Goal: Task Accomplishment & Management: Use online tool/utility

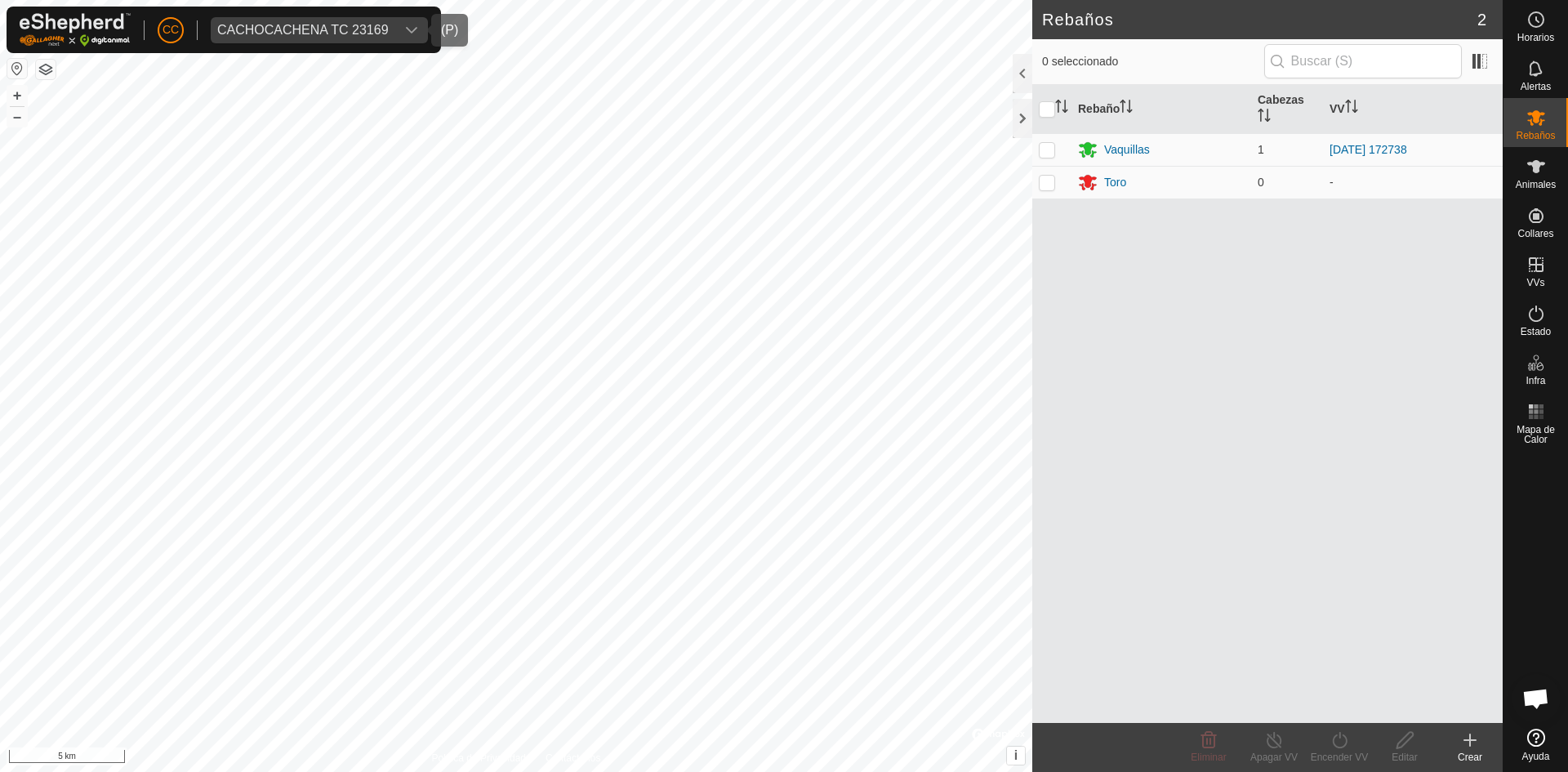
click at [398, 29] on div "dropdown trigger" at bounding box center [411, 30] width 32 height 26
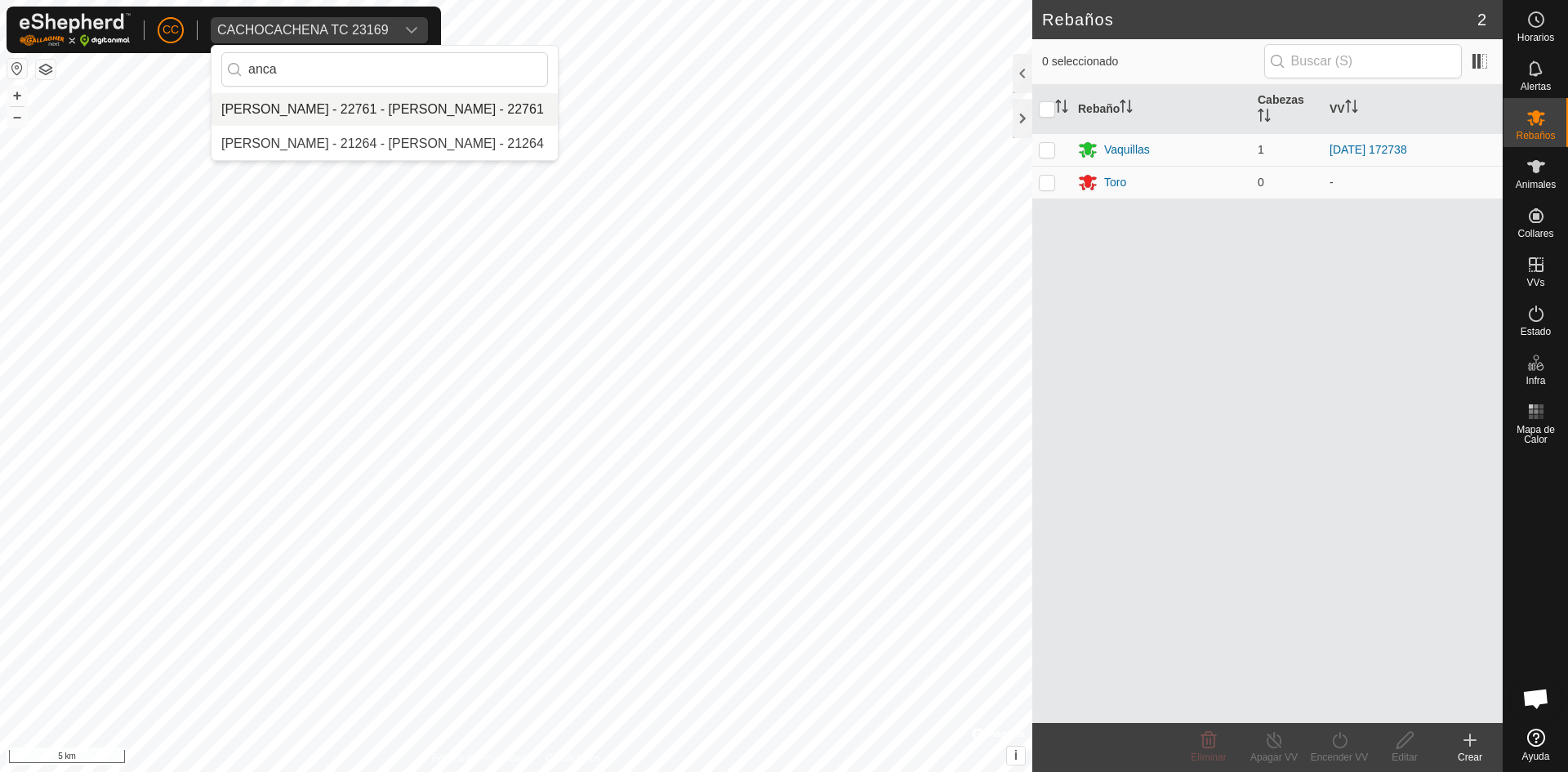
type input "anca"
click at [329, 96] on li "[PERSON_NAME] - 22761 - [PERSON_NAME] - 22761" at bounding box center [385, 109] width 346 height 32
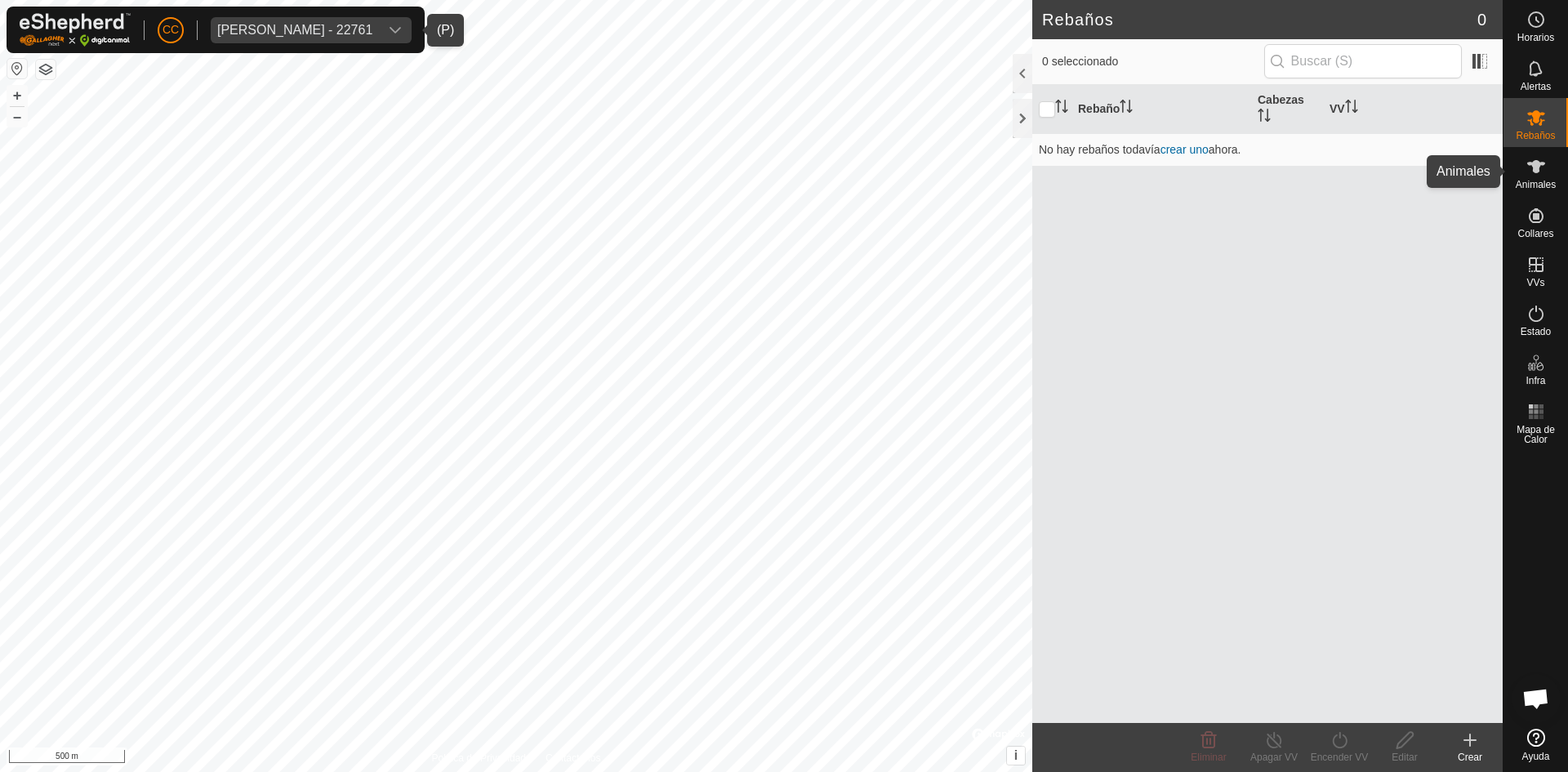
click at [1534, 160] on icon at bounding box center [1536, 167] width 20 height 20
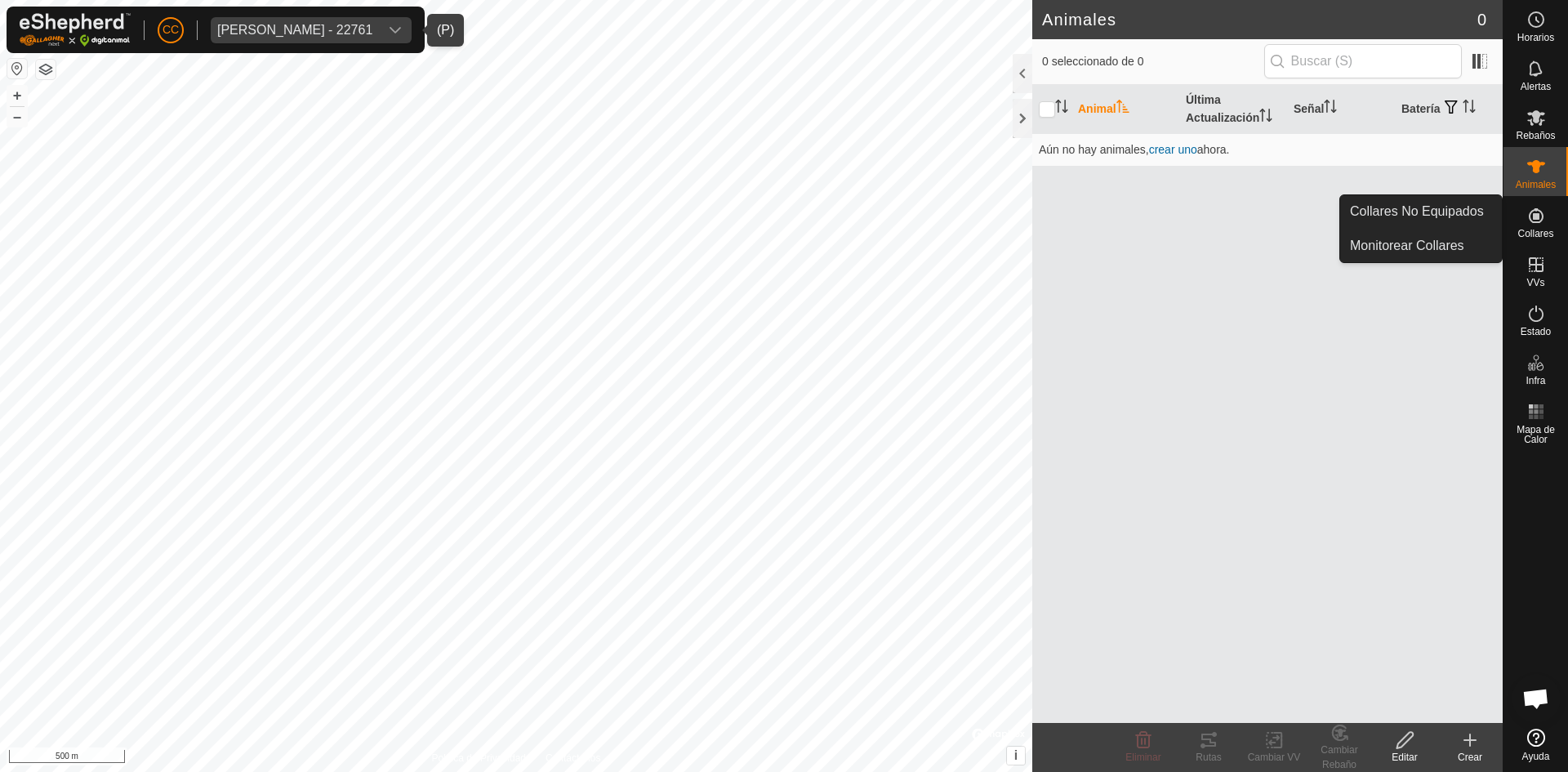
click at [1536, 229] on span "Collares" at bounding box center [1536, 234] width 36 height 10
click at [1550, 208] on es-neckbands-svg-icon at bounding box center [1536, 215] width 29 height 26
click at [1541, 235] on span "Collares" at bounding box center [1536, 234] width 36 height 10
click at [1542, 236] on span "Collares" at bounding box center [1536, 234] width 36 height 10
click at [1467, 207] on link "Collares No Equipados" at bounding box center [1421, 211] width 162 height 32
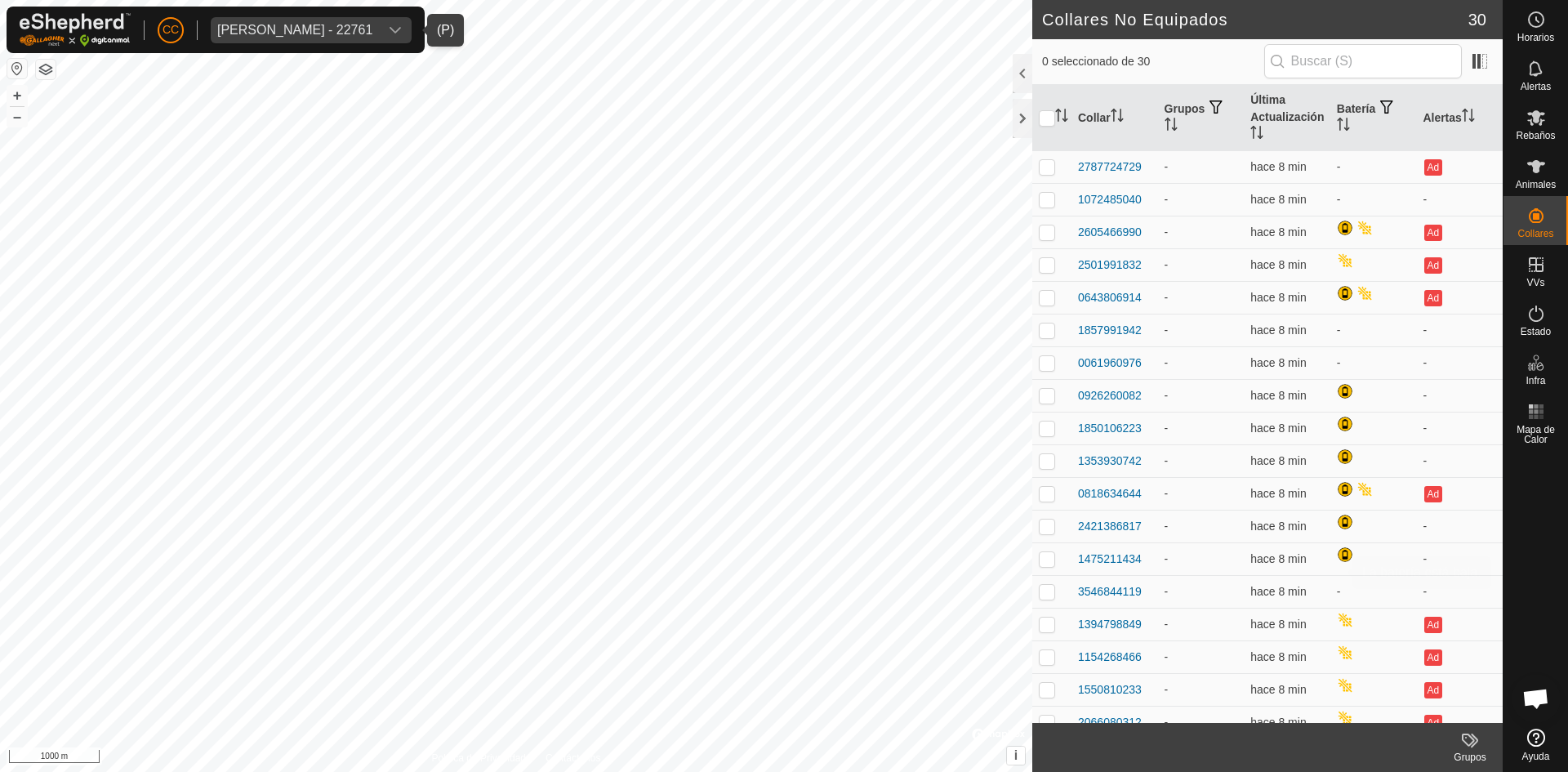
scroll to position [408, 0]
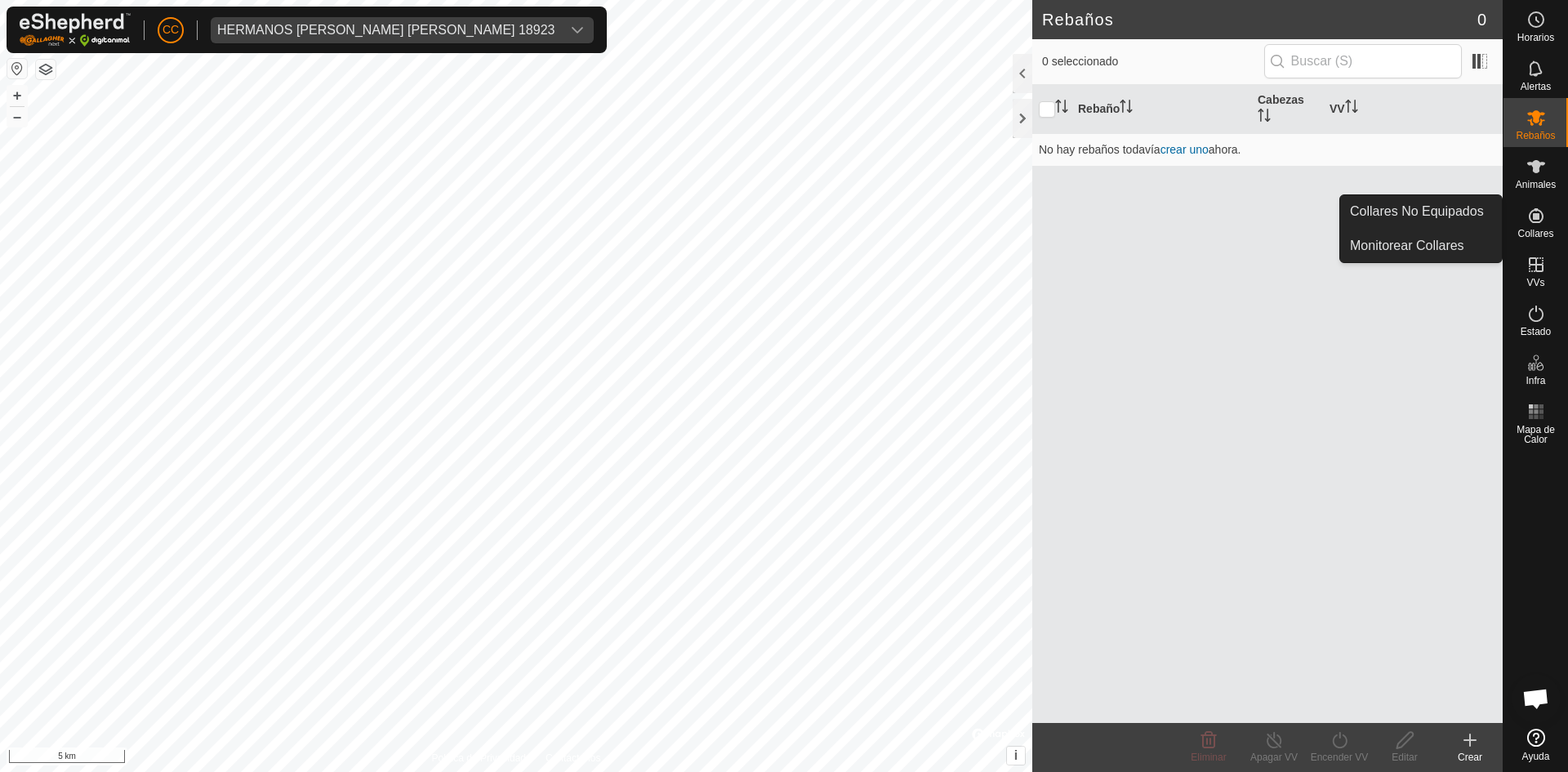
click at [1547, 219] on es-neckbands-svg-icon at bounding box center [1536, 215] width 29 height 26
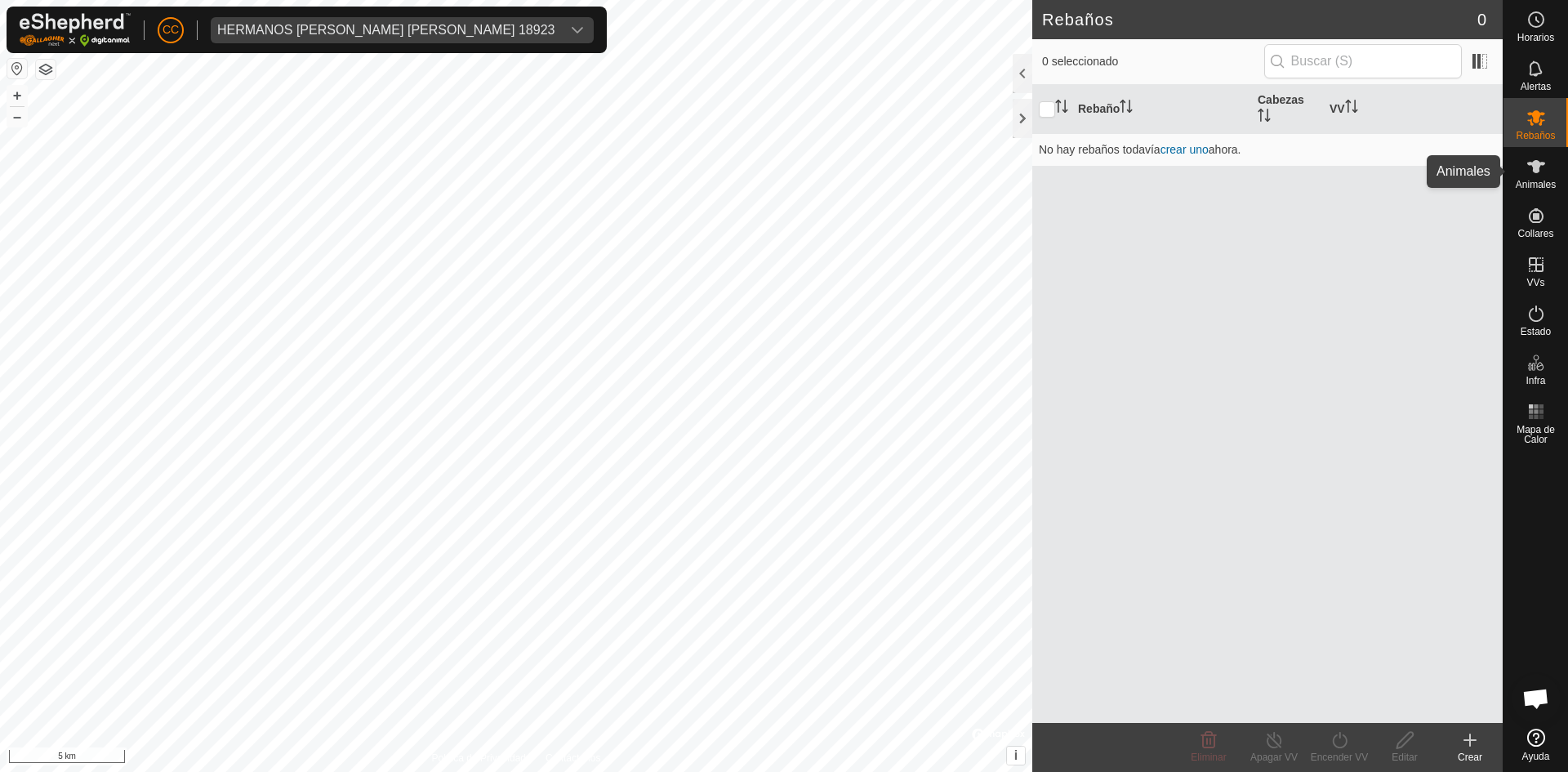
click at [1536, 168] on icon at bounding box center [1536, 167] width 18 height 13
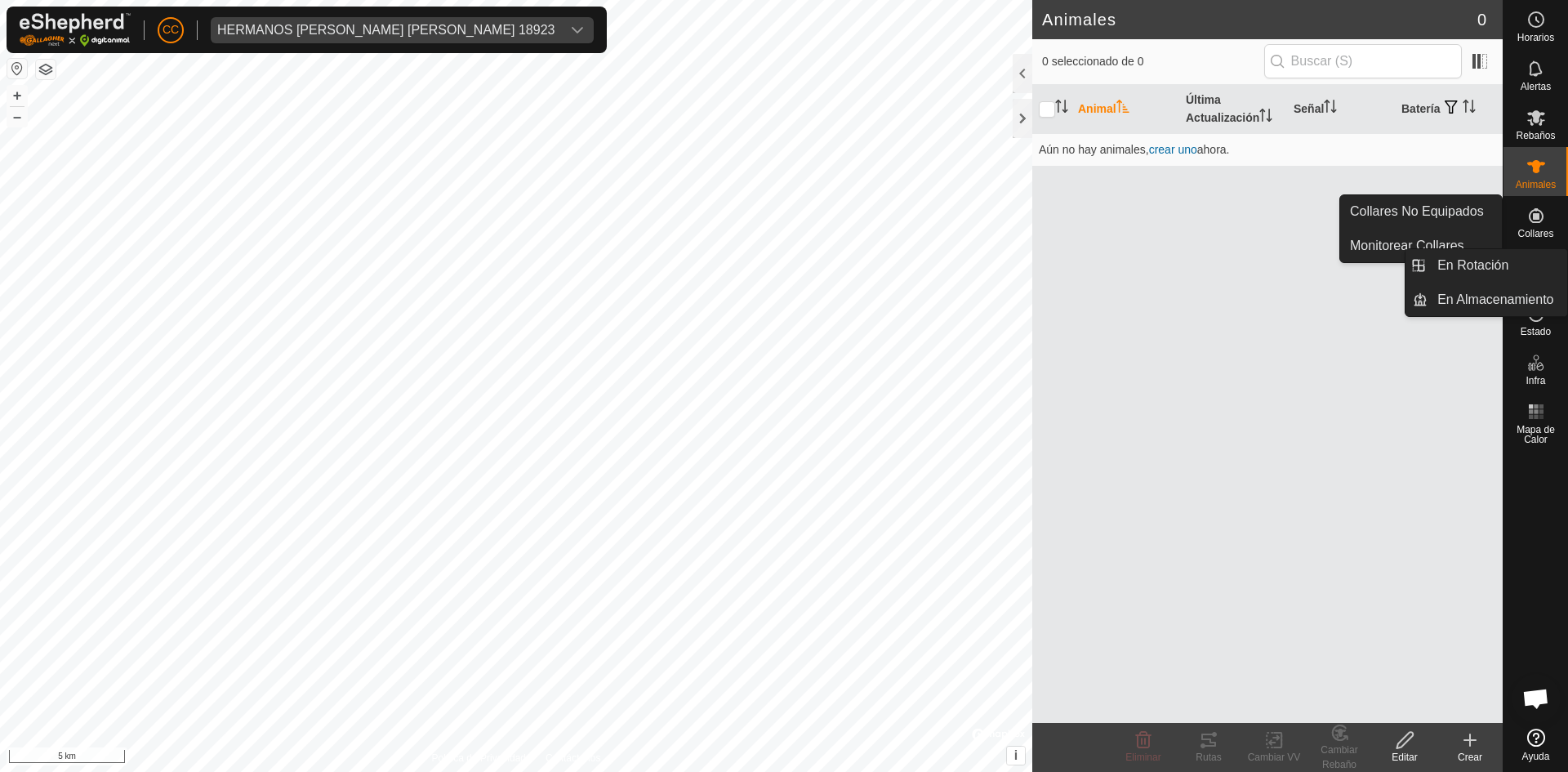
click at [1536, 247] on div "VVs" at bounding box center [1536, 269] width 64 height 49
click at [1536, 225] on icon at bounding box center [1536, 216] width 20 height 20
click at [1528, 227] on es-neckbands-svg-icon at bounding box center [1536, 215] width 29 height 26
click at [1457, 213] on link "Collares No Equipados" at bounding box center [1421, 211] width 162 height 32
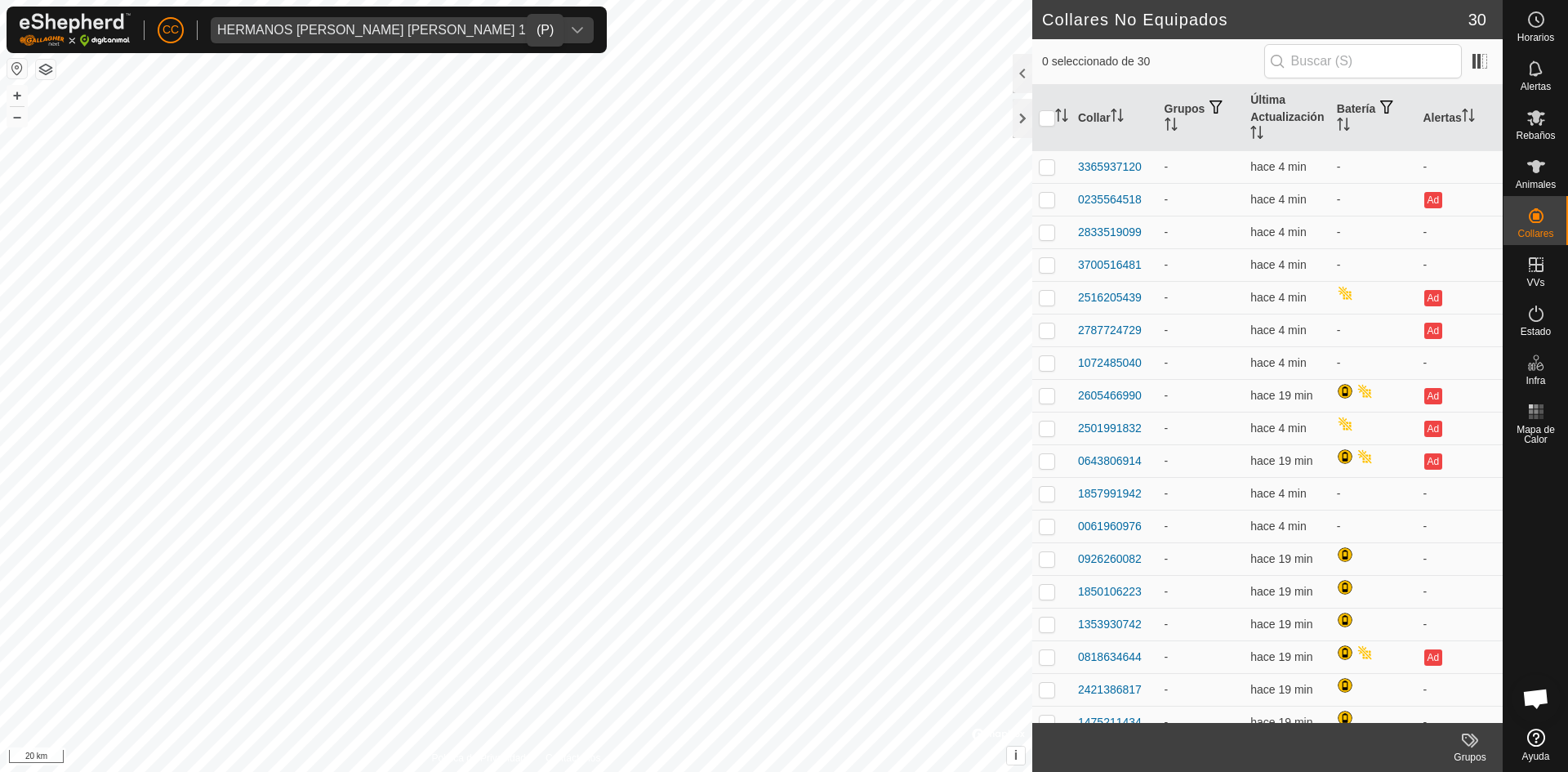
click at [423, 30] on div "HERMANOS HERNANDEZ RECIO CB 18923" at bounding box center [386, 30] width 337 height 13
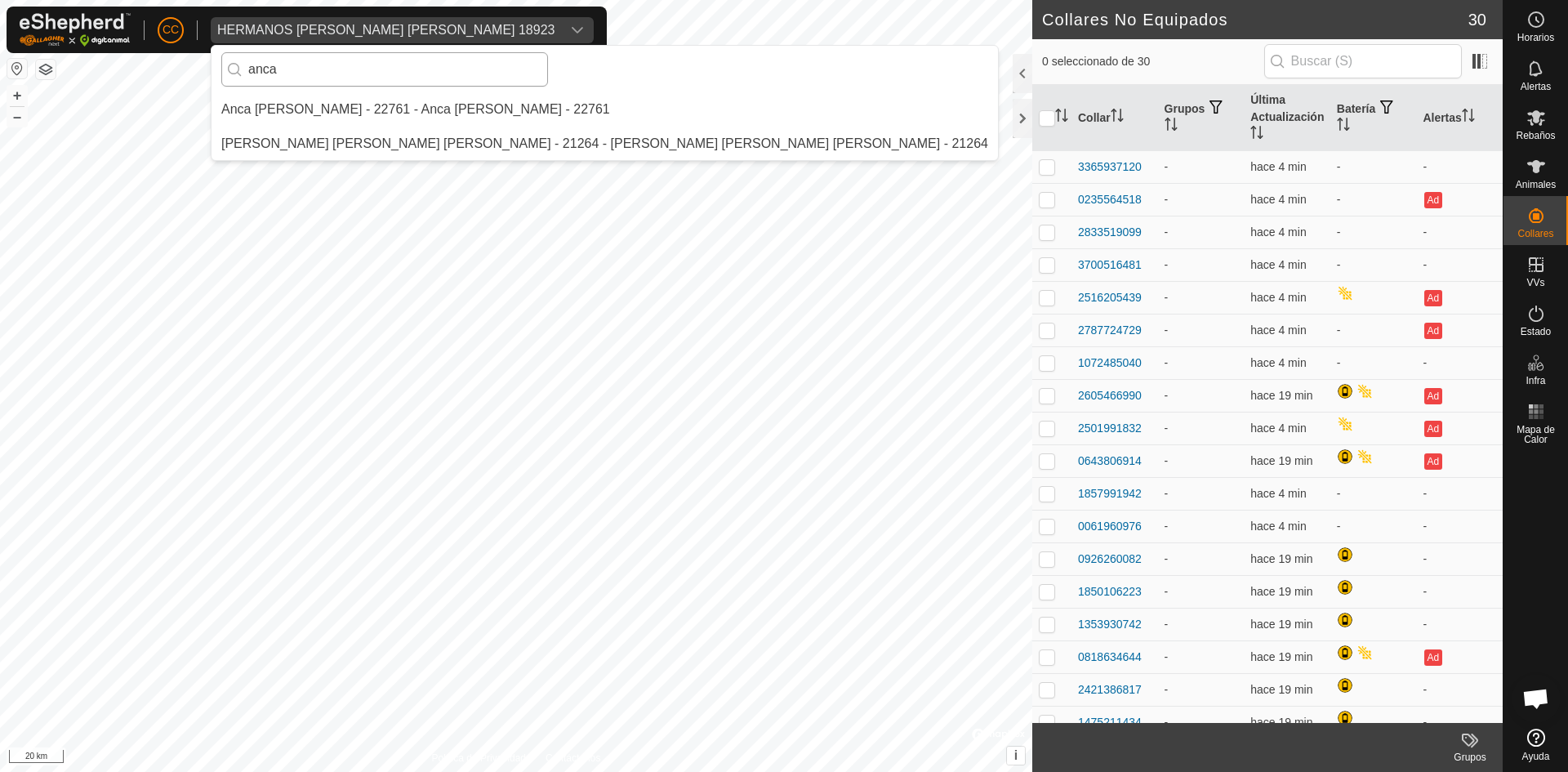
type input "anca"
click at [473, 109] on li "[PERSON_NAME] - 22761 - [PERSON_NAME] - 22761" at bounding box center [605, 109] width 787 height 32
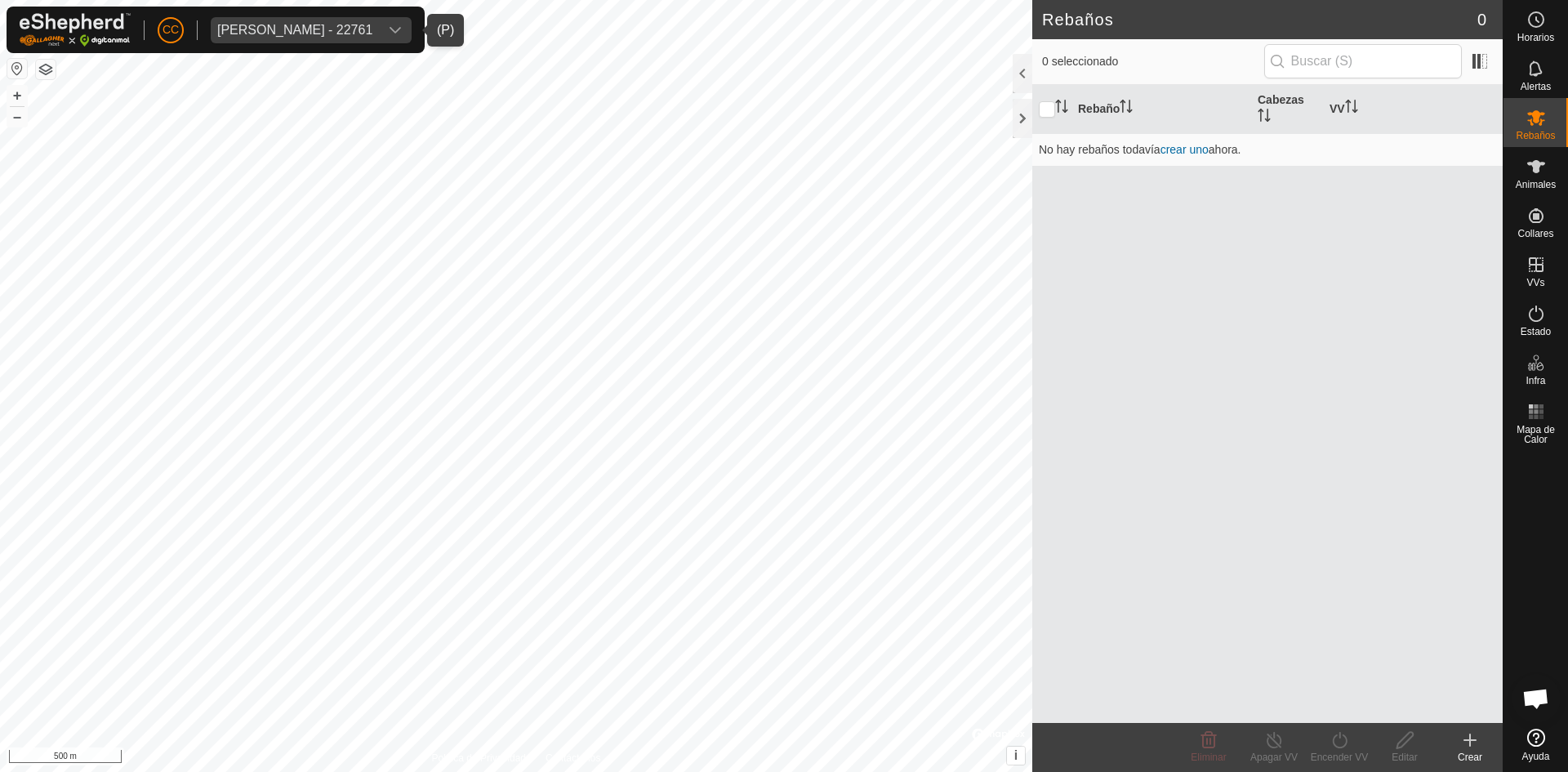
click at [20, 74] on button "button" at bounding box center [17, 69] width 20 height 20
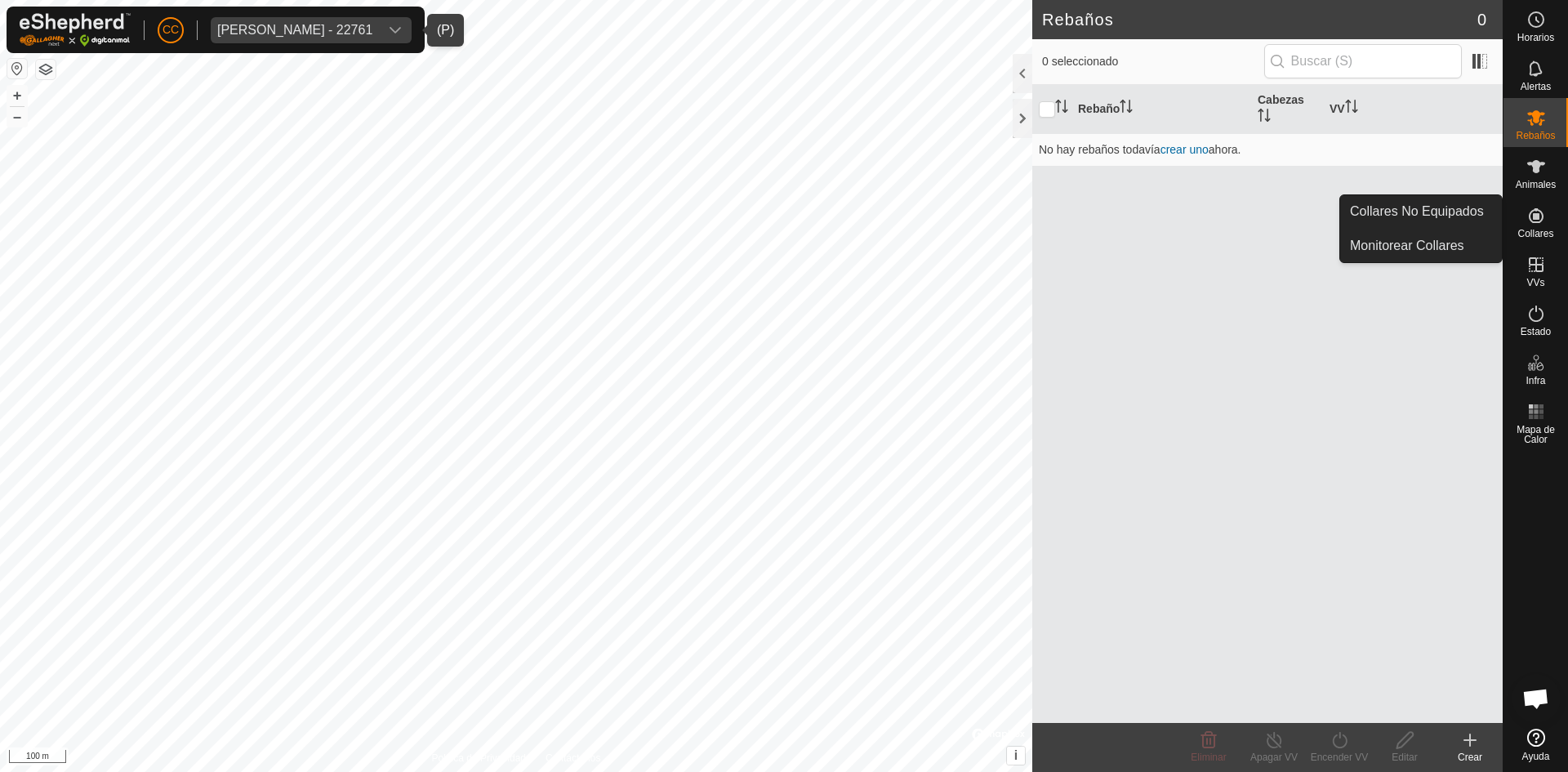
click at [1541, 237] on span "Collares" at bounding box center [1536, 234] width 36 height 10
click at [1546, 218] on es-neckbands-svg-icon at bounding box center [1536, 215] width 29 height 26
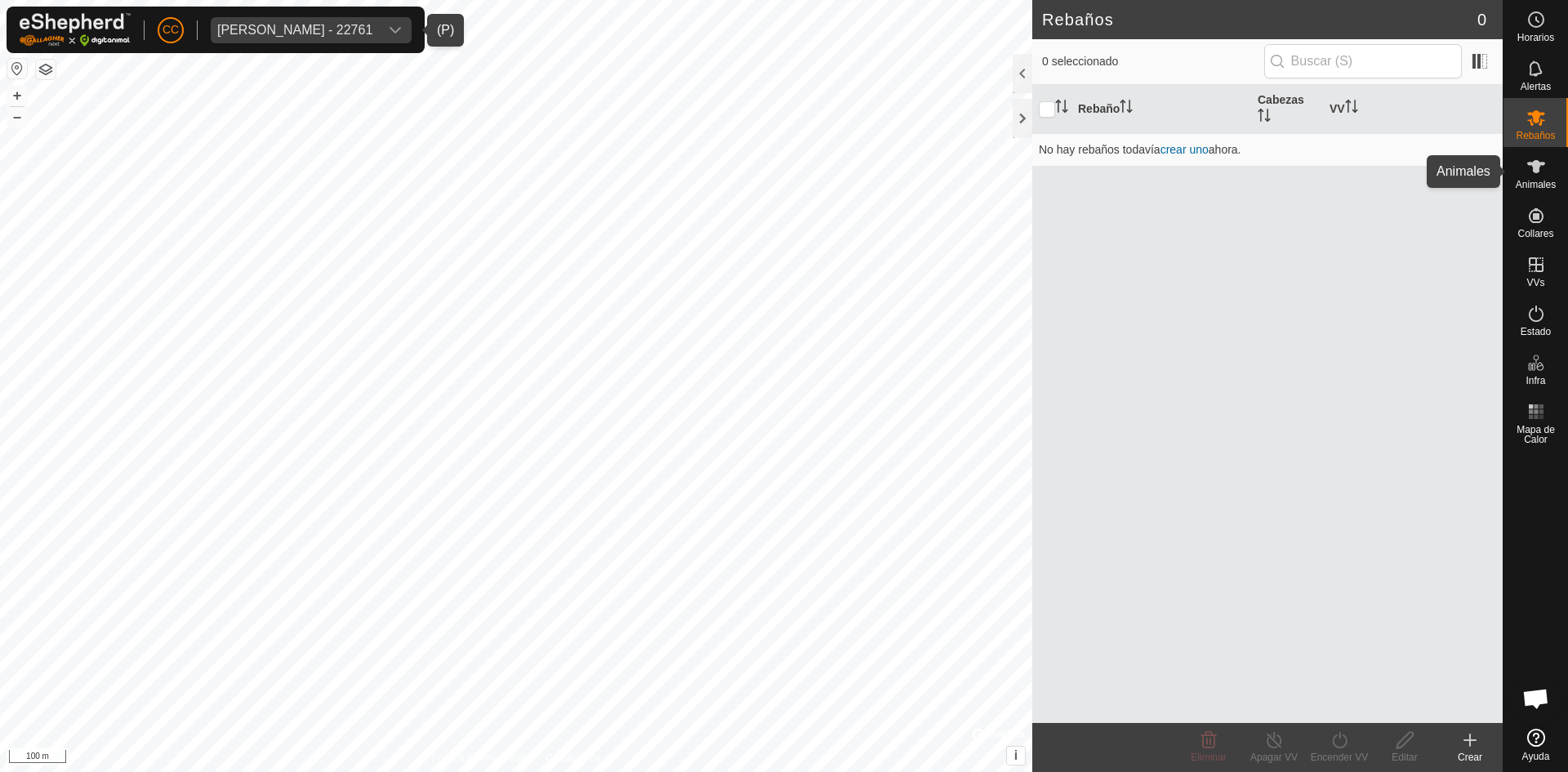
click at [1536, 170] on icon at bounding box center [1536, 167] width 18 height 13
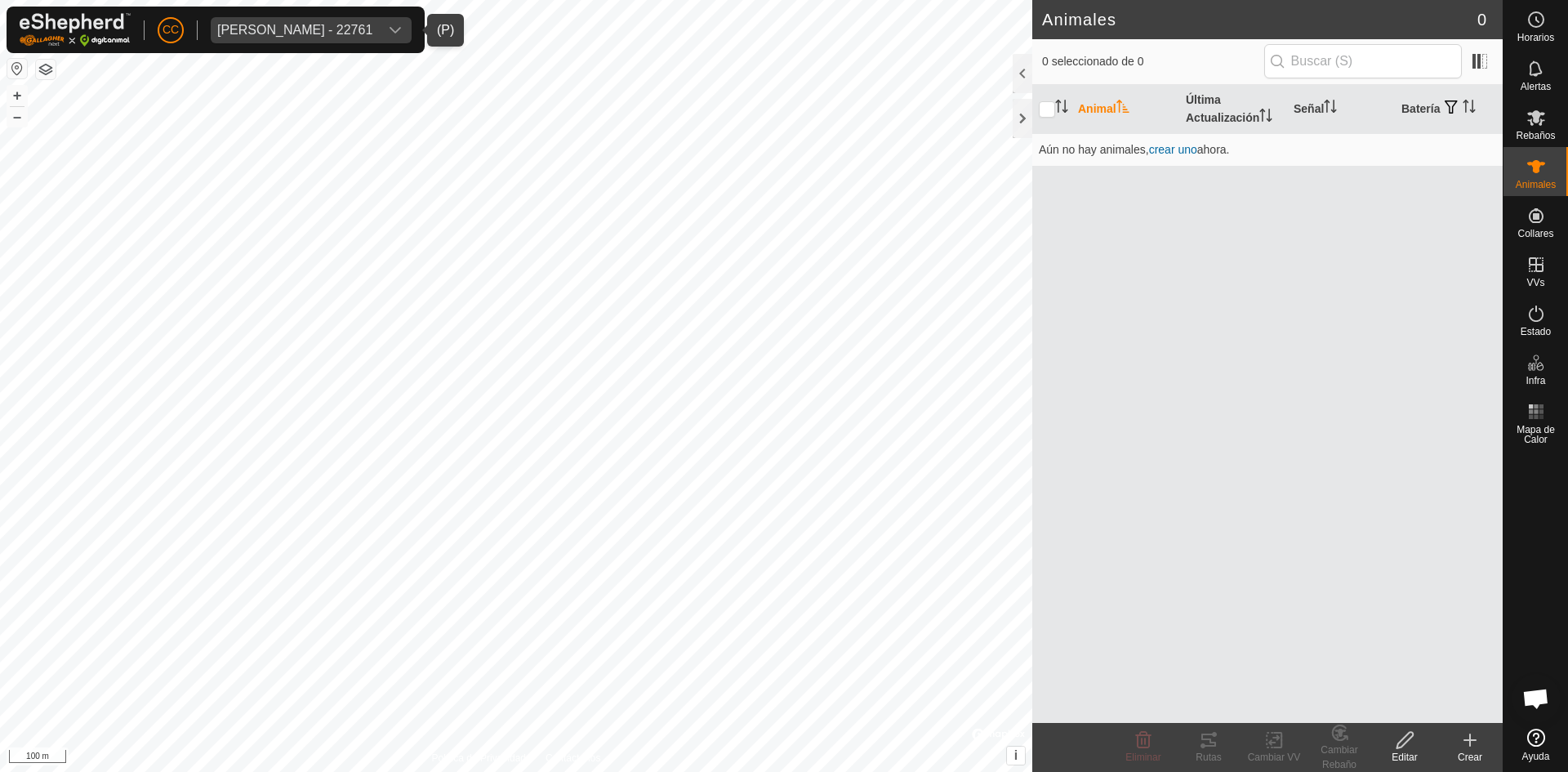
click at [1464, 734] on icon at bounding box center [1471, 740] width 20 height 20
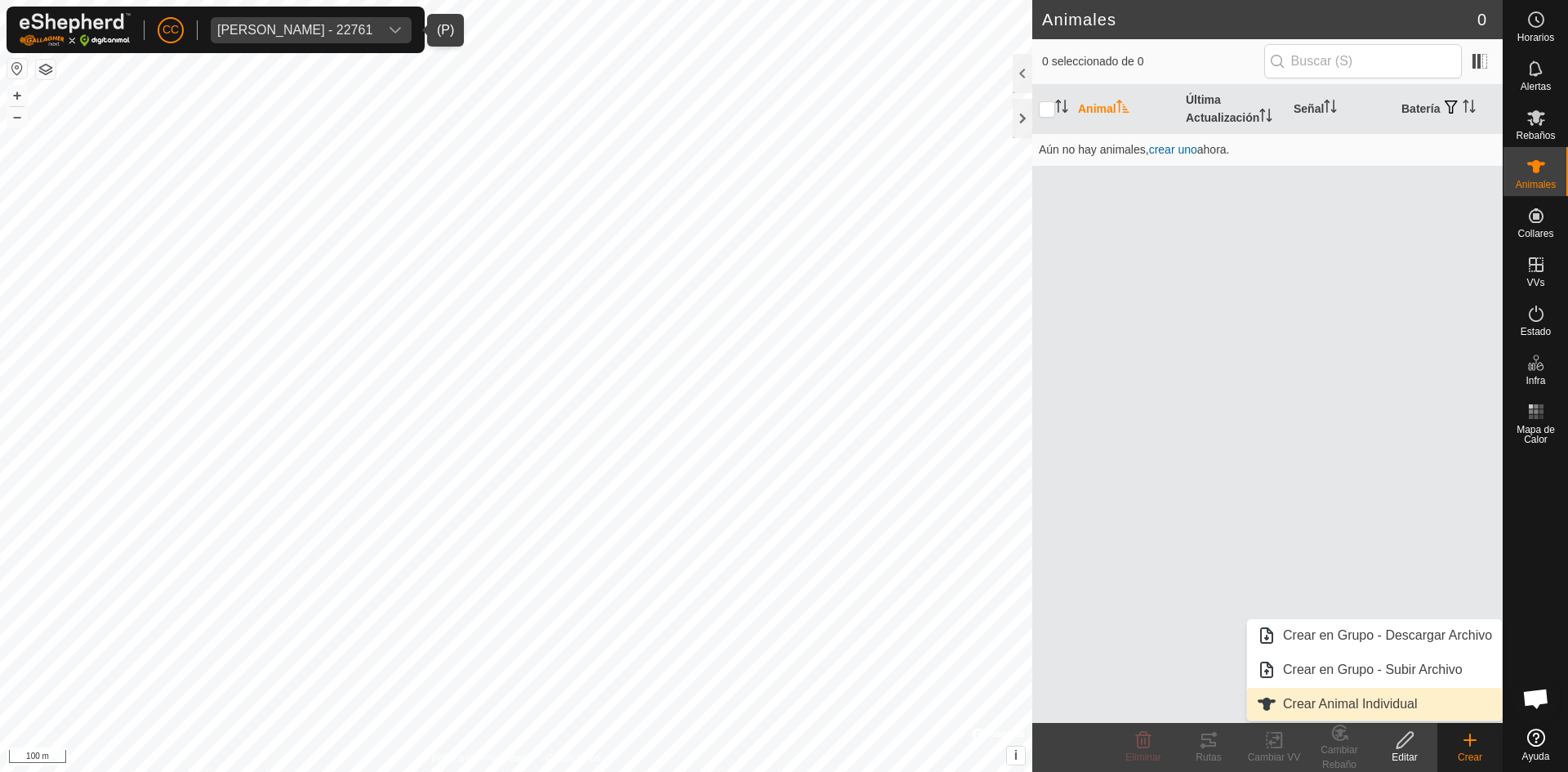
click at [1364, 699] on link "Crear Animal Individual" at bounding box center [1375, 704] width 255 height 32
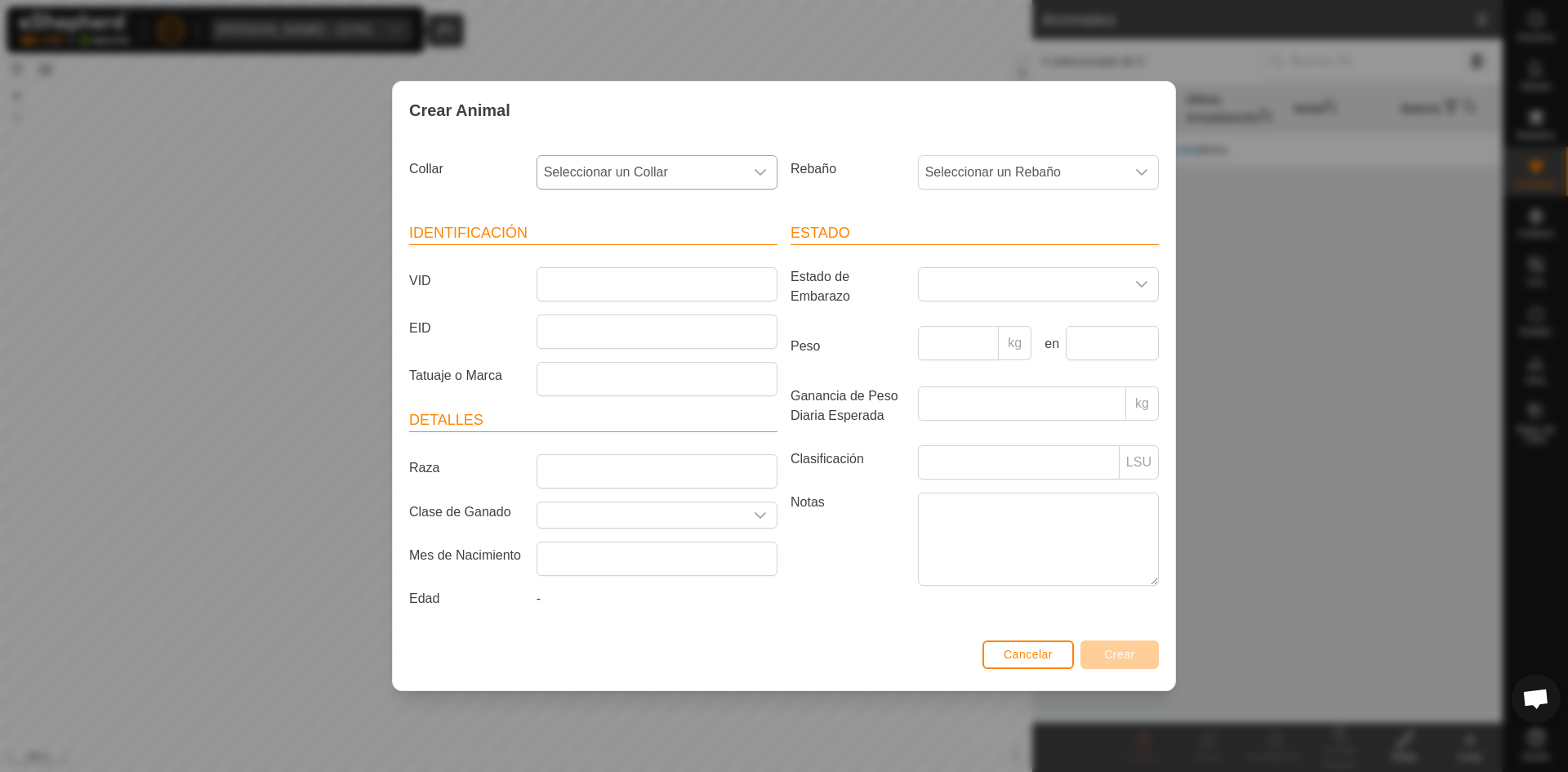
click at [654, 160] on span "Seleccionar un Collar" at bounding box center [640, 172] width 207 height 32
click at [665, 226] on input "text" at bounding box center [658, 216] width 220 height 34
type input "5"
click at [505, 182] on label "Collar" at bounding box center [466, 168] width 127 height 27
click at [608, 167] on span "Seleccionar un Collar" at bounding box center [640, 172] width 207 height 32
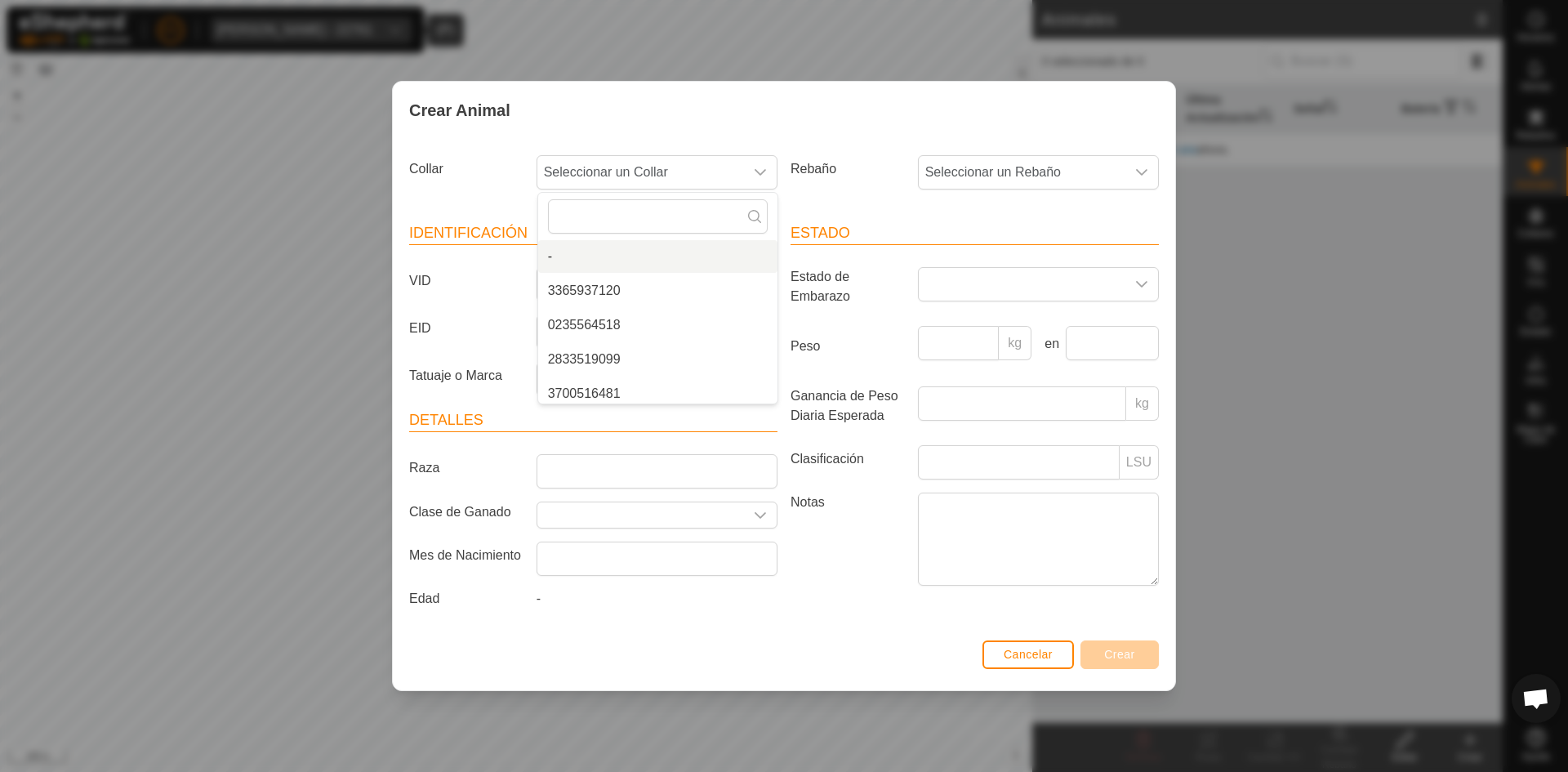
click at [440, 306] on article "Identificación VID EID Tatuaje o Marca" at bounding box center [593, 309] width 368 height 174
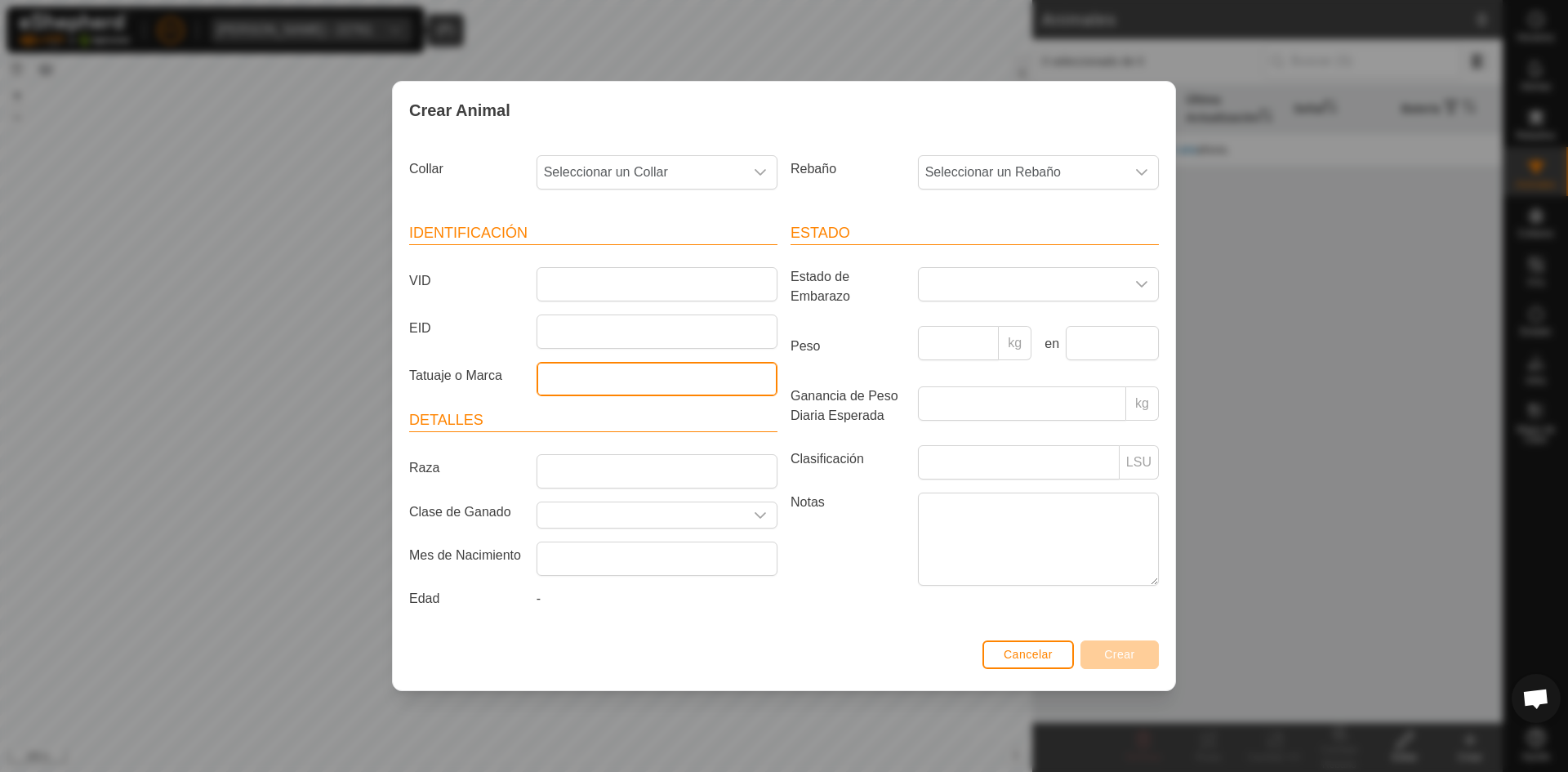
click at [614, 383] on input "Tatuaje o Marca" at bounding box center [656, 379] width 241 height 34
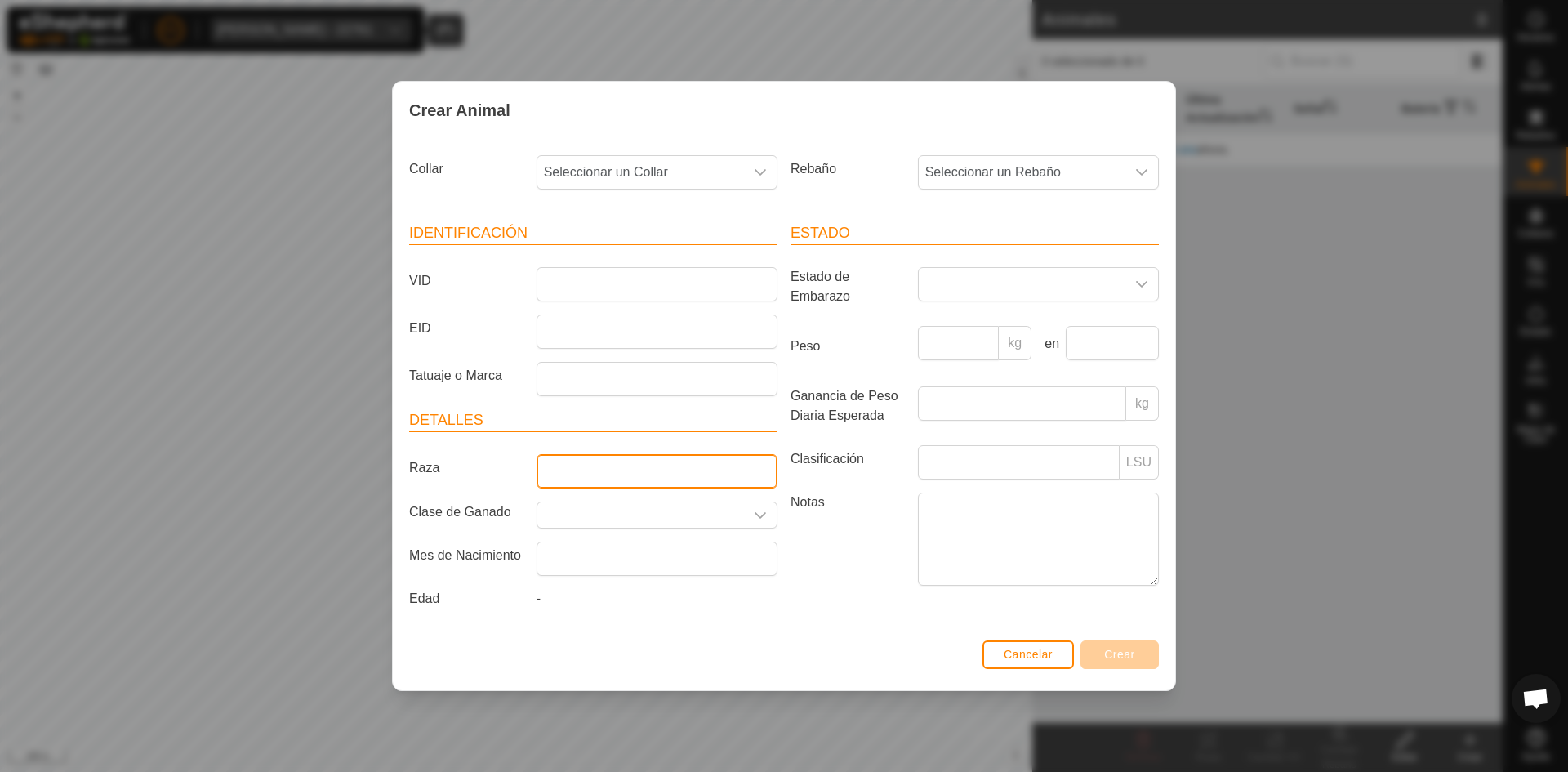
click at [588, 476] on input "Raza" at bounding box center [656, 471] width 241 height 34
click at [480, 461] on label "Raza" at bounding box center [466, 467] width 127 height 27
click at [536, 461] on input "Raza" at bounding box center [656, 471] width 241 height 34
click at [580, 463] on input "Raza" at bounding box center [656, 471] width 241 height 34
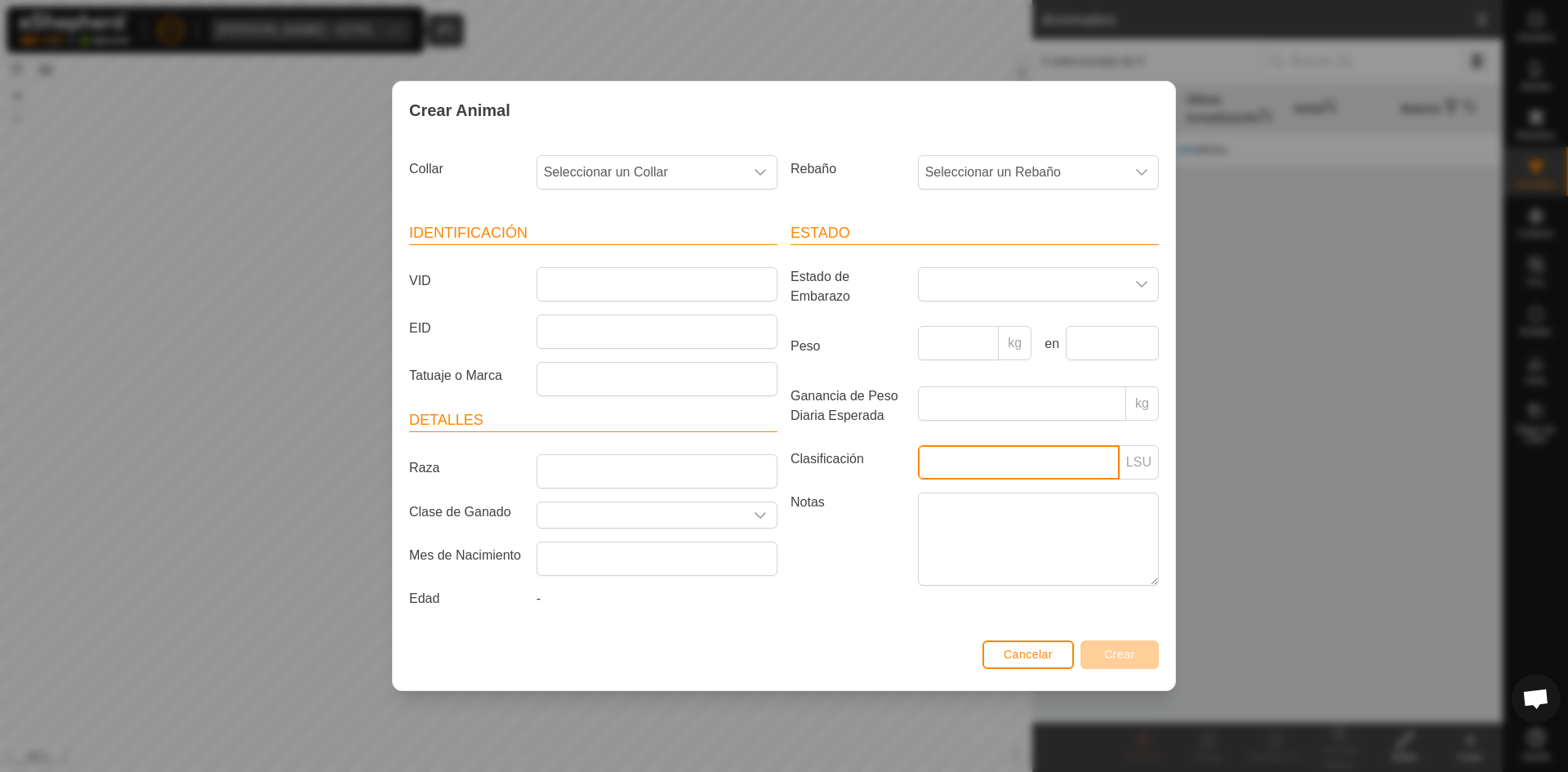
click at [924, 465] on input "Clasificación" at bounding box center [1019, 462] width 202 height 34
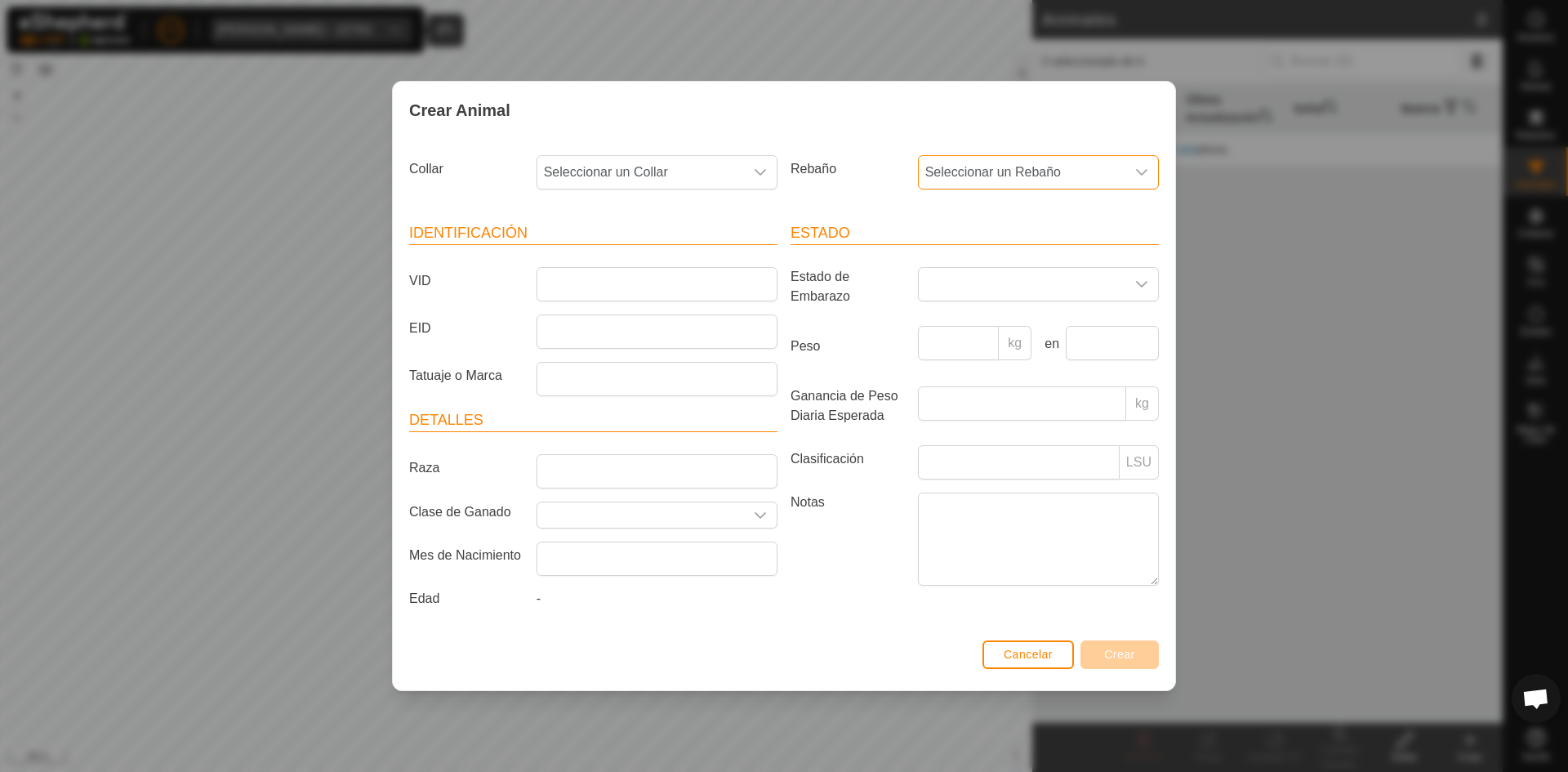
click at [1002, 159] on span "Seleccionar un Rebaño" at bounding box center [1023, 172] width 207 height 32
click at [867, 177] on label "Rebaño" at bounding box center [848, 168] width 127 height 27
click at [616, 369] on input "Tatuaje o Marca" at bounding box center [656, 379] width 241 height 34
click at [678, 185] on span "Seleccionar un Collar" at bounding box center [640, 172] width 207 height 32
type input "6"
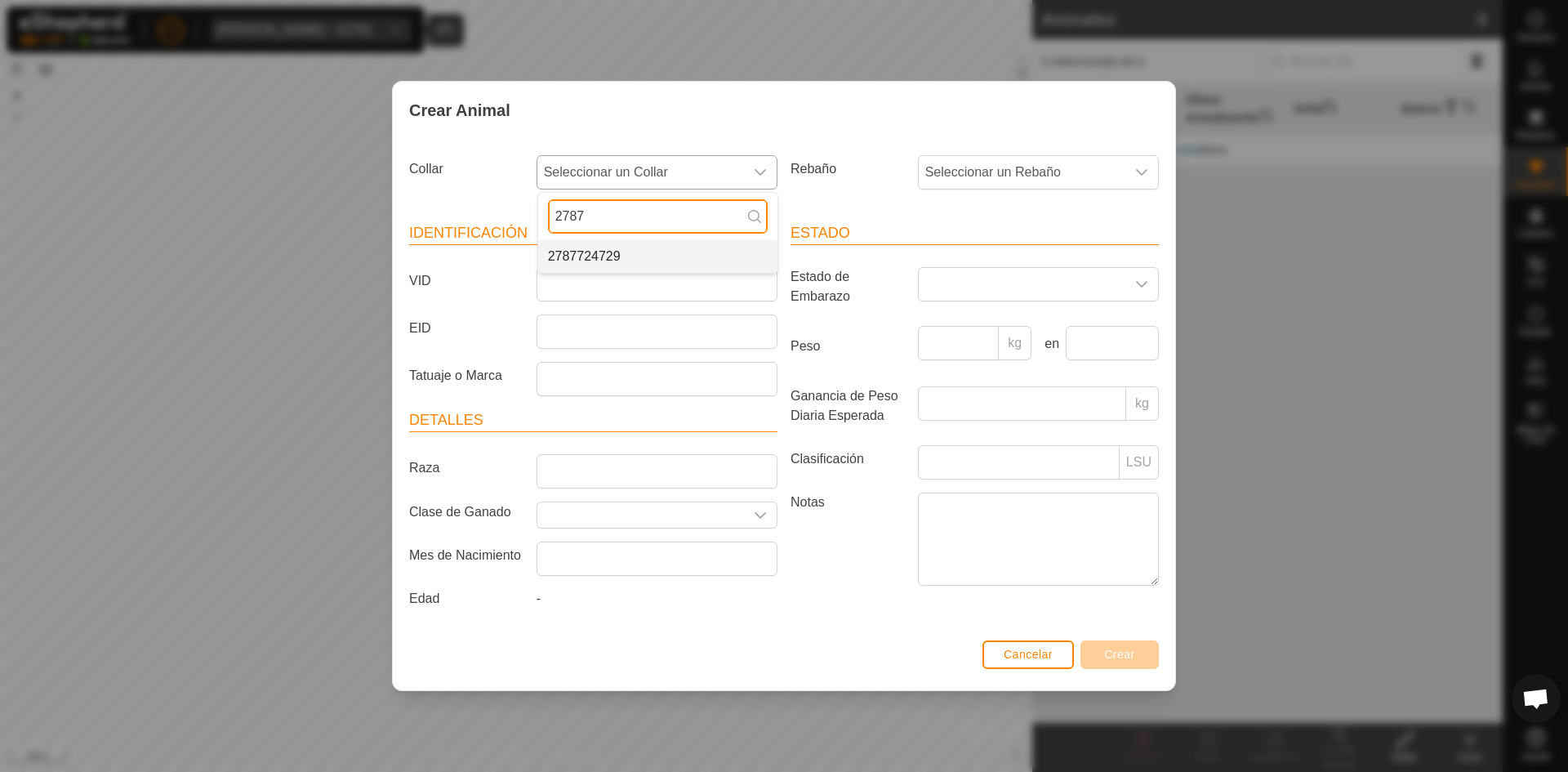
type input "2787"
click at [634, 256] on li "2787724729" at bounding box center [657, 256] width 239 height 32
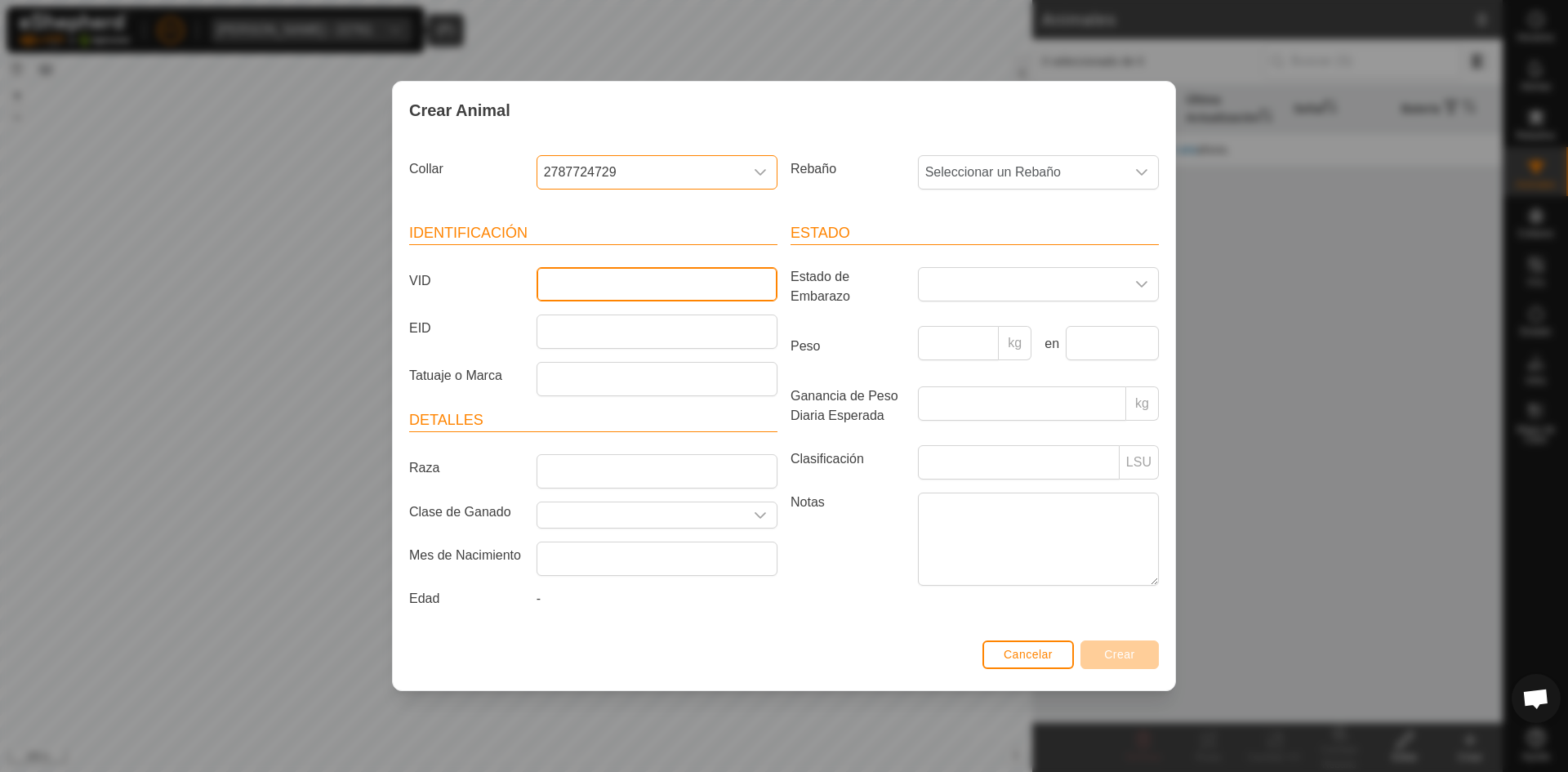
click at [598, 279] on input "VID" at bounding box center [656, 284] width 241 height 34
type input "6764"
click at [1114, 661] on span "Crear" at bounding box center [1119, 655] width 31 height 13
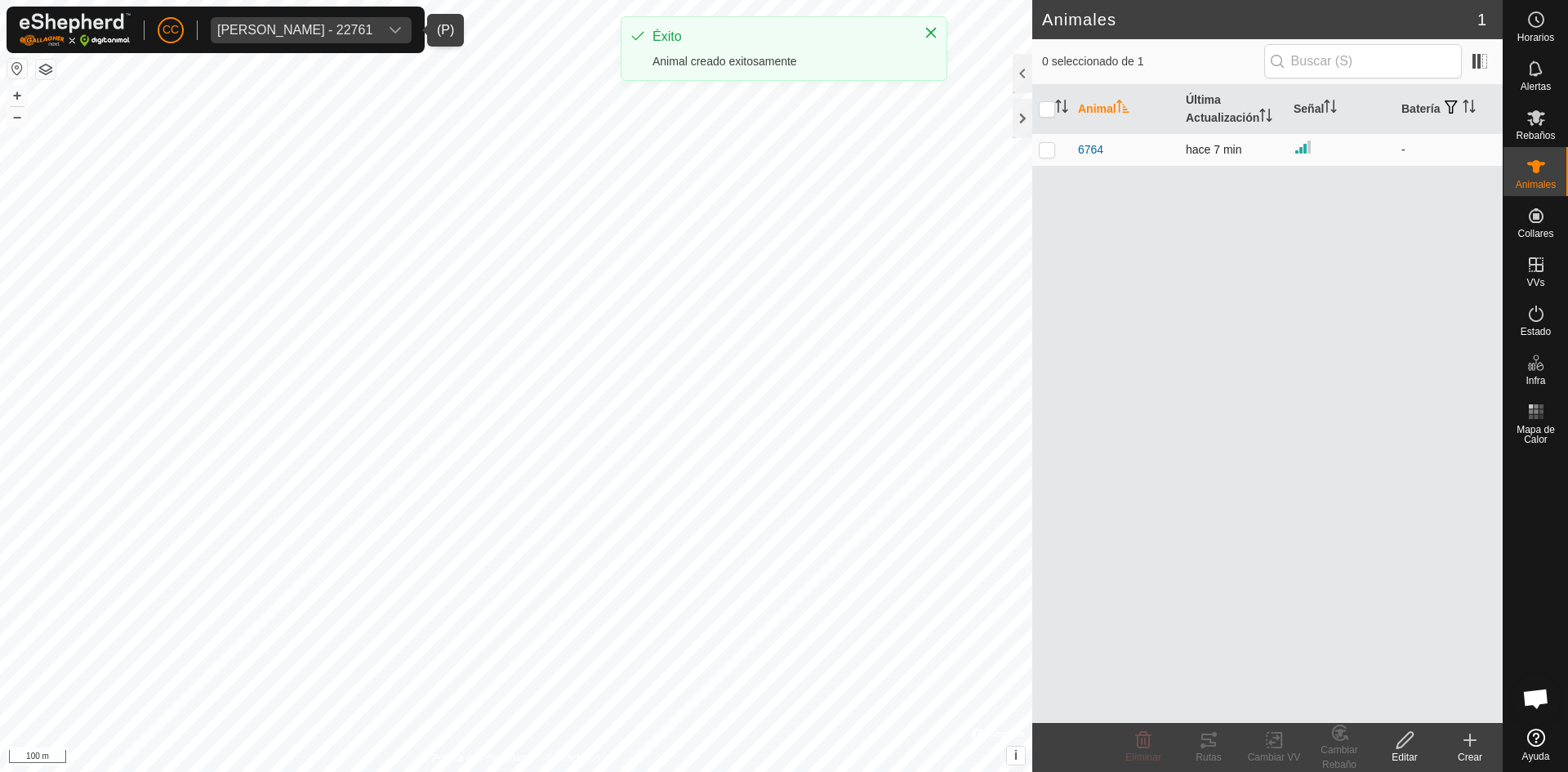
click at [1045, 147] on p-checkbox at bounding box center [1048, 150] width 17 height 13
checkbox input "true"
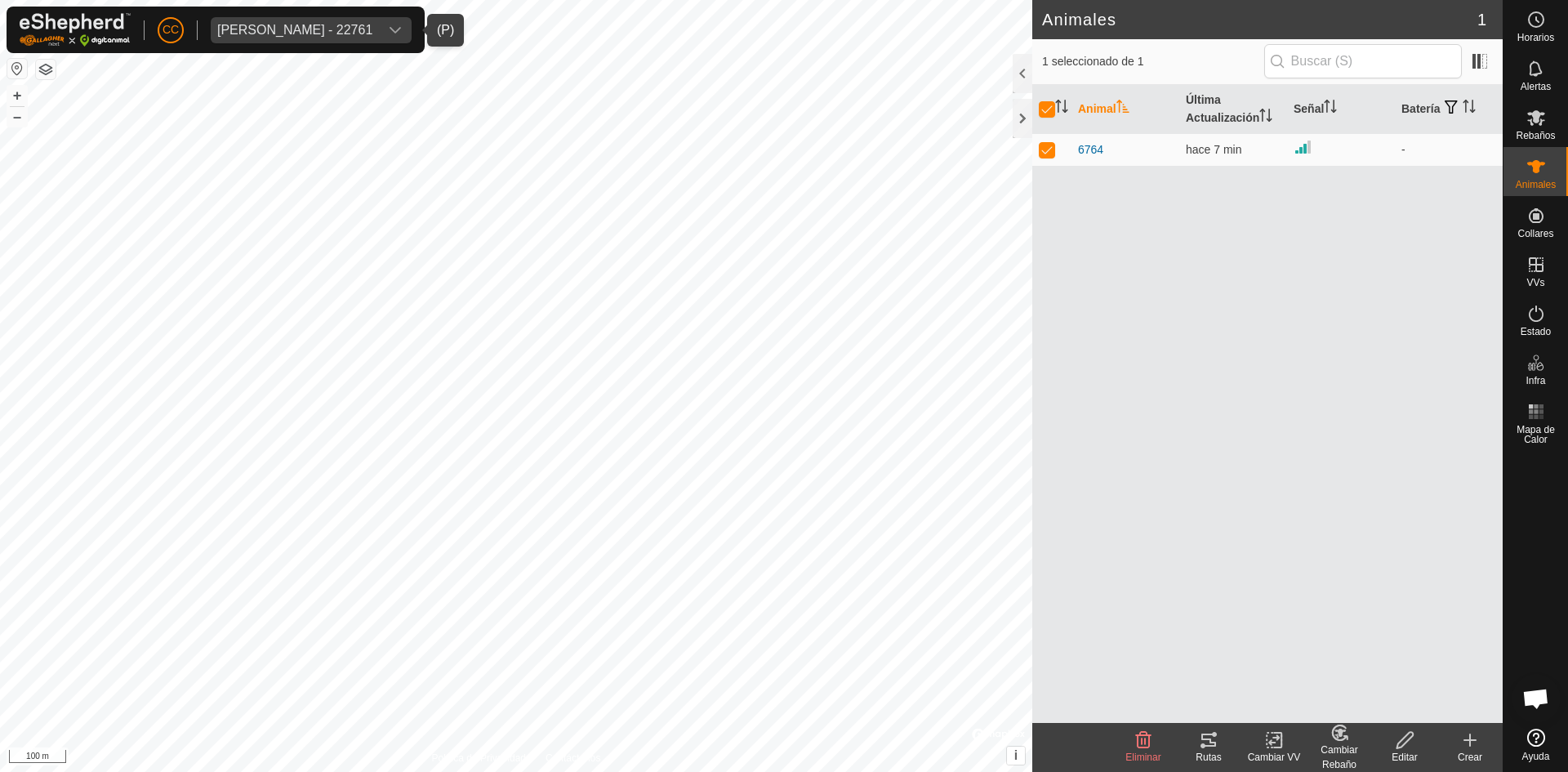
click at [1145, 737] on icon at bounding box center [1144, 740] width 20 height 20
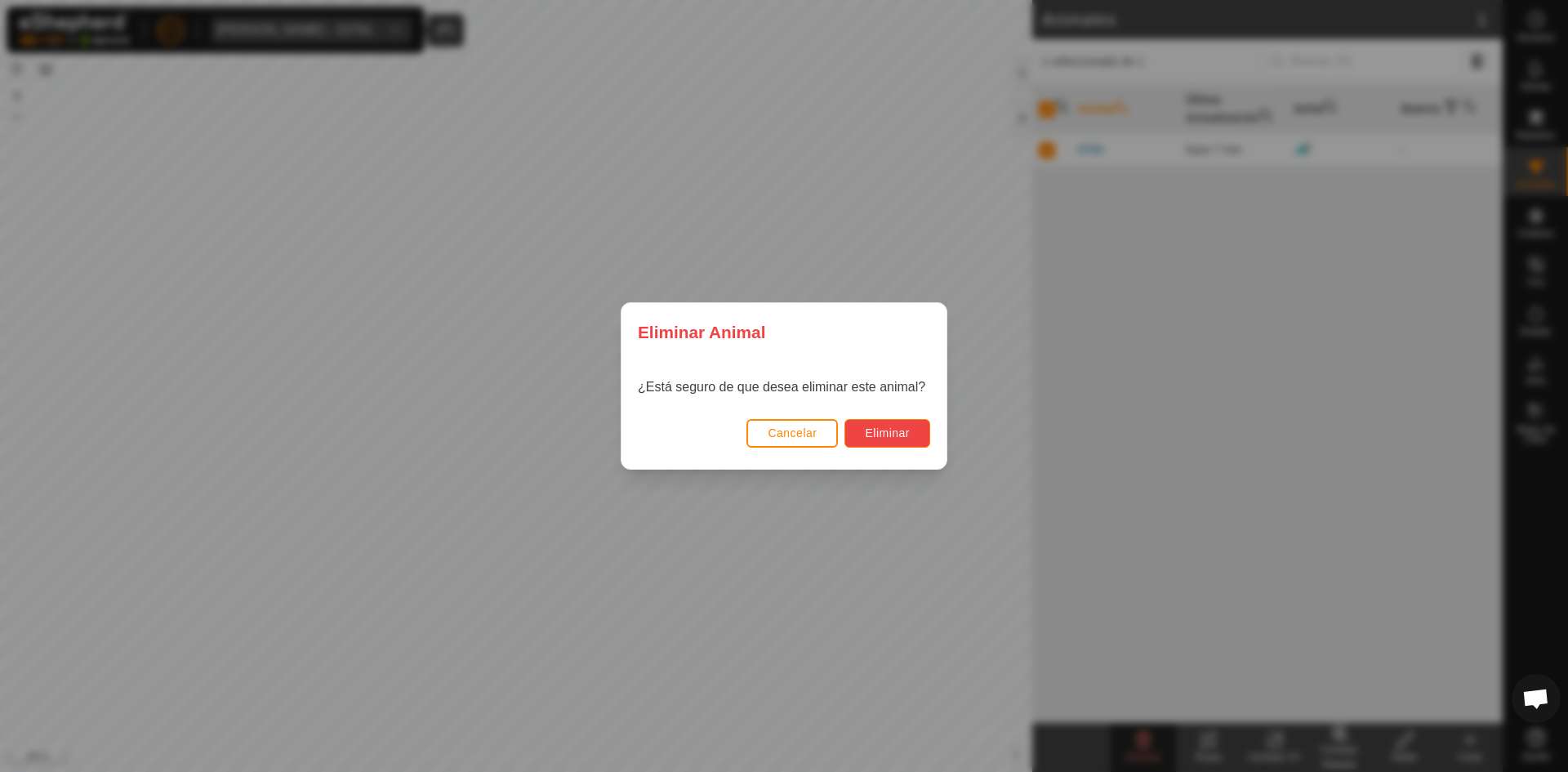
click at [908, 441] on button "Eliminar" at bounding box center [887, 433] width 86 height 28
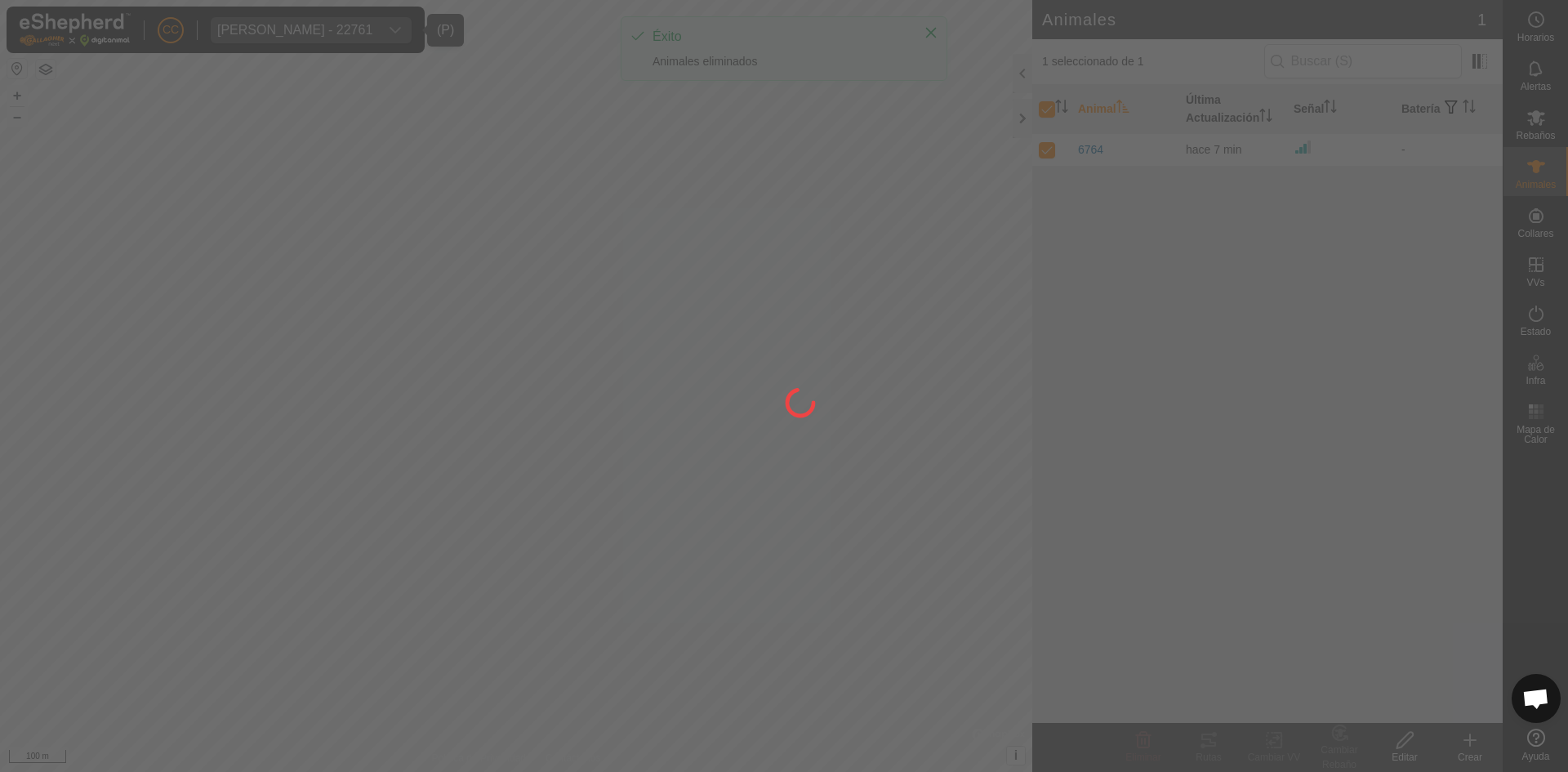
checkbox input "false"
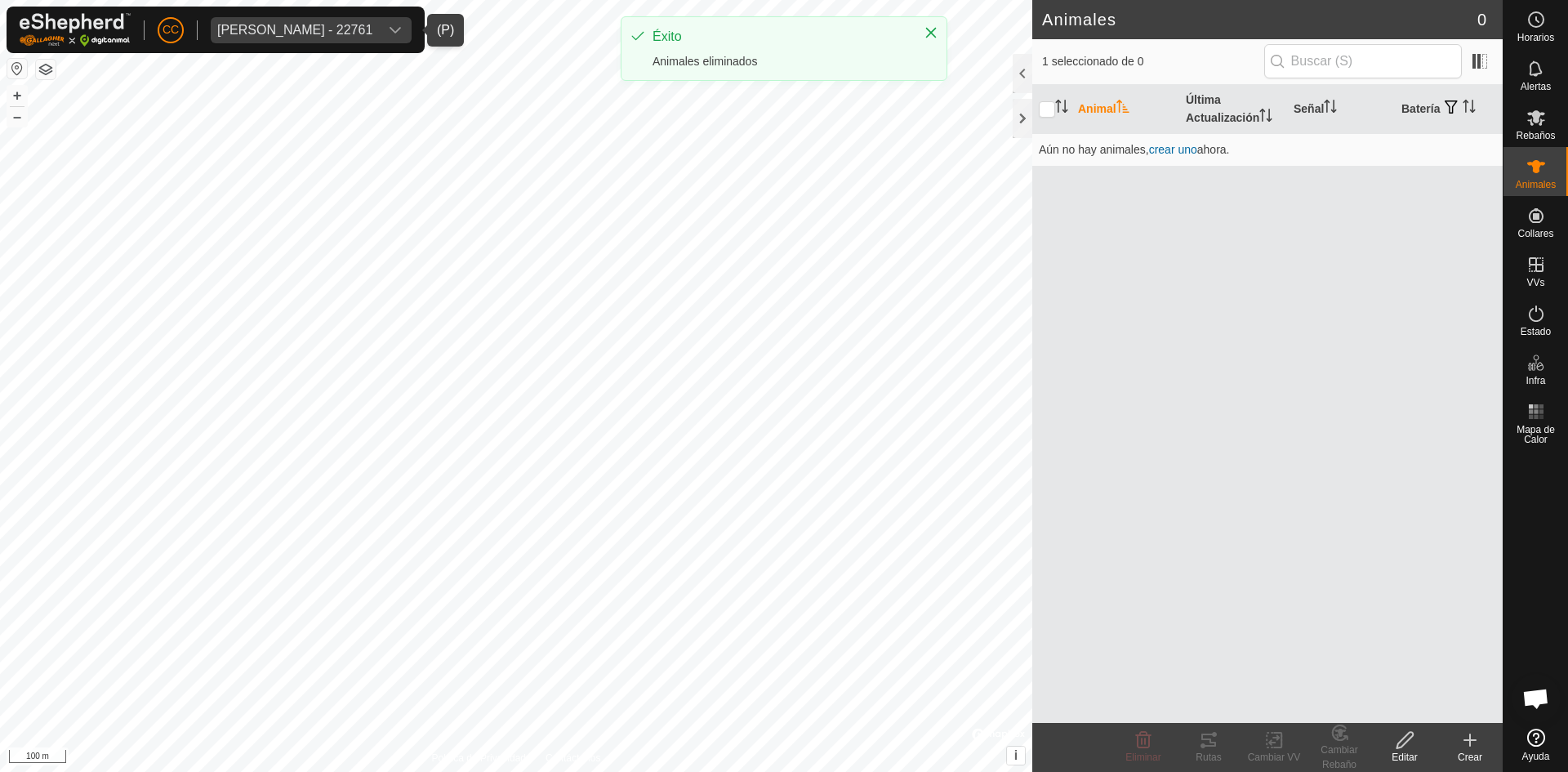
click at [1457, 743] on create-svg-icon at bounding box center [1471, 740] width 65 height 20
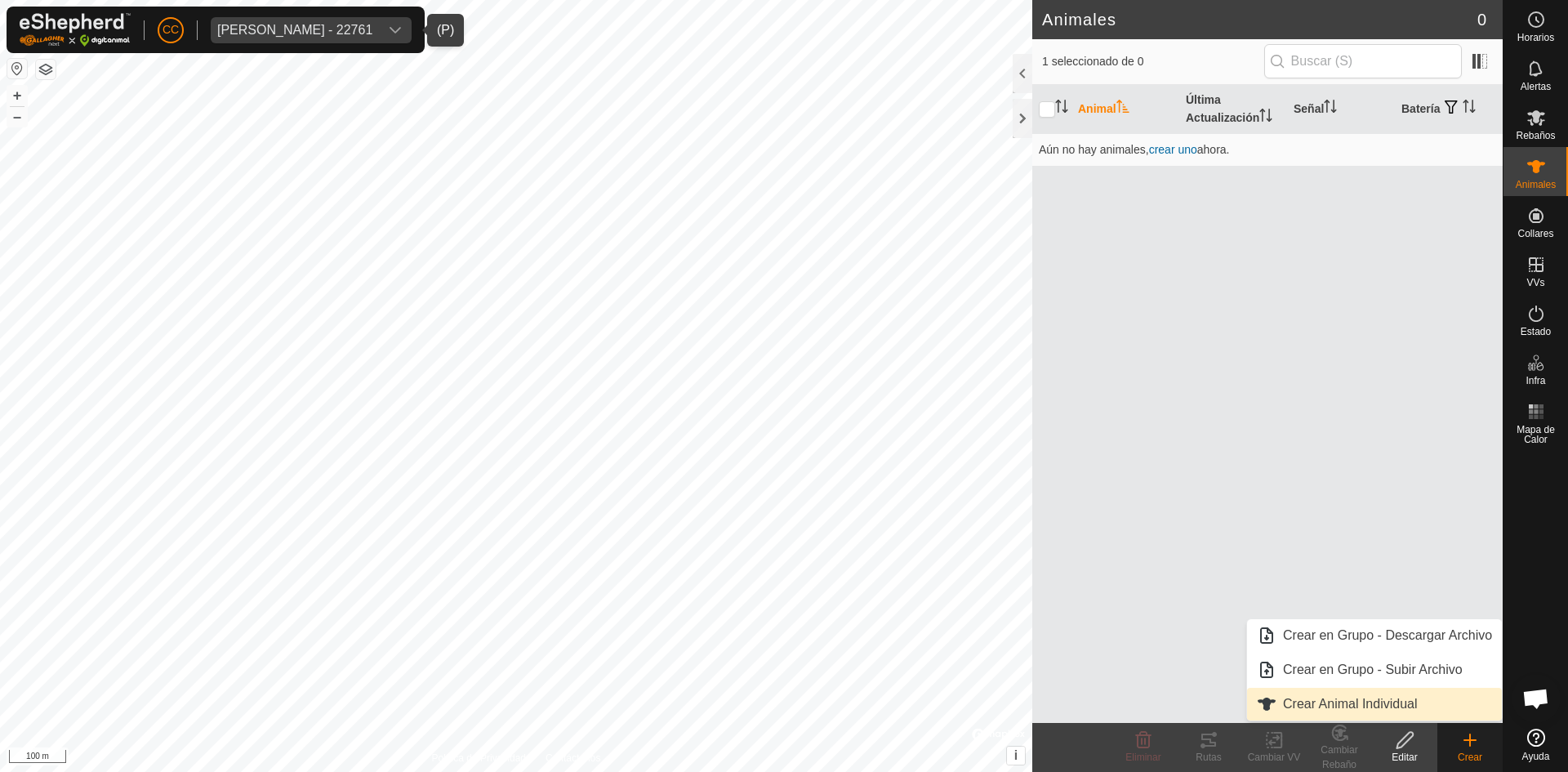
click at [1377, 700] on link "Crear Animal Individual" at bounding box center [1375, 704] width 255 height 32
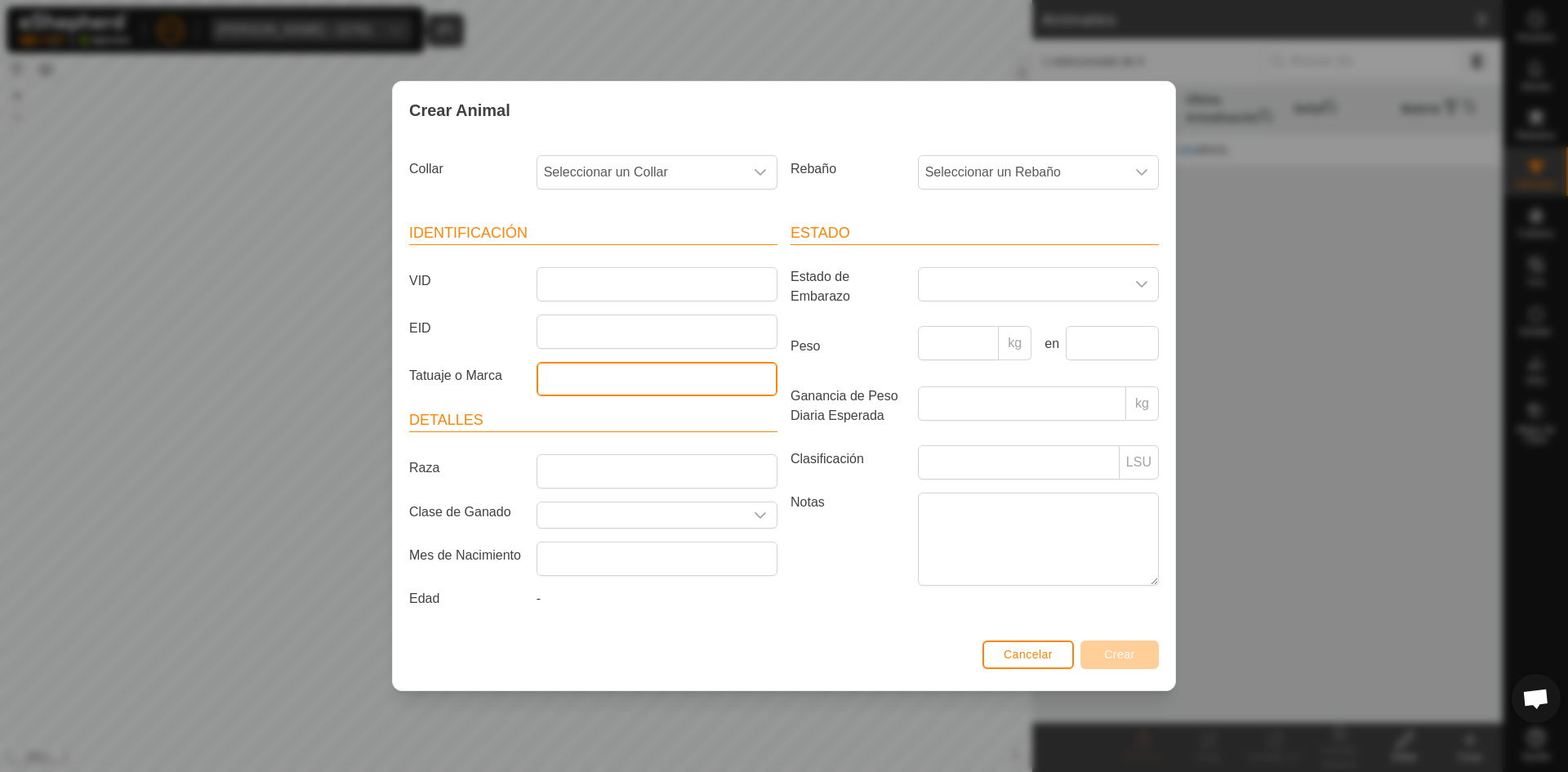
click at [600, 376] on input "Tatuaje o Marca" at bounding box center [656, 379] width 241 height 34
click at [1044, 655] on span "Cancelar" at bounding box center [1028, 655] width 49 height 13
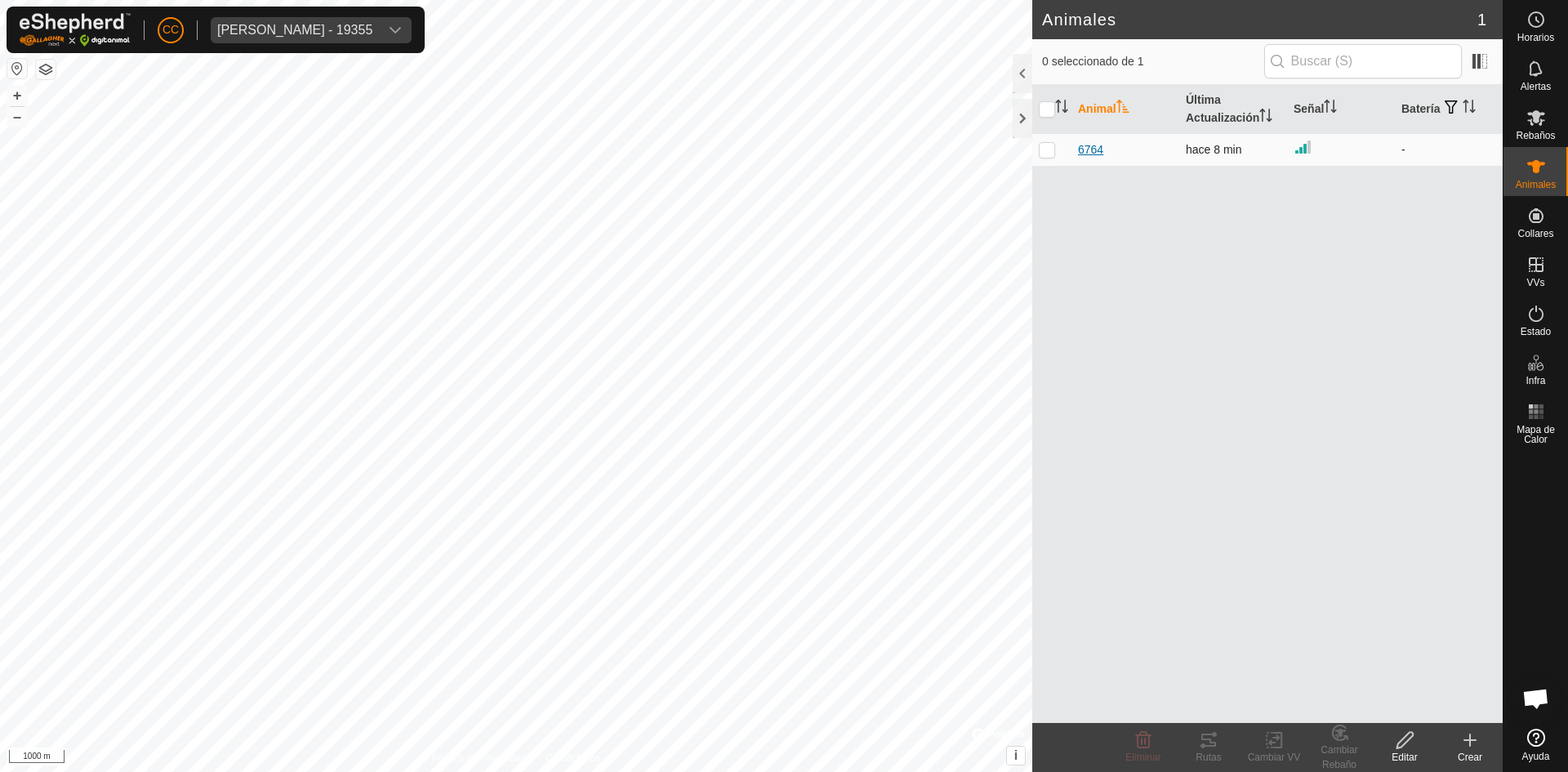
click at [1088, 147] on span "6764" at bounding box center [1091, 150] width 25 height 17
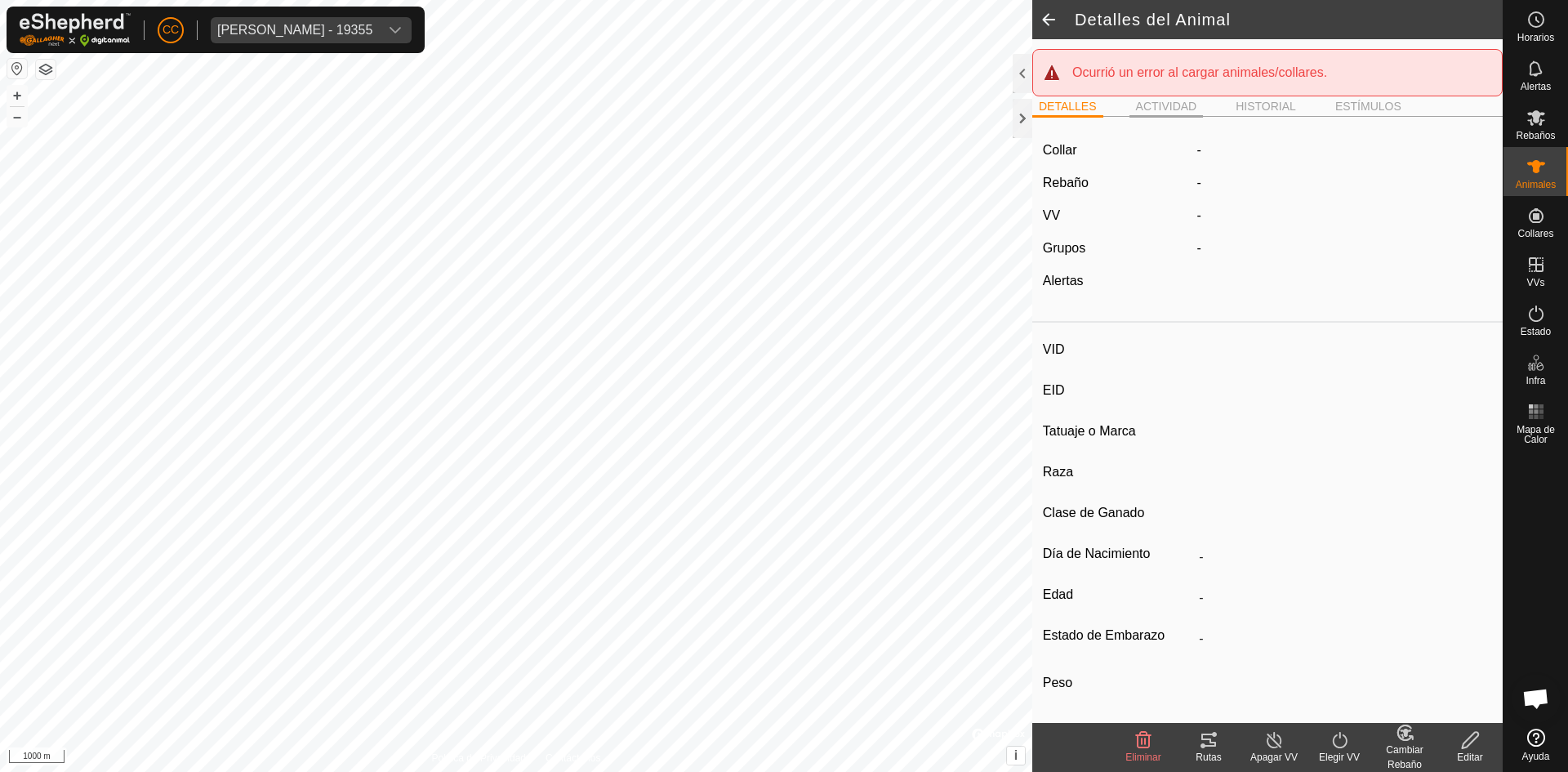
click at [1170, 102] on li "ACTIVIDAD" at bounding box center [1167, 108] width 74 height 20
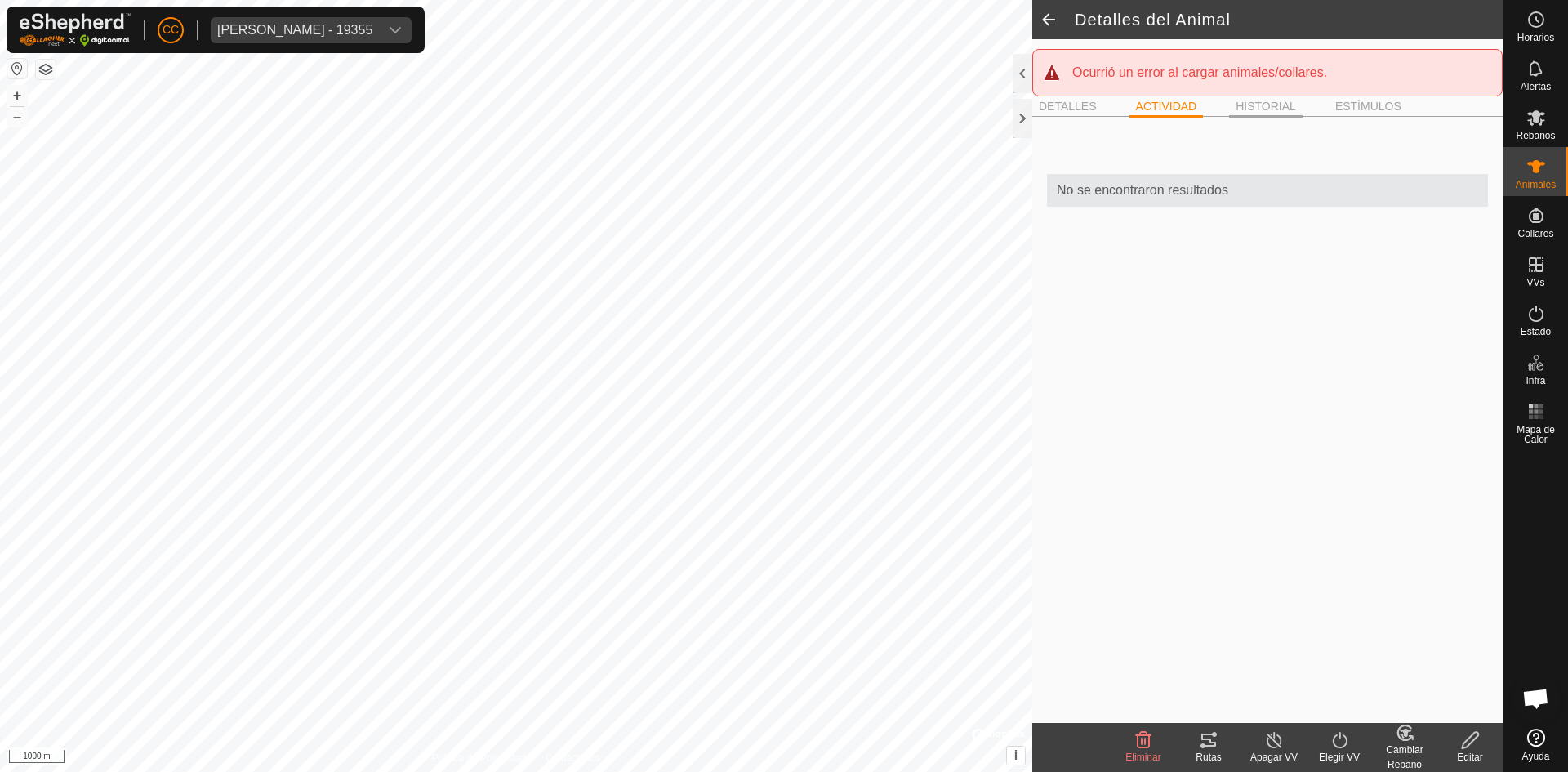
click at [1269, 102] on li "HISTORIAL" at bounding box center [1266, 108] width 73 height 20
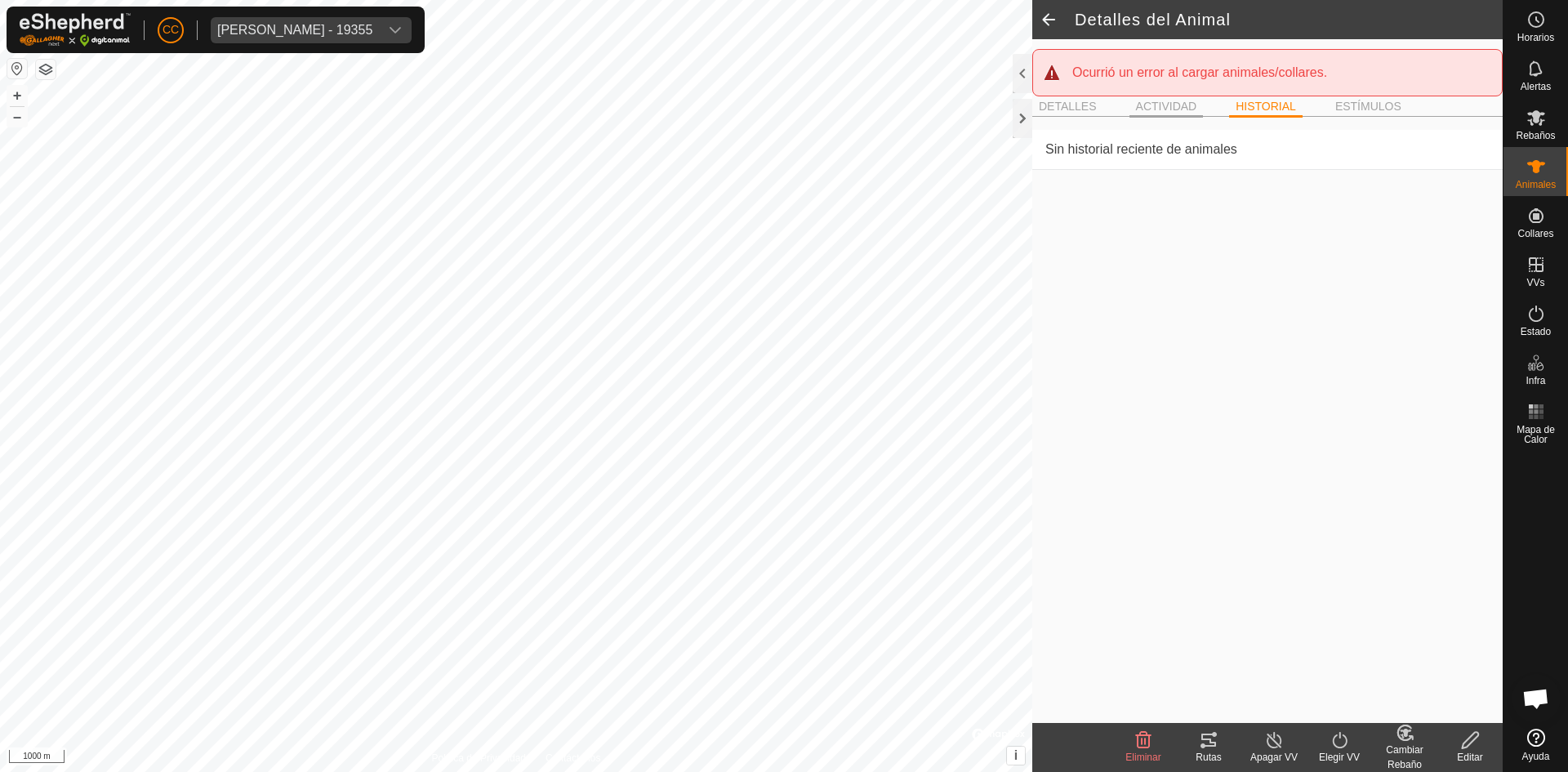
click at [1163, 107] on li "ACTIVIDAD" at bounding box center [1167, 108] width 74 height 20
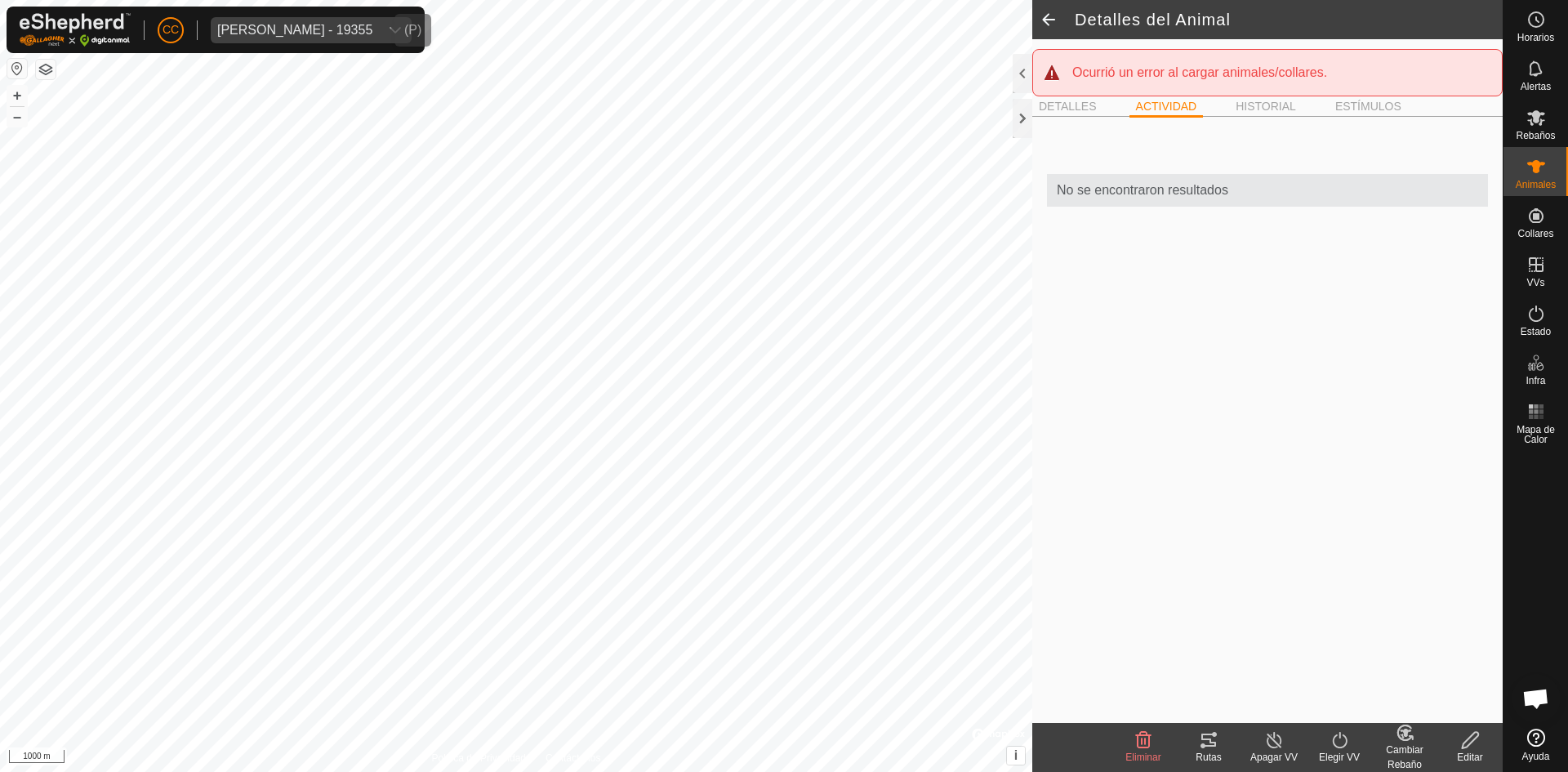
click at [379, 23] on div "dropdown trigger" at bounding box center [395, 30] width 32 height 26
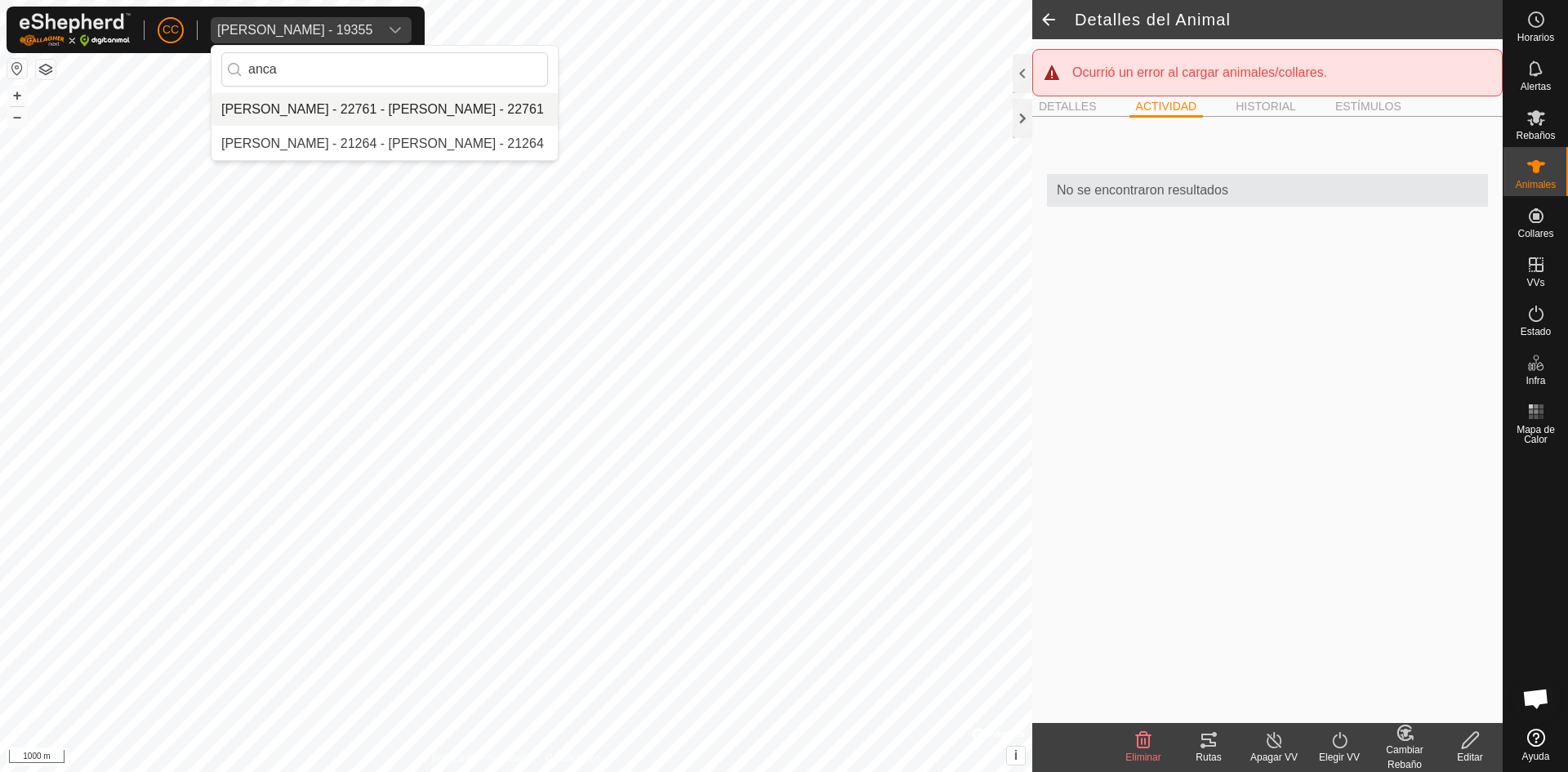
type input "anca"
click at [371, 117] on li "[PERSON_NAME] - 22761 - [PERSON_NAME] - 22761" at bounding box center [385, 109] width 346 height 32
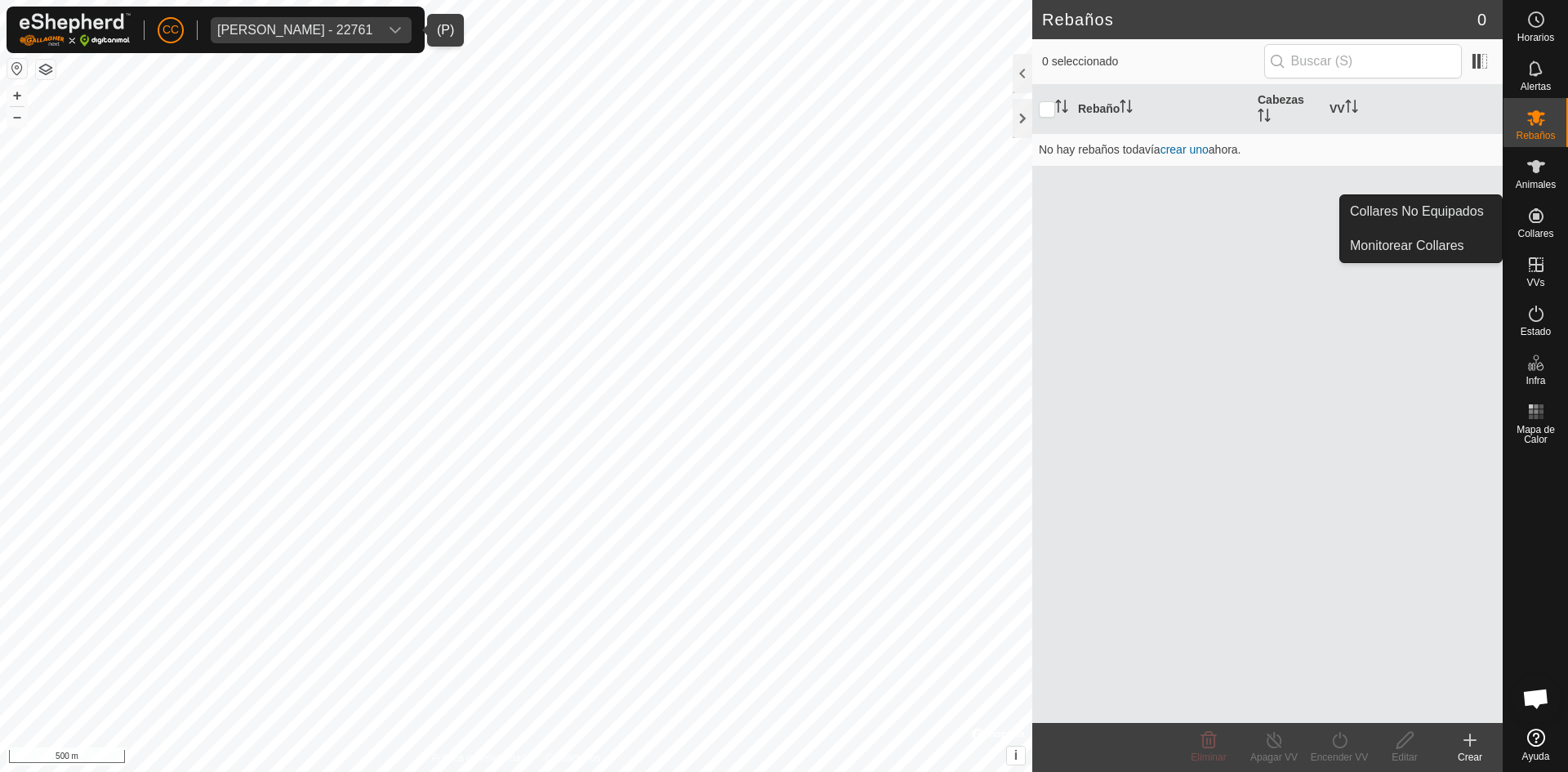
click at [1542, 225] on icon at bounding box center [1536, 216] width 20 height 20
click at [1441, 214] on link "Collares No Equipados" at bounding box center [1421, 211] width 162 height 32
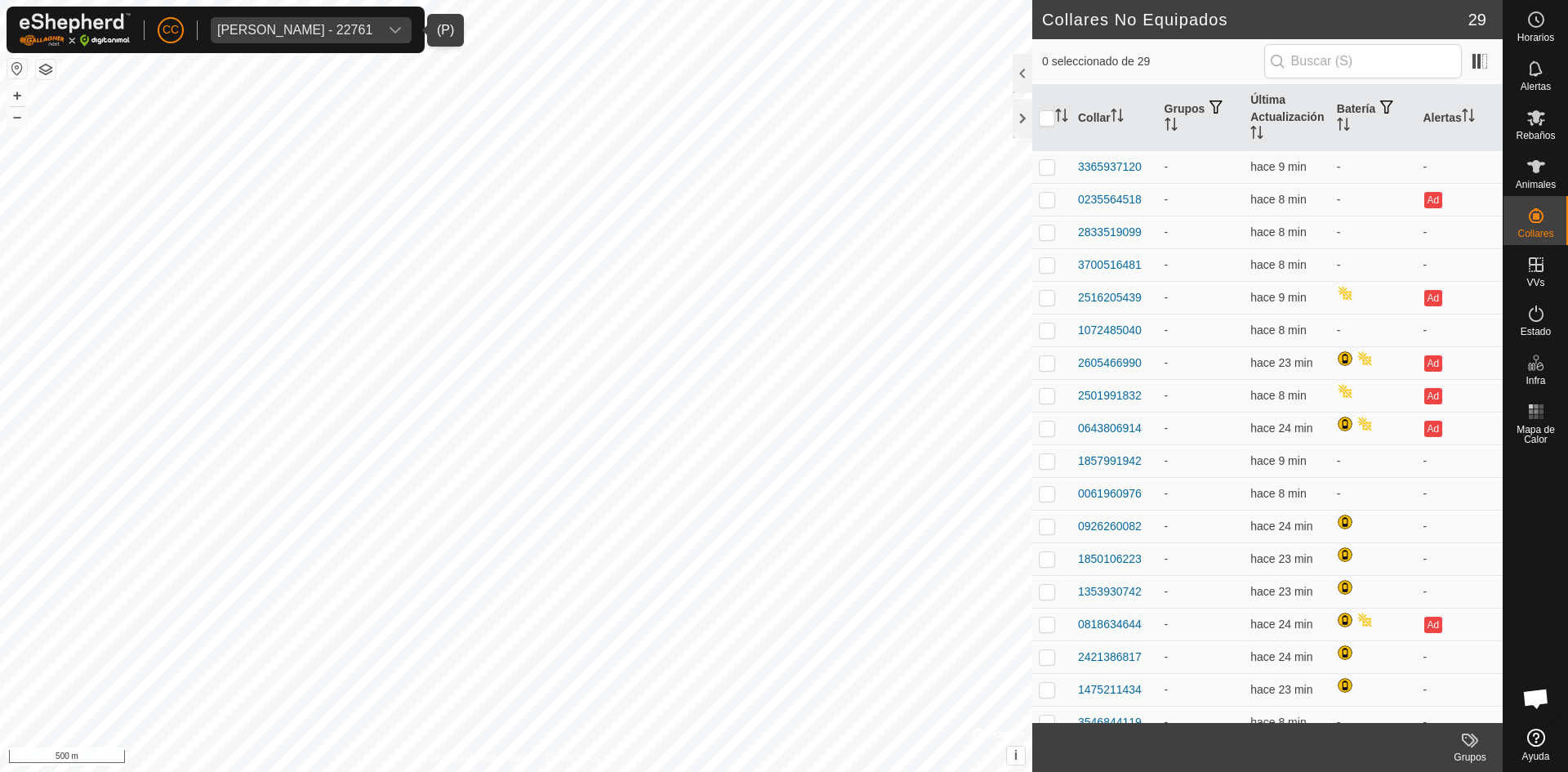
click at [46, 67] on button "button" at bounding box center [46, 70] width 20 height 20
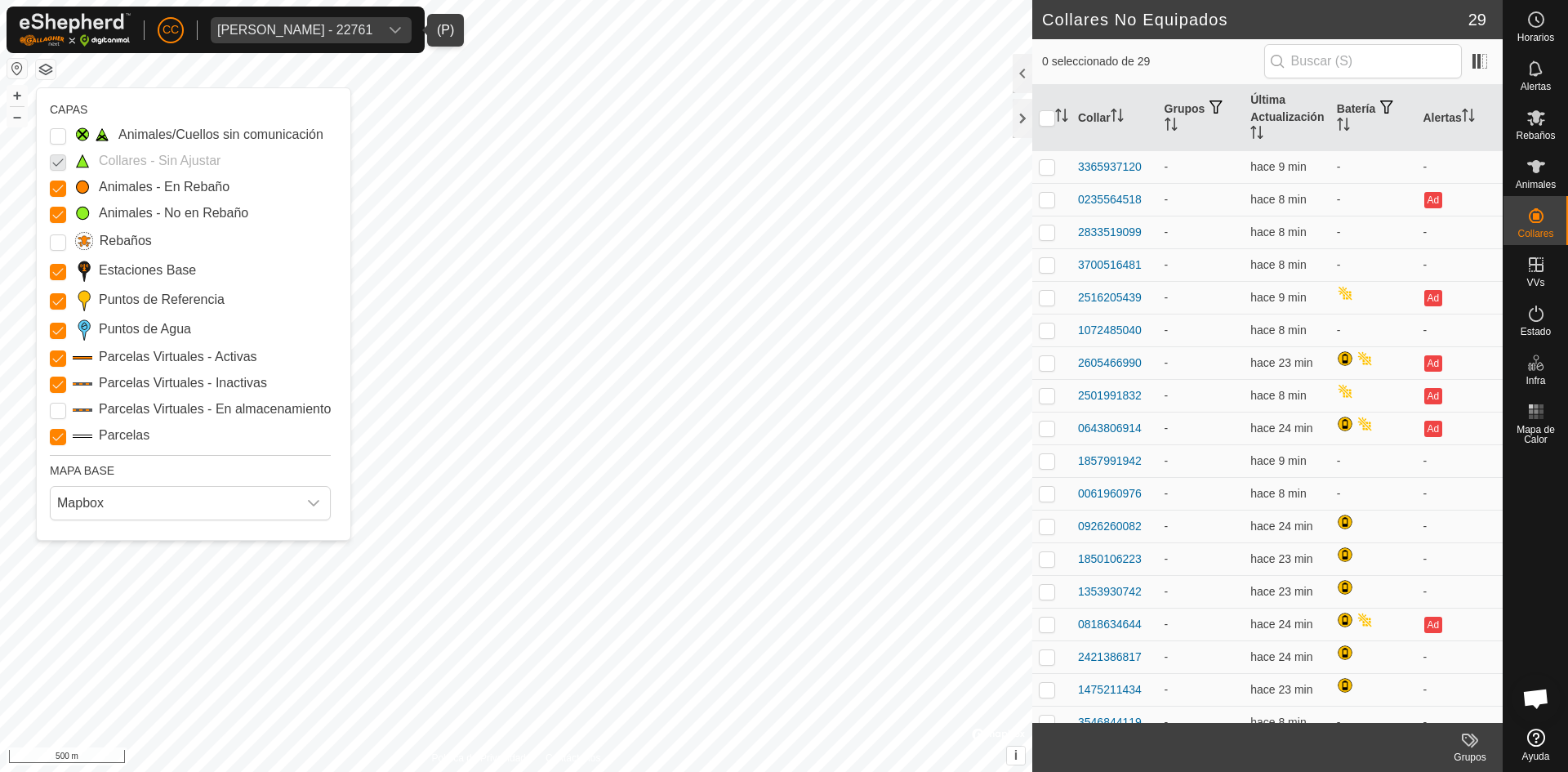
click at [46, 67] on button "button" at bounding box center [46, 70] width 20 height 20
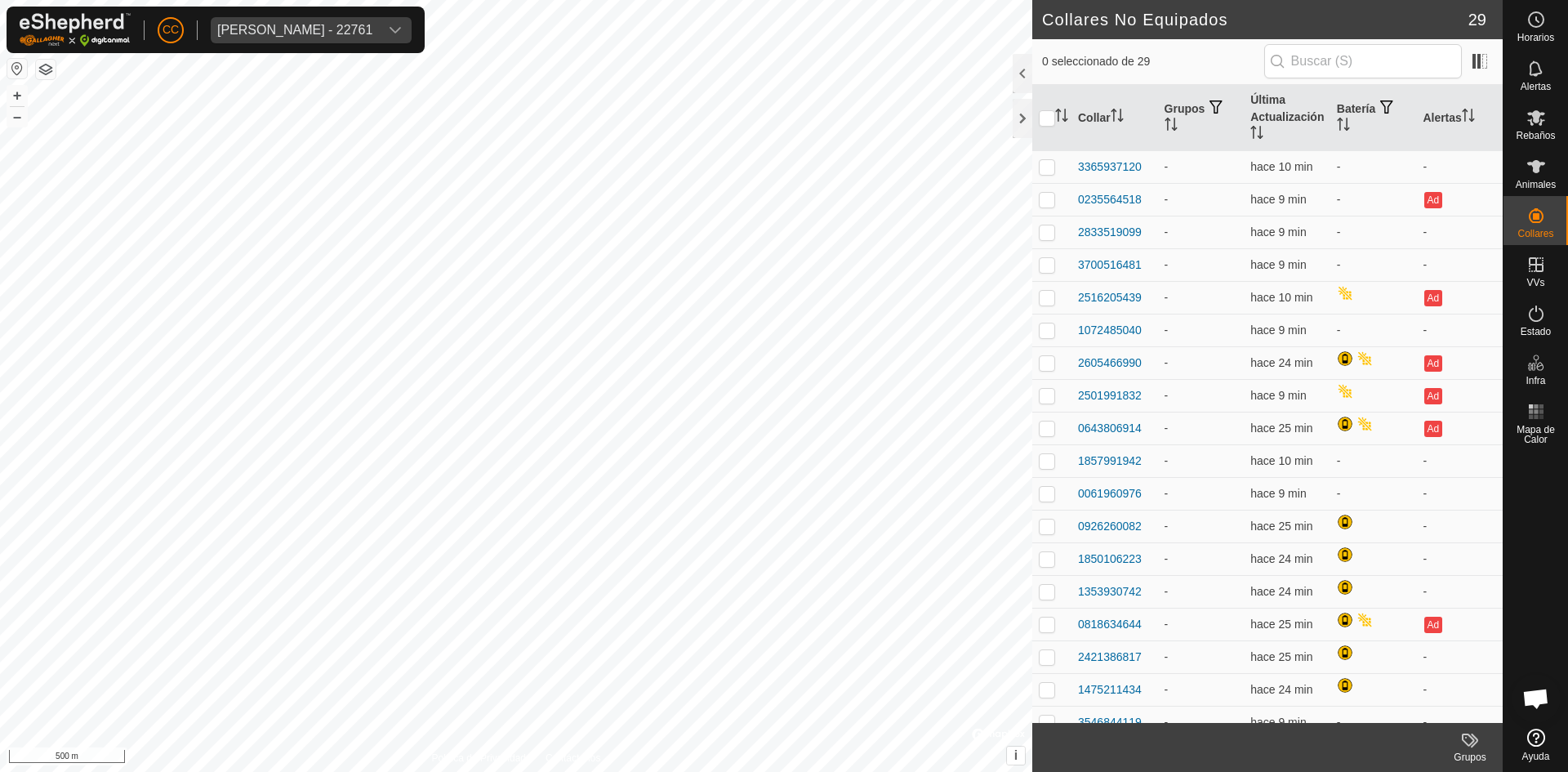
click at [49, 67] on button "button" at bounding box center [46, 70] width 20 height 20
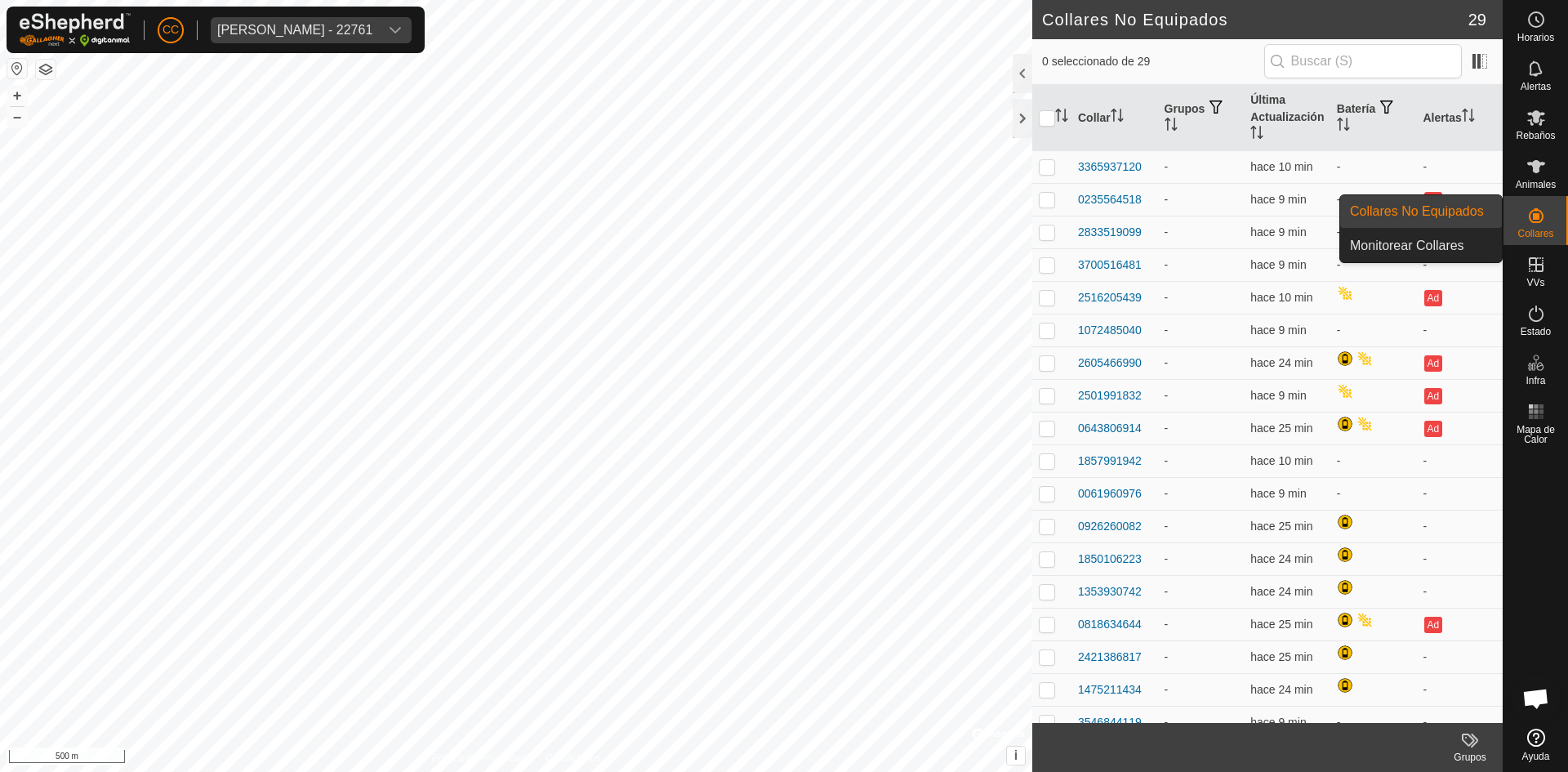
click at [1537, 211] on icon at bounding box center [1536, 216] width 15 height 15
click at [1447, 202] on link "Collares No Equipados" at bounding box center [1421, 211] width 162 height 32
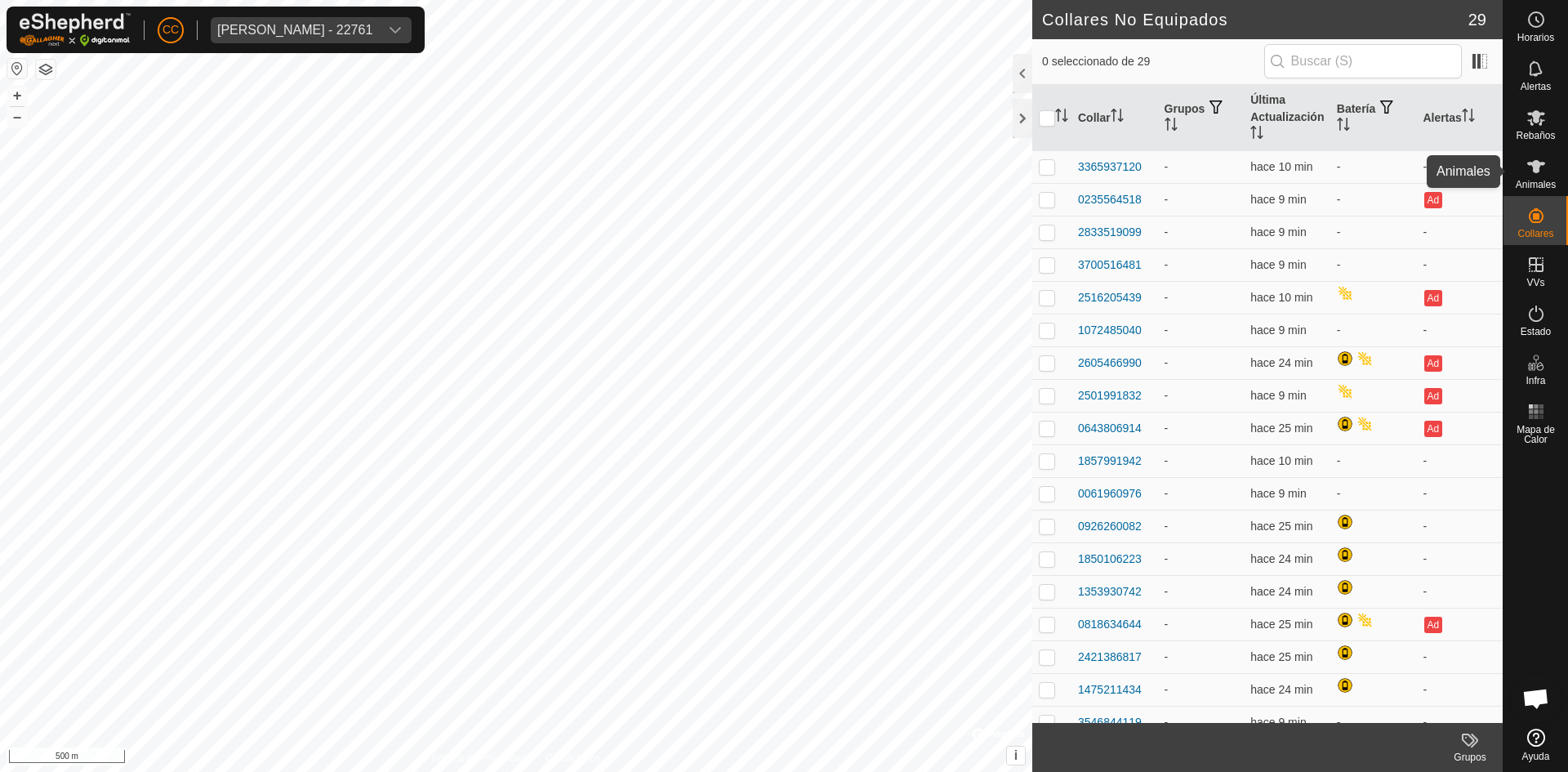
click at [1539, 154] on es-animals-svg-icon at bounding box center [1536, 166] width 29 height 26
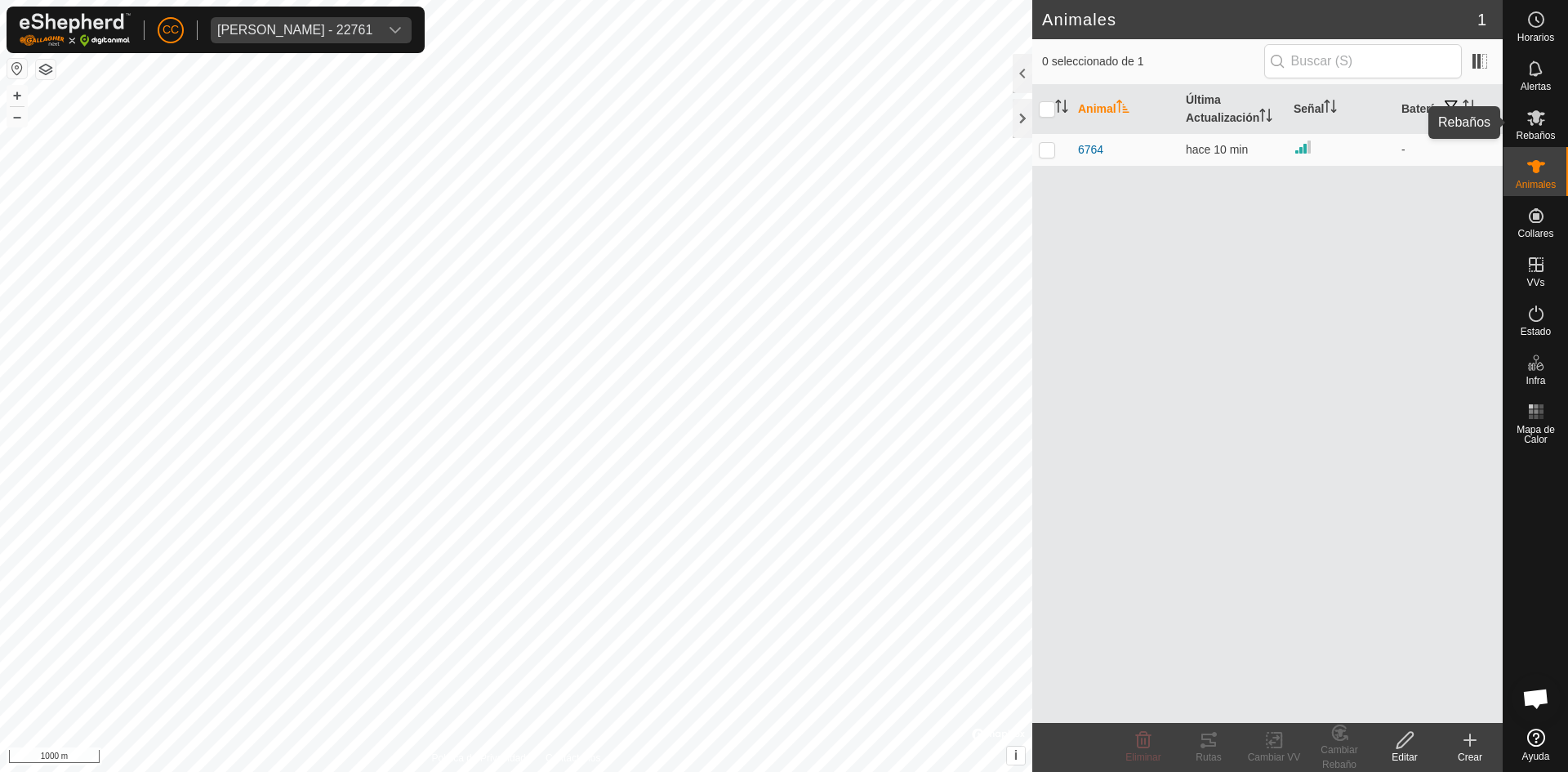
click at [1543, 117] on icon at bounding box center [1536, 117] width 20 height 20
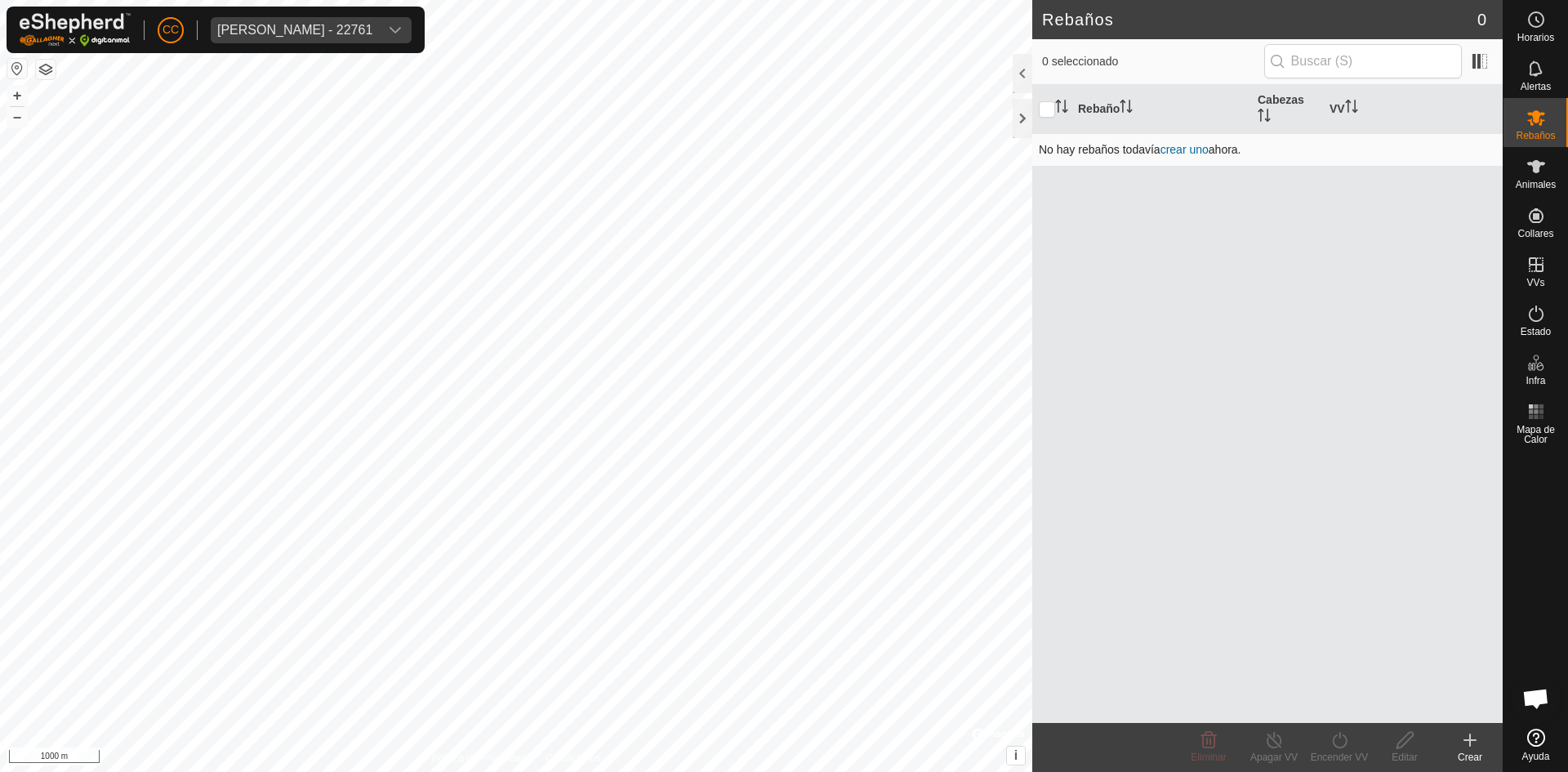
click at [1182, 151] on link "crear uno" at bounding box center [1185, 150] width 48 height 13
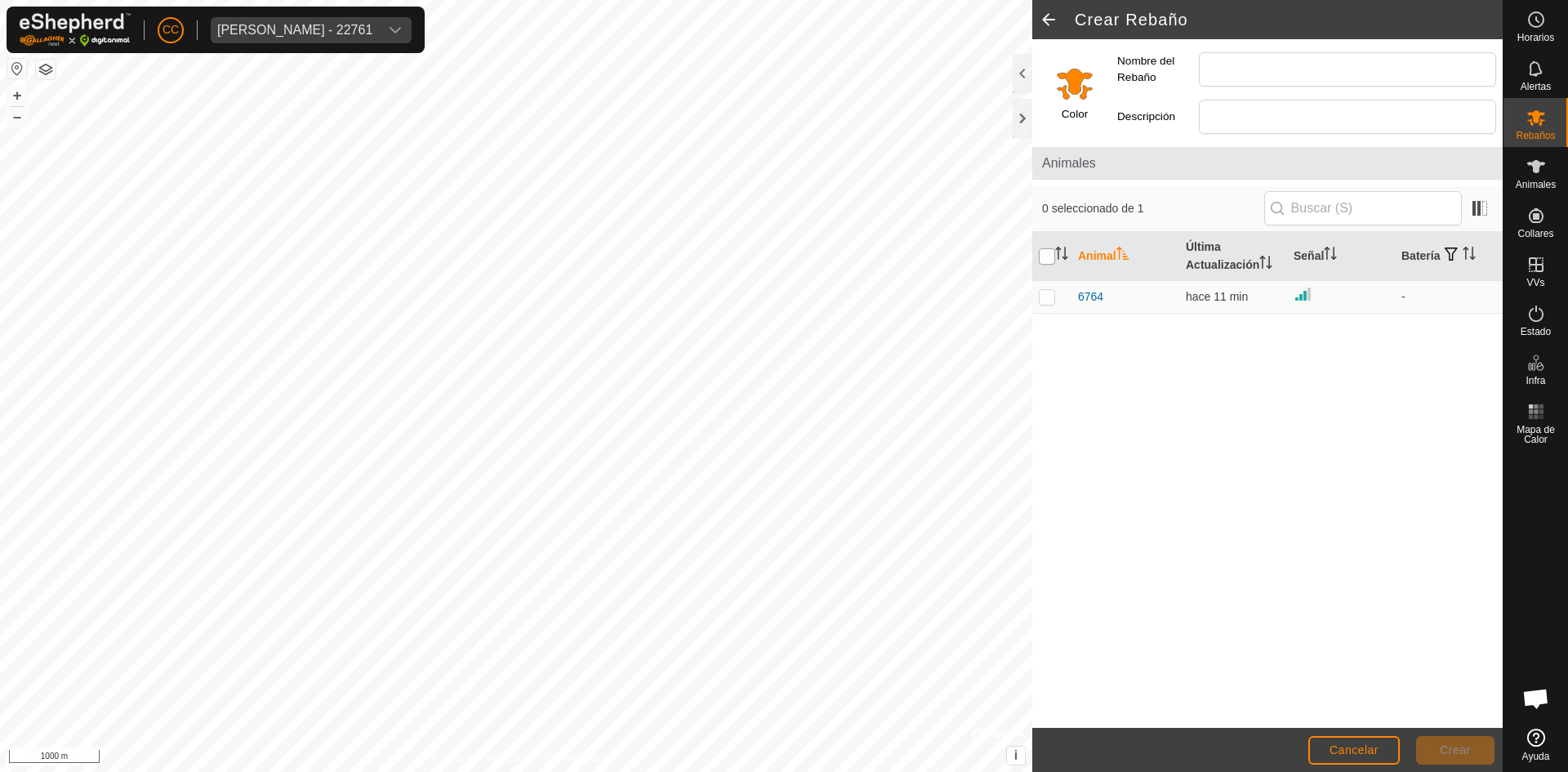
click at [1044, 254] on input "checkbox" at bounding box center [1048, 257] width 17 height 17
checkbox input "true"
click at [1044, 254] on input "checkbox" at bounding box center [1048, 257] width 17 height 17
checkbox input "false"
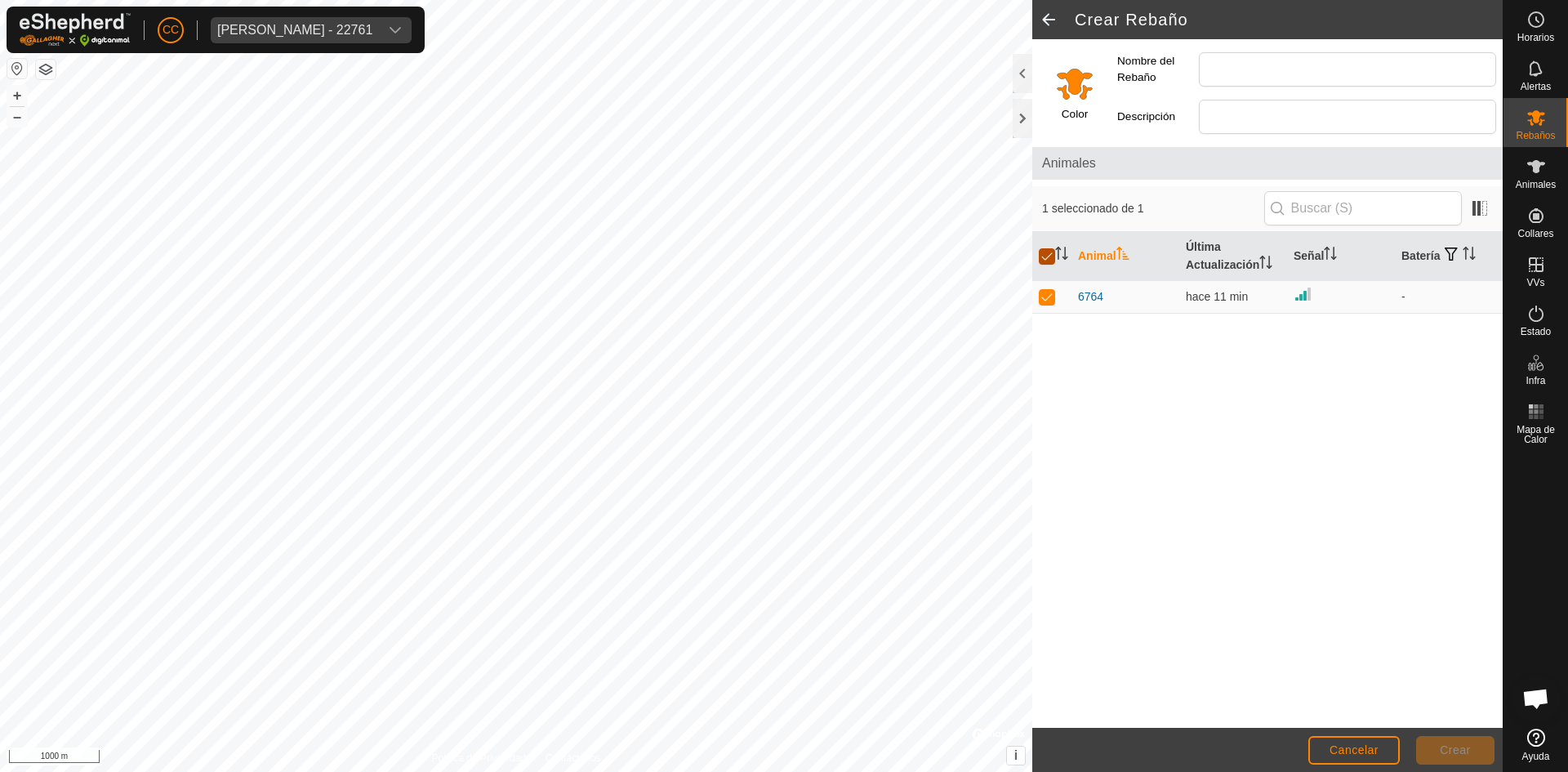
checkbox input "false"
click at [1251, 67] on input "Nombre del Rebaño" at bounding box center [1347, 69] width 297 height 34
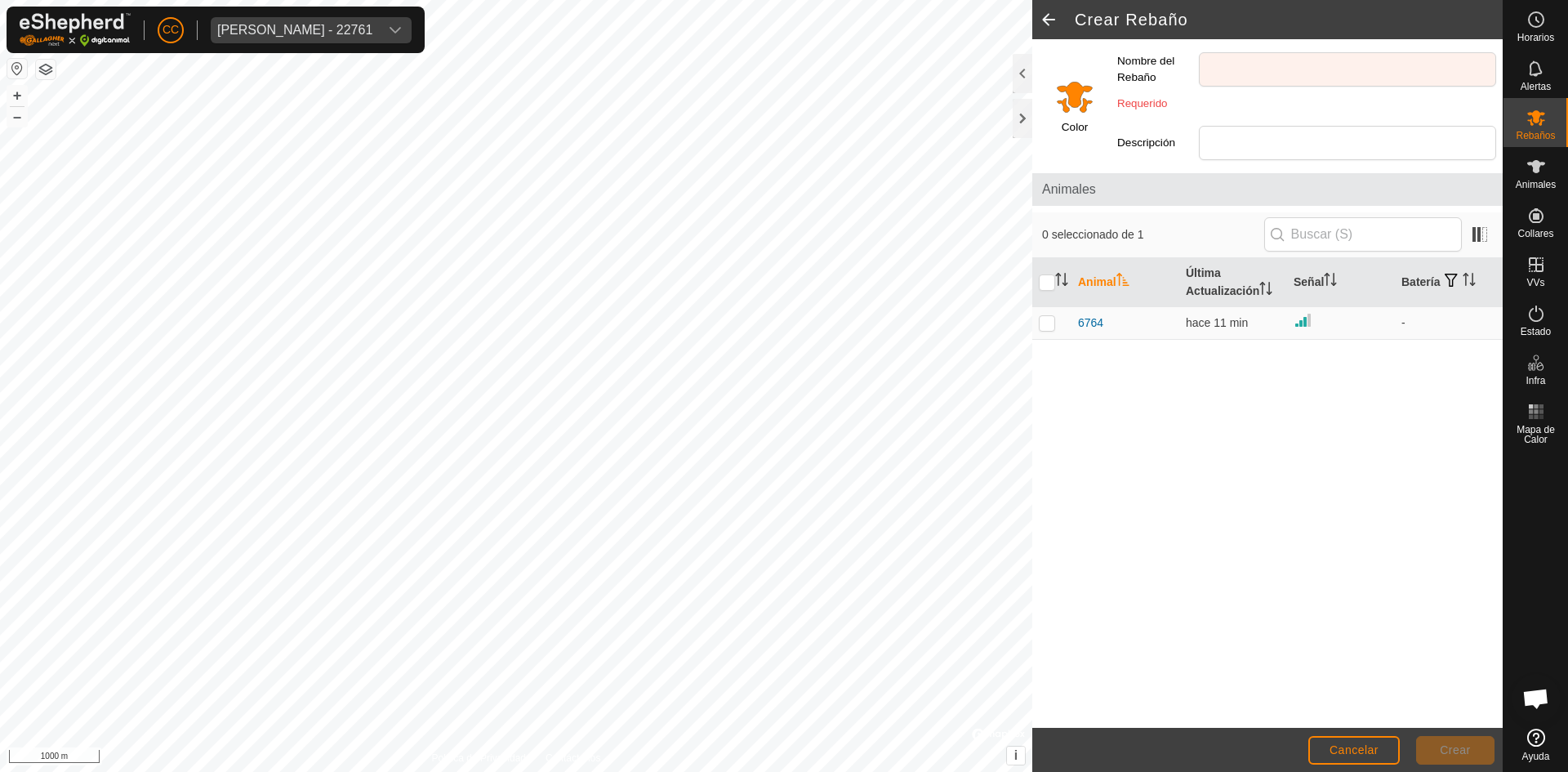
click at [1218, 426] on div "Animal Última Actualización Señal Batería 6764 hace 11 min -" at bounding box center [1267, 493] width 470 height 471
click at [1247, 77] on input "Nombre del Rebaño" at bounding box center [1347, 69] width 297 height 34
click at [1235, 135] on input "Descripción" at bounding box center [1347, 142] width 297 height 34
drag, startPoint x: 1243, startPoint y: 52, endPoint x: 1252, endPoint y: 98, distance: 46.9
click at [1243, 52] on input "Nombre del Rebaño" at bounding box center [1347, 69] width 297 height 34
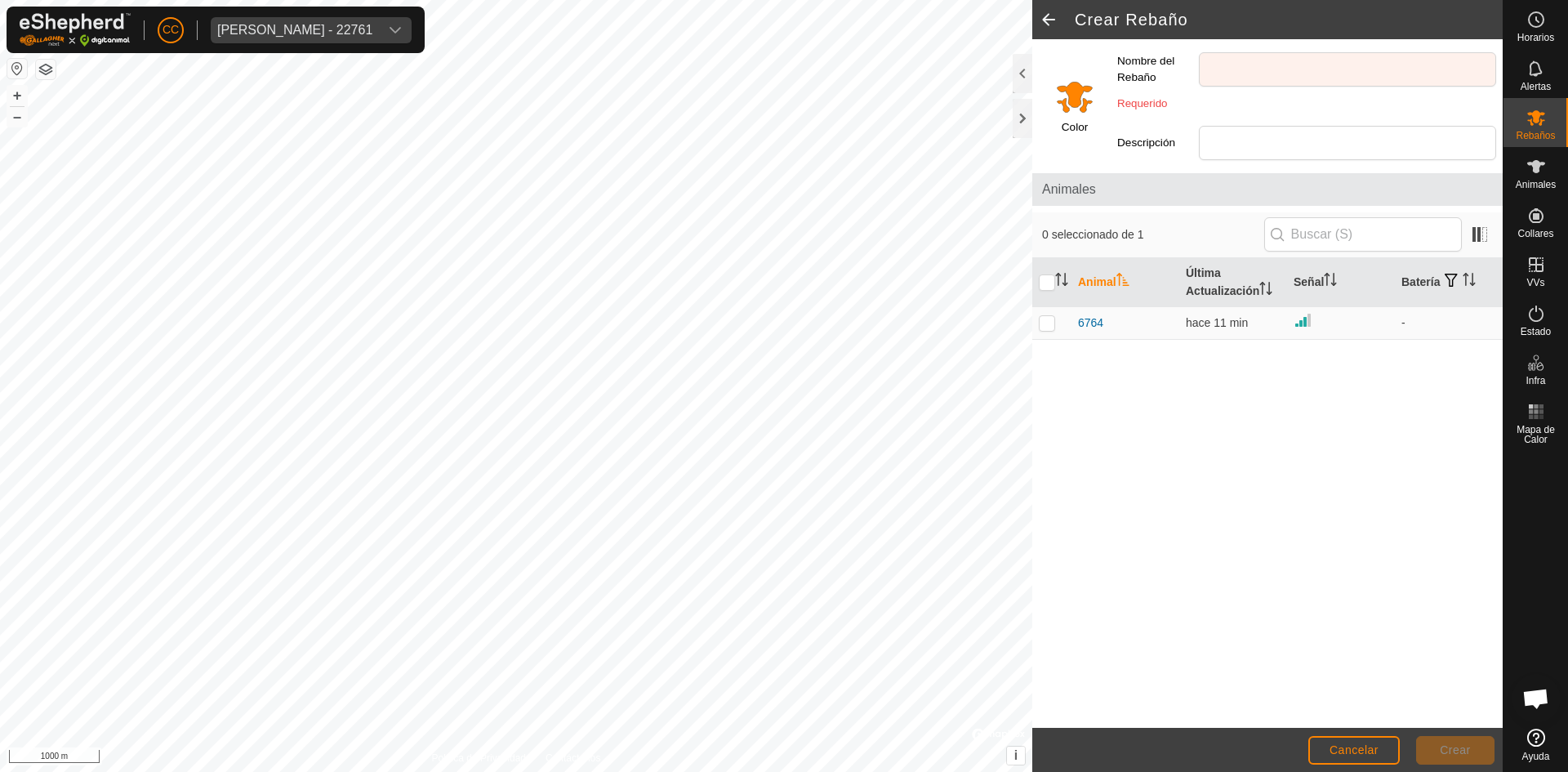
click at [1045, 6] on span at bounding box center [1048, 19] width 32 height 39
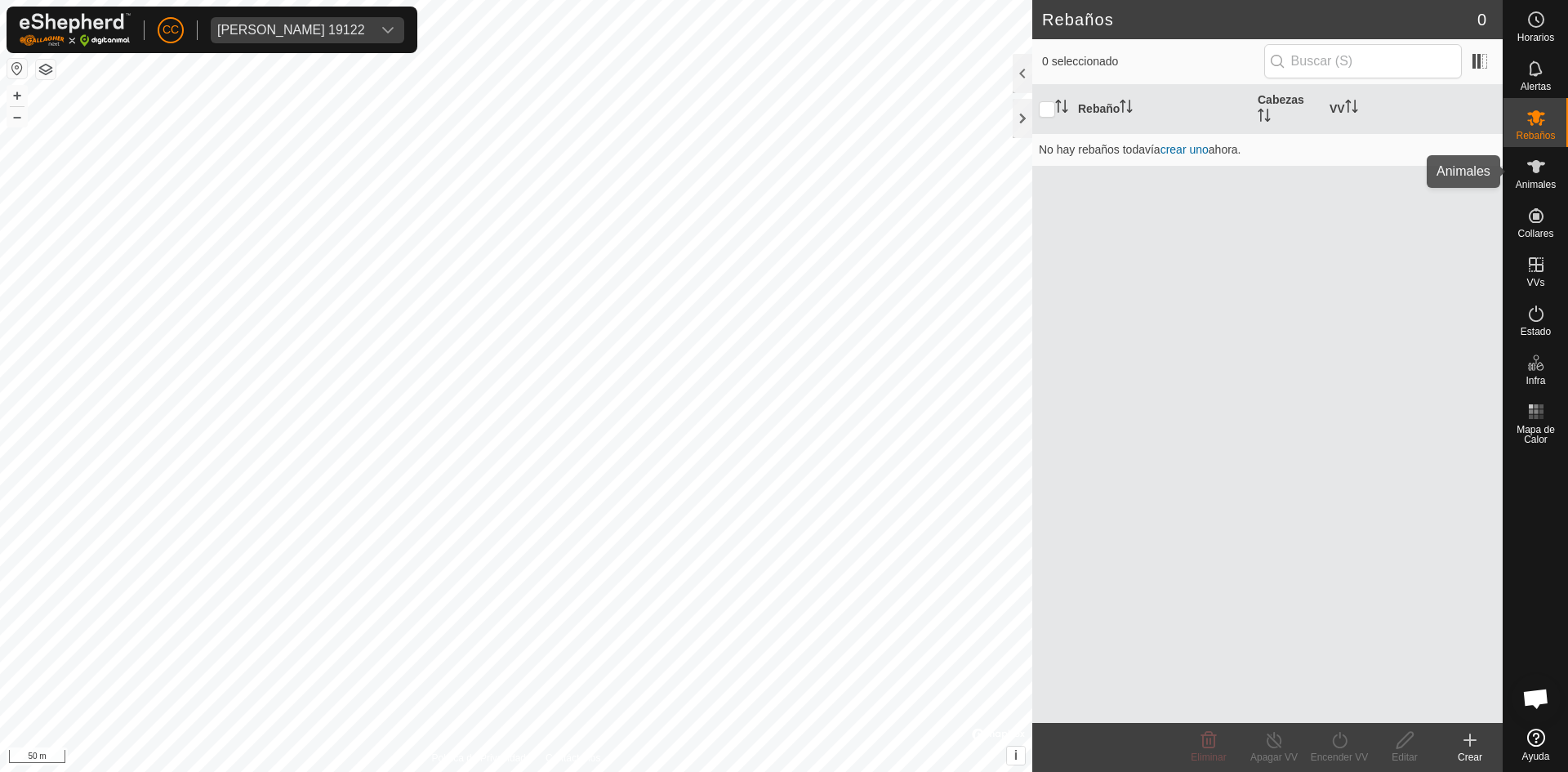
click at [1546, 178] on es-animals-svg-icon at bounding box center [1536, 166] width 29 height 26
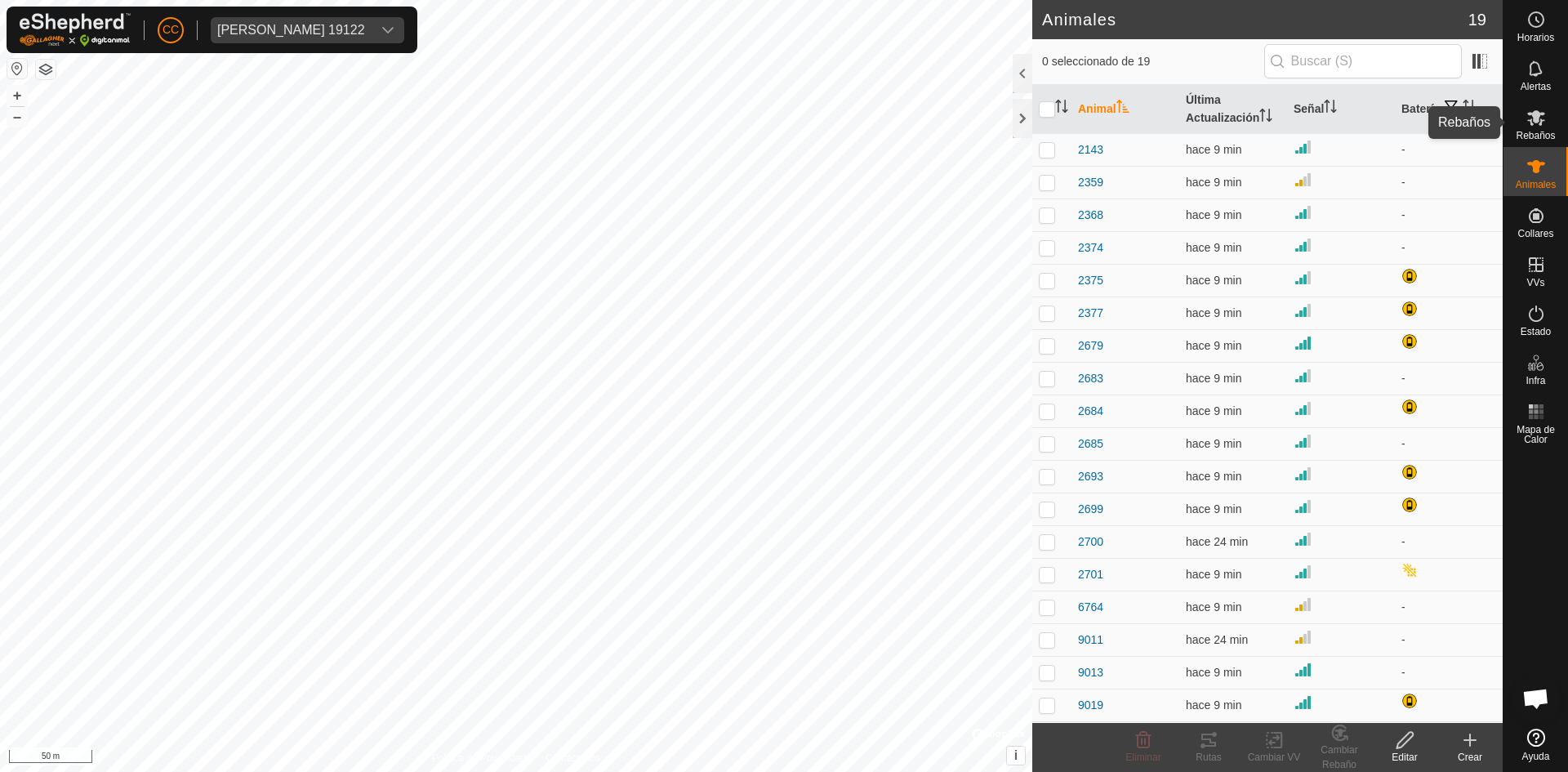
click at [1547, 126] on es-mob-svg-icon at bounding box center [1536, 117] width 29 height 26
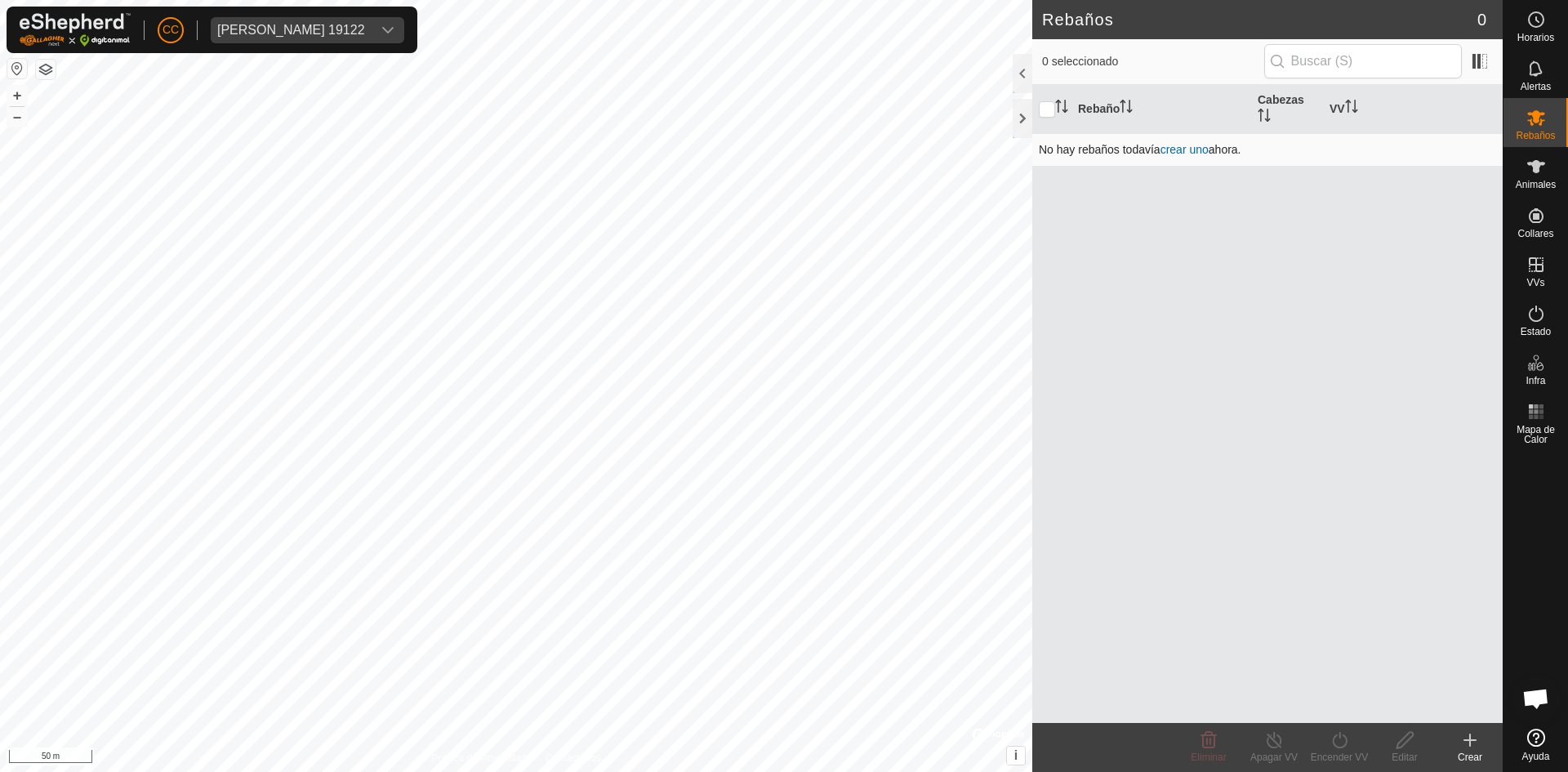
click at [1200, 151] on link "crear uno" at bounding box center [1185, 150] width 48 height 13
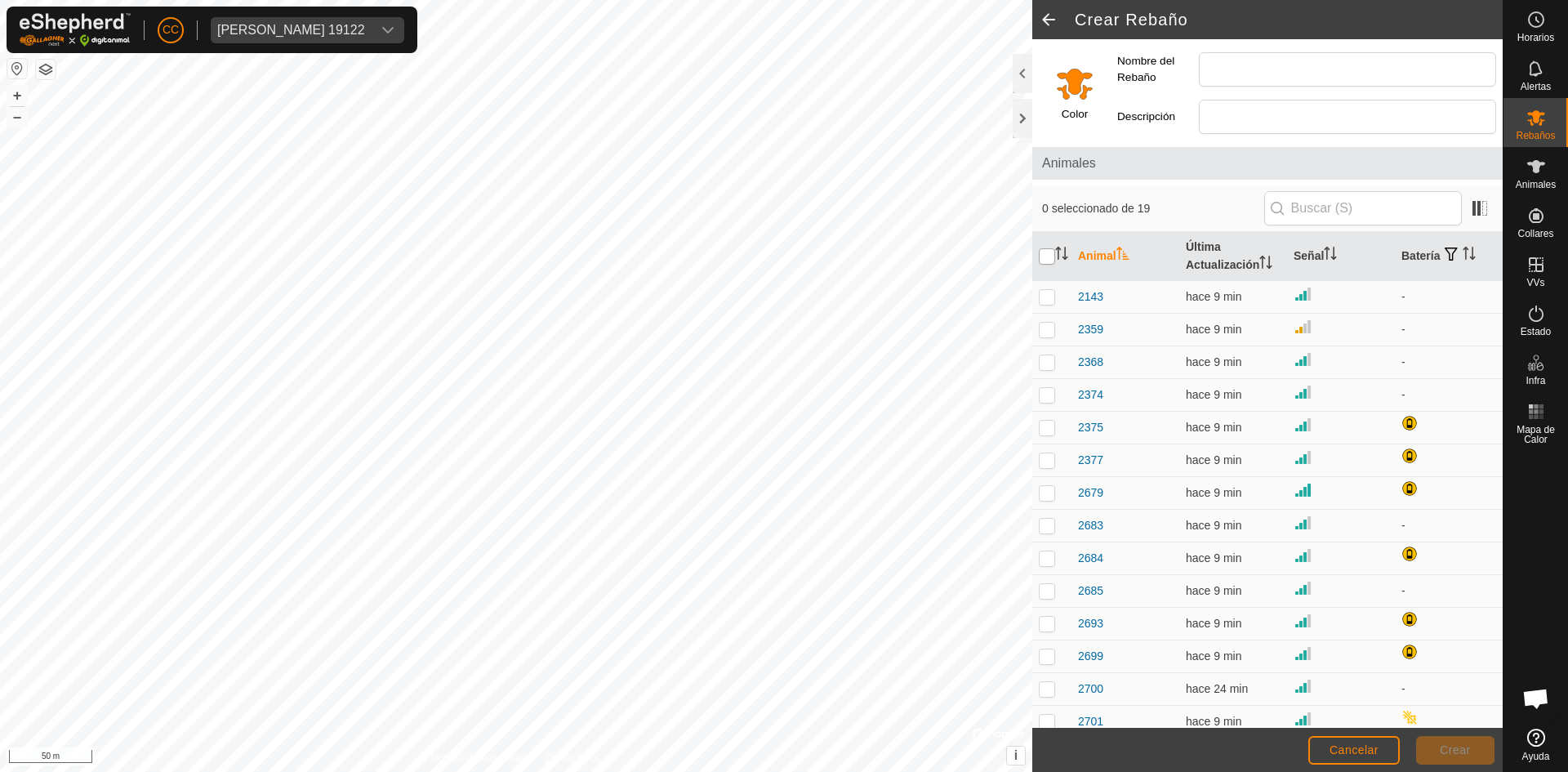
click at [1051, 255] on input "checkbox" at bounding box center [1048, 257] width 17 height 17
checkbox input "true"
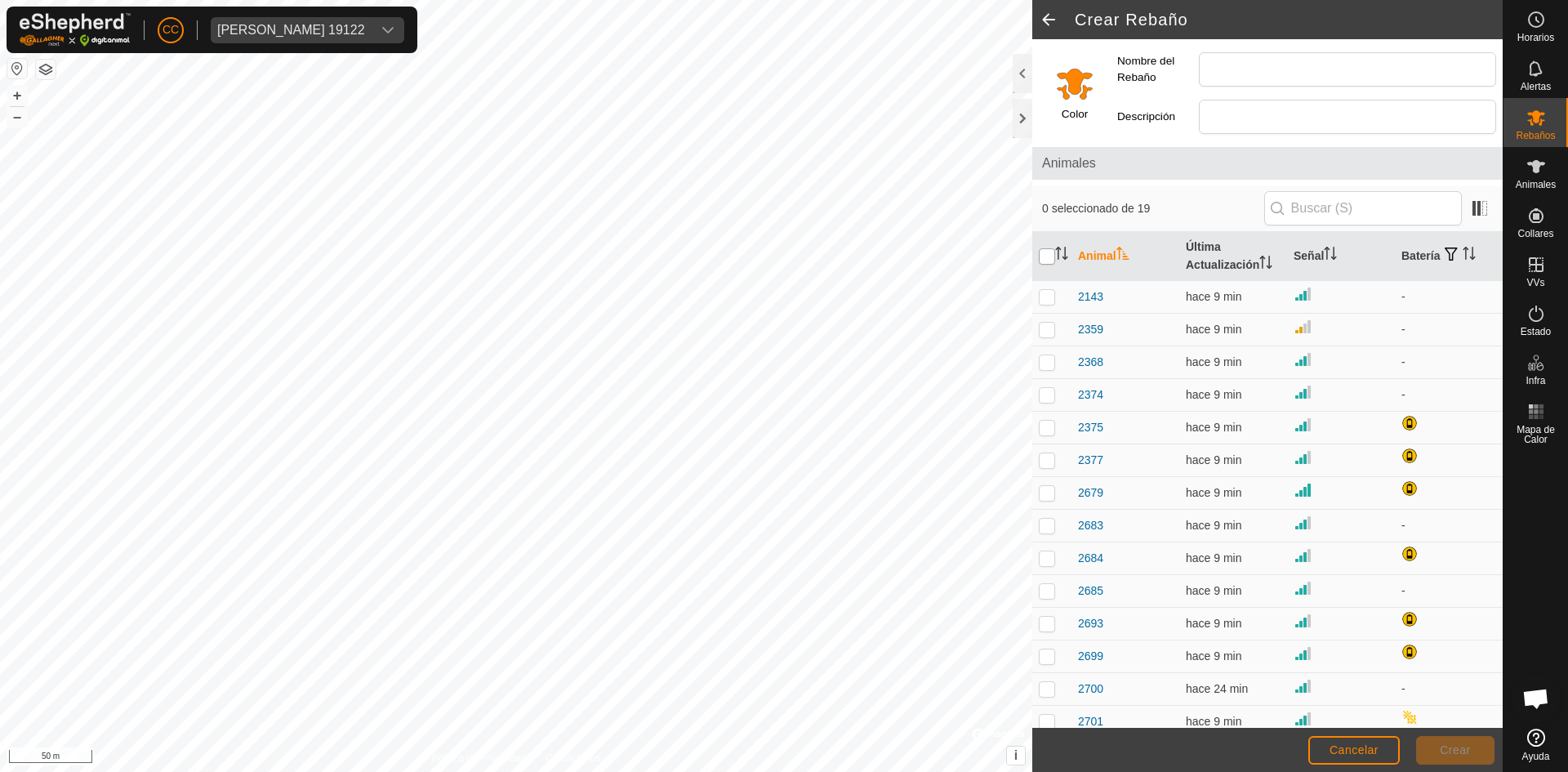
checkbox input "true"
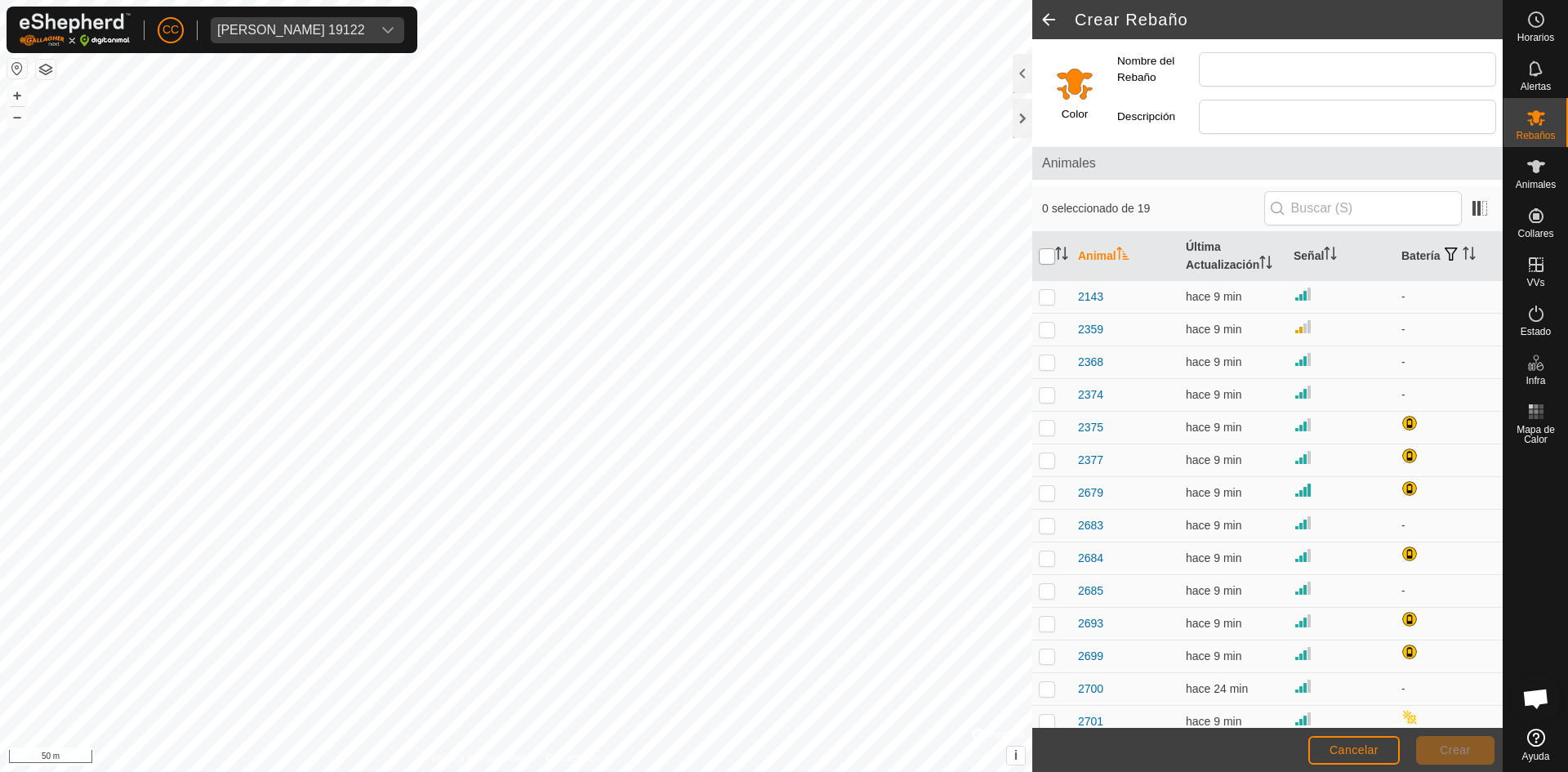
checkbox input "true"
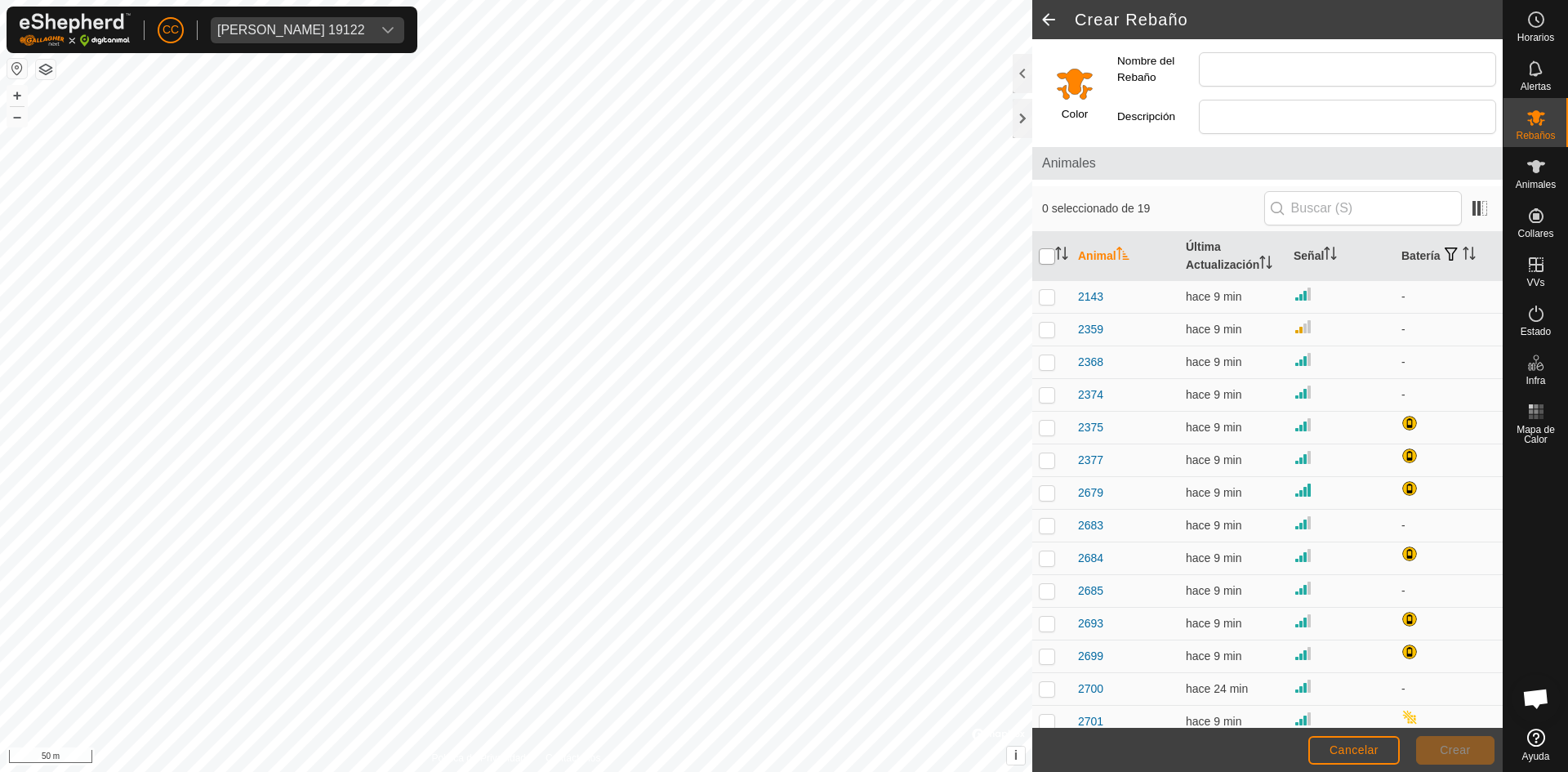
checkbox input "true"
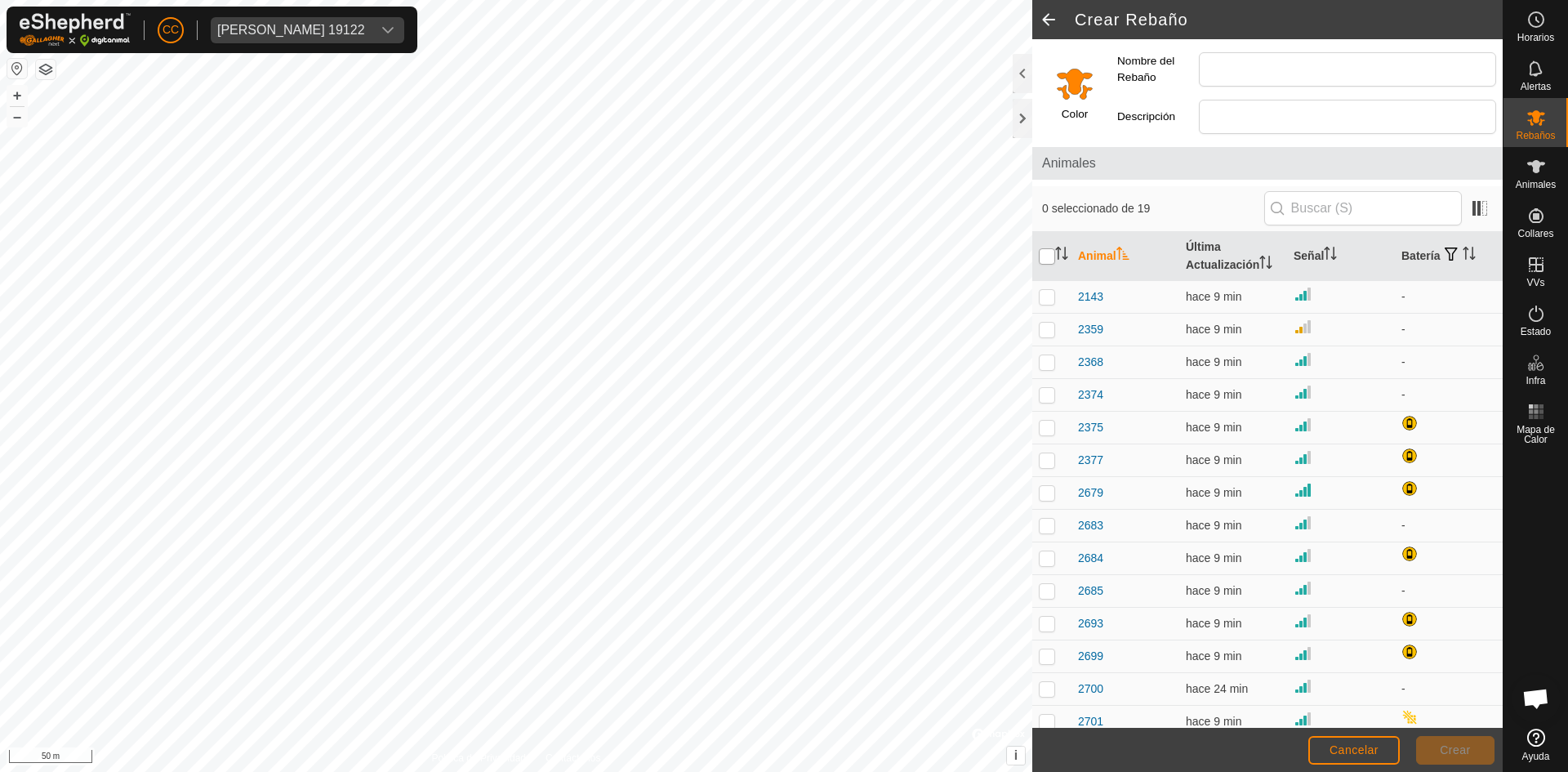
checkbox input "true"
click at [1051, 255] on input "checkbox" at bounding box center [1048, 257] width 17 height 17
checkbox input "false"
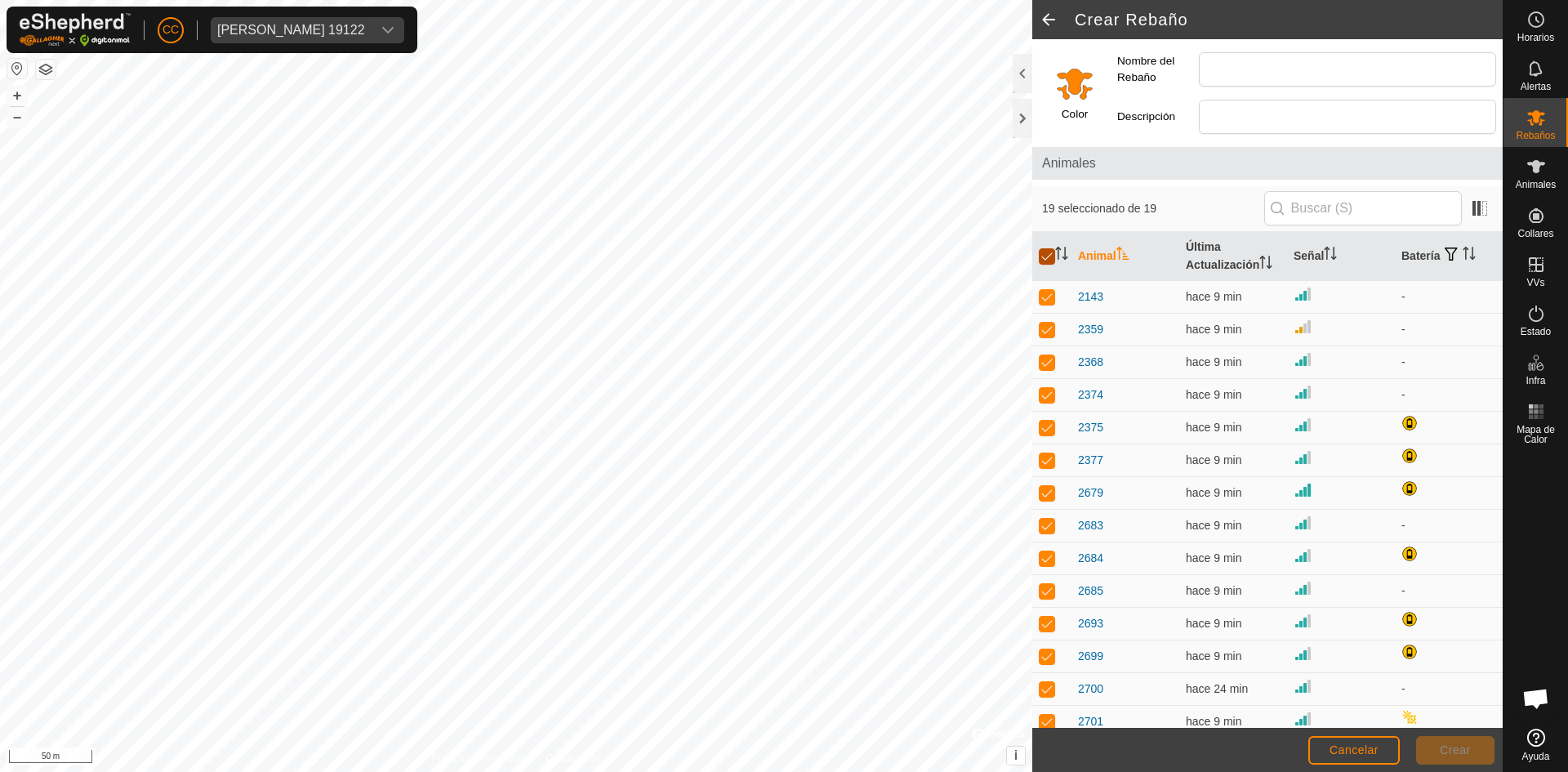
checkbox input "false"
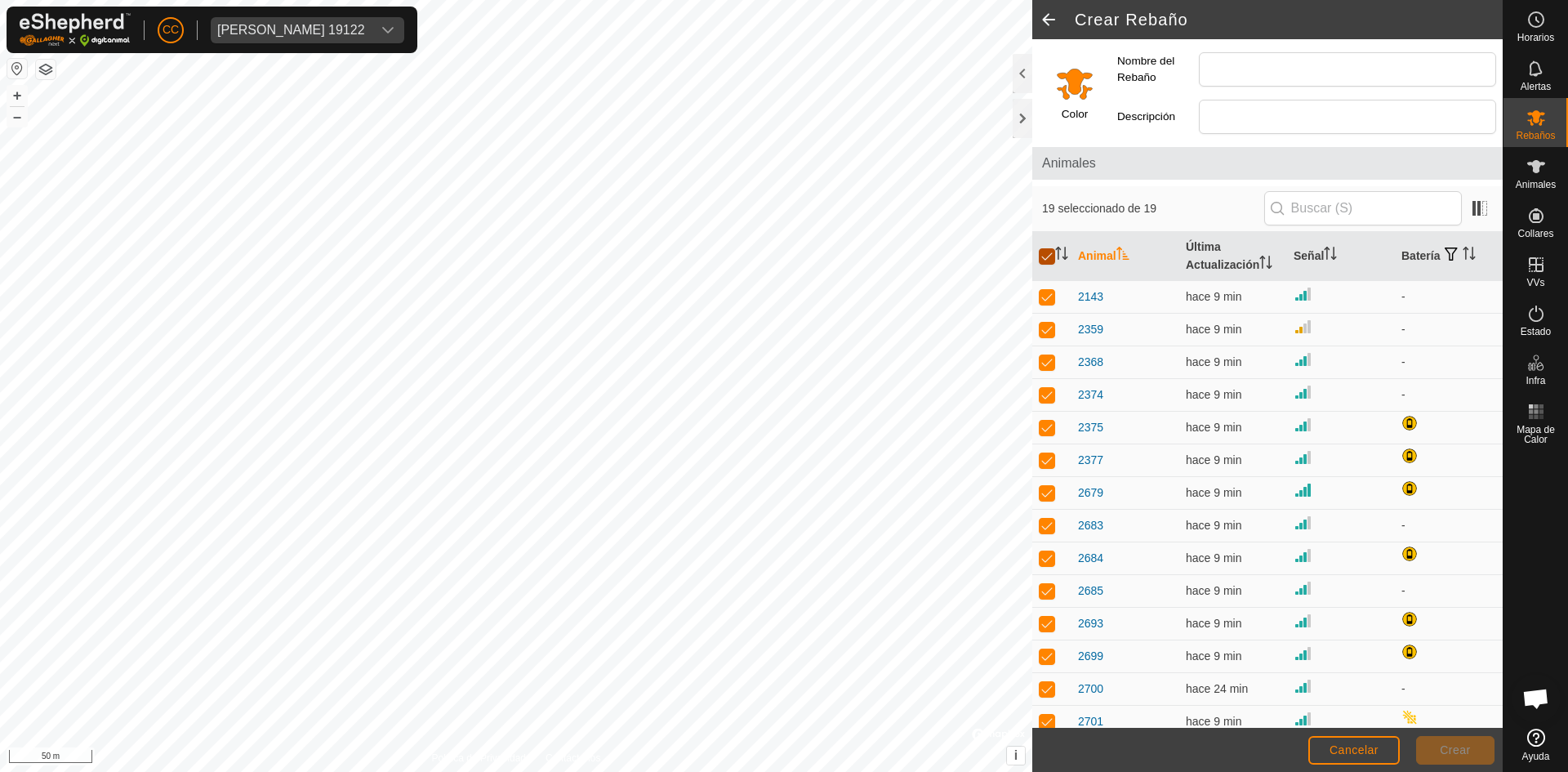
checkbox input "false"
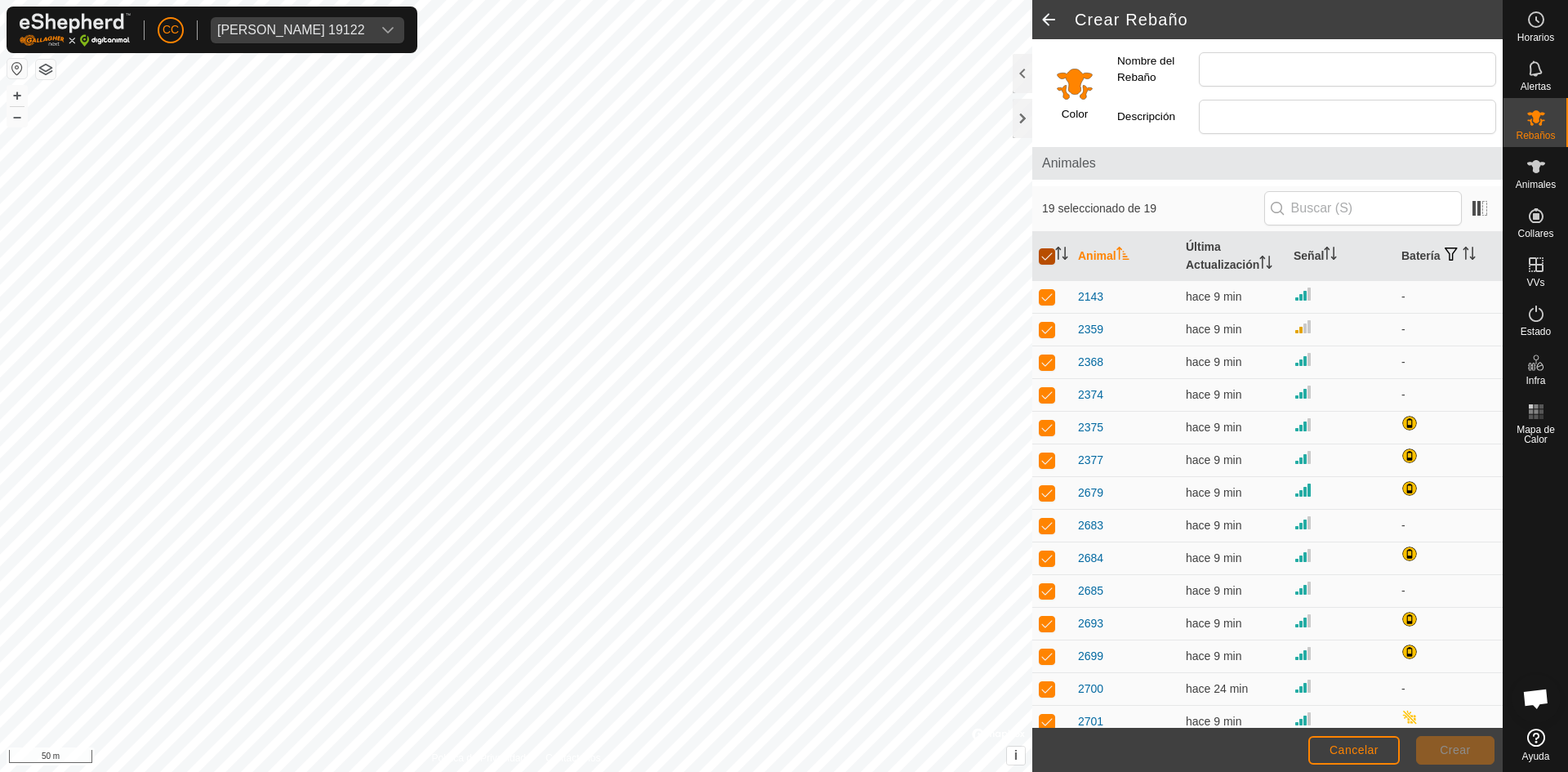
checkbox input "false"
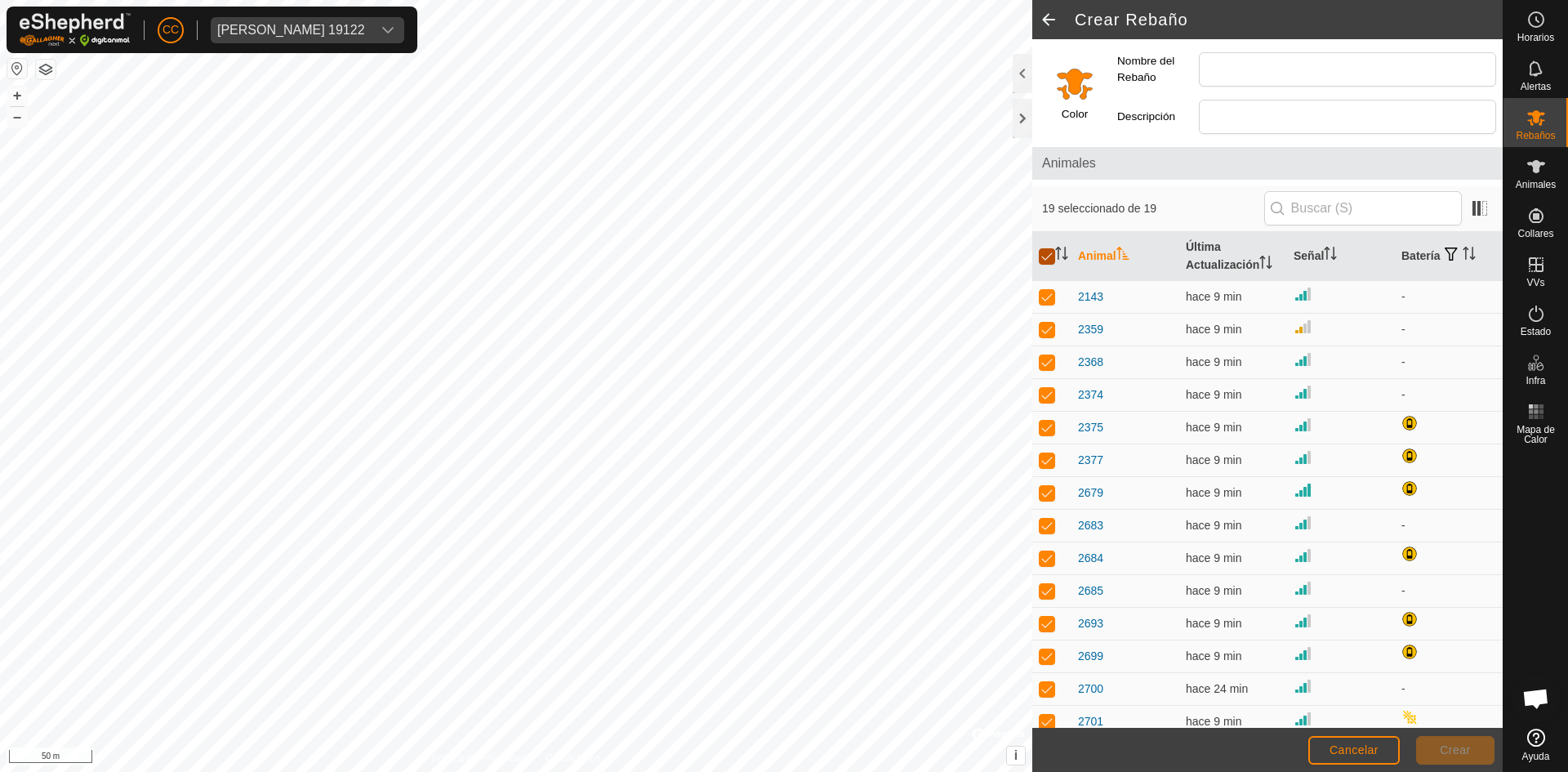
checkbox input "false"
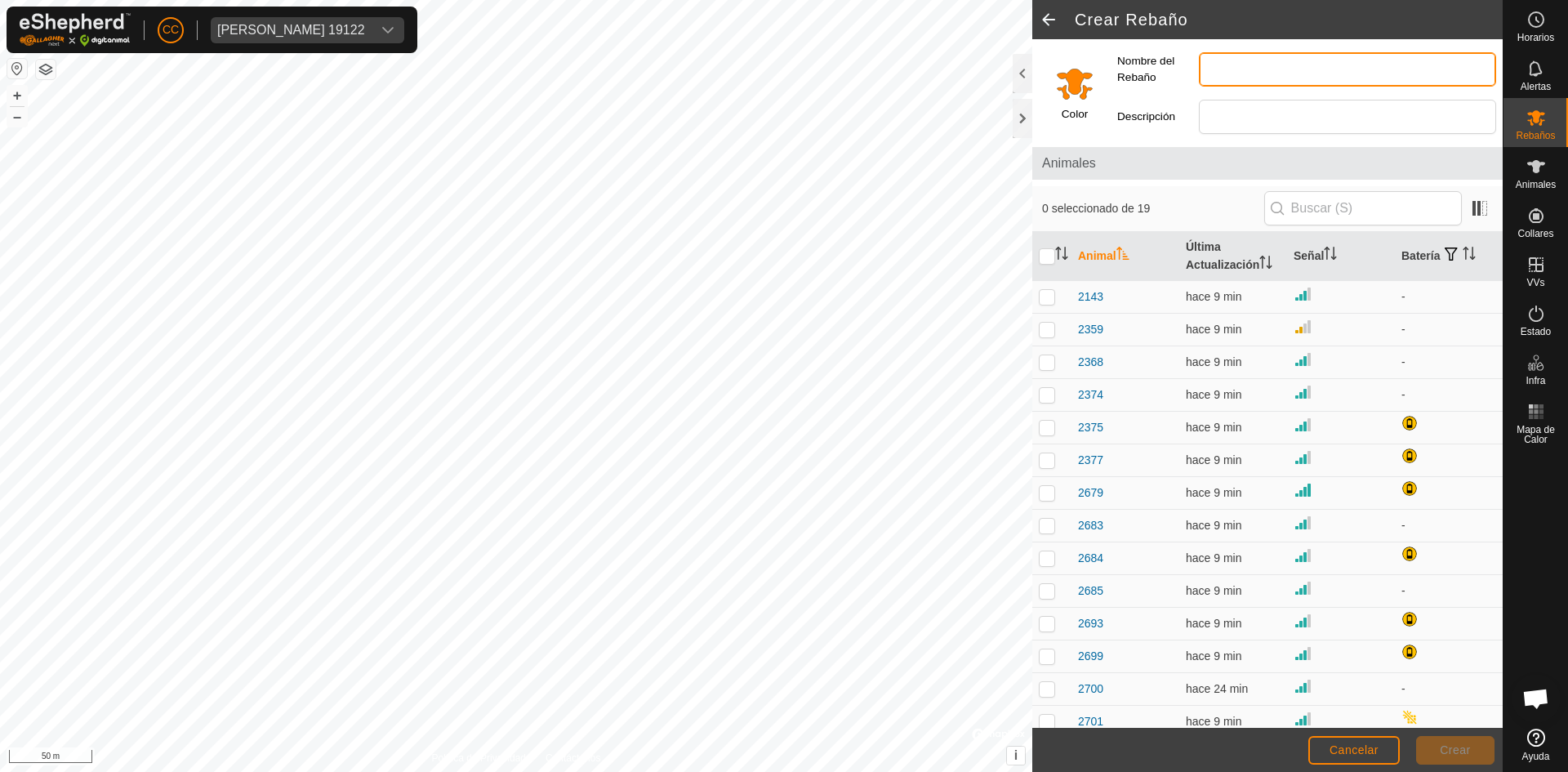
click at [1261, 72] on input "Nombre del Rebaño" at bounding box center [1347, 69] width 297 height 34
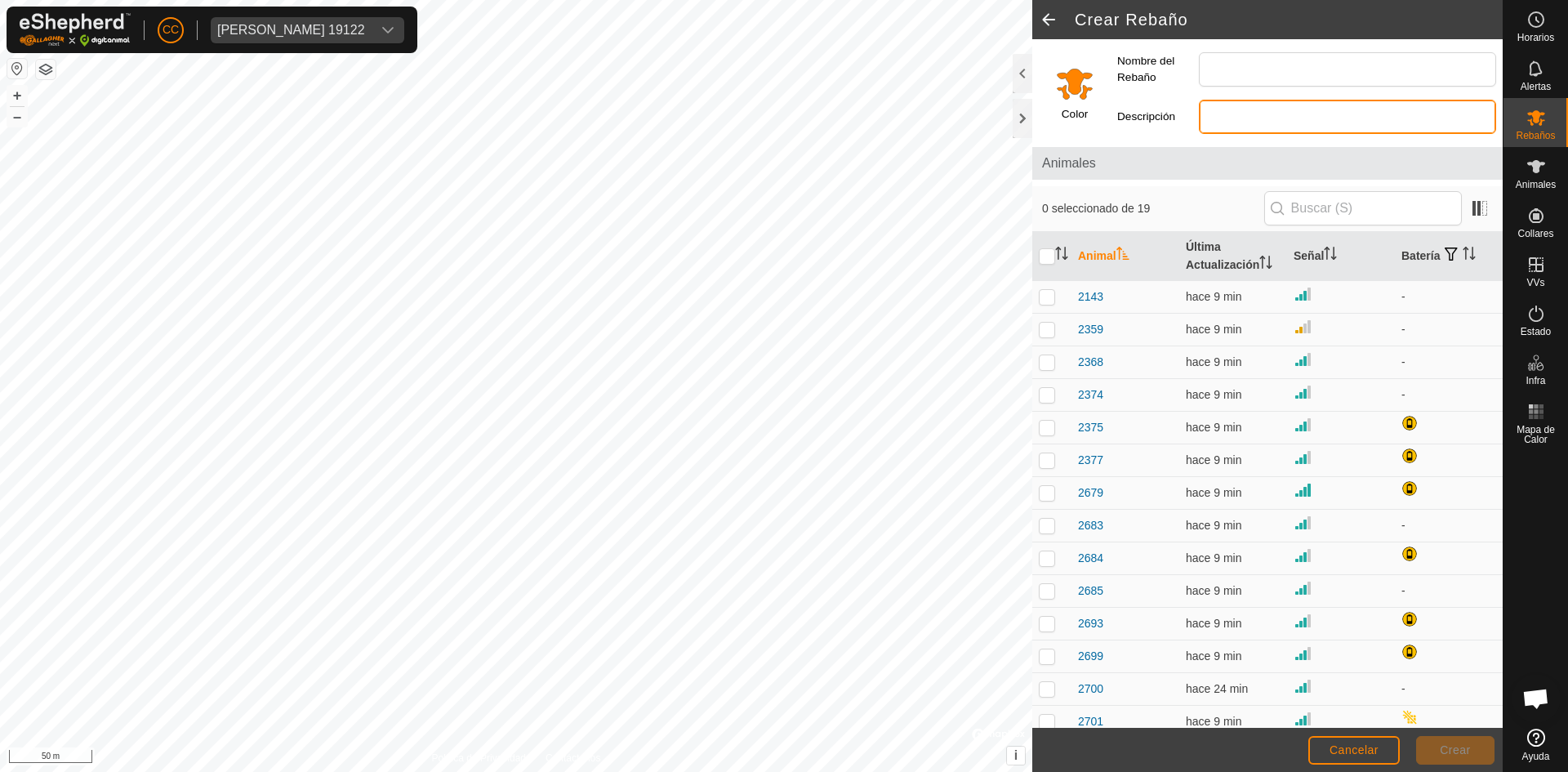
click at [1257, 127] on input "Descripción" at bounding box center [1347, 117] width 297 height 34
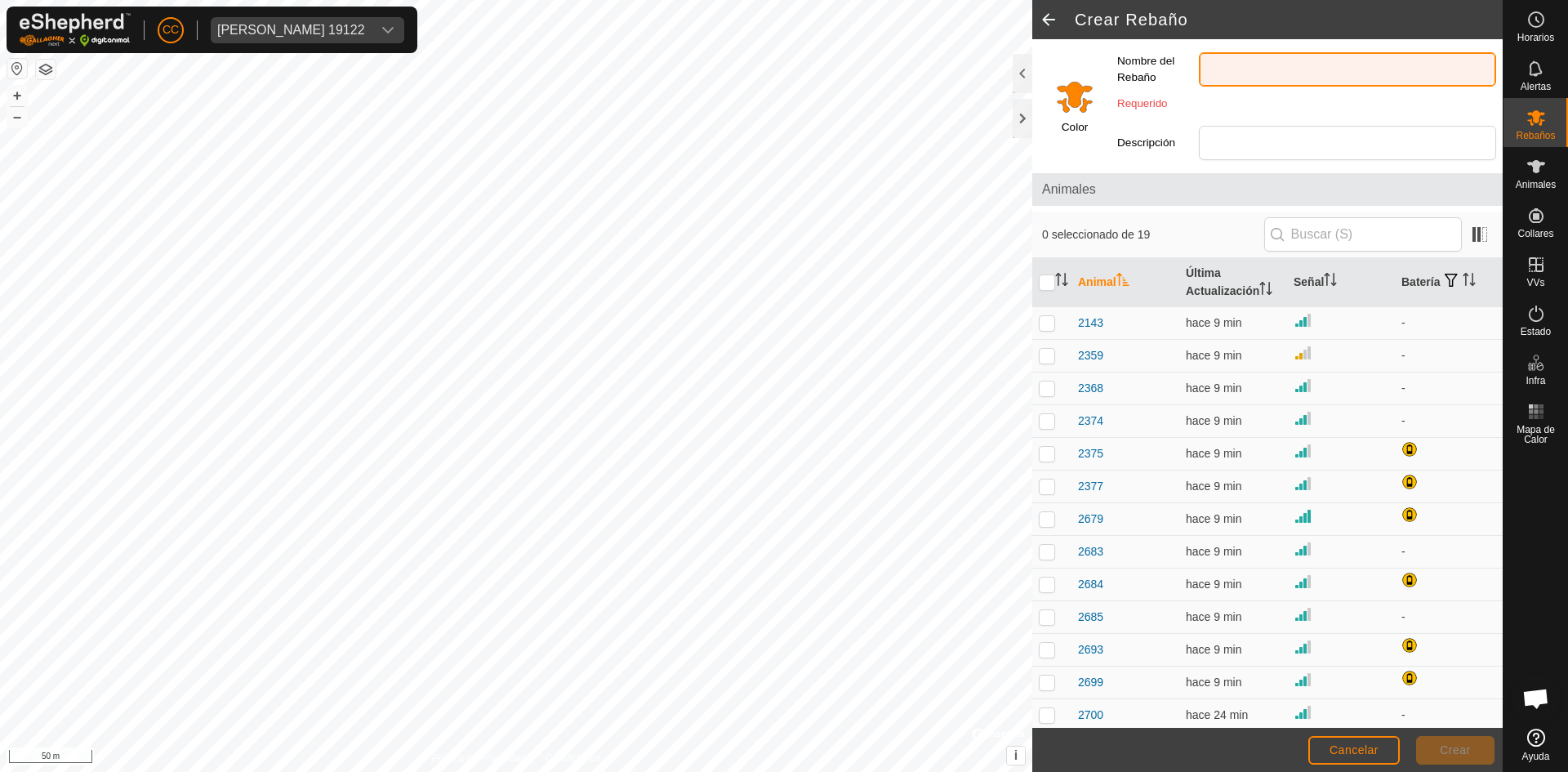
click at [1217, 74] on input "Nombre del Rebaño" at bounding box center [1347, 69] width 297 height 34
click at [1211, 225] on div "0 seleccionado de 19" at bounding box center [1267, 234] width 450 height 34
click at [1053, 282] on input "checkbox" at bounding box center [1048, 283] width 17 height 17
checkbox input "true"
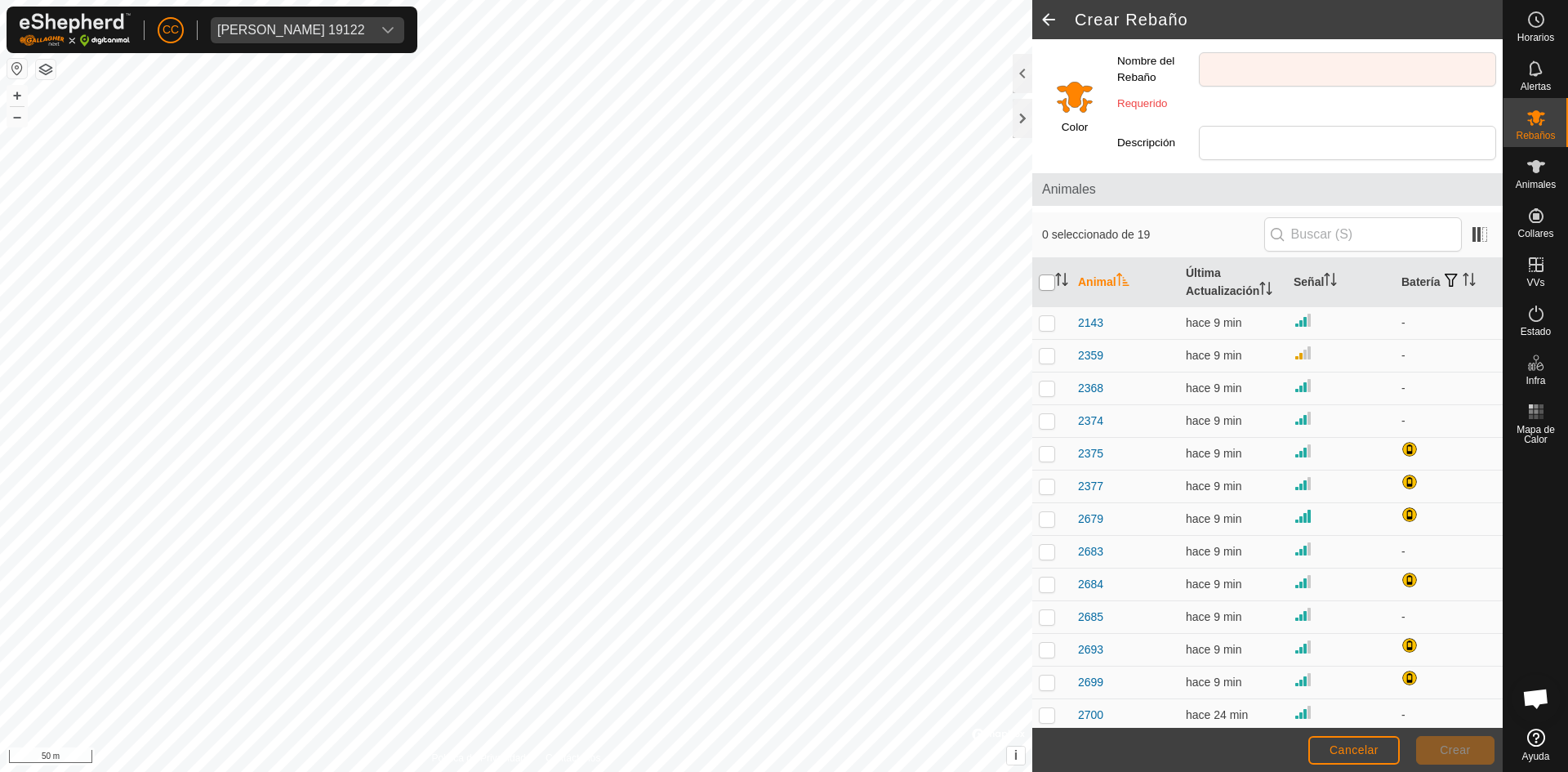
checkbox input "true"
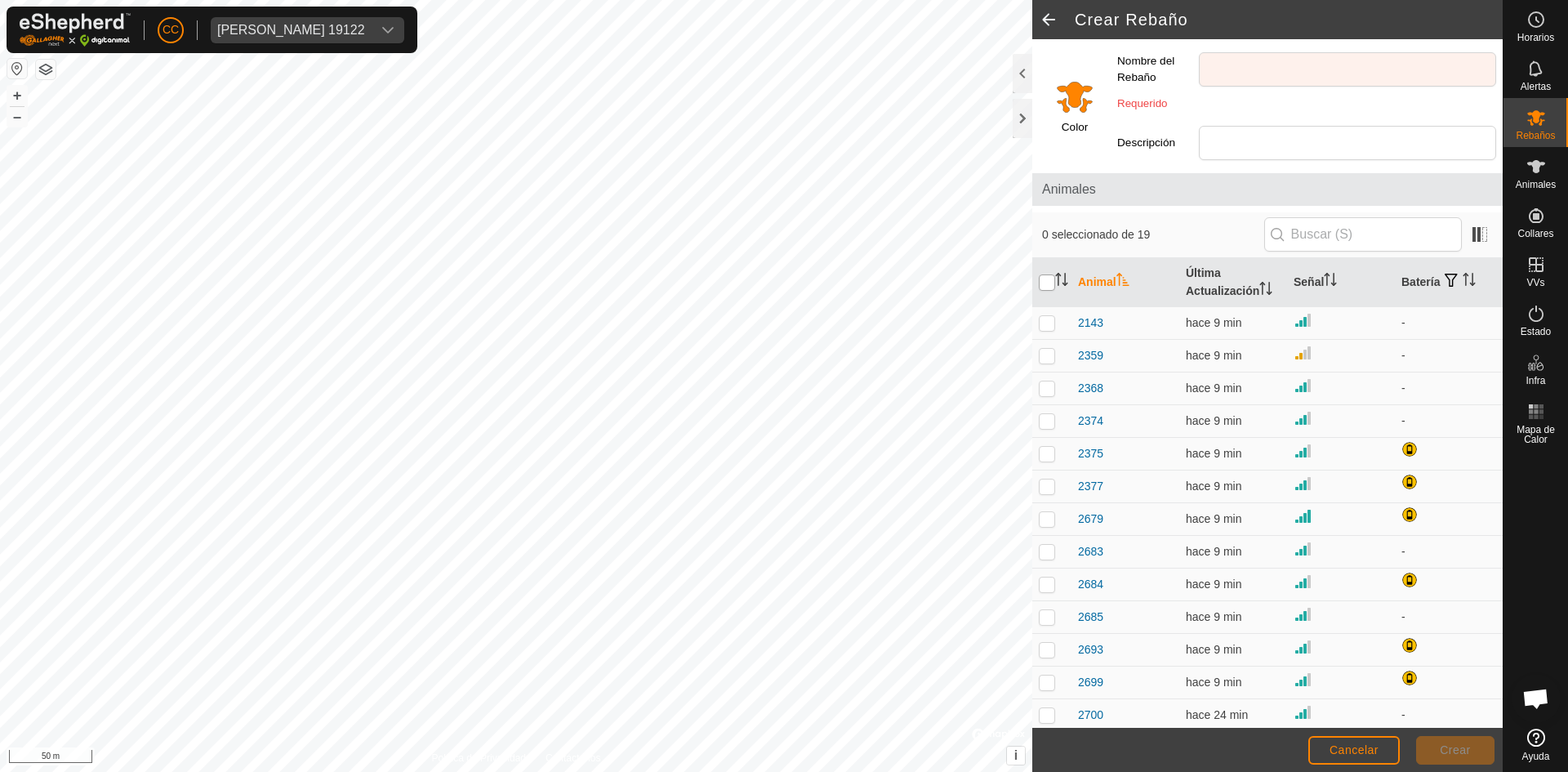
checkbox input "true"
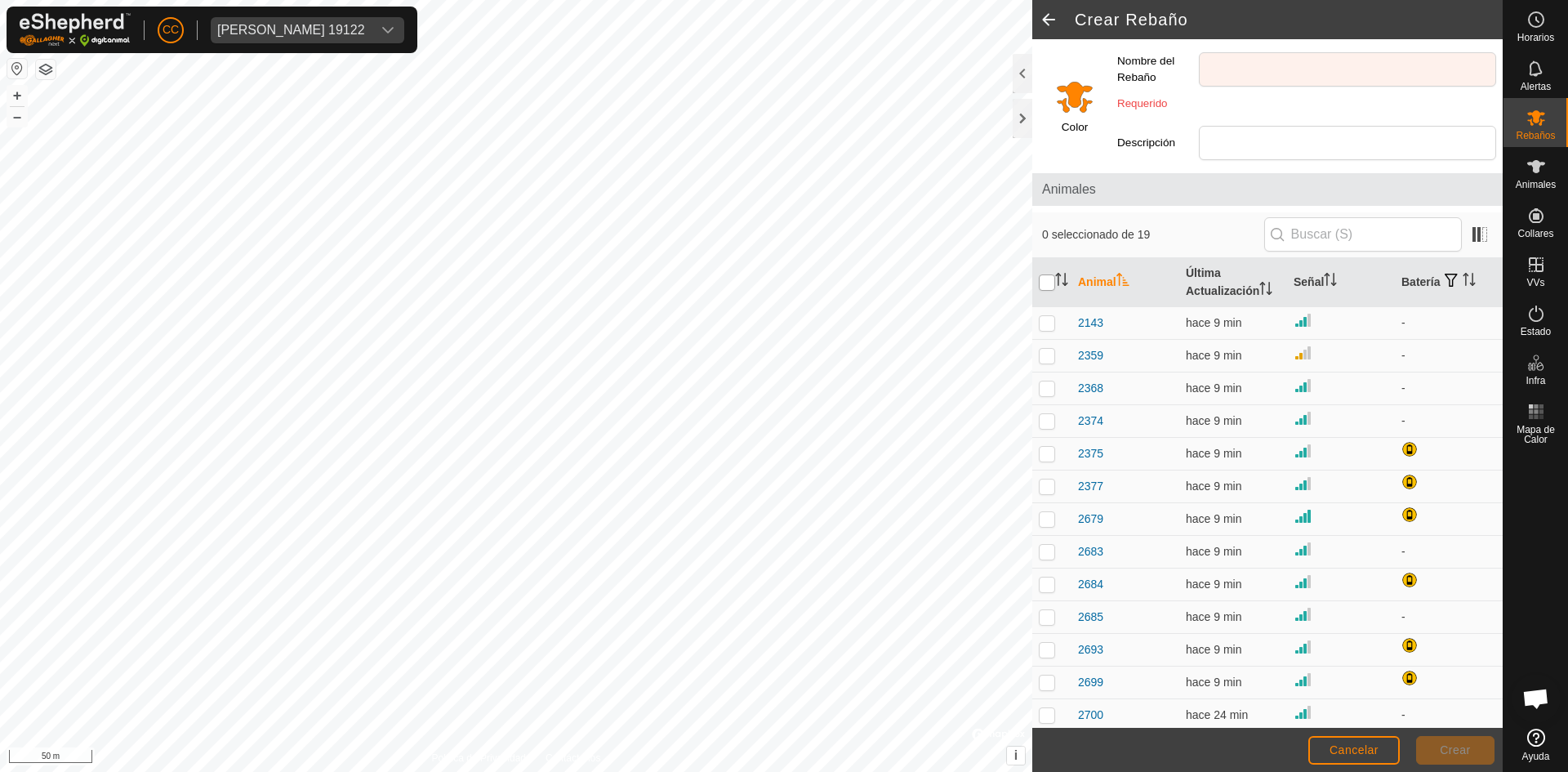
checkbox input "true"
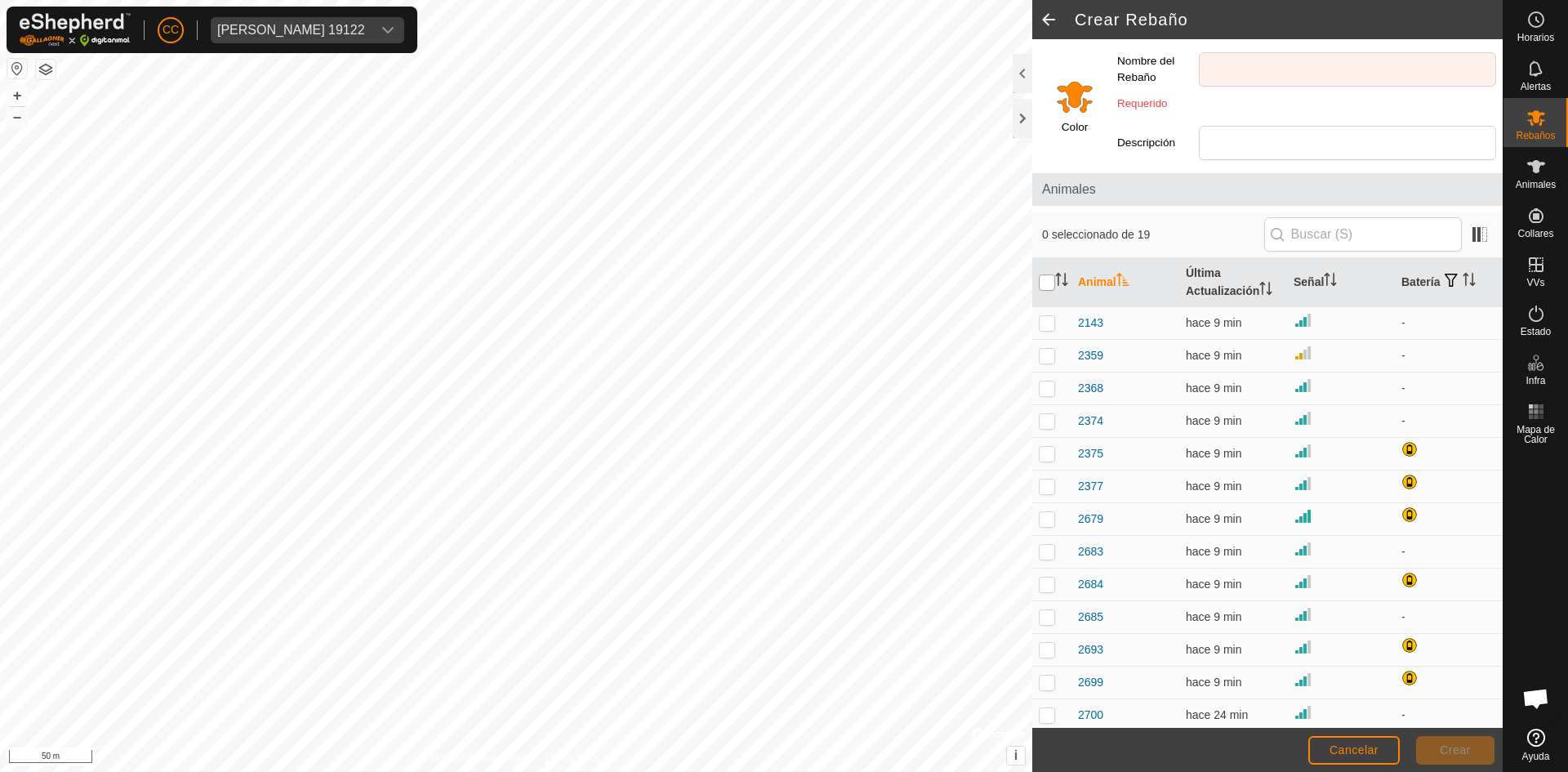
checkbox input "true"
click at [1045, 279] on input "checkbox" at bounding box center [1048, 283] width 17 height 17
checkbox input "false"
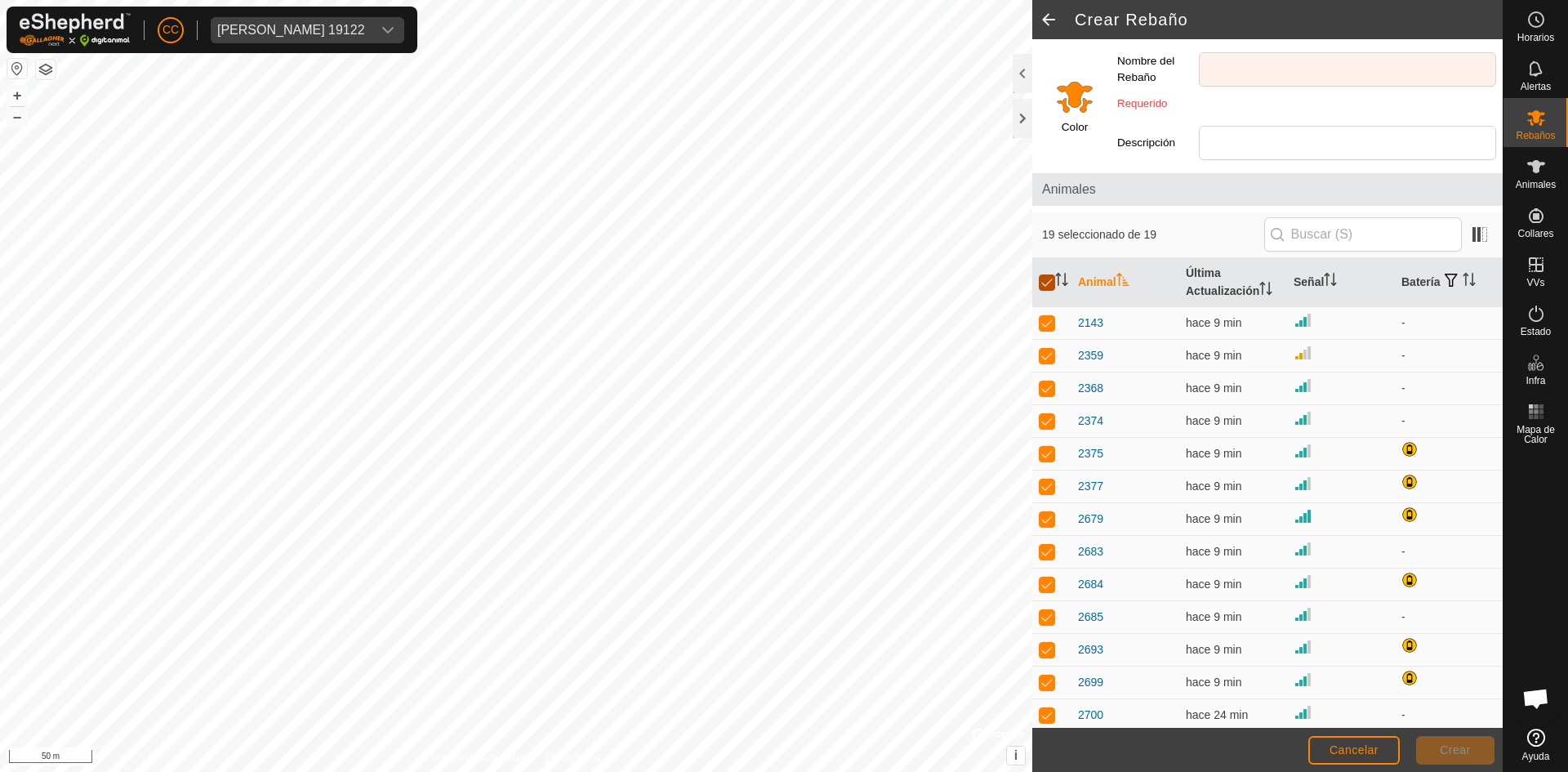
checkbox input "false"
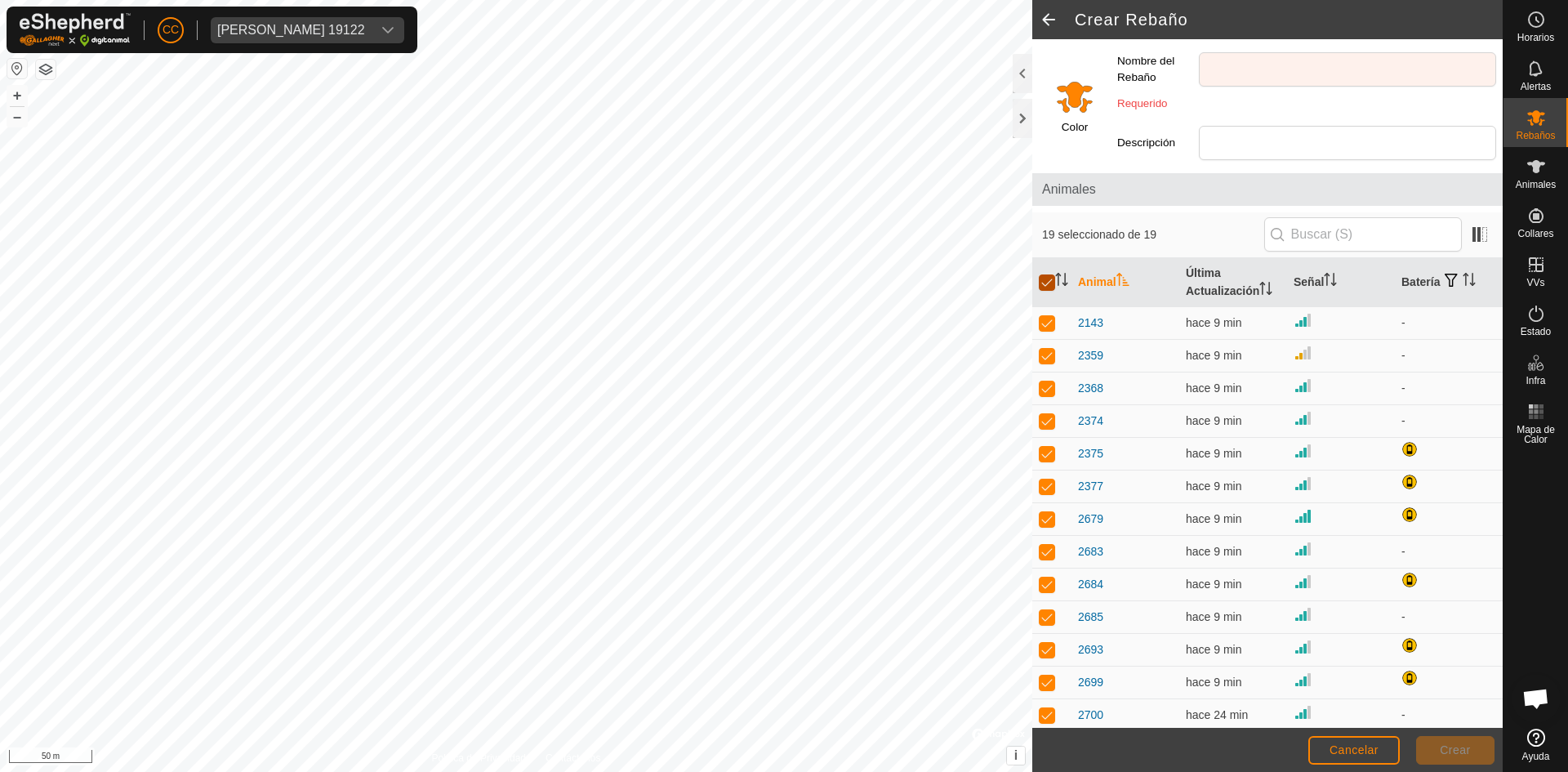
checkbox input "false"
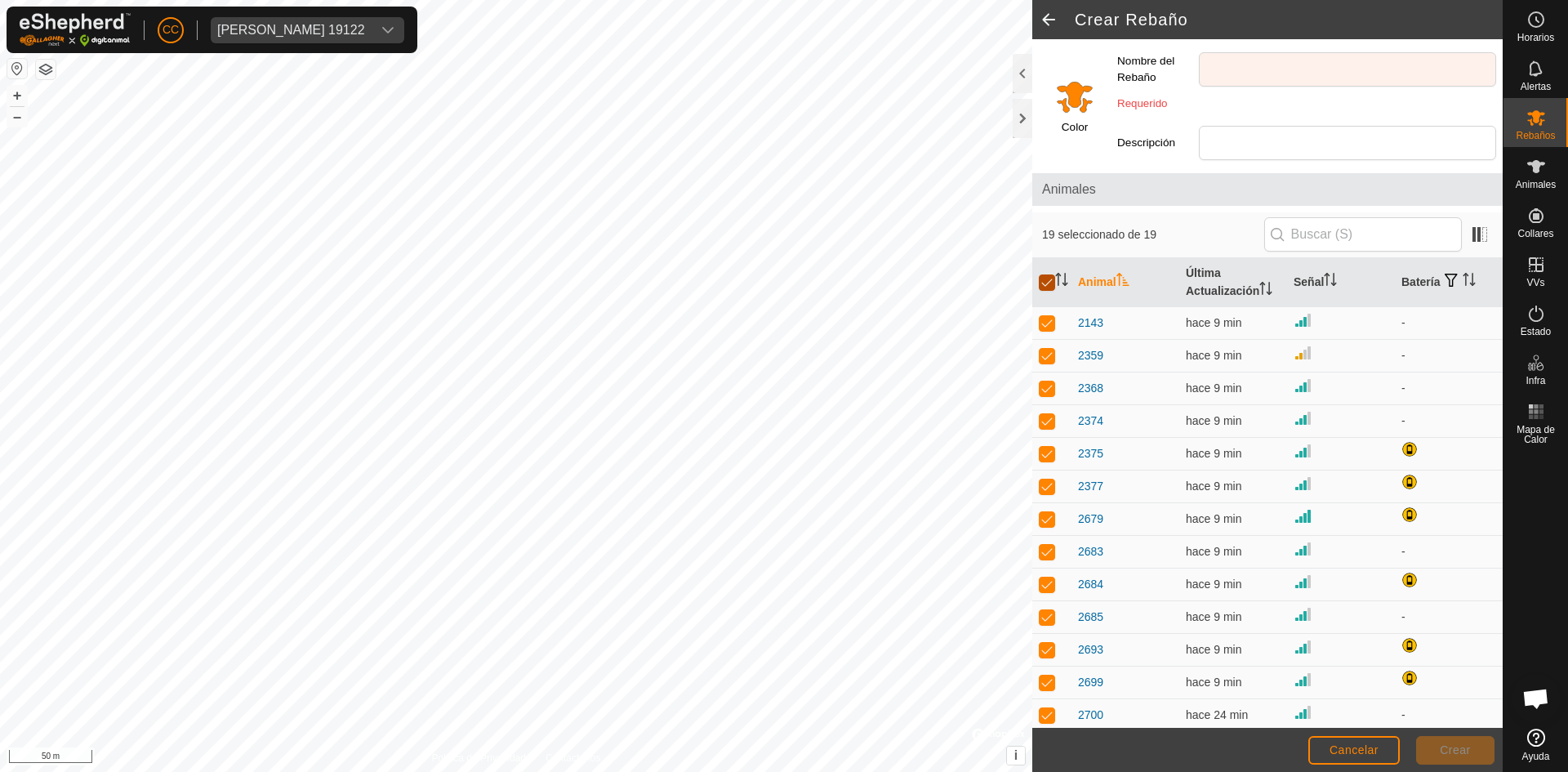
checkbox input "false"
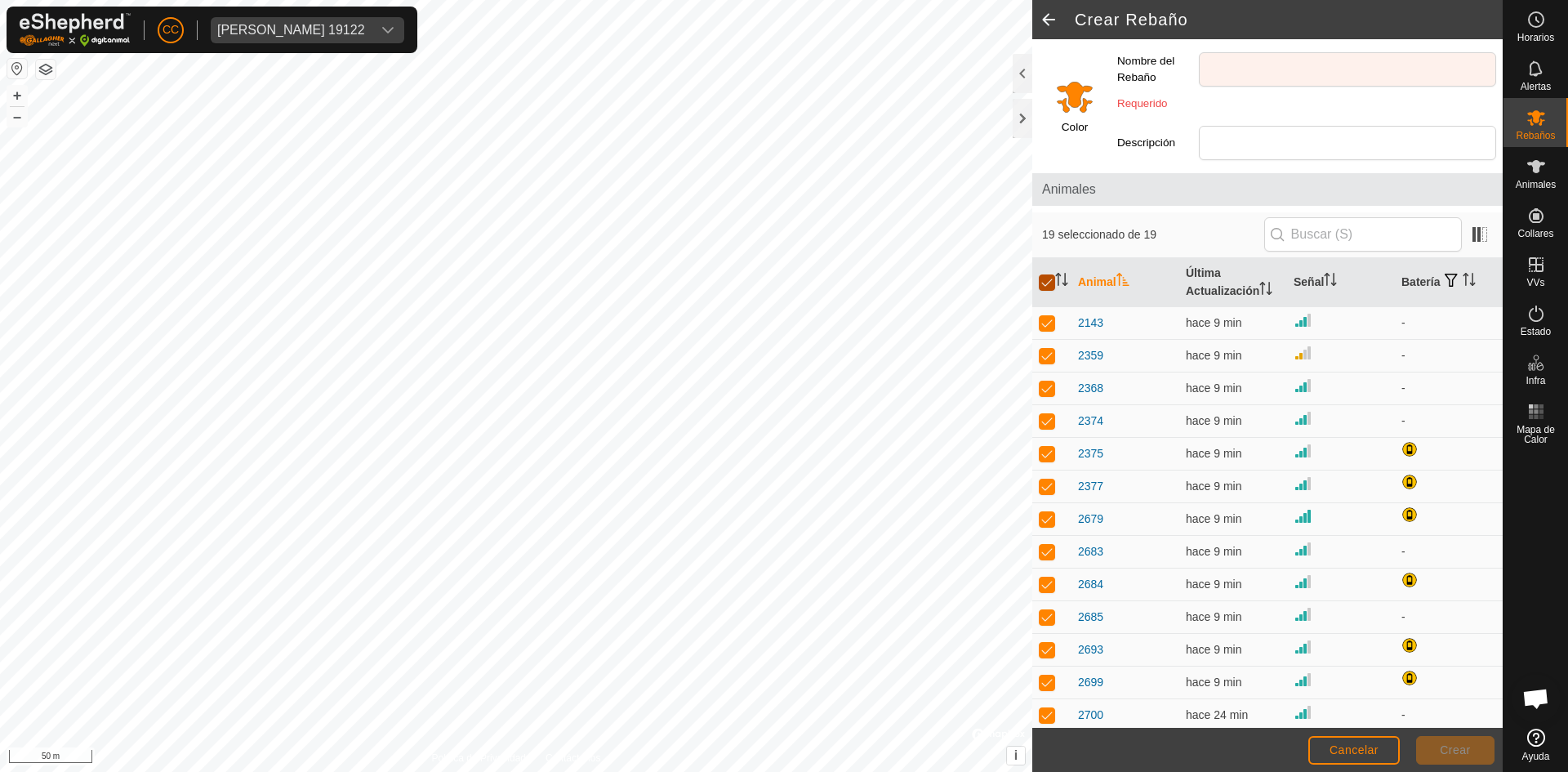
checkbox input "false"
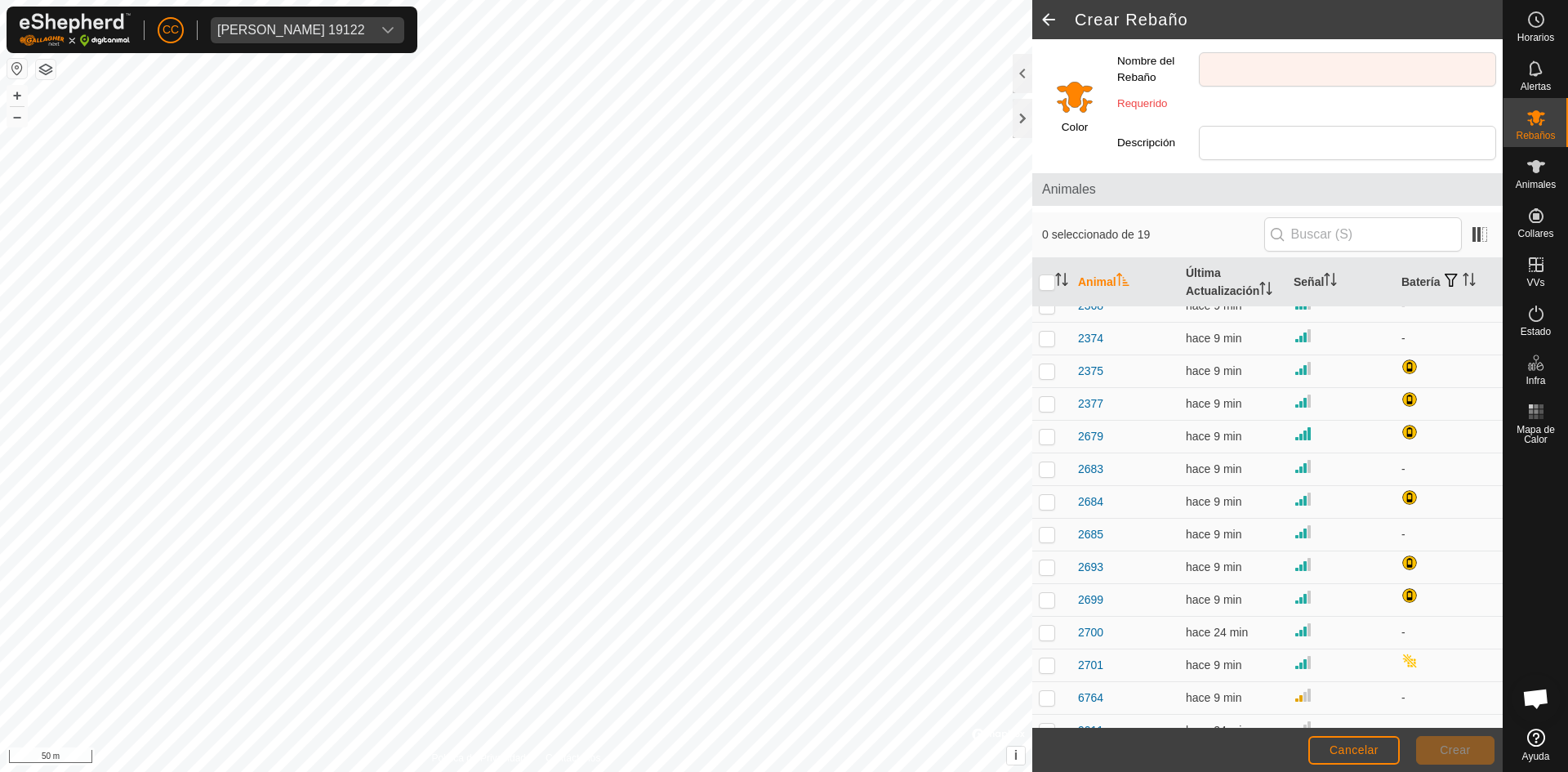
scroll to position [199, 0]
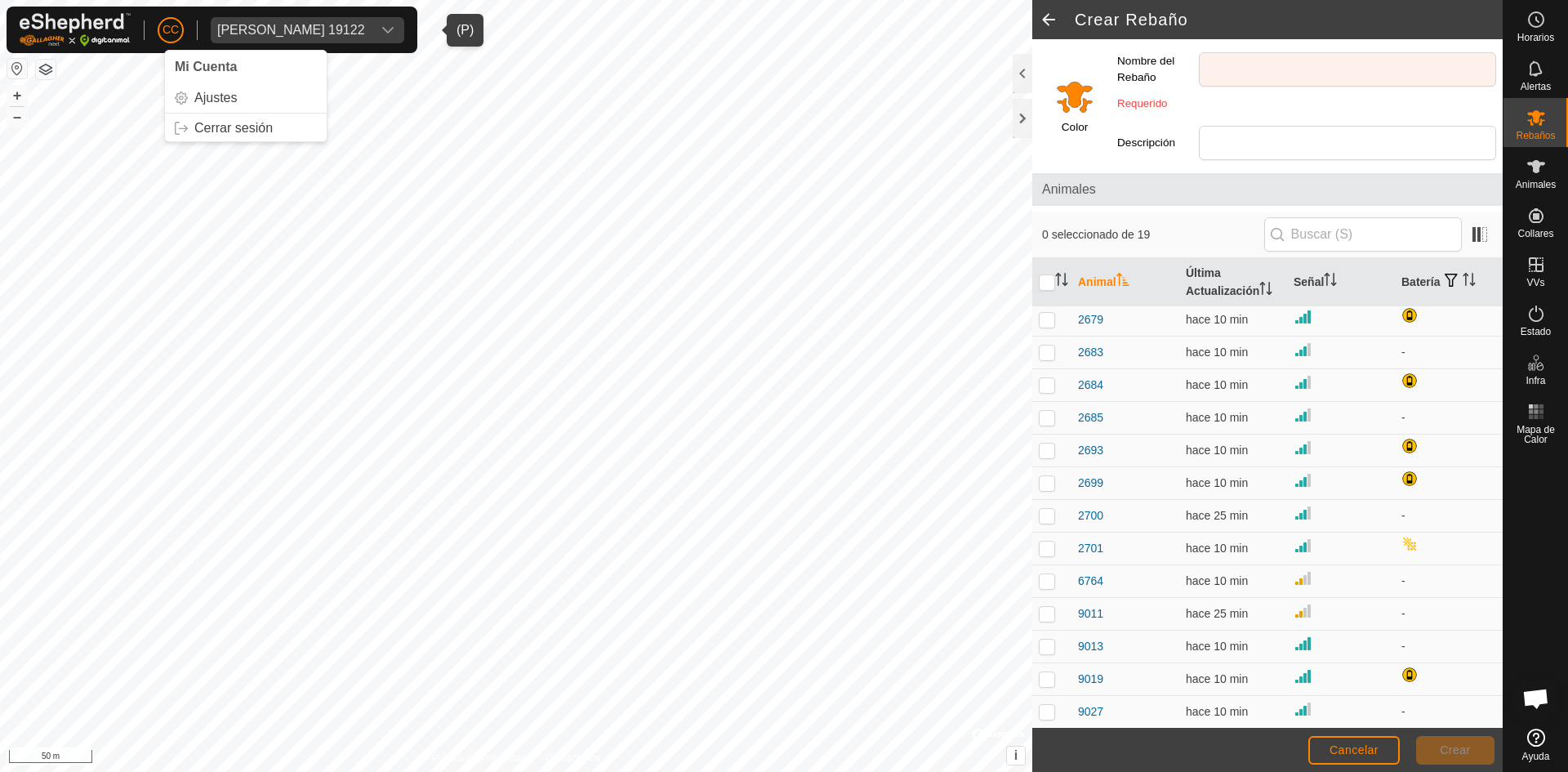
click at [365, 30] on div "Eduardo Batuecas Martin 19122" at bounding box center [291, 30] width 148 height 13
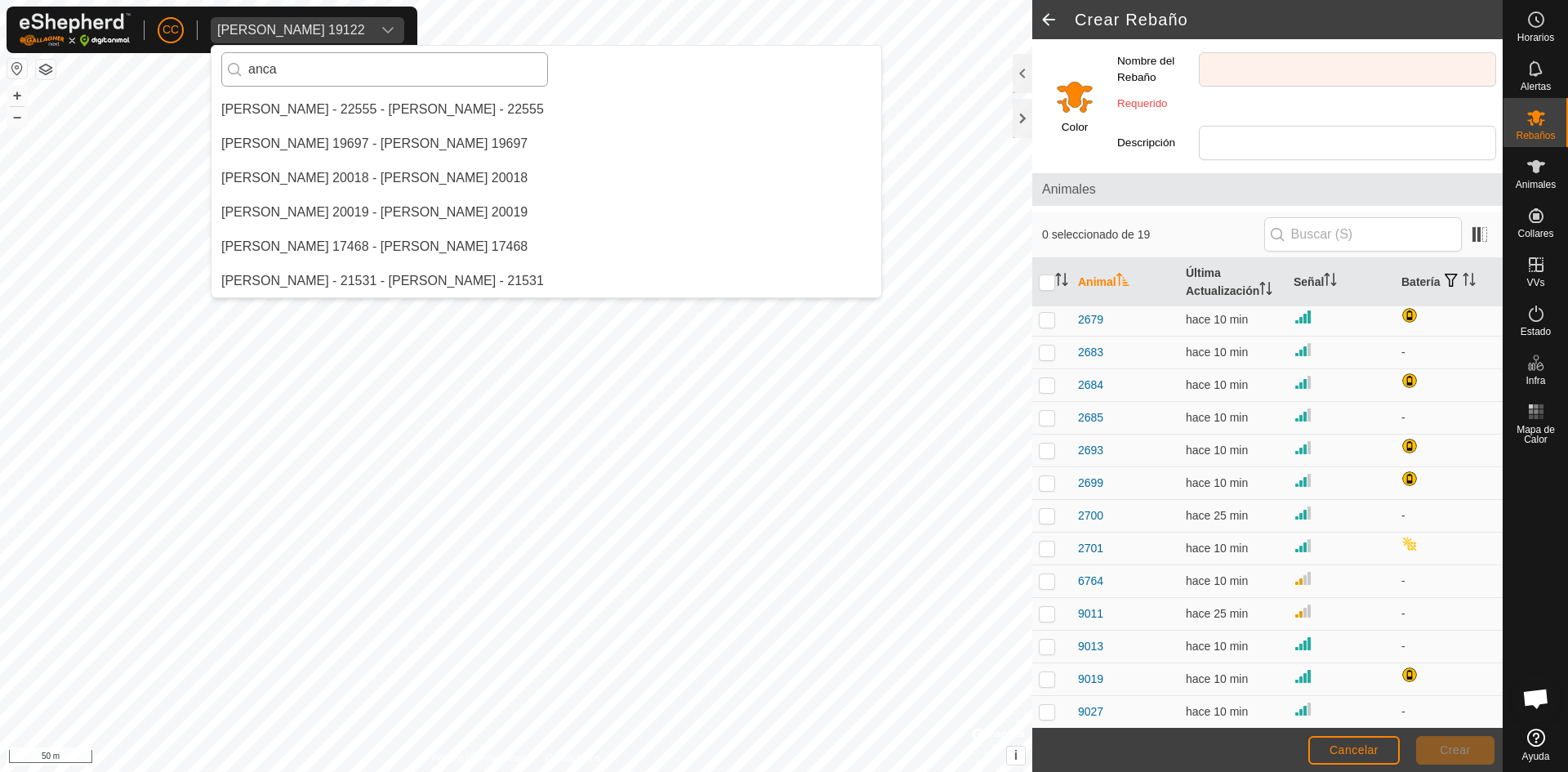
scroll to position [0, 0]
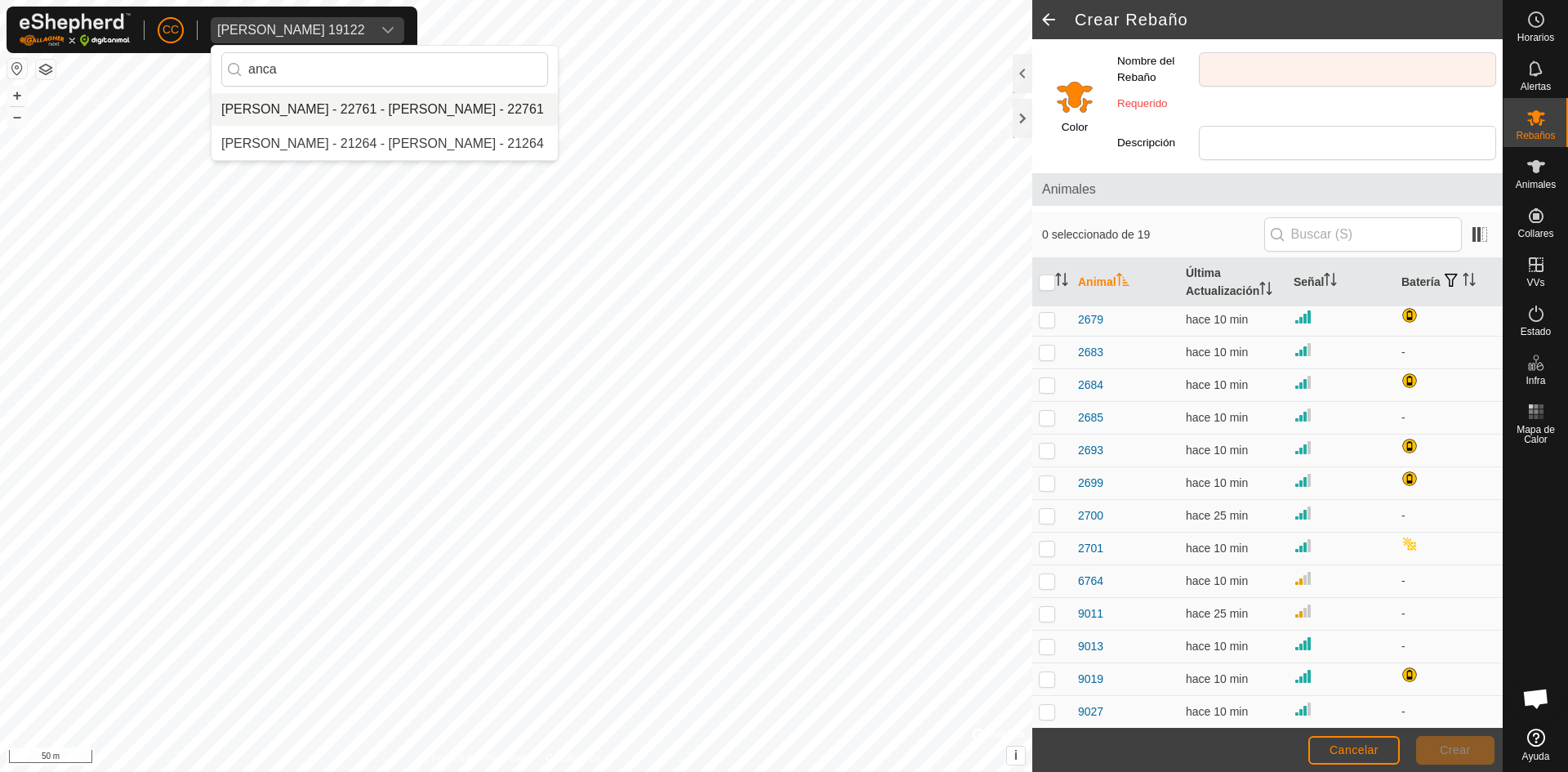
type input "anca"
click at [364, 115] on li "[PERSON_NAME] - 22761 - [PERSON_NAME] - 22761" at bounding box center [385, 109] width 346 height 32
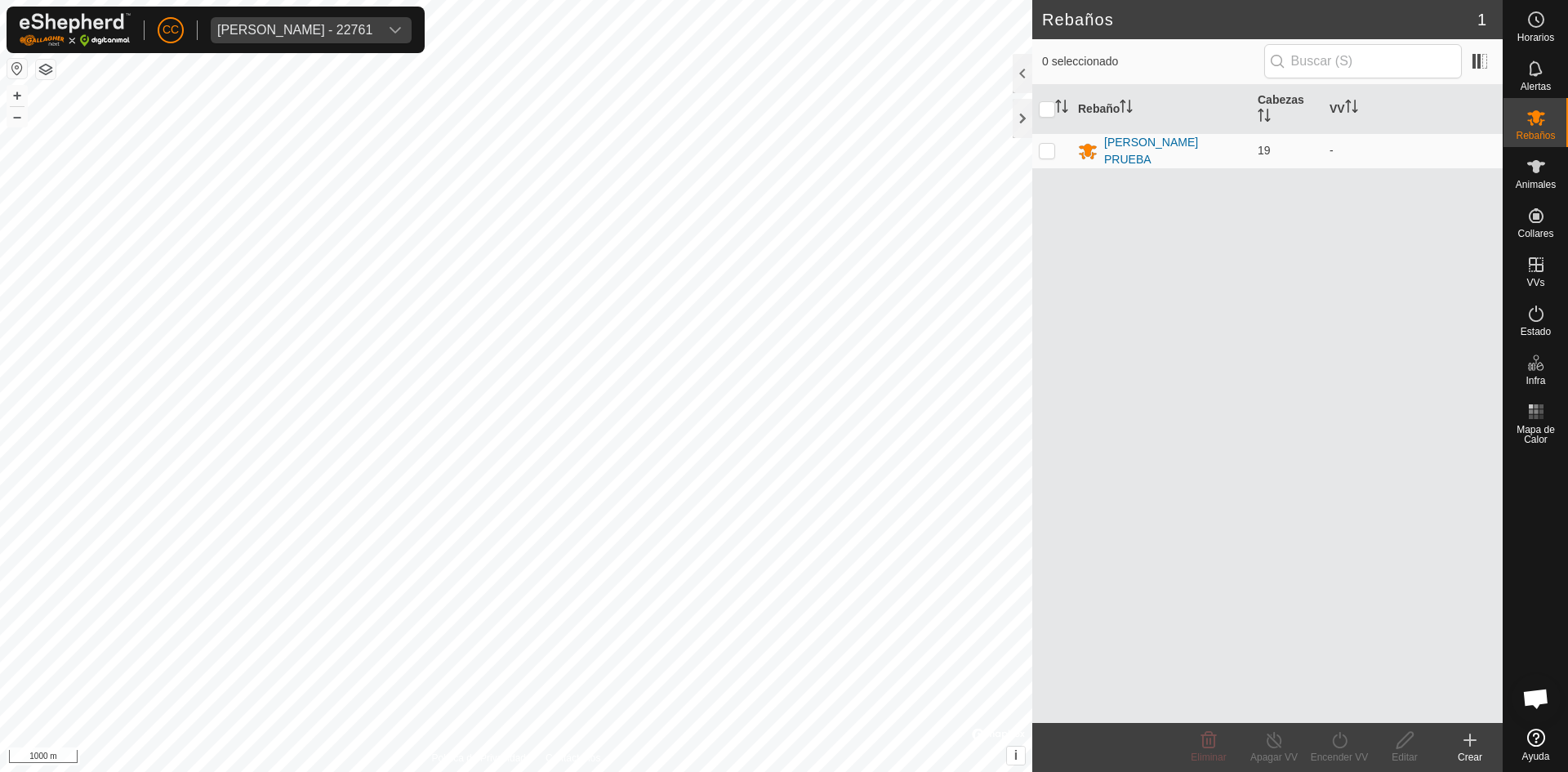
click at [13, 62] on button "button" at bounding box center [17, 69] width 20 height 20
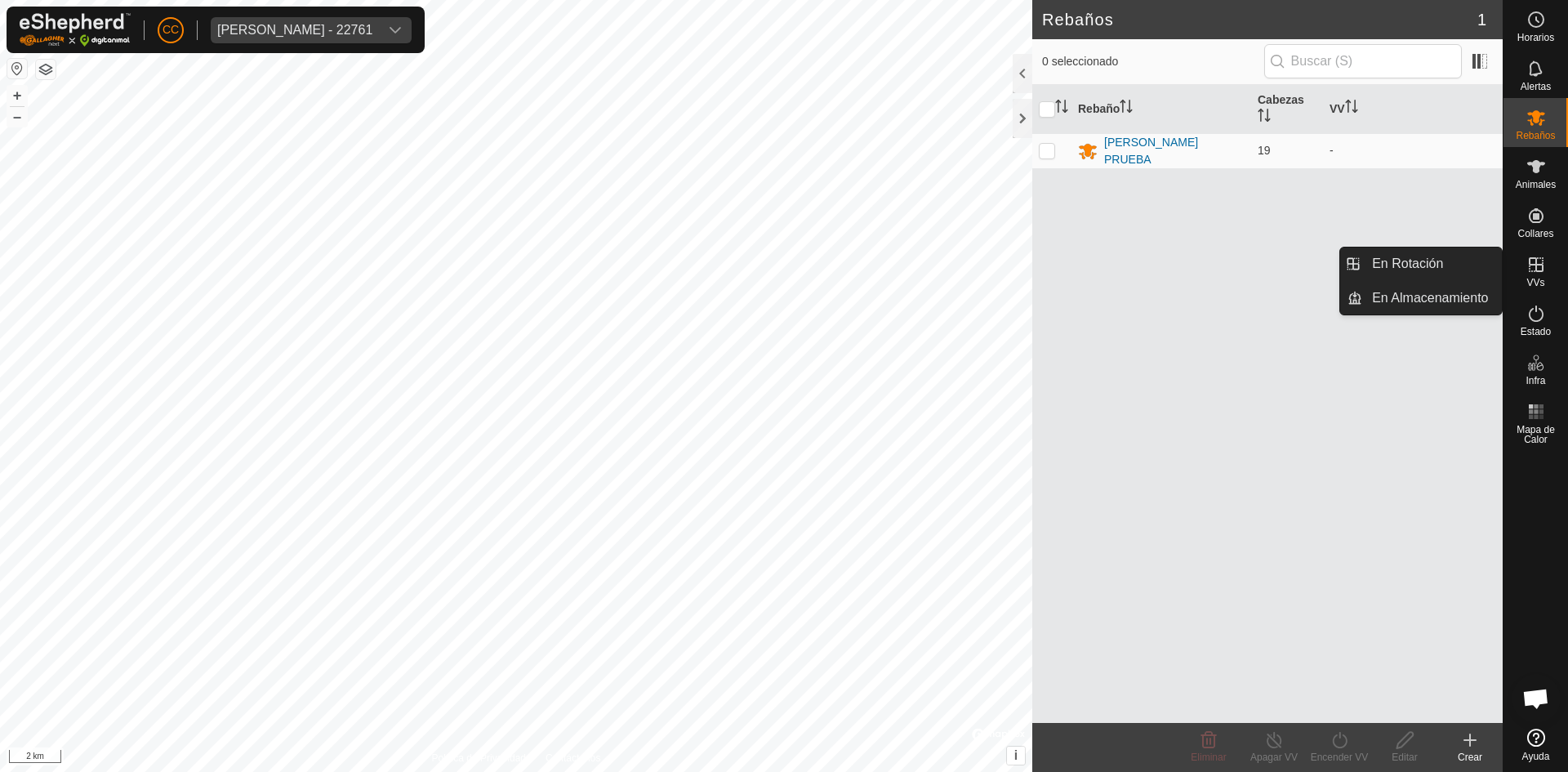
click at [1541, 273] on icon at bounding box center [1536, 265] width 20 height 20
click at [1536, 266] on icon at bounding box center [1536, 265] width 15 height 15
click at [1436, 273] on link "En Rotación" at bounding box center [1432, 263] width 140 height 32
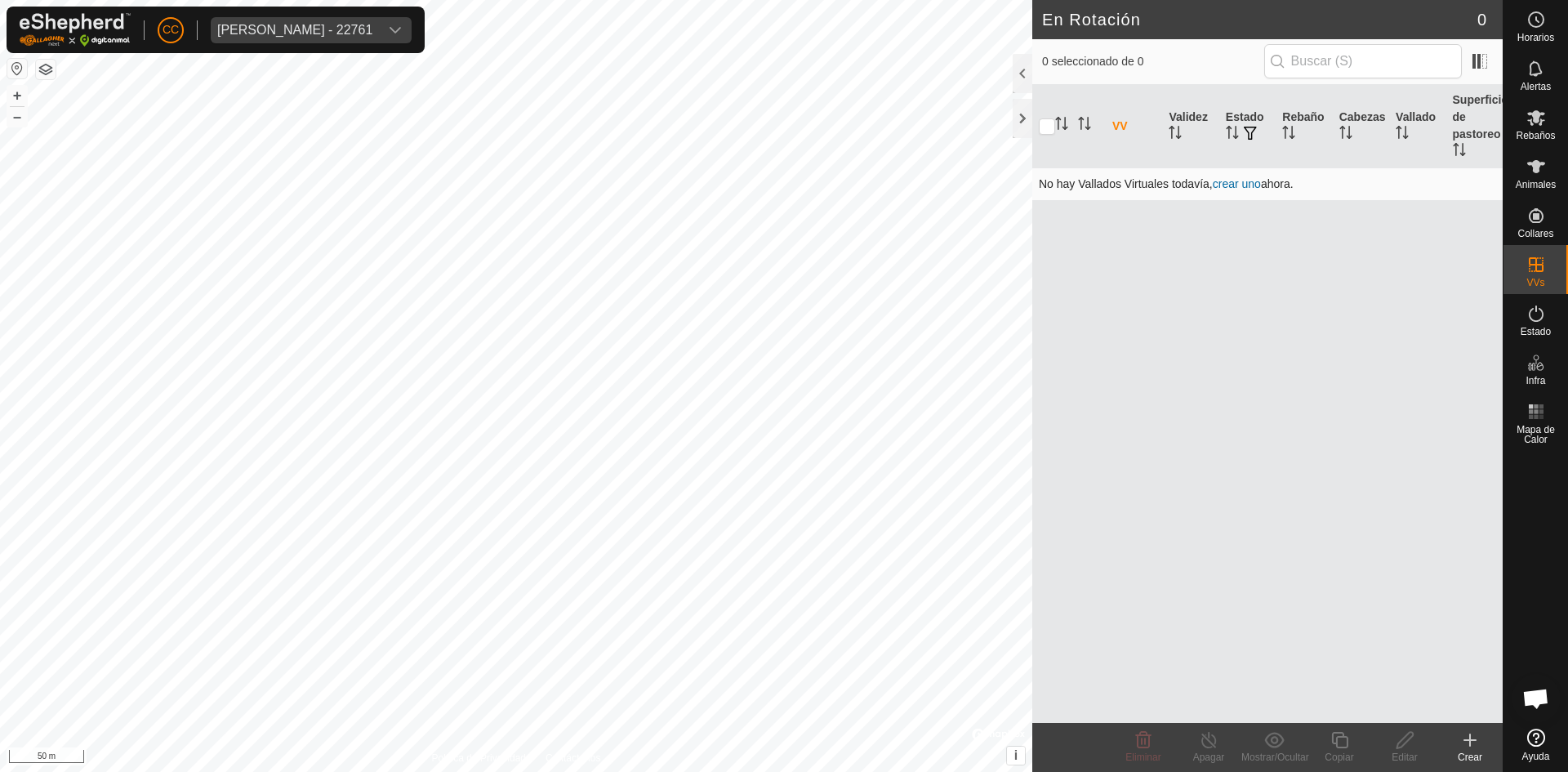
click at [1253, 185] on link "crear uno" at bounding box center [1237, 184] width 48 height 13
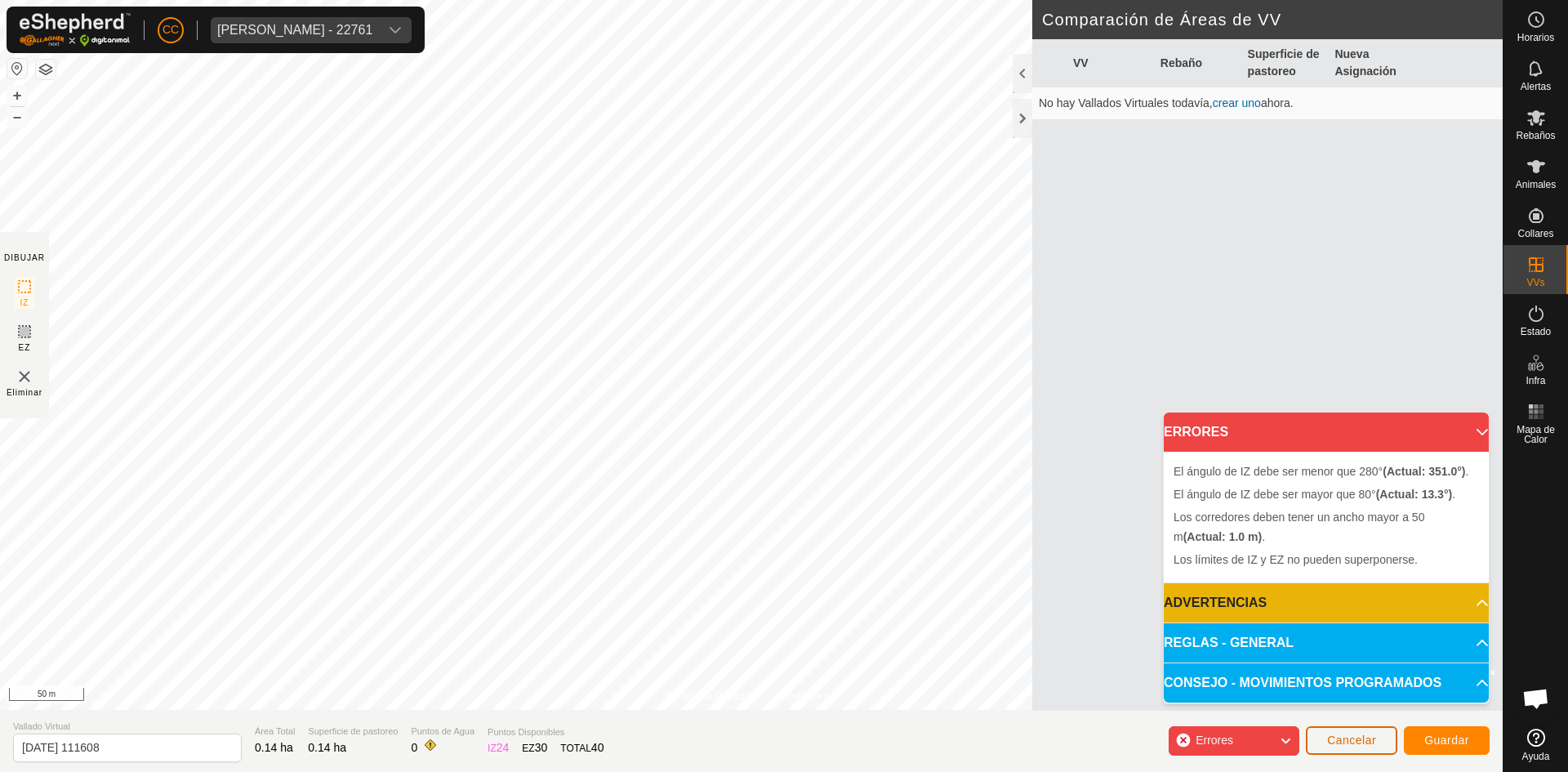
click at [1368, 744] on span "Cancelar" at bounding box center [1351, 740] width 49 height 13
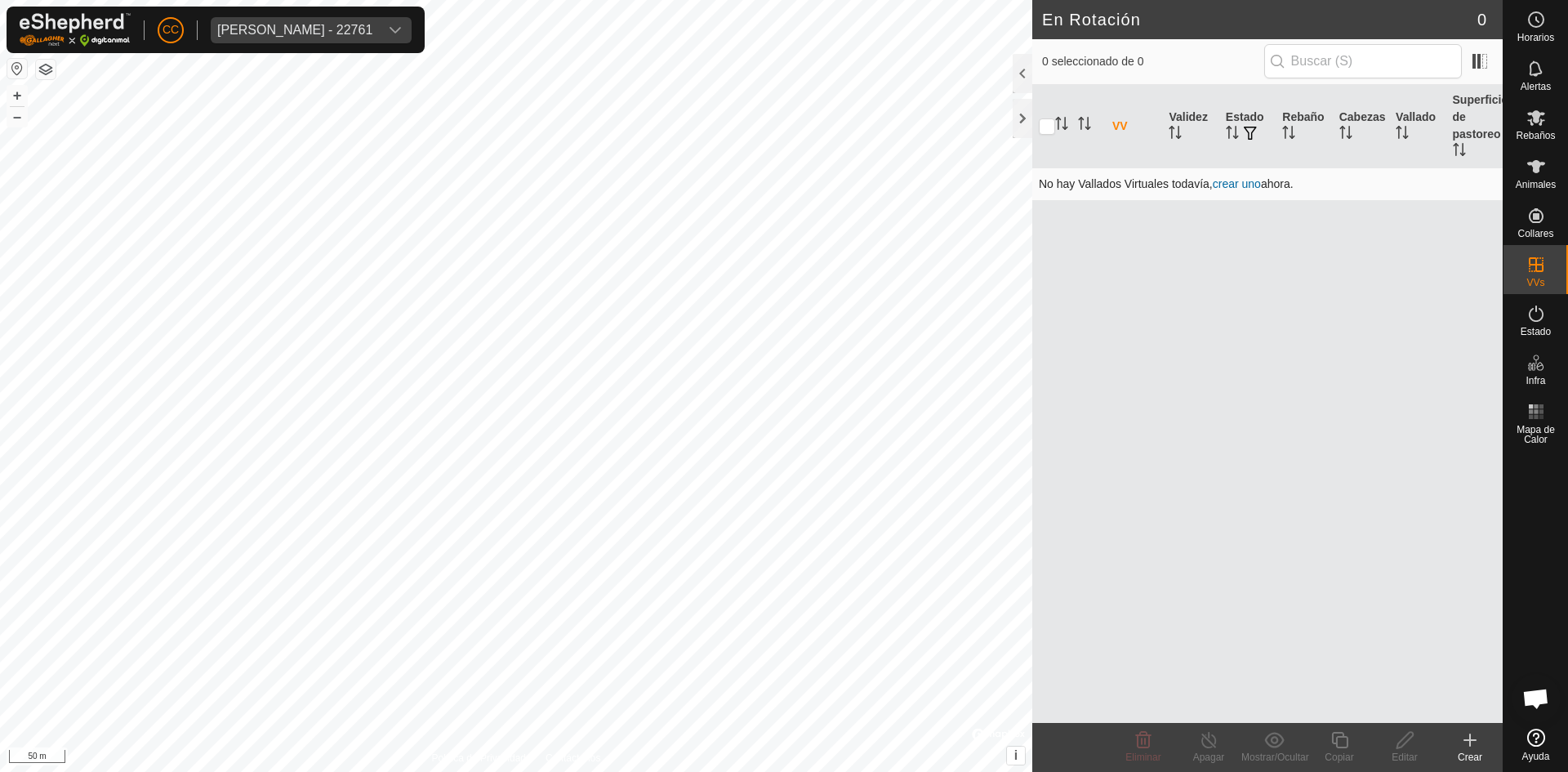
click at [1247, 190] on link "crear uno" at bounding box center [1237, 184] width 48 height 13
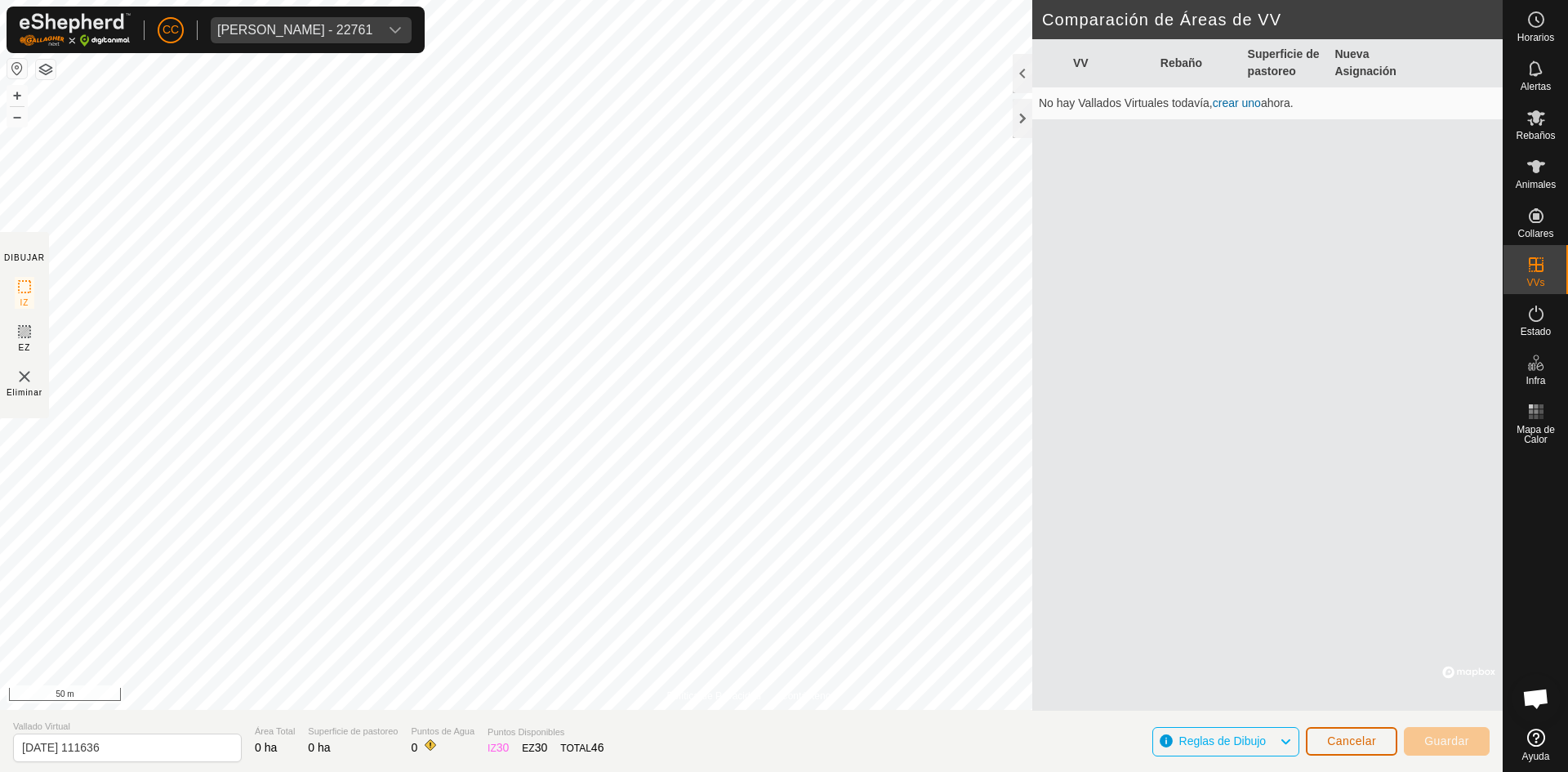
click at [1337, 745] on span "Cancelar" at bounding box center [1351, 741] width 49 height 13
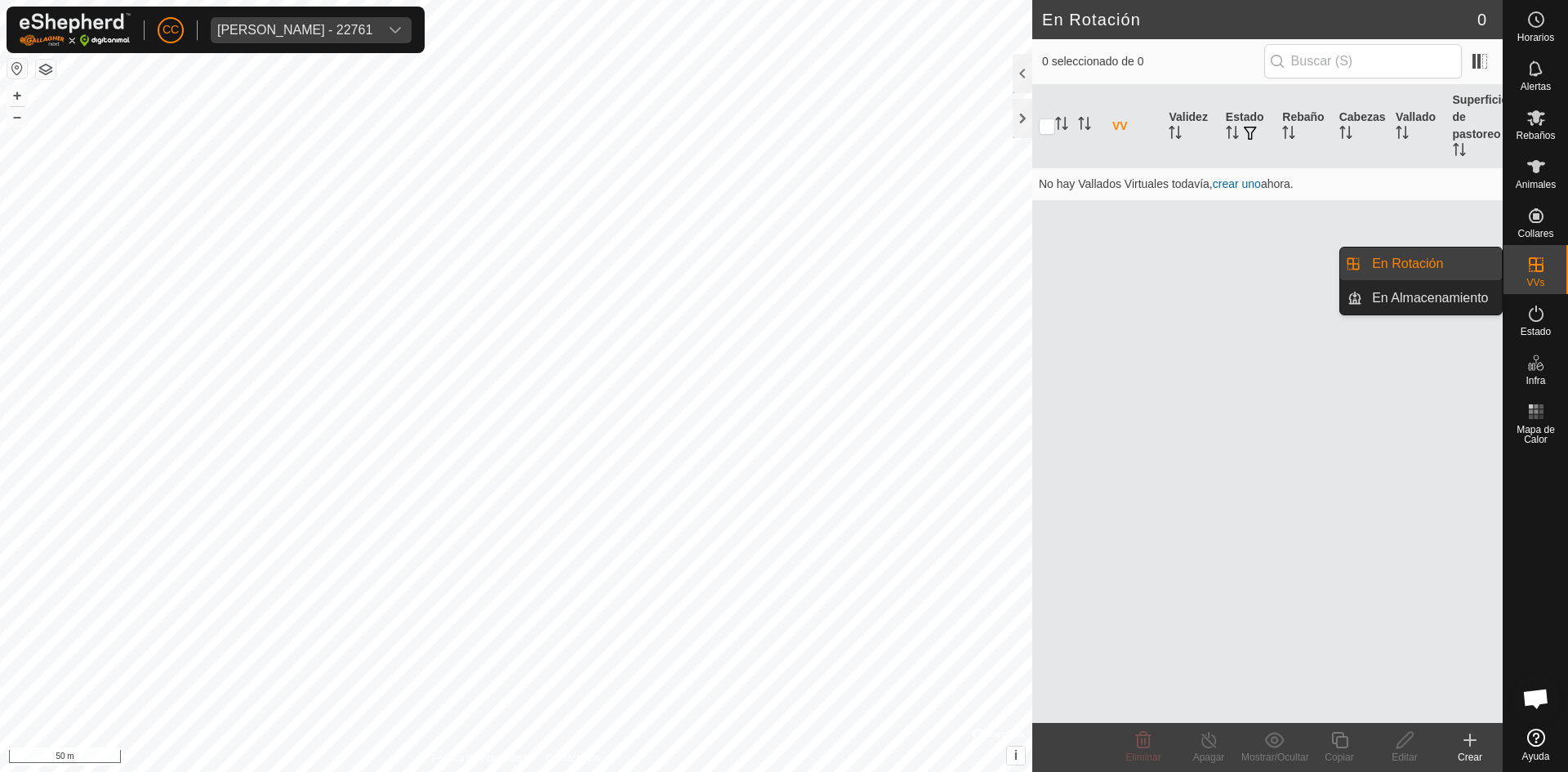
click at [1429, 266] on link "En Rotación" at bounding box center [1432, 263] width 140 height 32
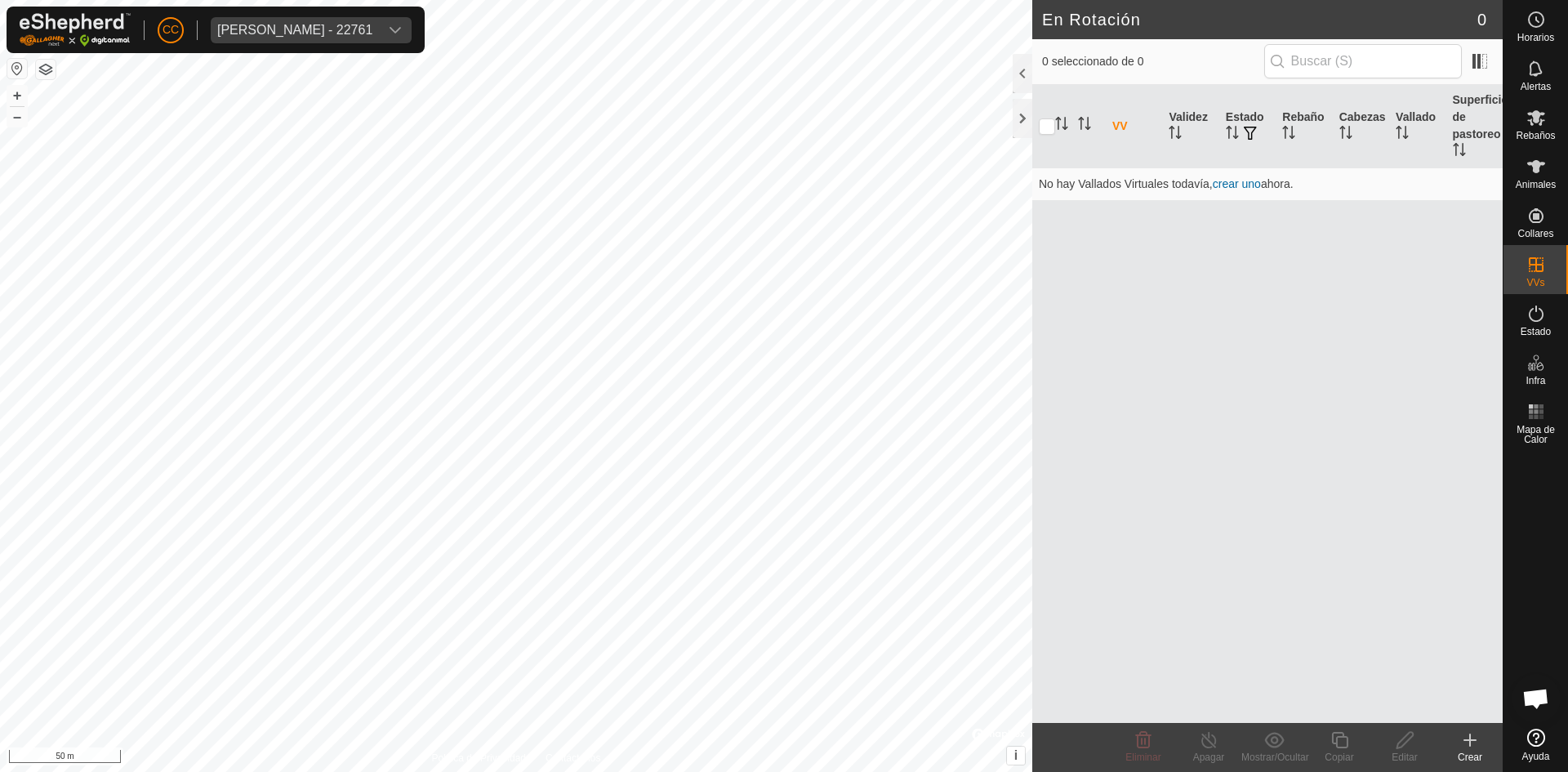
click at [1308, 382] on div "VV Validez Estado Rebaño Cabezas Vallado Superficie de pastoreo No hay Vallados…" at bounding box center [1267, 404] width 470 height 638
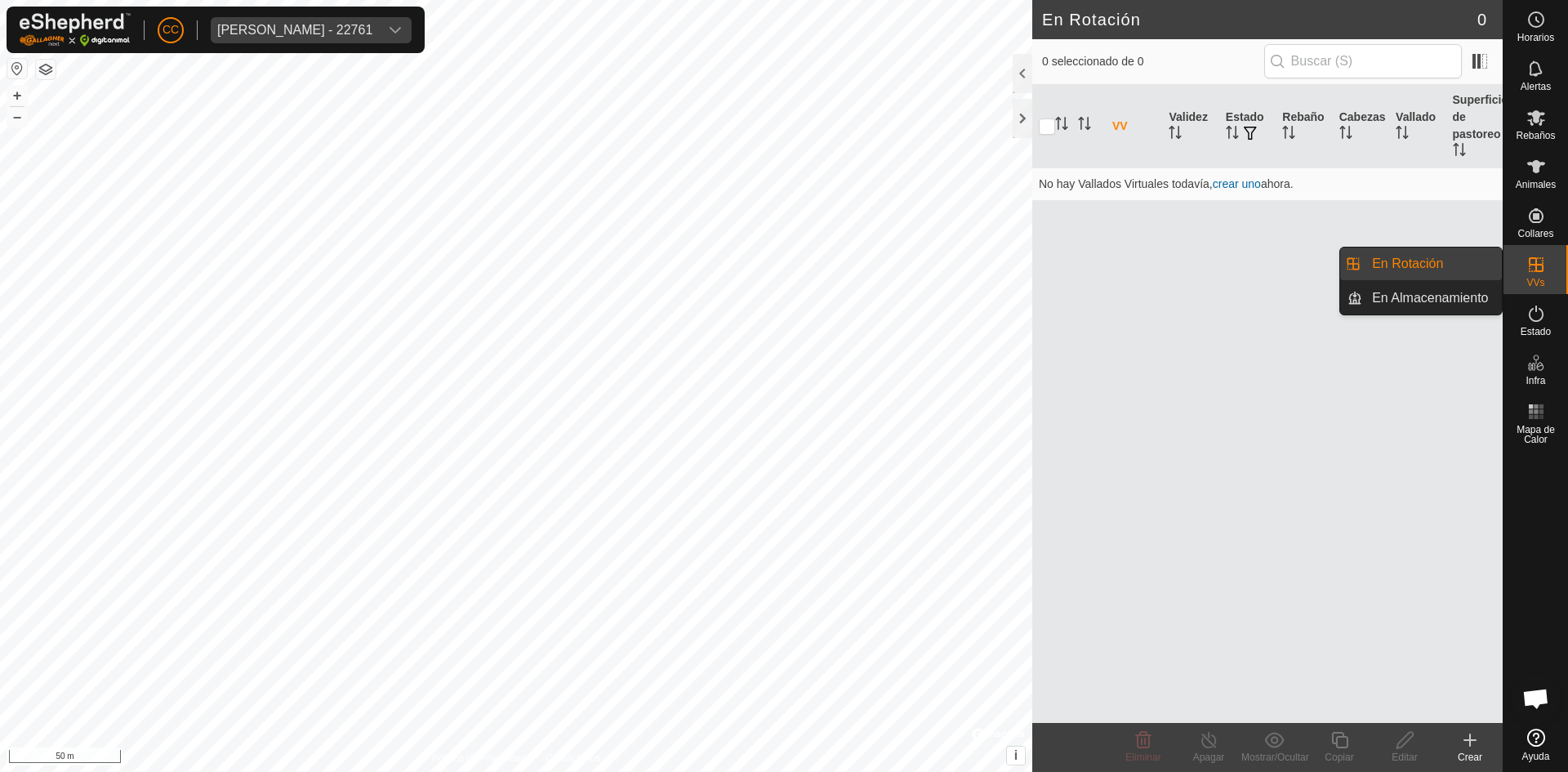
click at [1473, 266] on link "En Rotación" at bounding box center [1432, 263] width 140 height 32
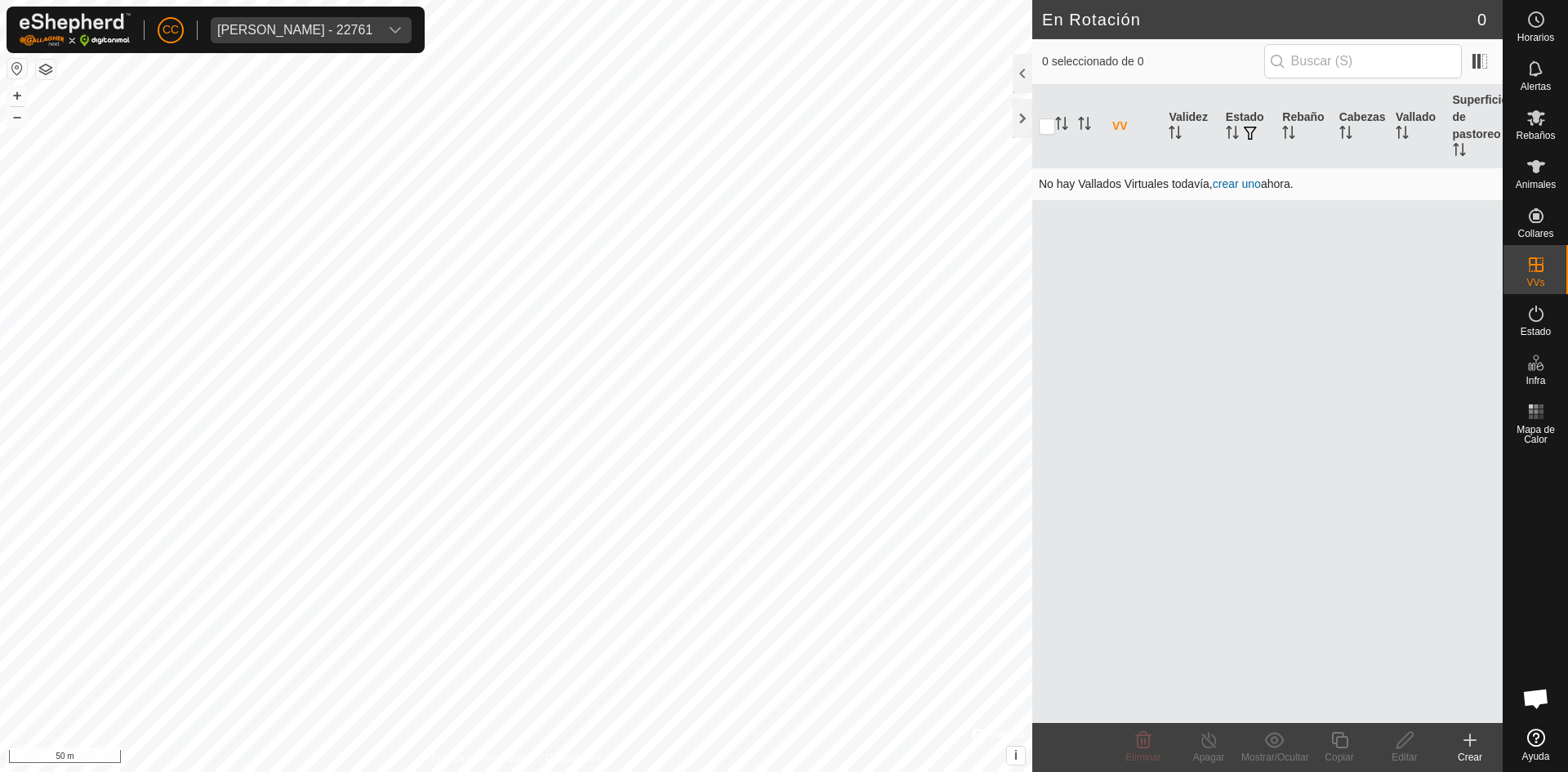
click at [1240, 185] on link "crear uno" at bounding box center [1237, 184] width 48 height 13
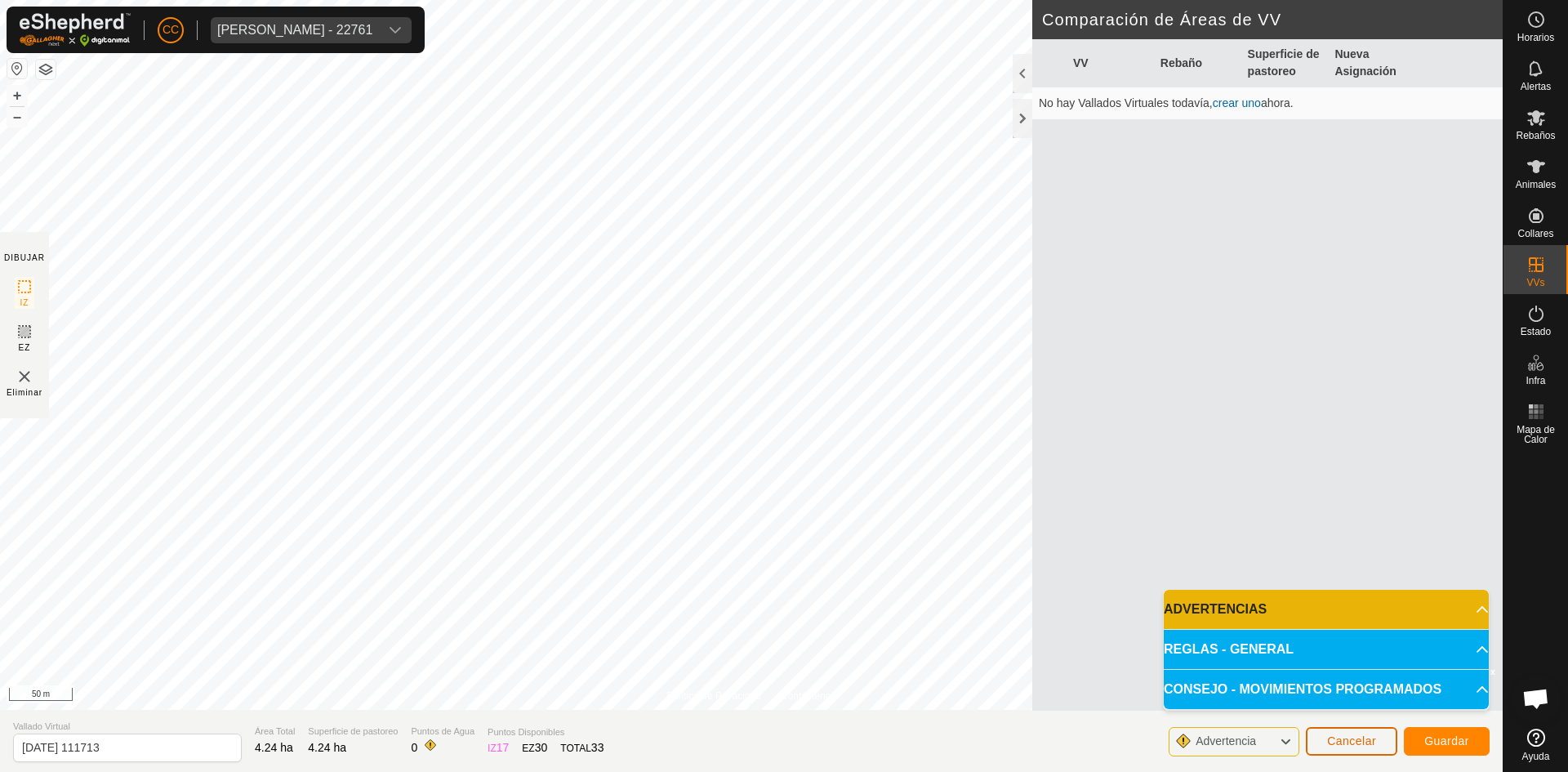
click at [1342, 746] on span "Cancelar" at bounding box center [1351, 741] width 49 height 13
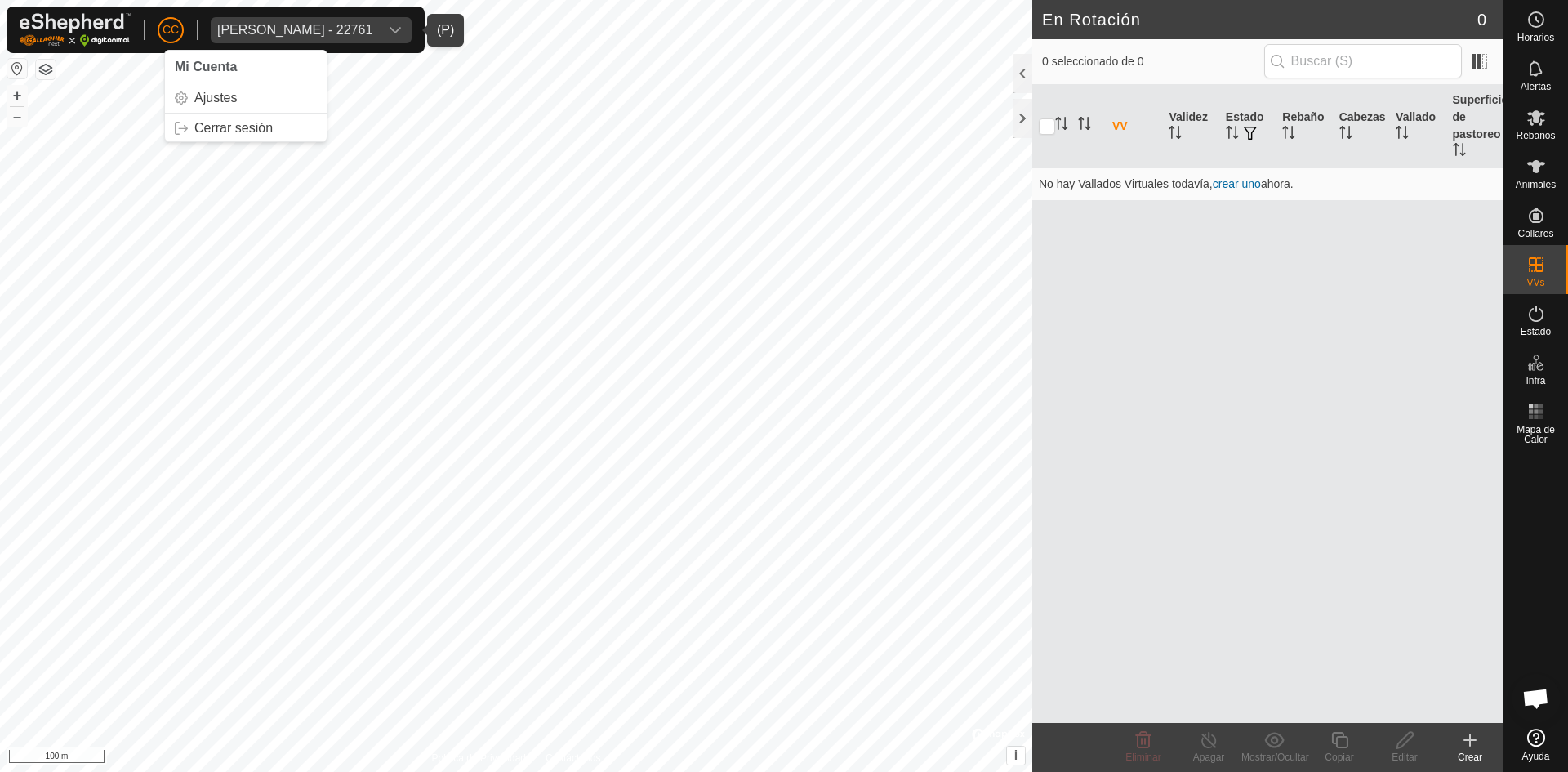
click at [361, 20] on span "Anca Sanda Bercian - 22761" at bounding box center [295, 30] width 168 height 26
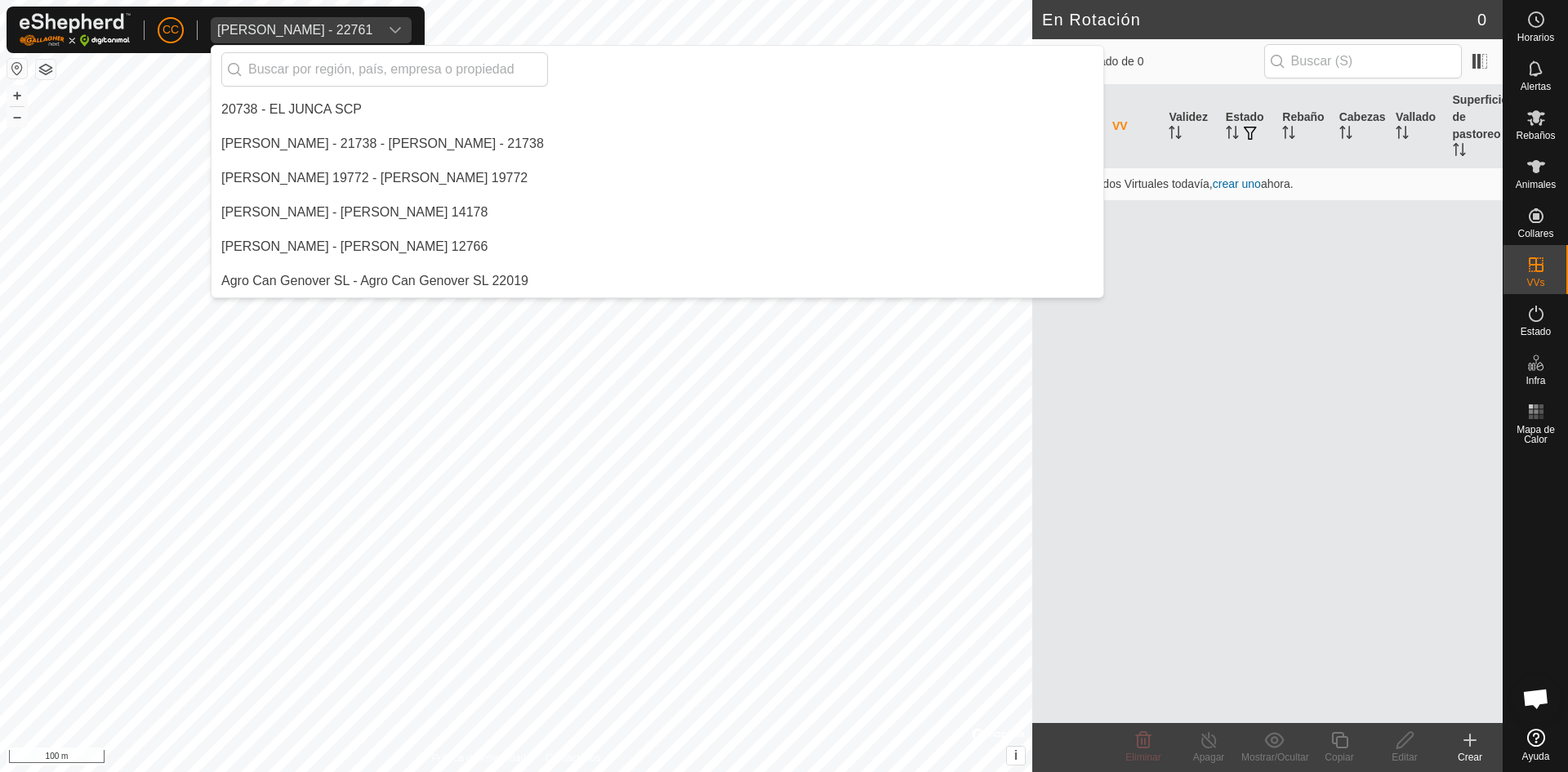
scroll to position [1133, 0]
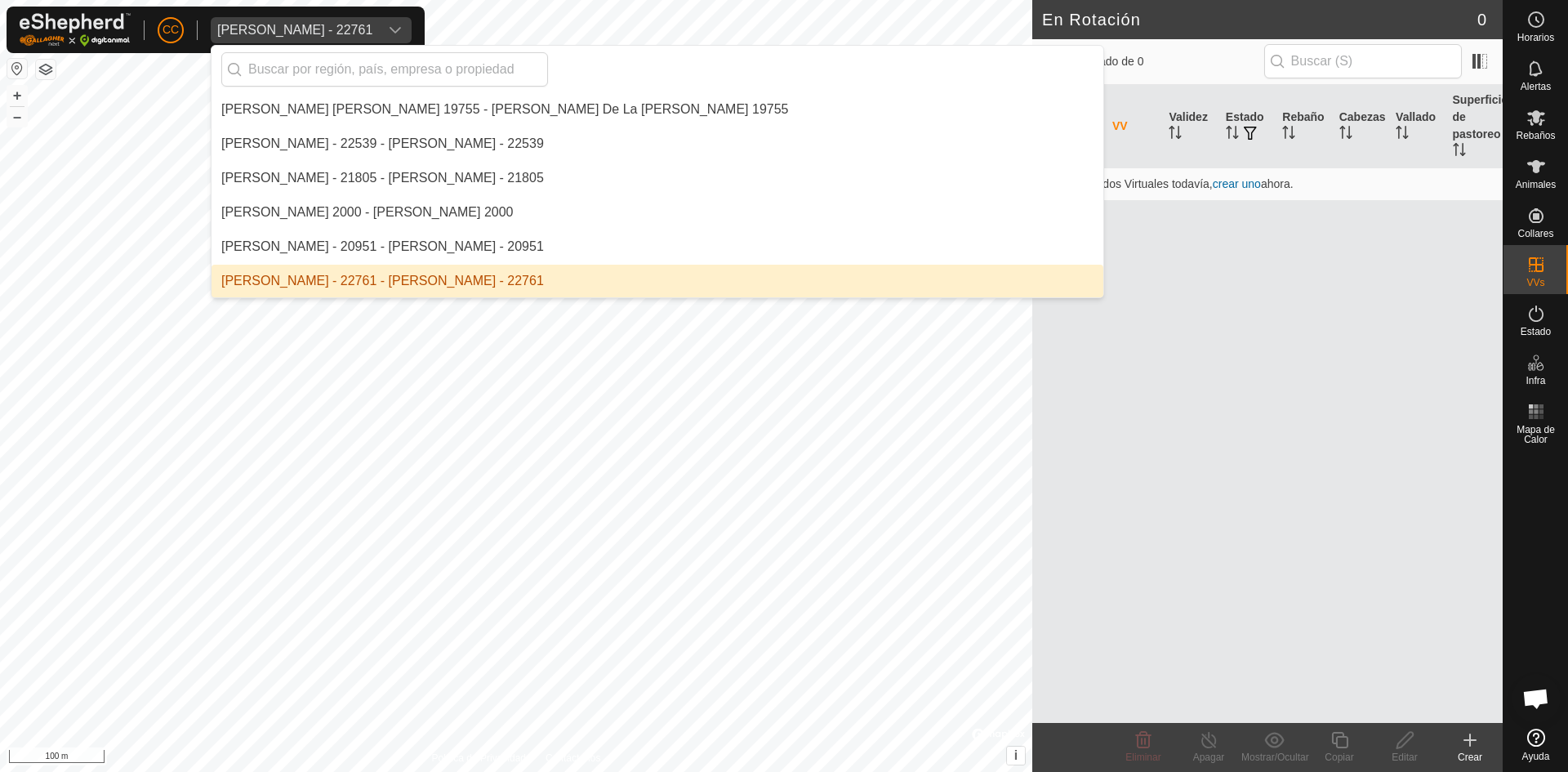
click at [316, 276] on li "Anca Sanda Bercian - 22761 - Anca Sanda Bercian - 22761" at bounding box center [657, 281] width 892 height 32
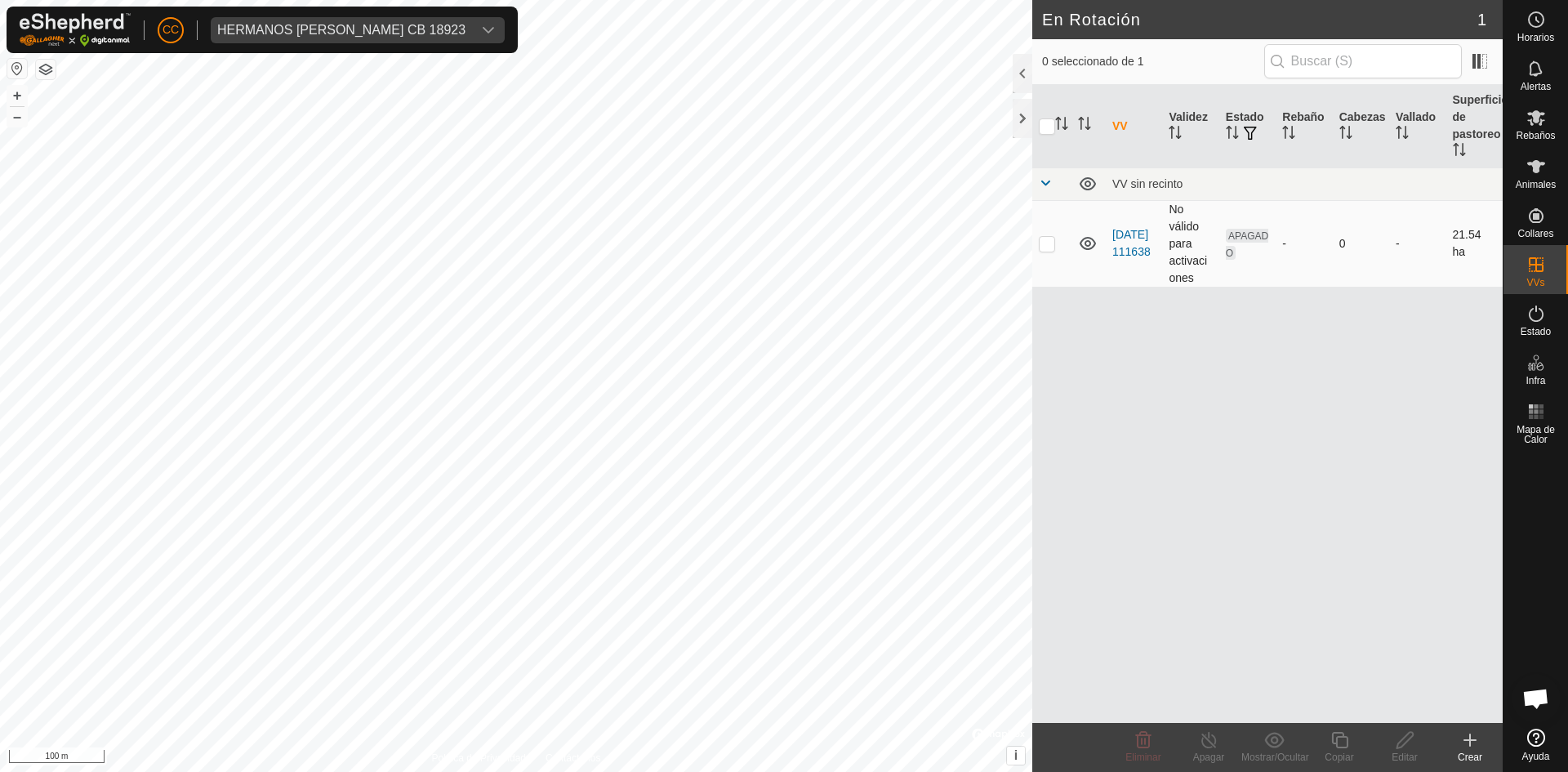
click at [1181, 247] on td "No válido para activaciones" at bounding box center [1191, 243] width 57 height 87
click at [1162, 225] on td "No válido para activaciones" at bounding box center [1191, 243] width 57 height 87
click at [1177, 199] on td "VV sin recinto" at bounding box center [1304, 183] width 397 height 32
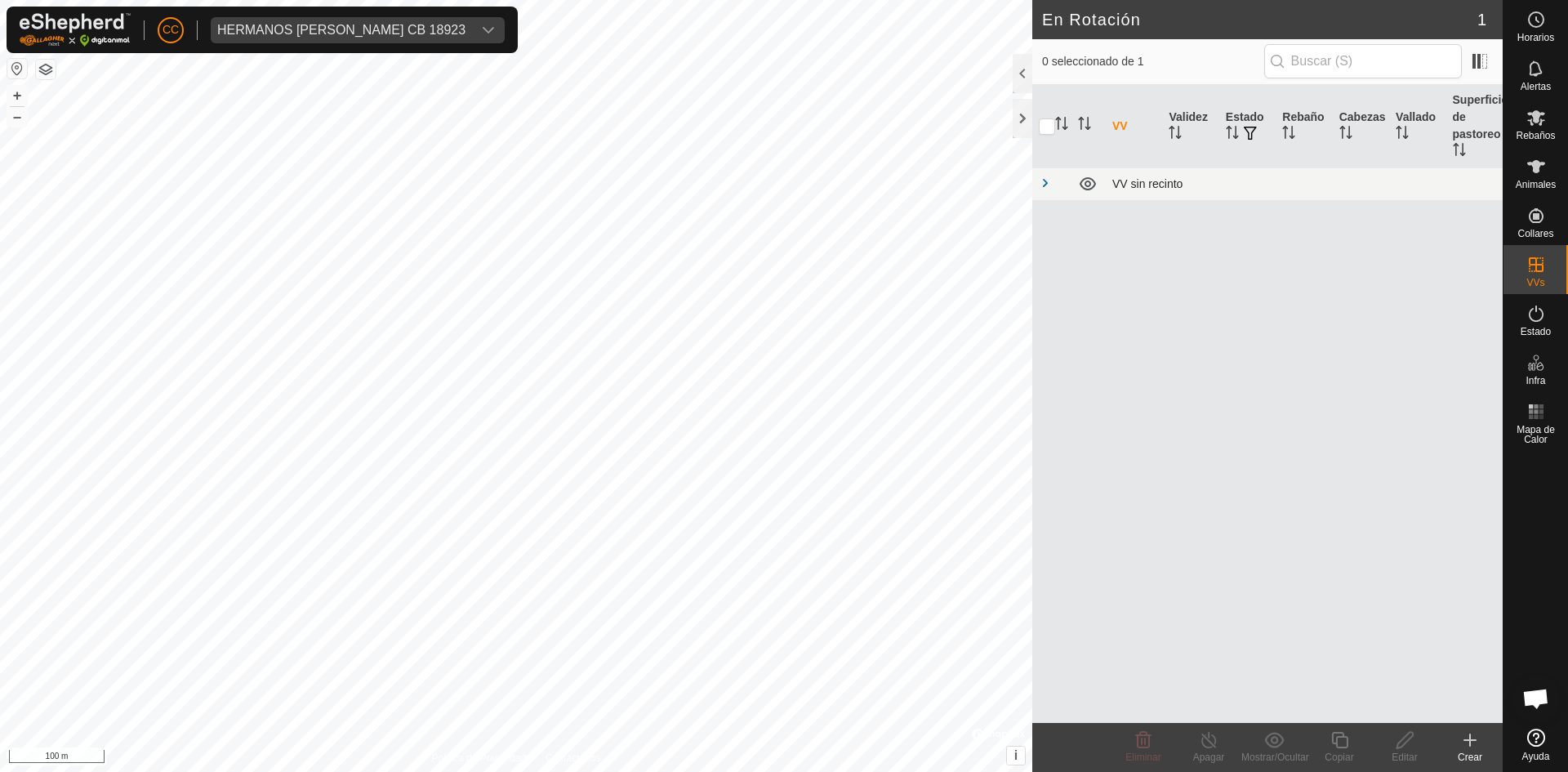
click at [1161, 187] on div "VV sin recinto" at bounding box center [1304, 184] width 384 height 13
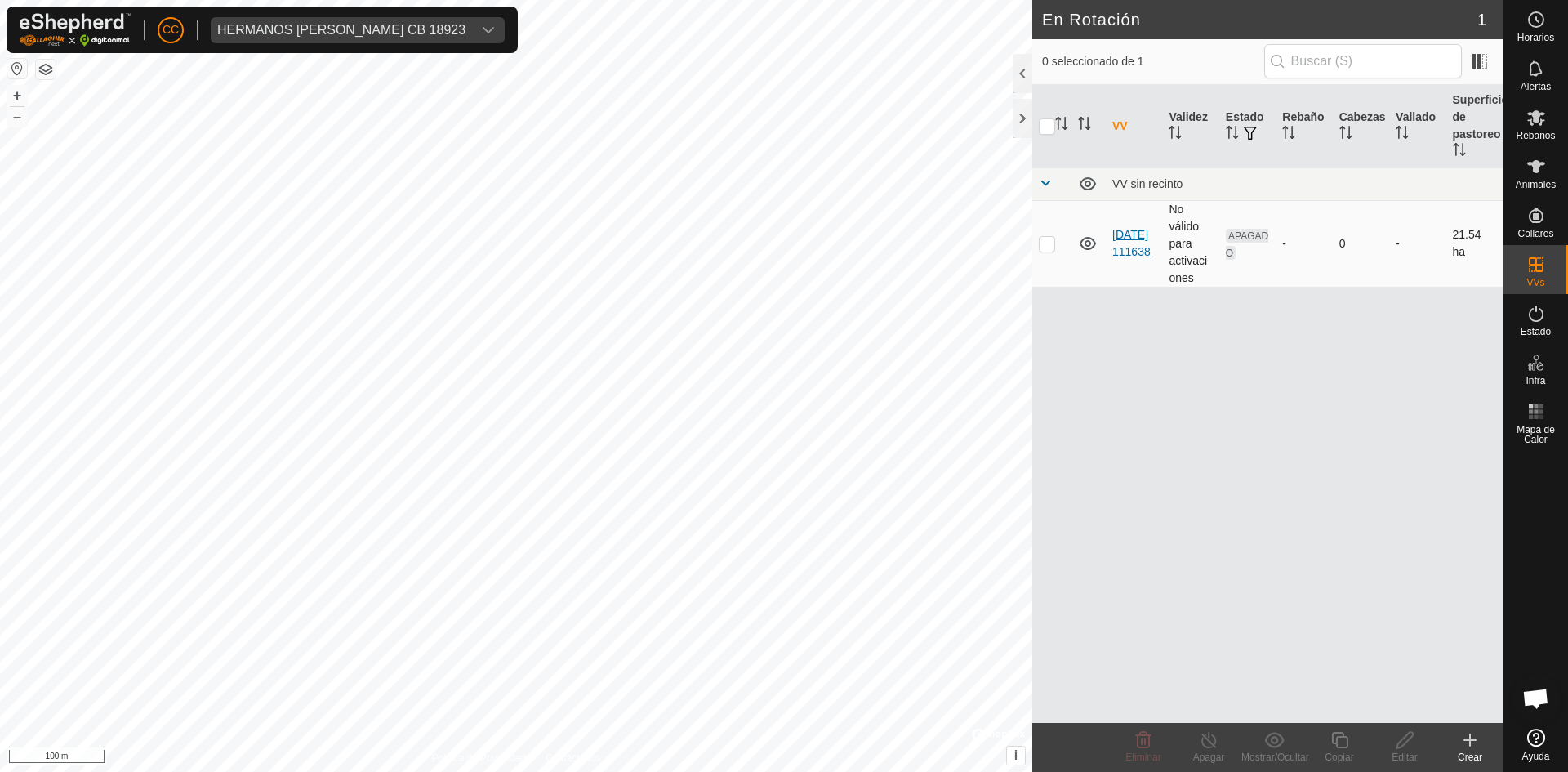
click at [1136, 231] on link "[DATE] 111638" at bounding box center [1132, 243] width 38 height 30
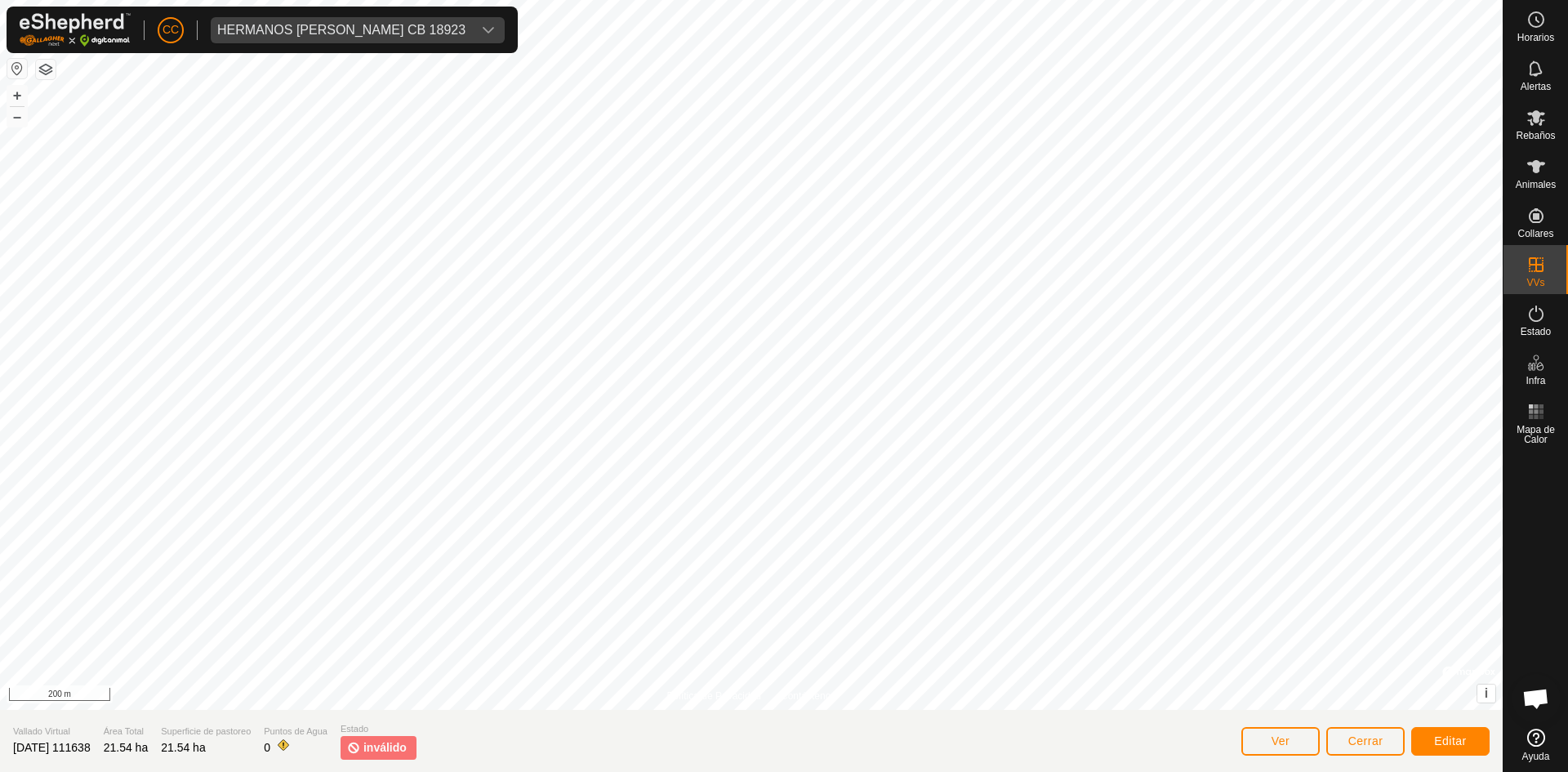
click at [451, 45] on div "CC HERMANOS [PERSON_NAME] CB 18923" at bounding box center [262, 30] width 511 height 47
click at [463, 17] on span "HERMANOS [PERSON_NAME] CB 18923" at bounding box center [341, 30] width 261 height 26
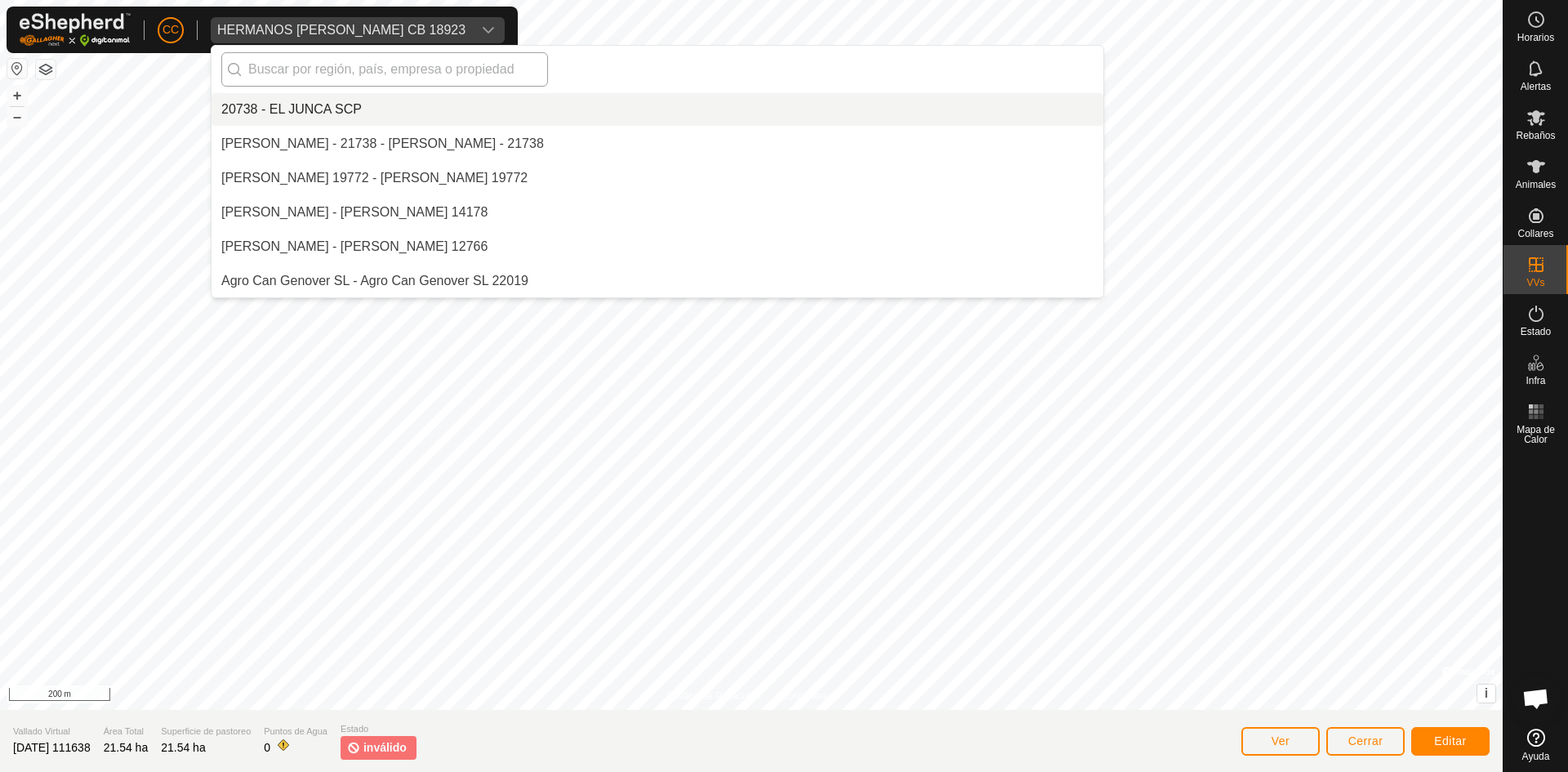
scroll to position [5044, 0]
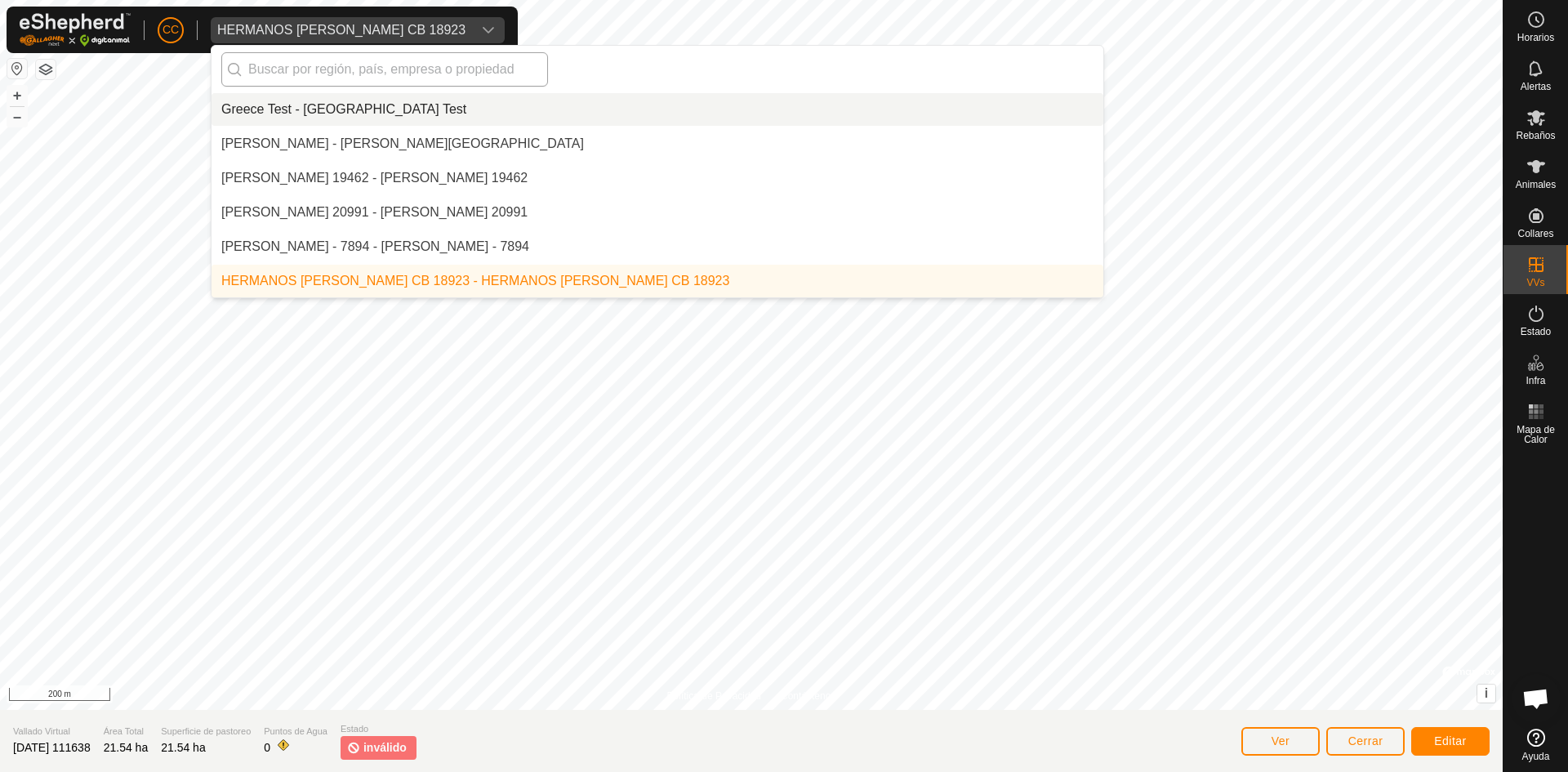
click at [415, 77] on input "text" at bounding box center [385, 69] width 326 height 34
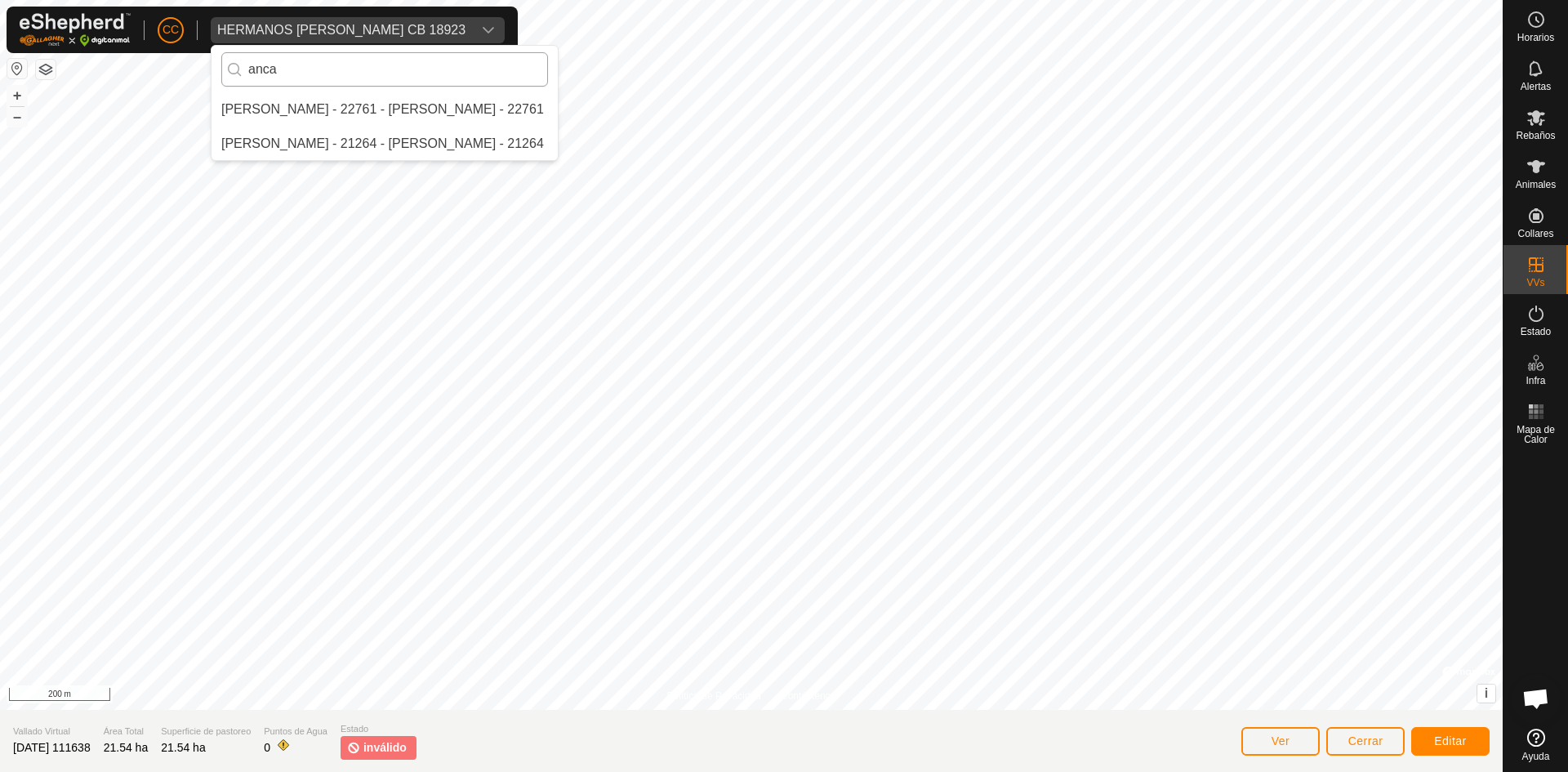
scroll to position [0, 0]
type input "anca"
click at [406, 102] on li "[PERSON_NAME] - 22761 - [PERSON_NAME] - 22761" at bounding box center [385, 109] width 346 height 32
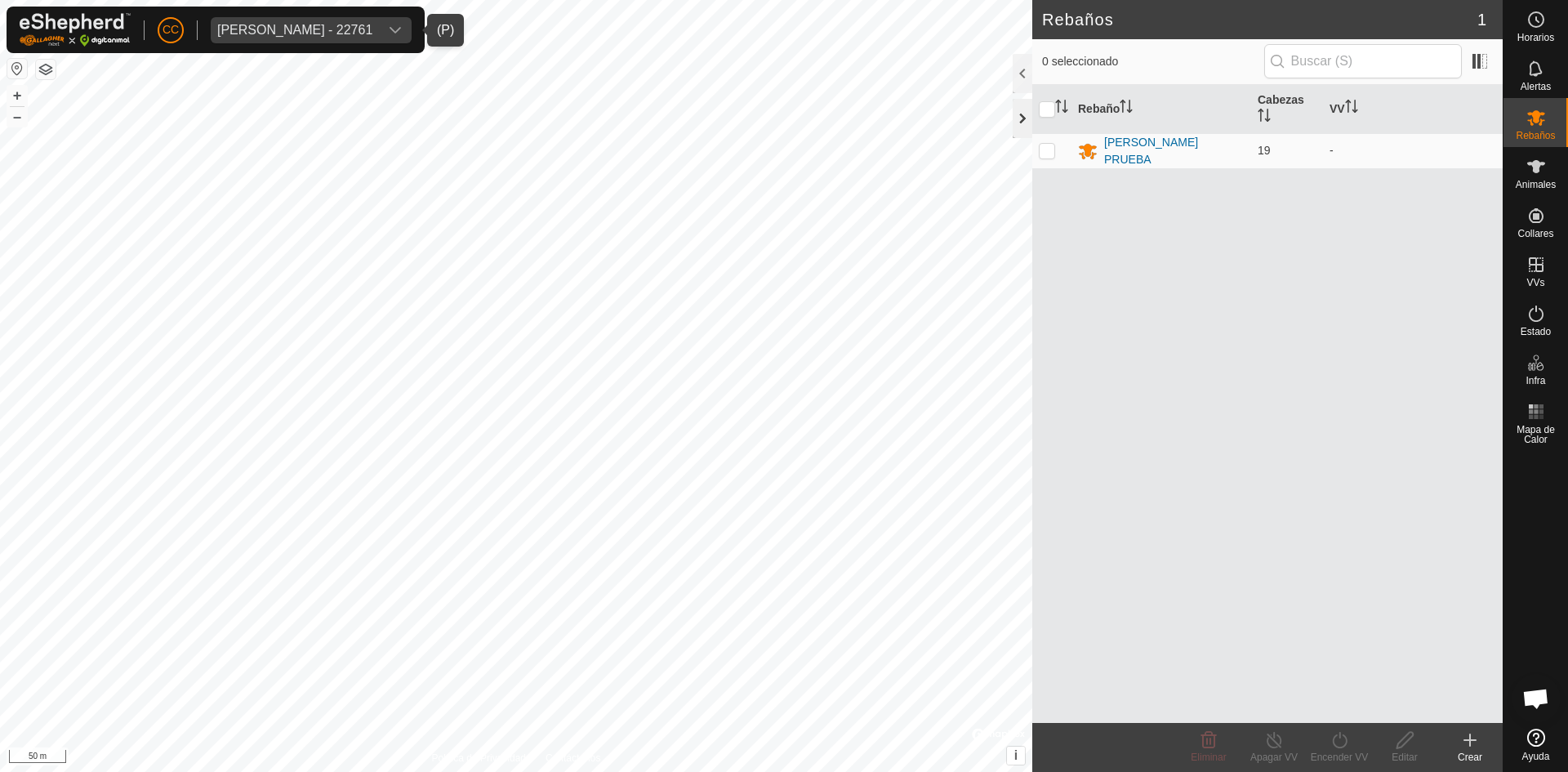
click at [1020, 114] on div at bounding box center [1023, 118] width 20 height 39
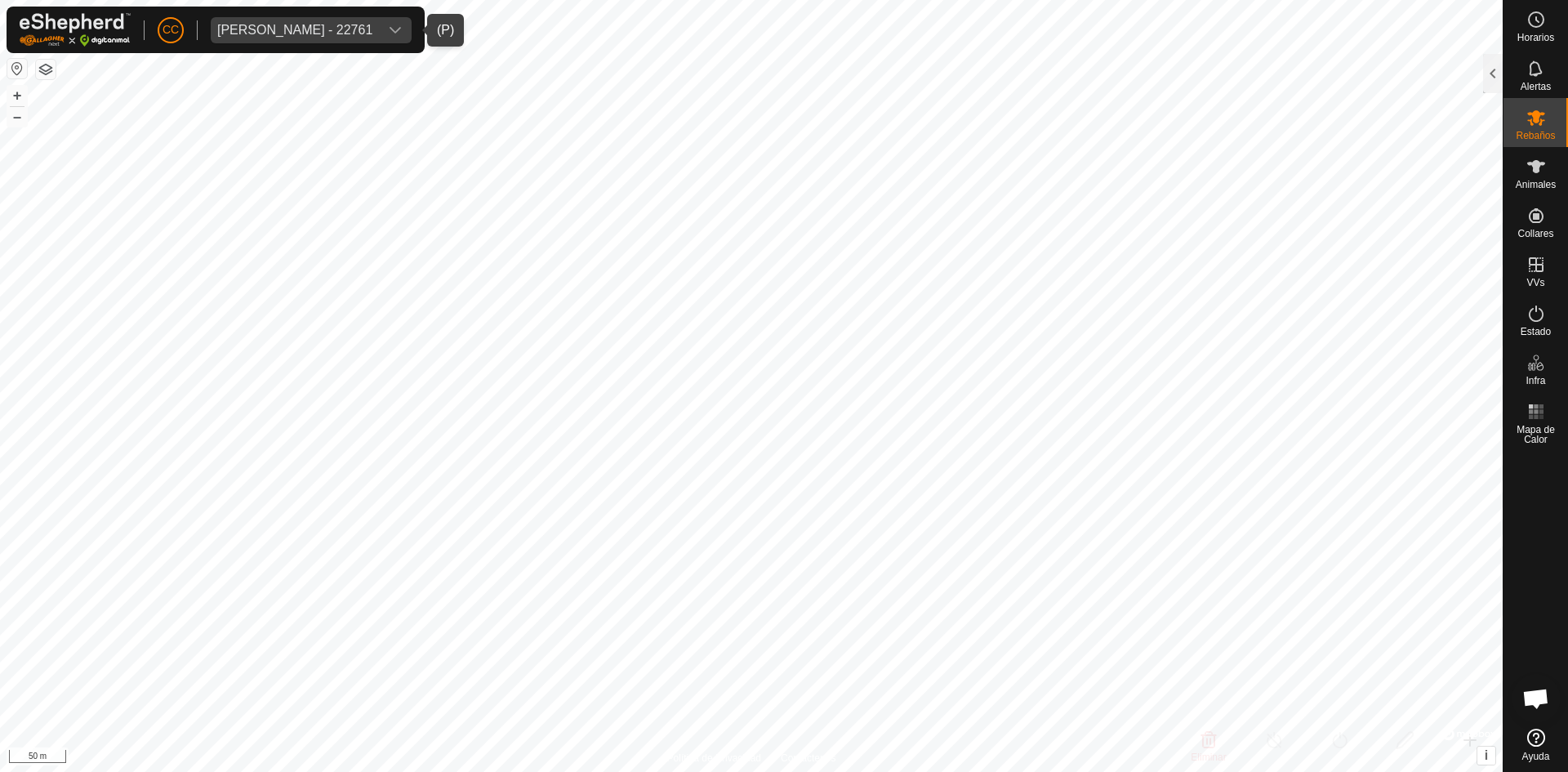
click at [1489, 77] on div at bounding box center [1493, 73] width 20 height 39
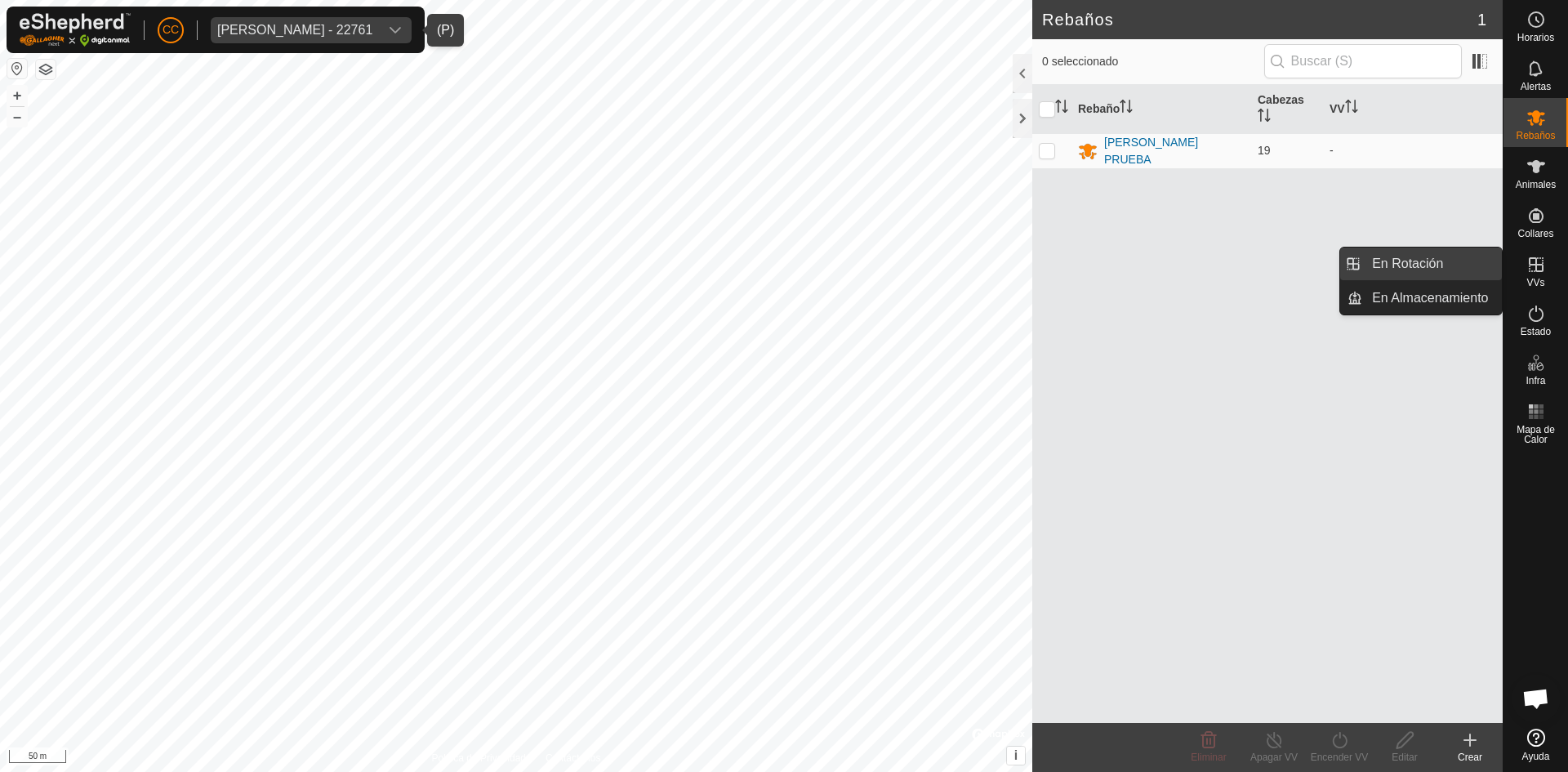
click at [1451, 268] on link "En Rotación" at bounding box center [1432, 263] width 140 height 32
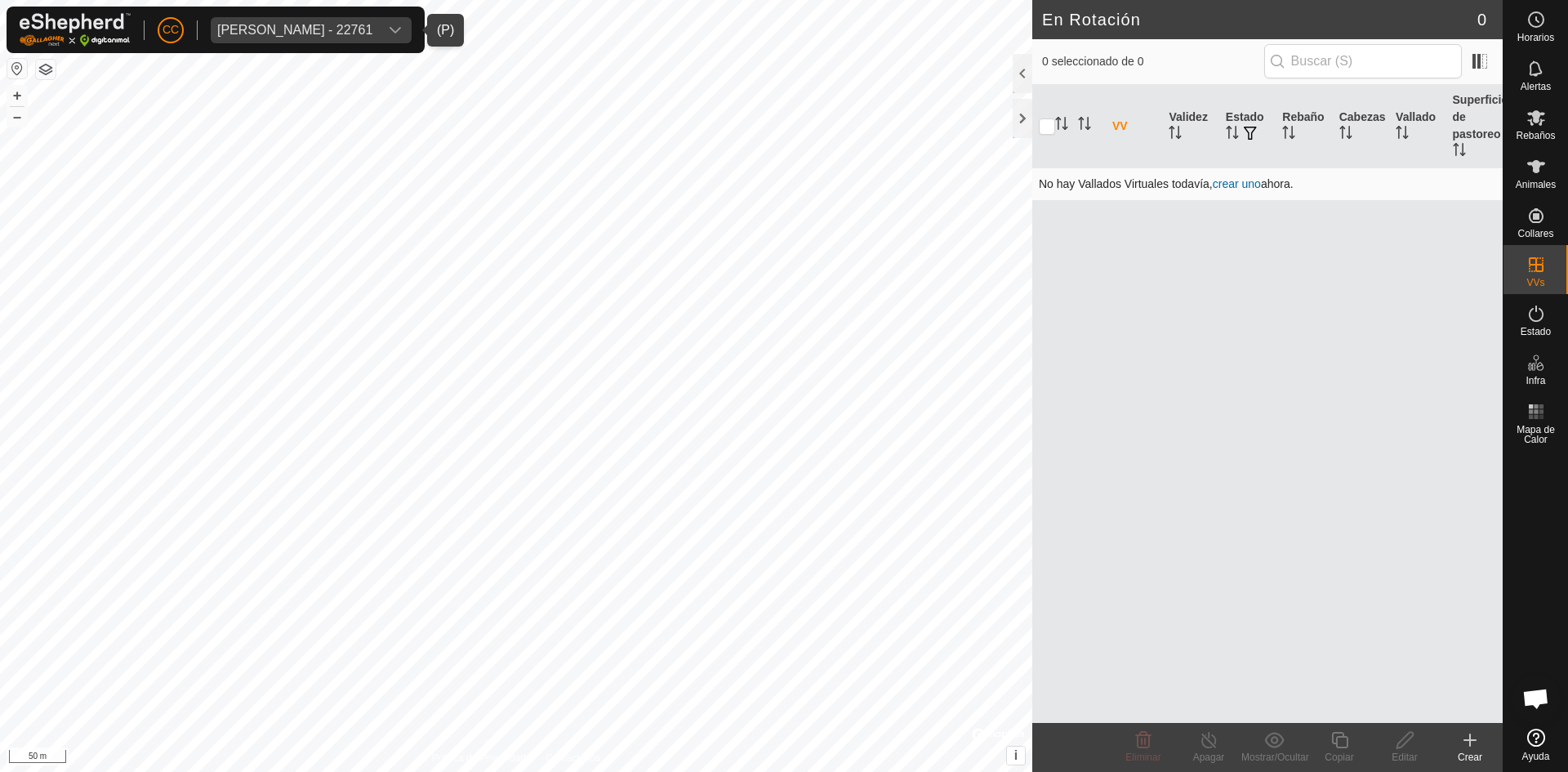
click at [1247, 183] on link "crear uno" at bounding box center [1237, 184] width 48 height 13
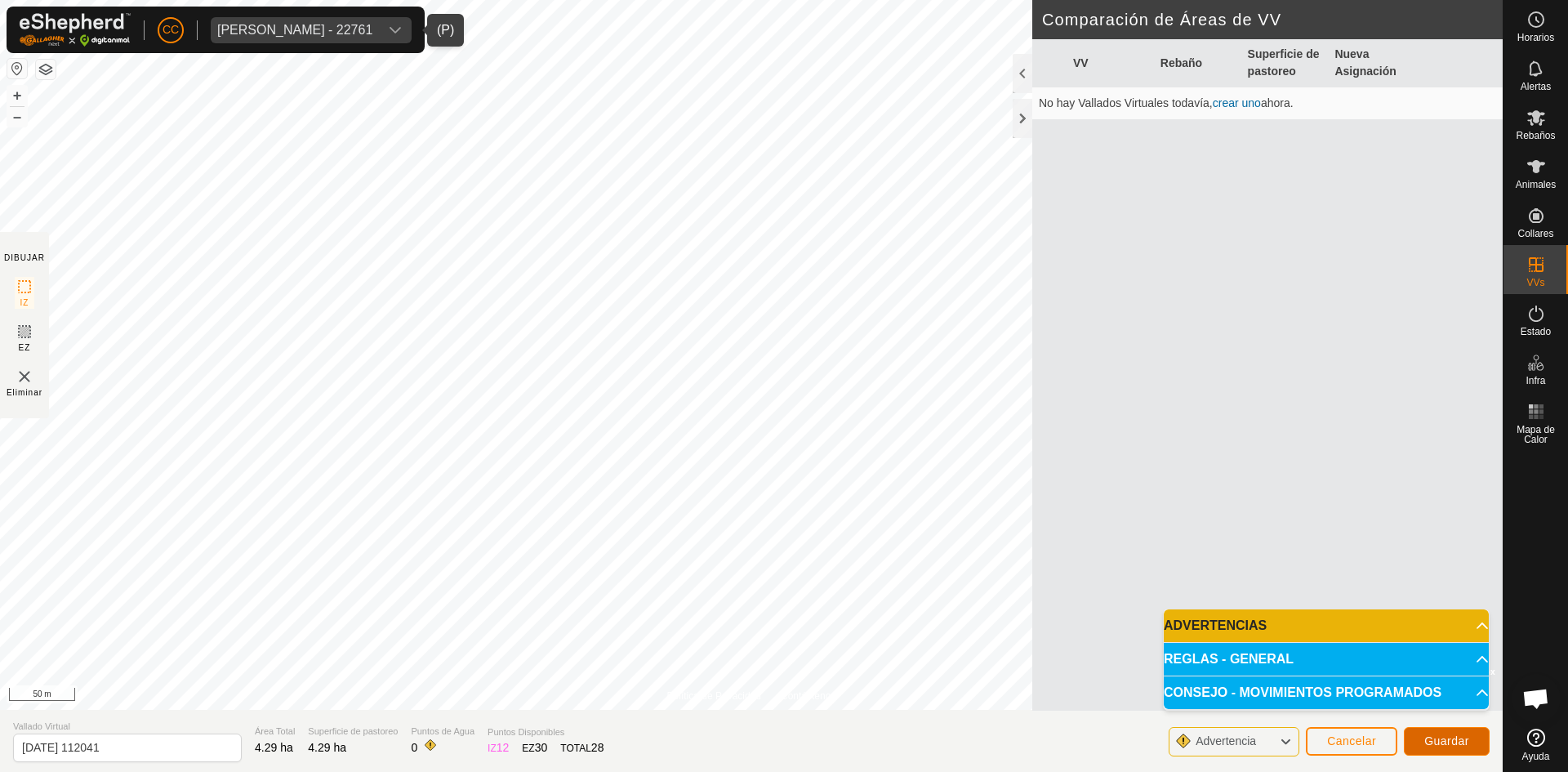
click at [1446, 736] on span "Guardar" at bounding box center [1447, 741] width 45 height 13
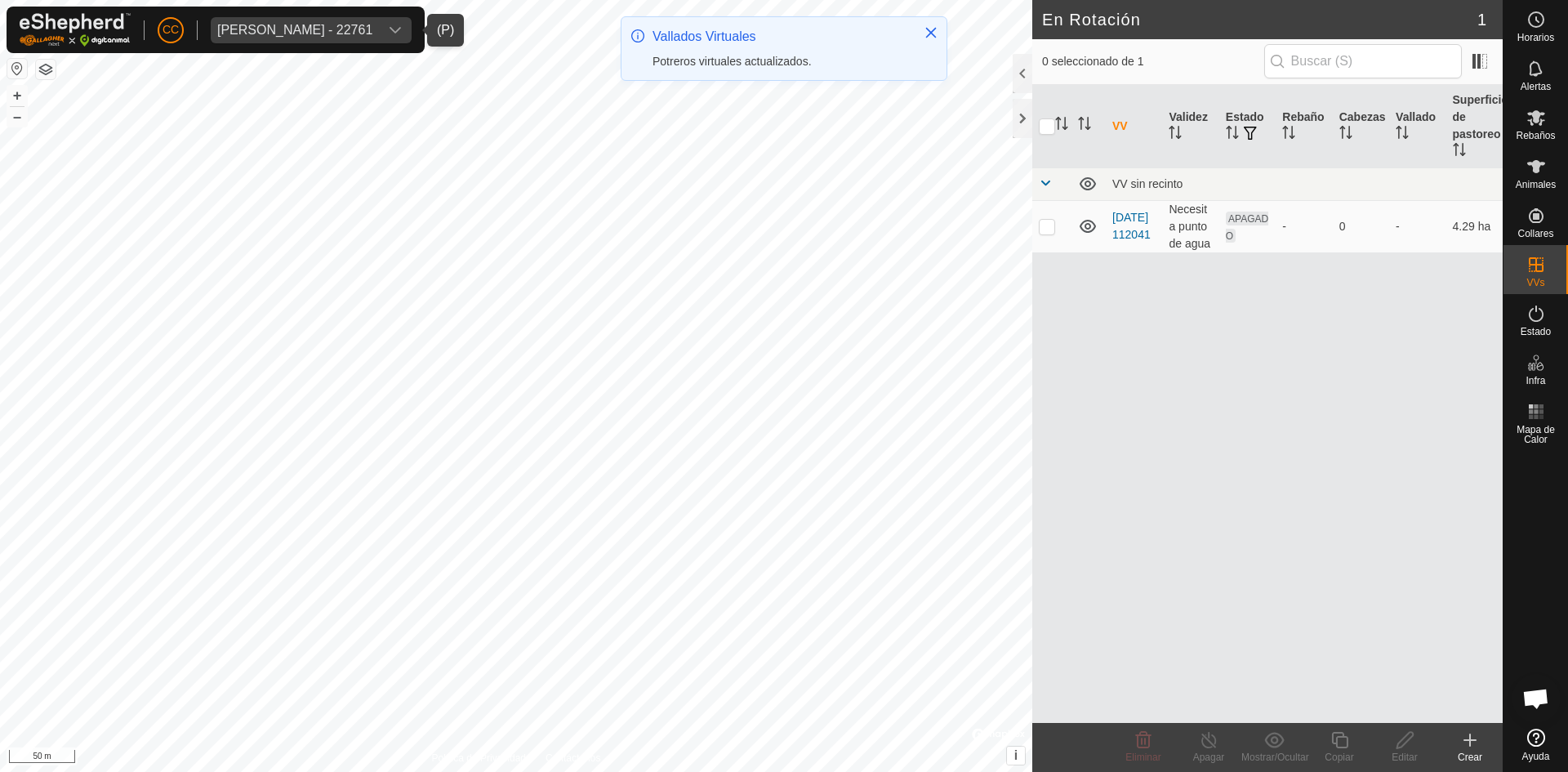
checkbox input "true"
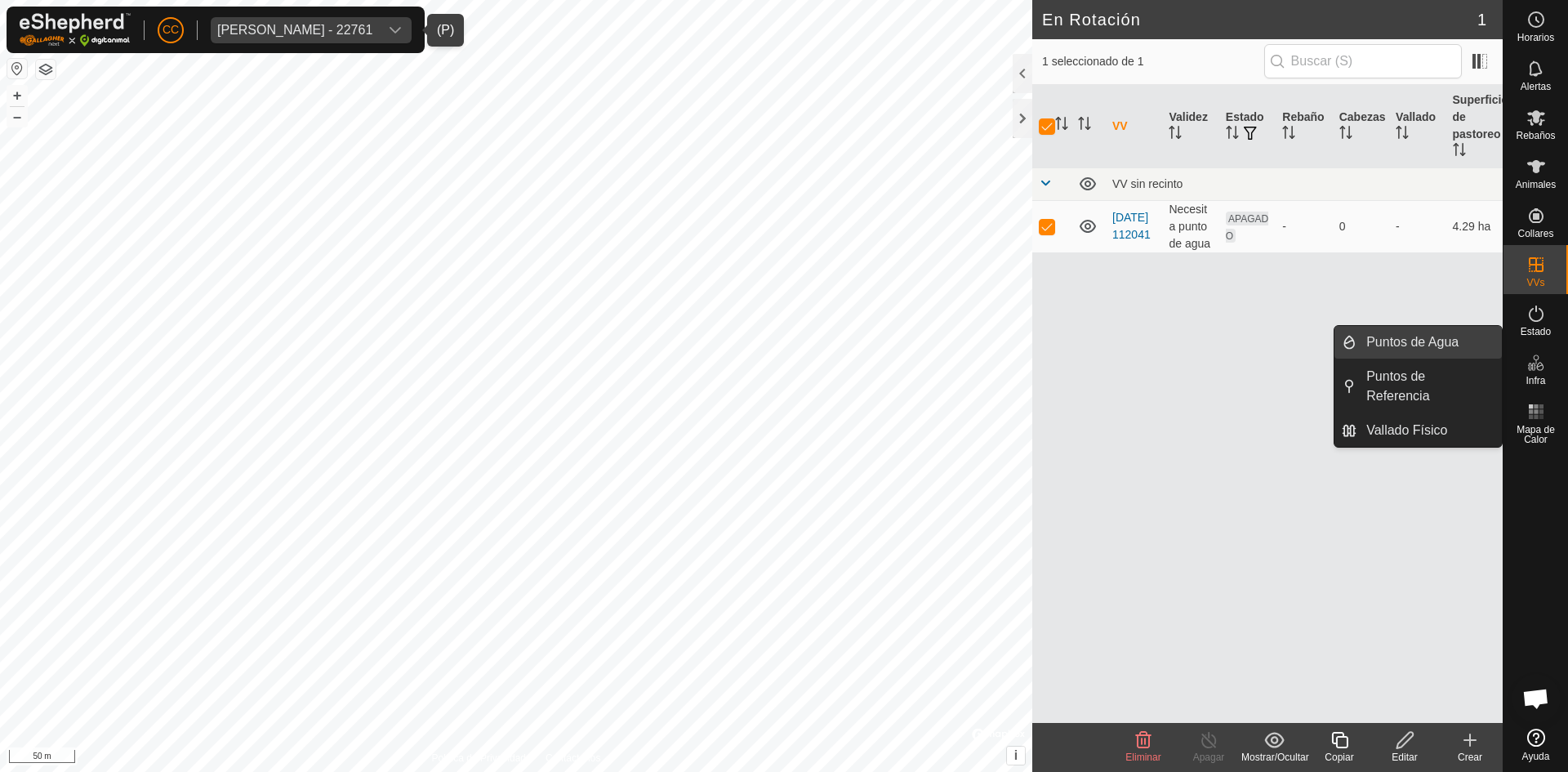
click at [1438, 341] on link "Puntos de Agua" at bounding box center [1429, 341] width 146 height 32
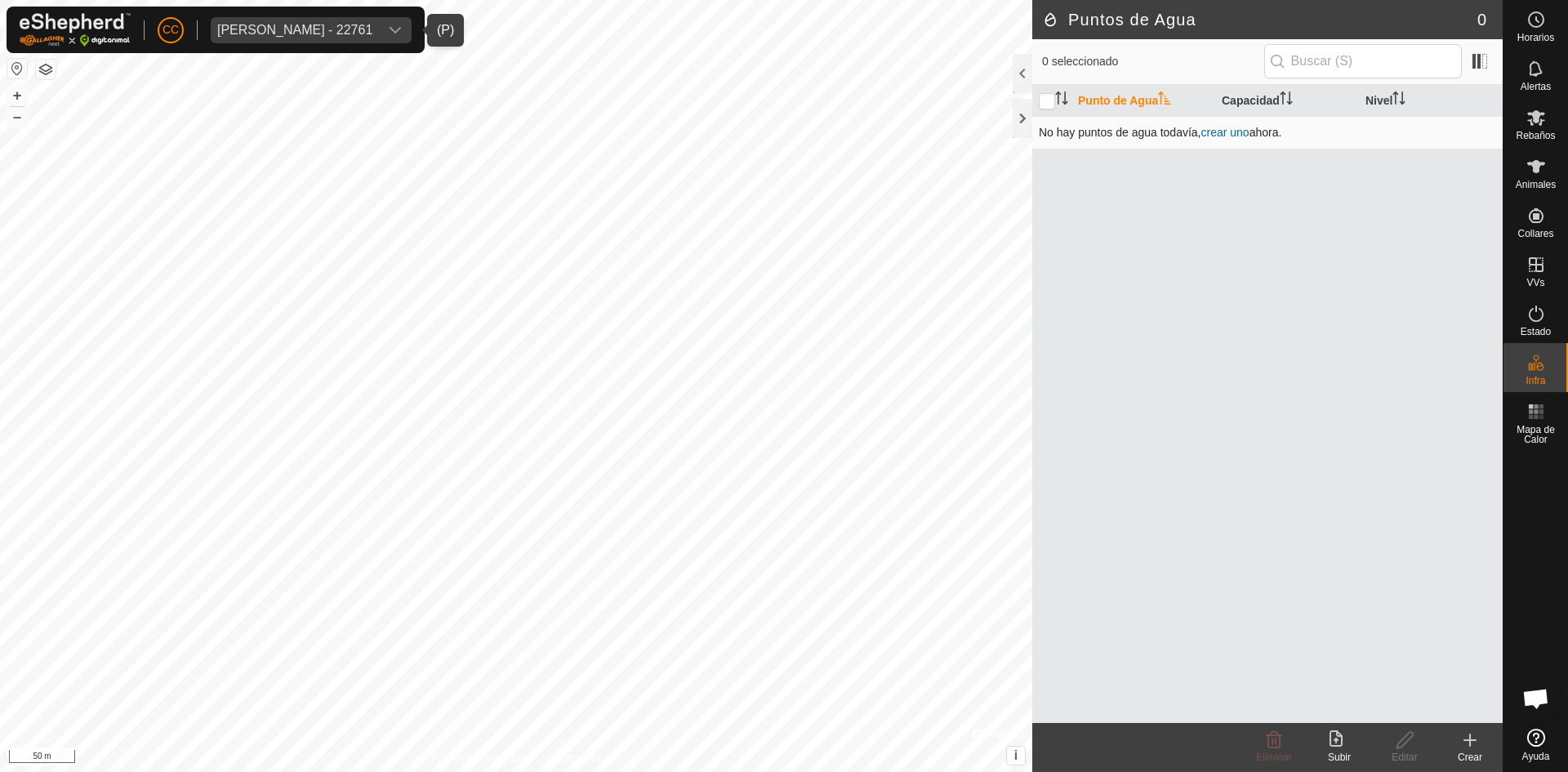
click at [1242, 132] on link "crear uno" at bounding box center [1225, 132] width 48 height 13
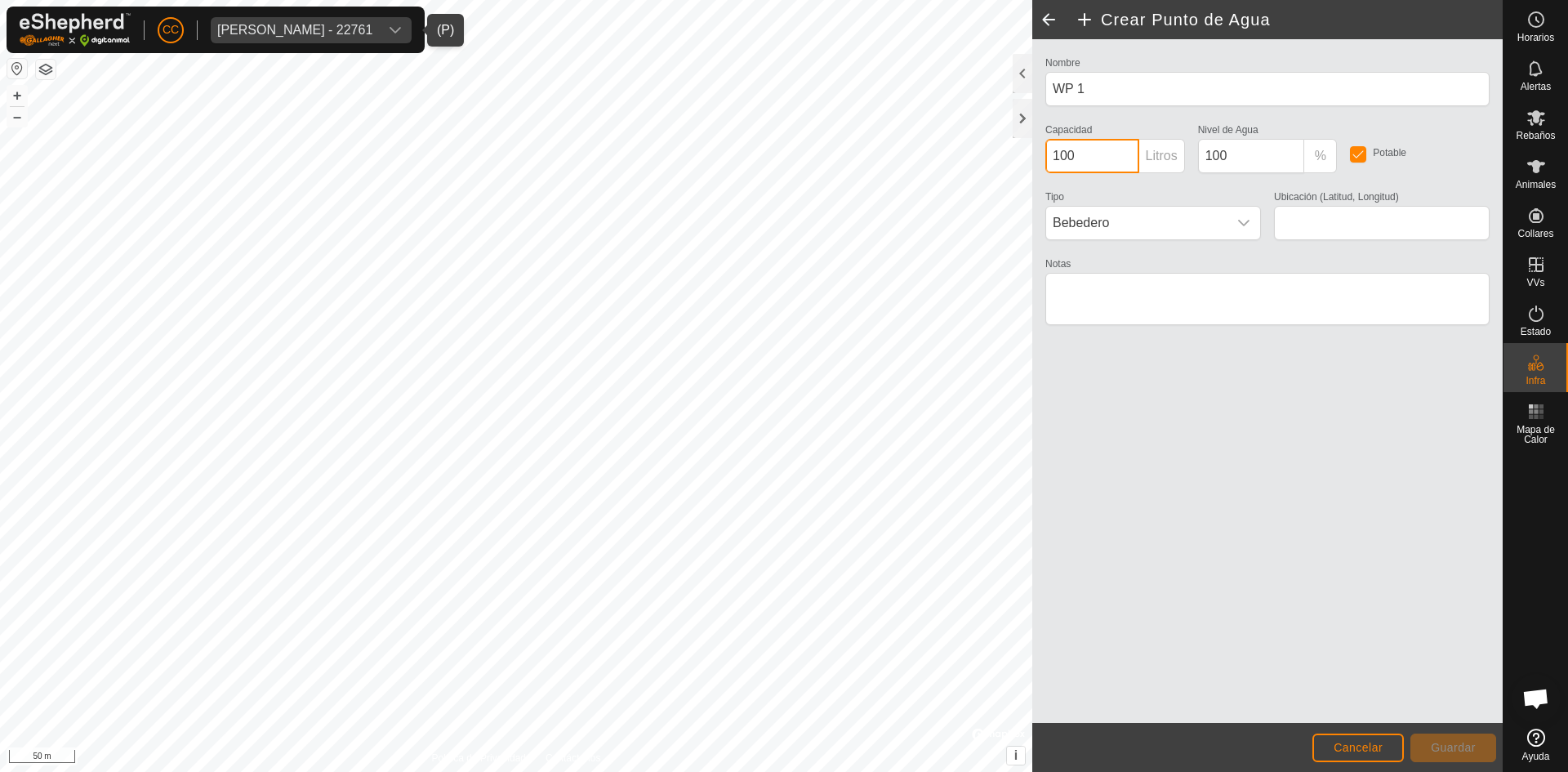
click at [1106, 154] on input "100" at bounding box center [1093, 156] width 94 height 34
type input "500"
drag, startPoint x: 1251, startPoint y: 148, endPoint x: 1205, endPoint y: 159, distance: 47.3
click at [1205, 159] on input "100" at bounding box center [1252, 156] width 107 height 34
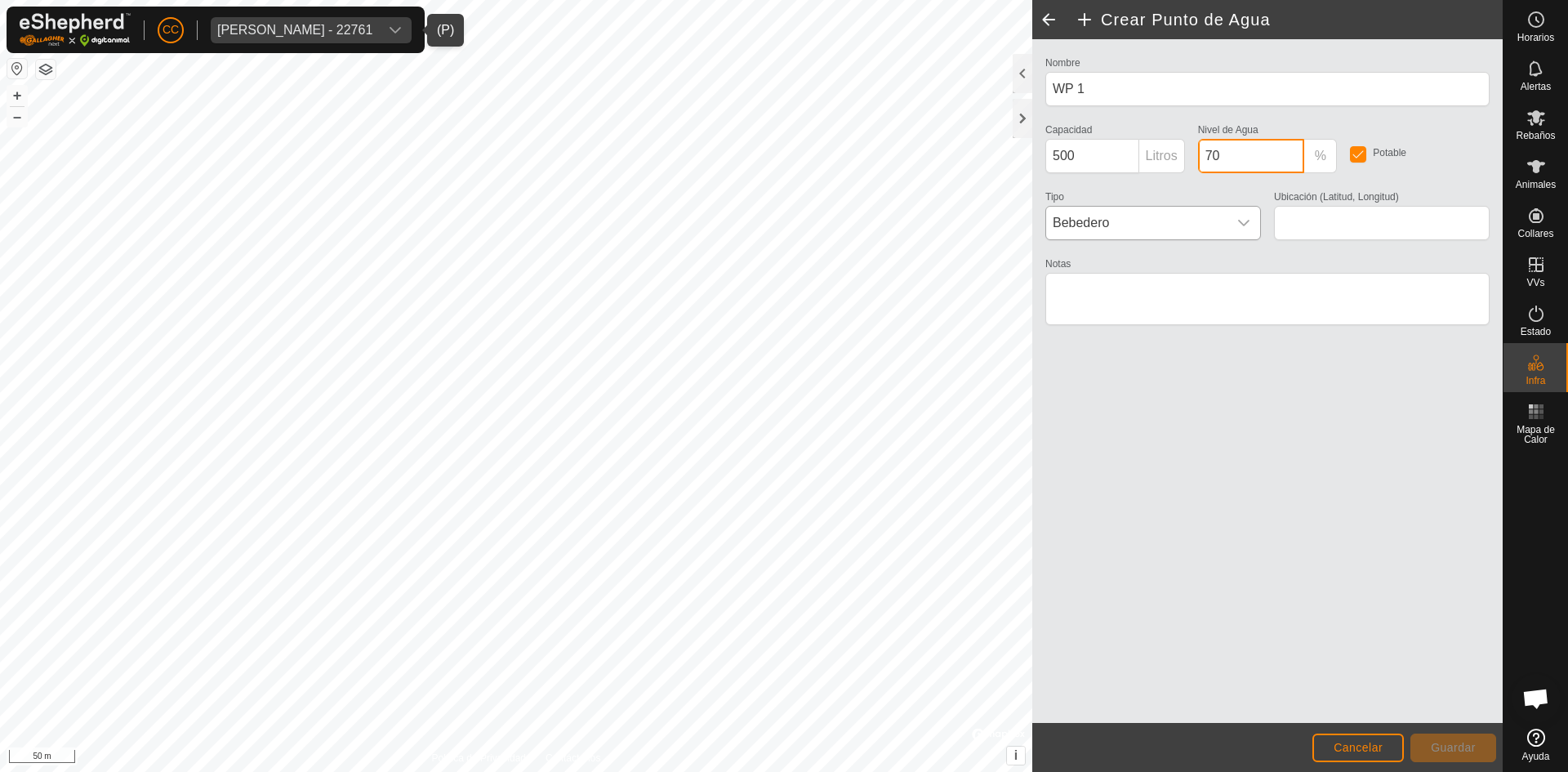
type input "70"
click at [1228, 224] on div "dropdown trigger" at bounding box center [1243, 222] width 32 height 32
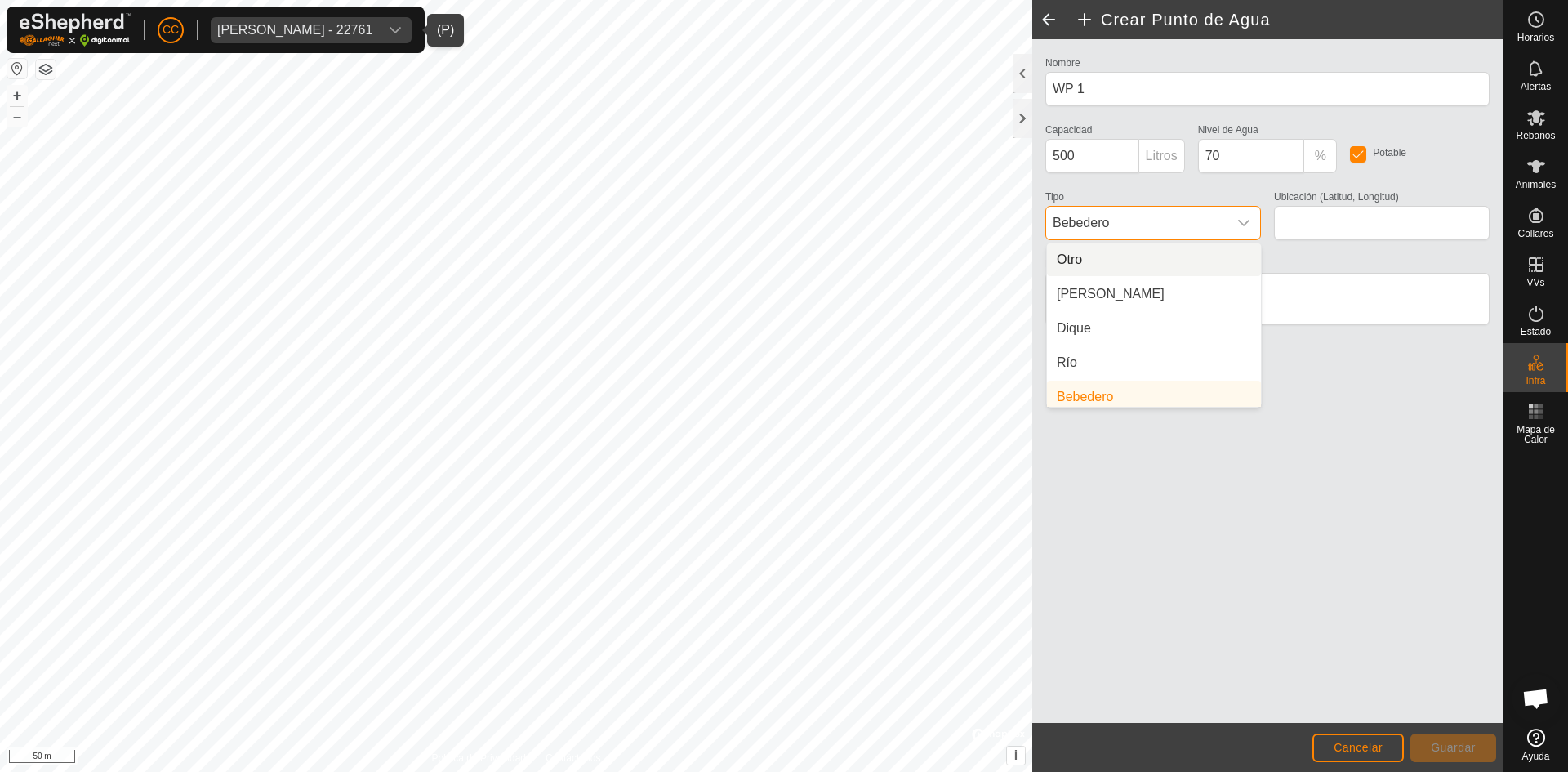
scroll to position [7, 0]
click at [1128, 395] on li "Bebedero" at bounding box center [1154, 390] width 214 height 32
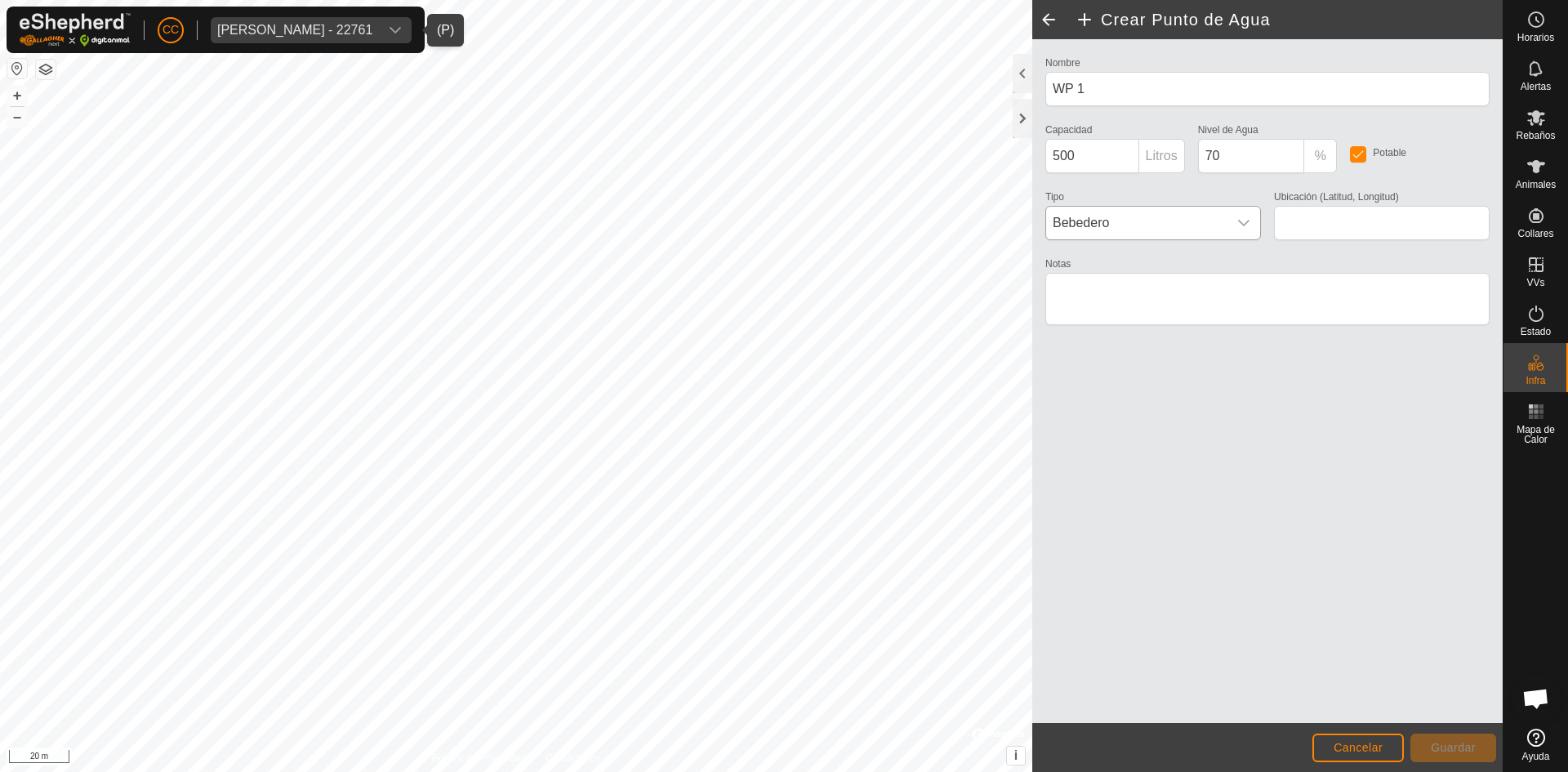
type input "42.315417, -3.442322"
click at [1451, 751] on span "Guardar" at bounding box center [1454, 748] width 45 height 13
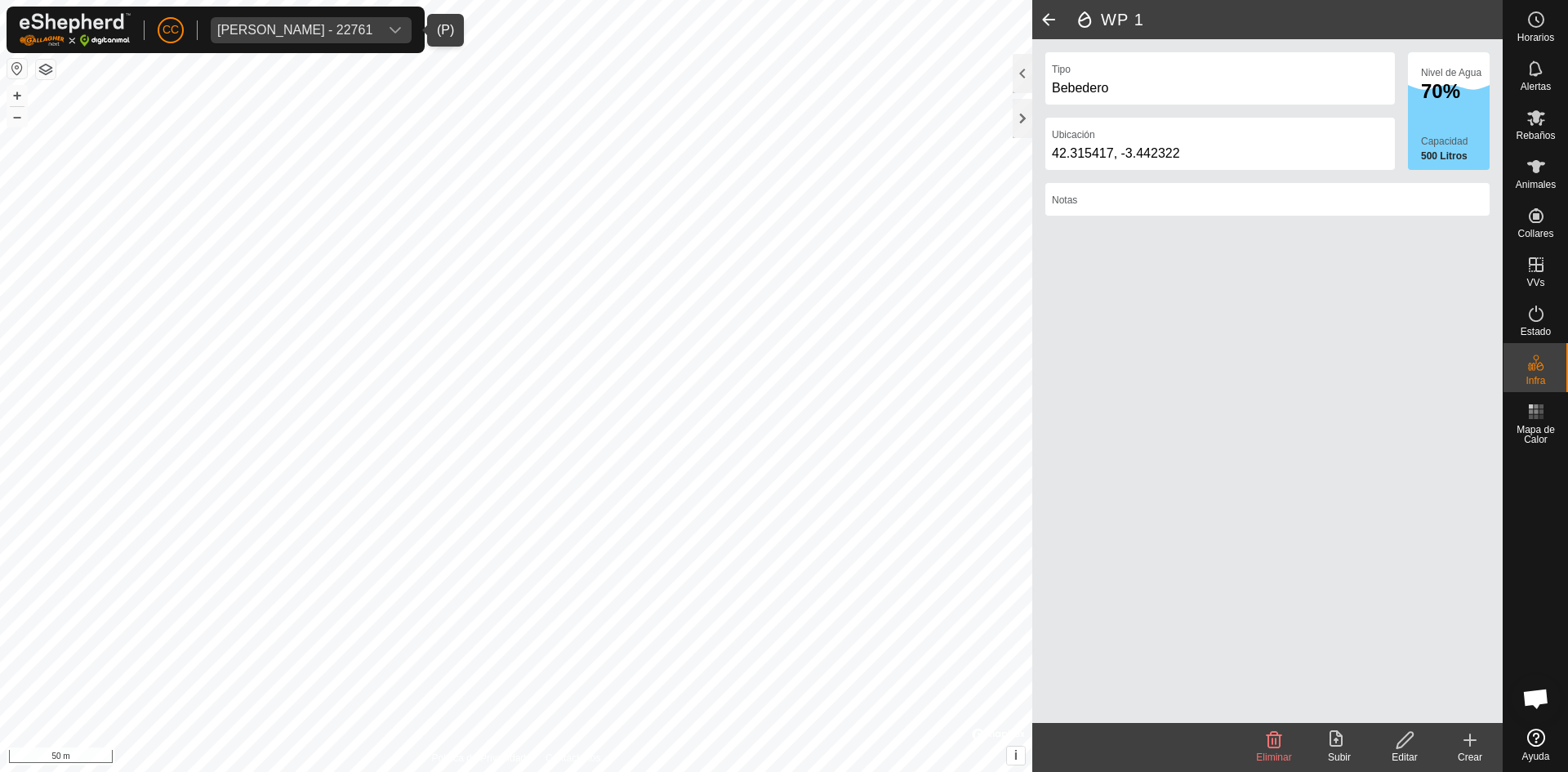
click at [1051, 12] on span at bounding box center [1048, 19] width 32 height 39
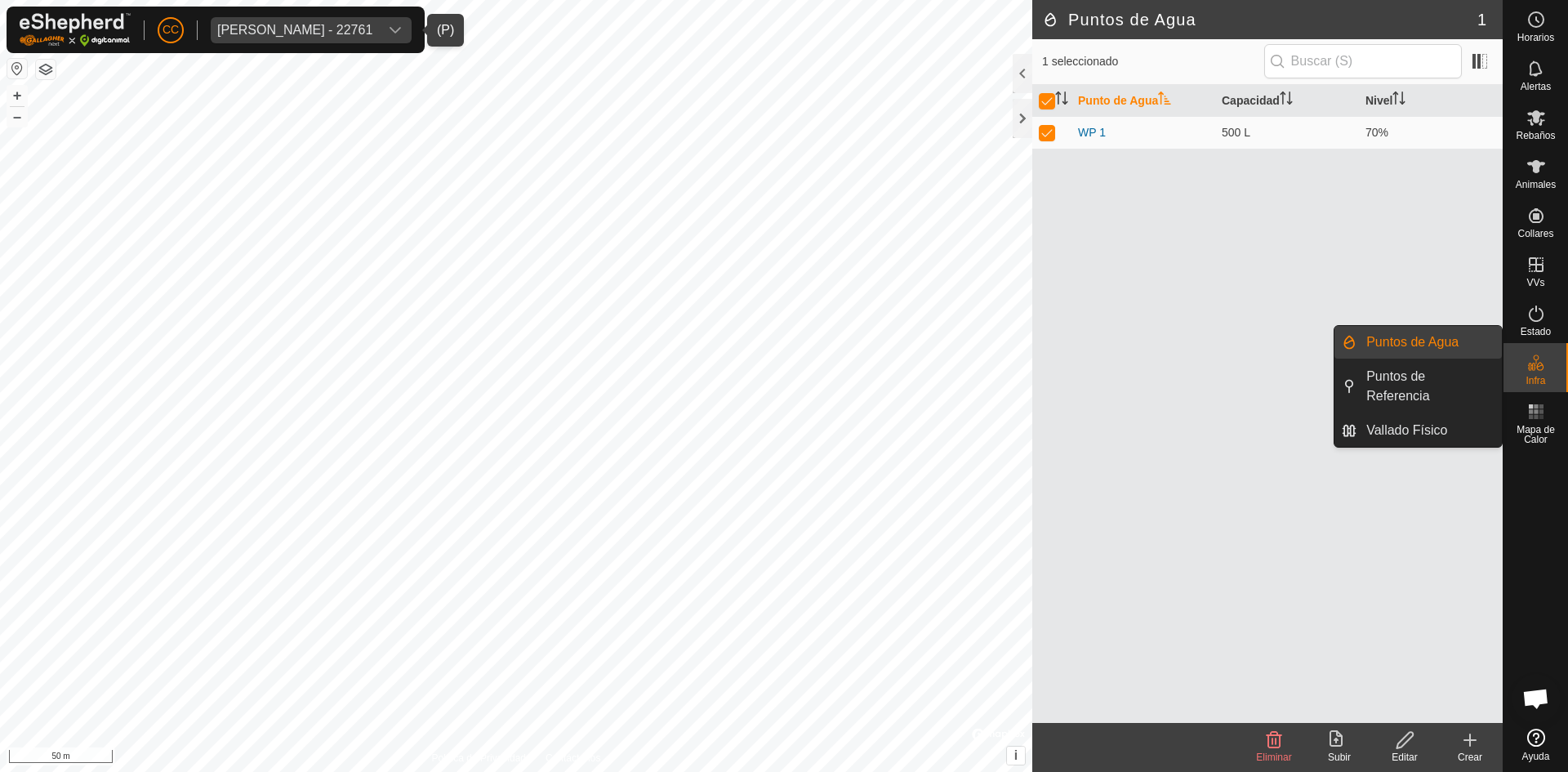
click at [1534, 362] on icon at bounding box center [1536, 363] width 20 height 20
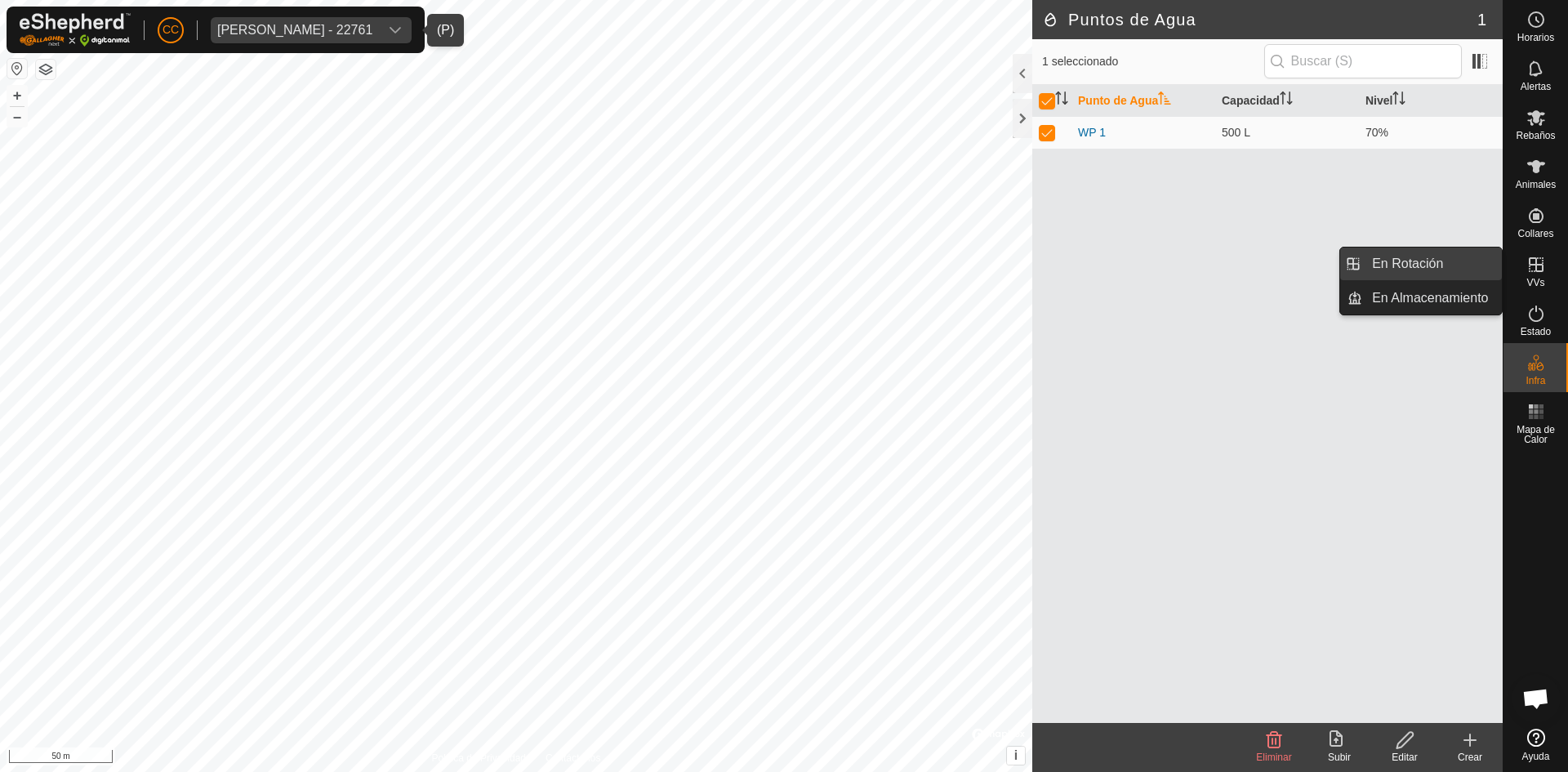
click at [1459, 261] on link "En Rotación" at bounding box center [1432, 263] width 140 height 32
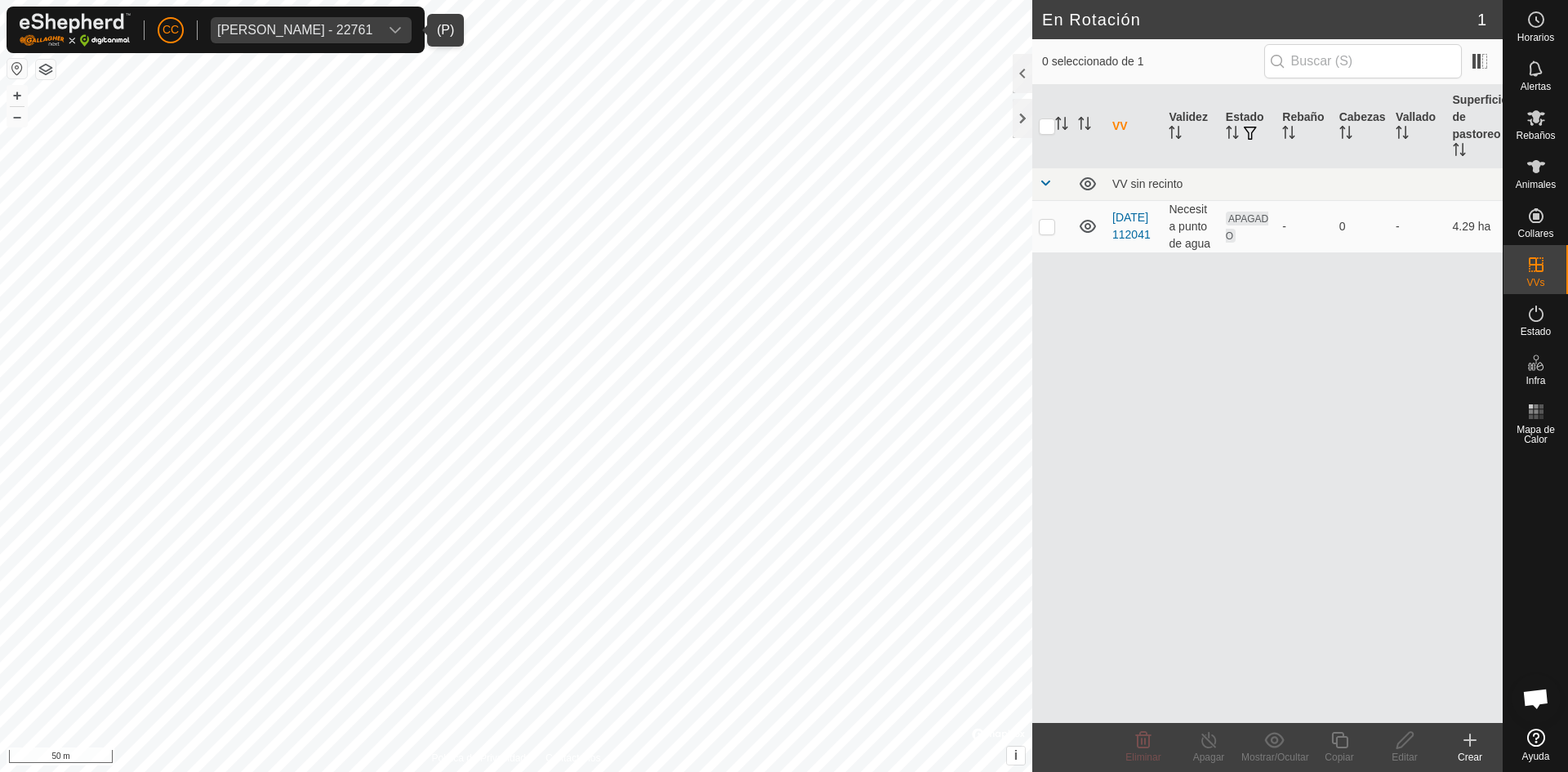
click at [1227, 296] on div "VV Validez Estado Rebaño Cabezas Vallado Superficie de pastoreo VV sin recinto …" at bounding box center [1267, 404] width 470 height 638
click at [345, 31] on div "Pruebas de Cobertura" at bounding box center [281, 30] width 128 height 13
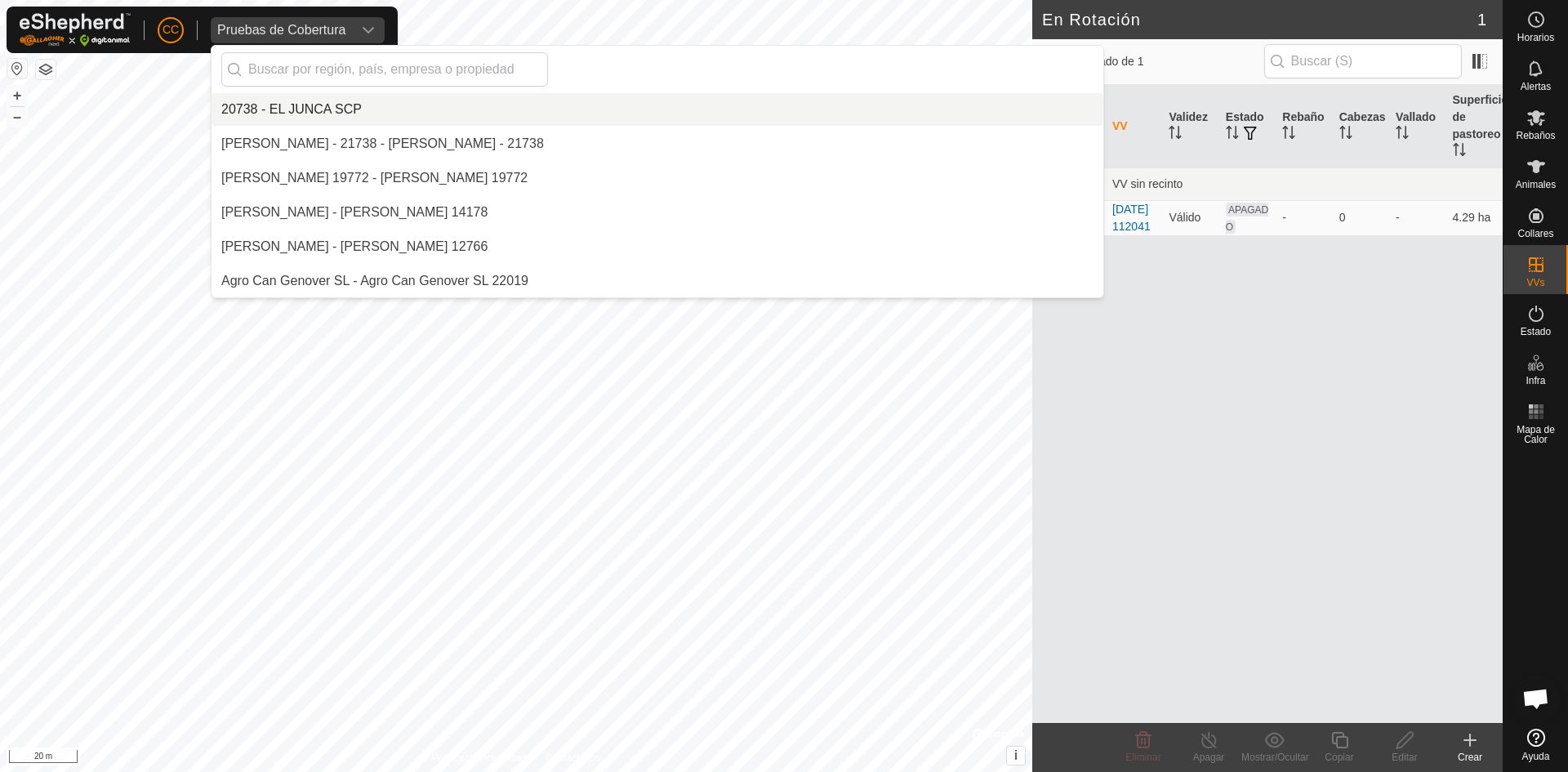
scroll to position [10397, 0]
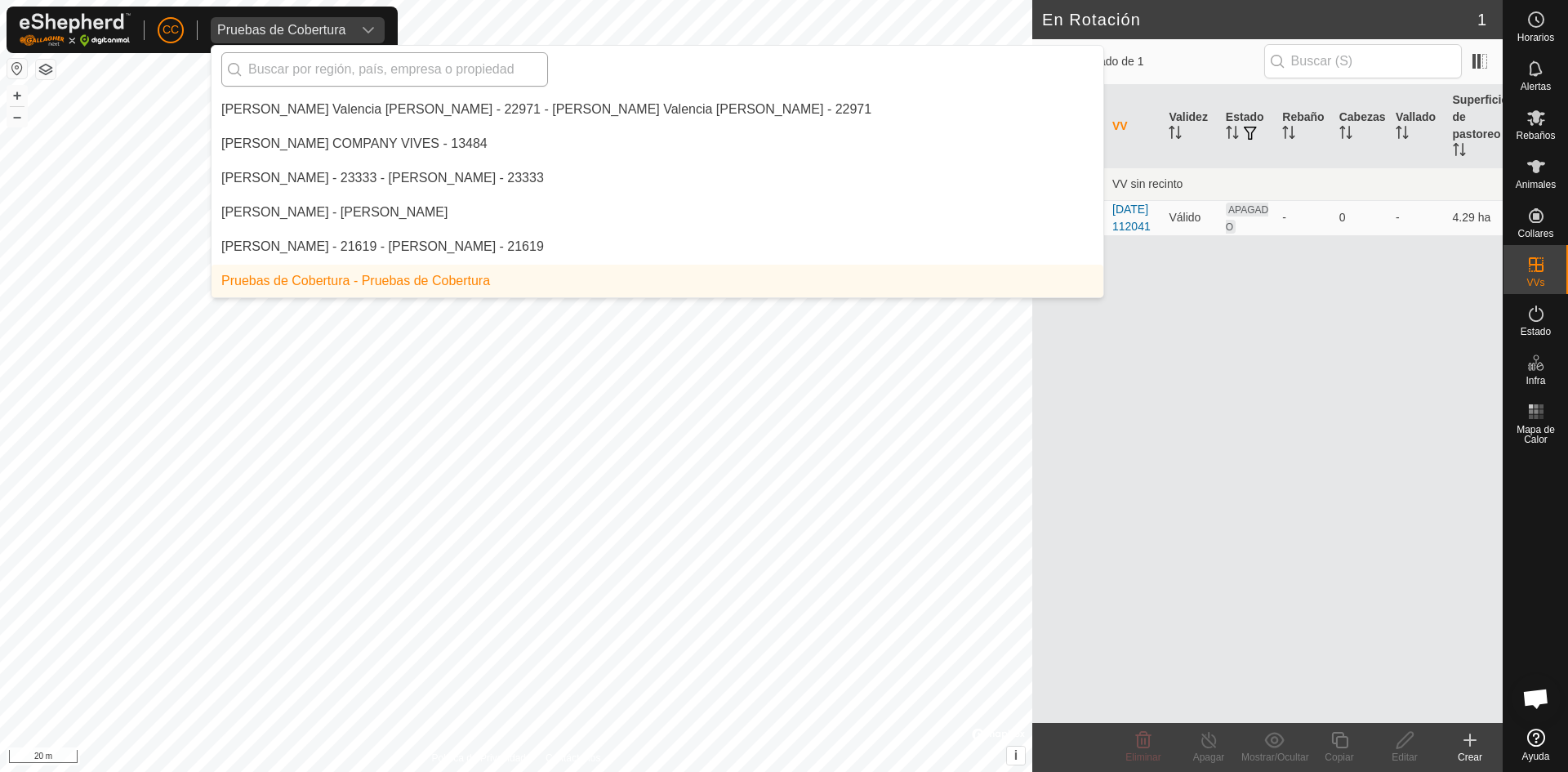
click at [354, 71] on input "text" at bounding box center [385, 69] width 326 height 34
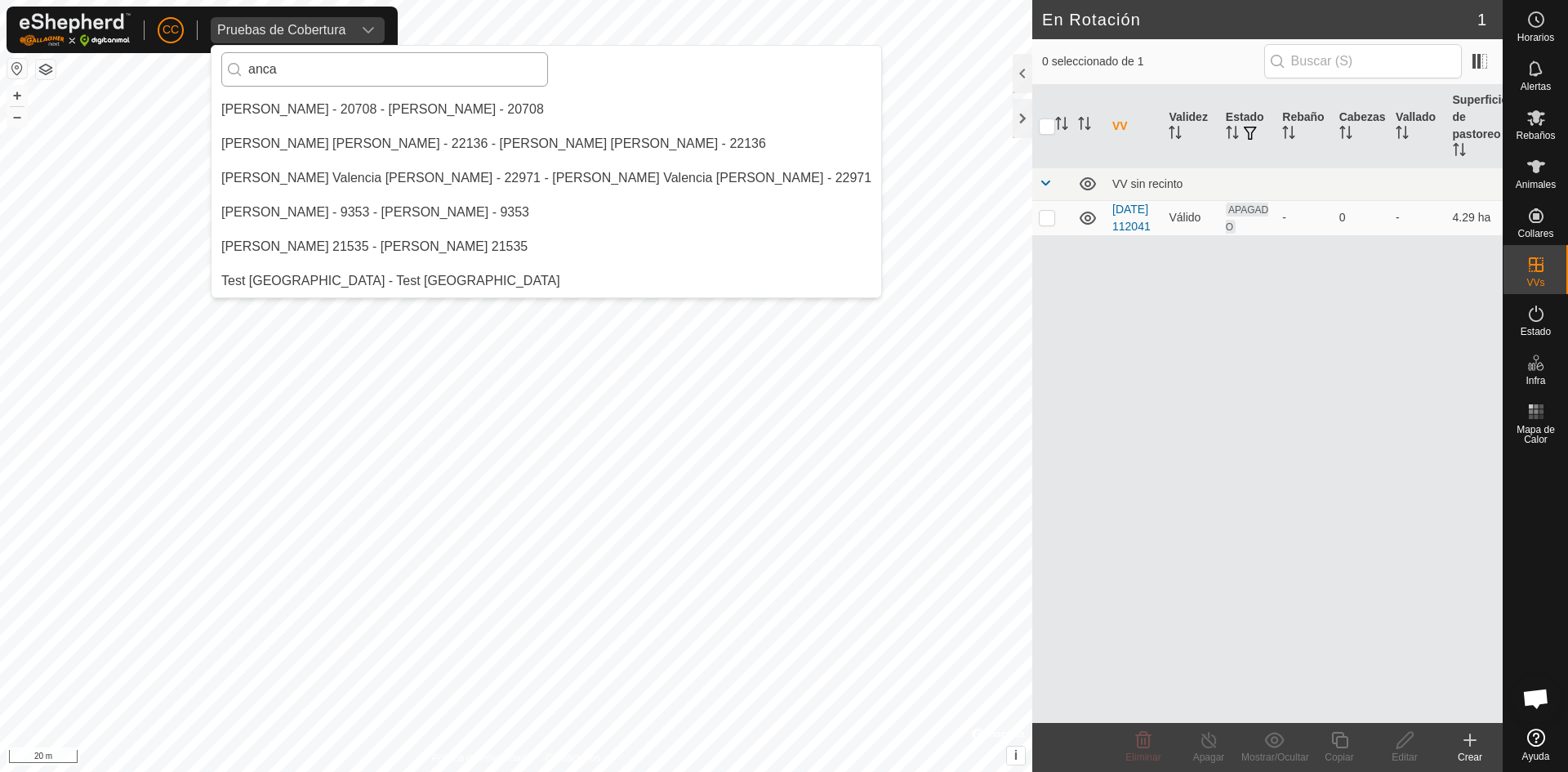
scroll to position [0, 0]
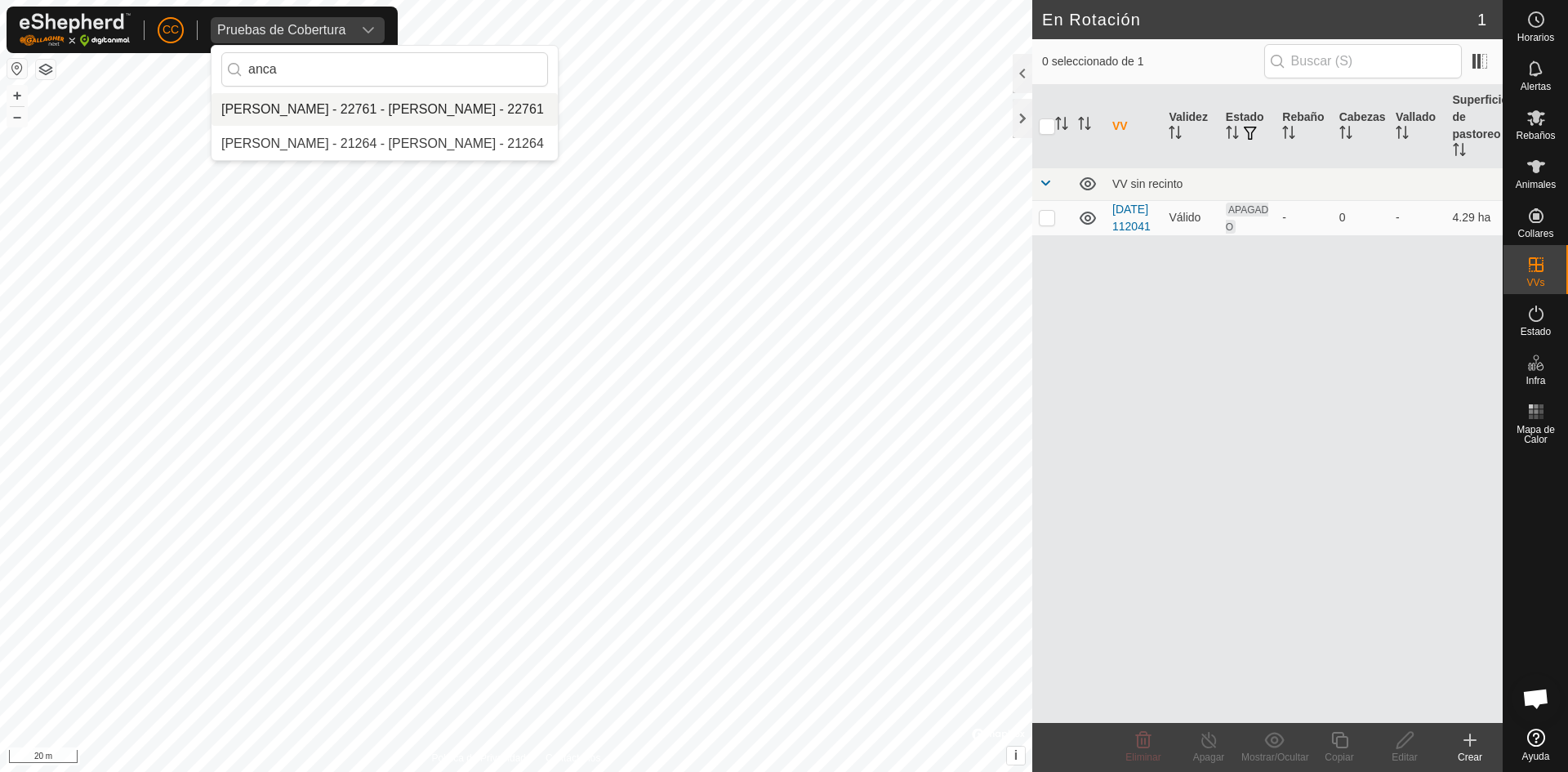
type input "anca"
click at [374, 102] on li "[PERSON_NAME] - 22761 - [PERSON_NAME] - 22761" at bounding box center [385, 109] width 346 height 32
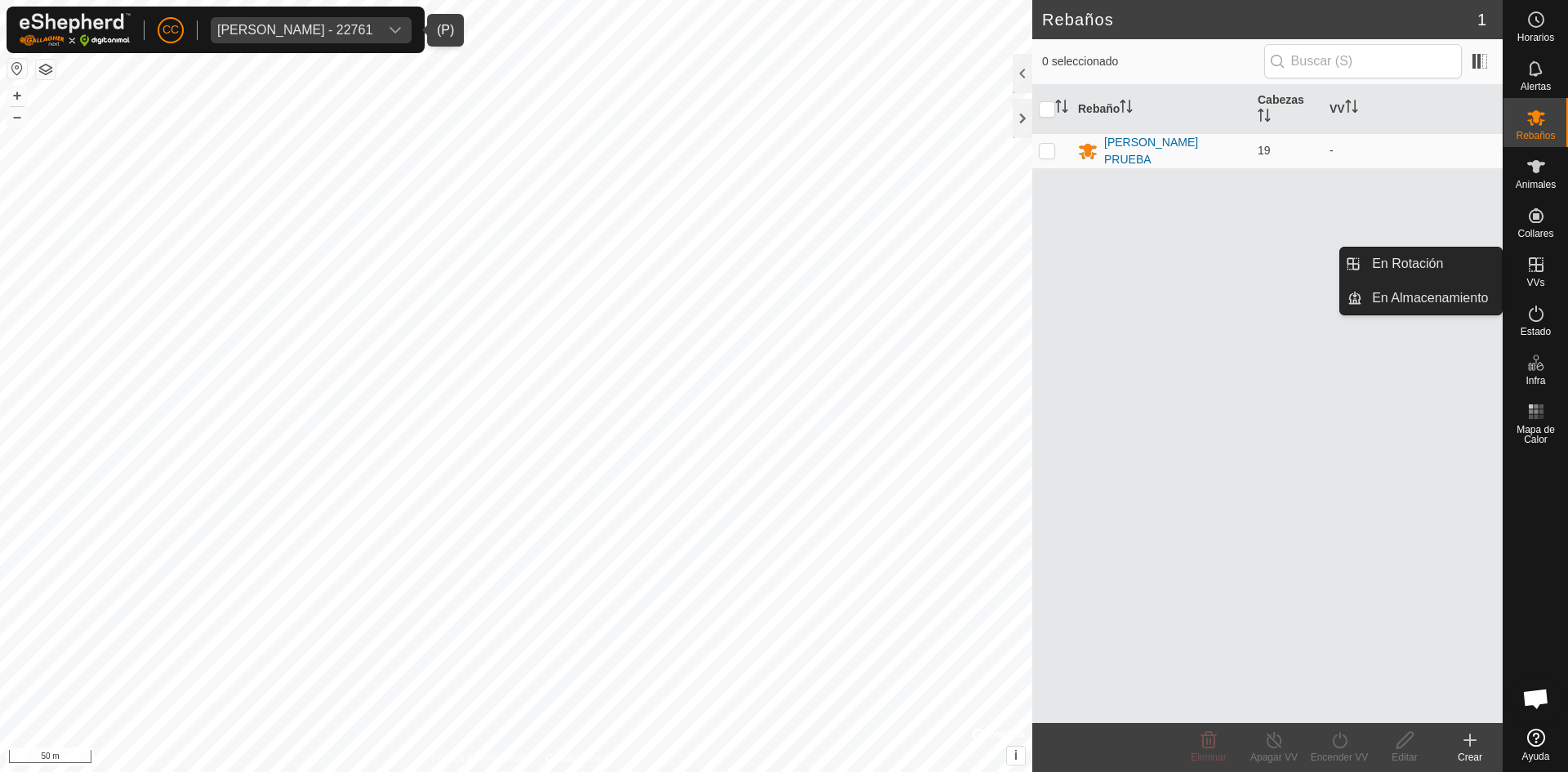
drag, startPoint x: 1538, startPoint y: 270, endPoint x: 1516, endPoint y: 265, distance: 22.6
click at [1538, 270] on icon at bounding box center [1536, 265] width 20 height 20
click at [1442, 263] on link "En Rotación" at bounding box center [1432, 263] width 140 height 32
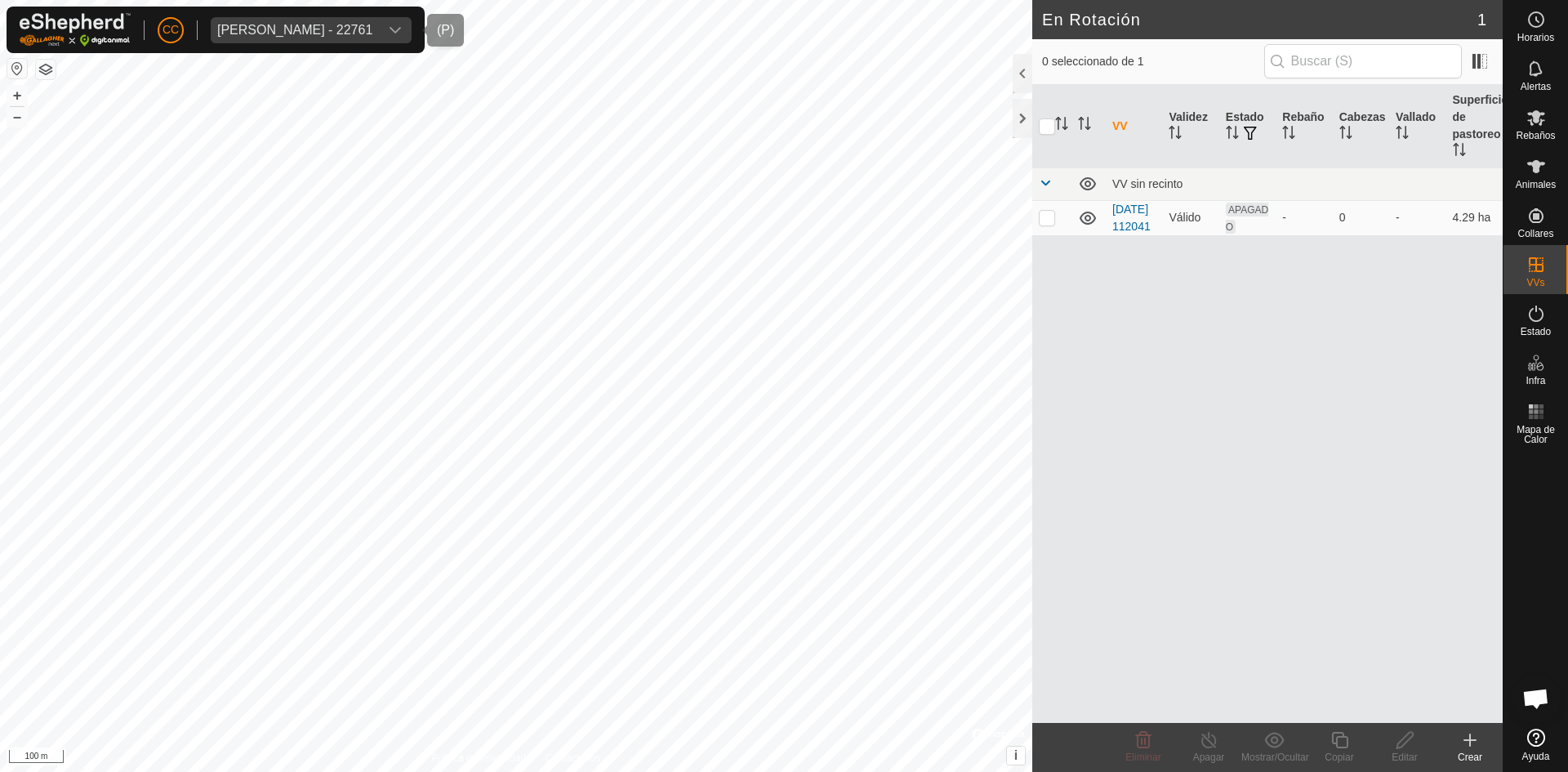
click at [316, 18] on span "[PERSON_NAME] - 22761" at bounding box center [295, 30] width 168 height 26
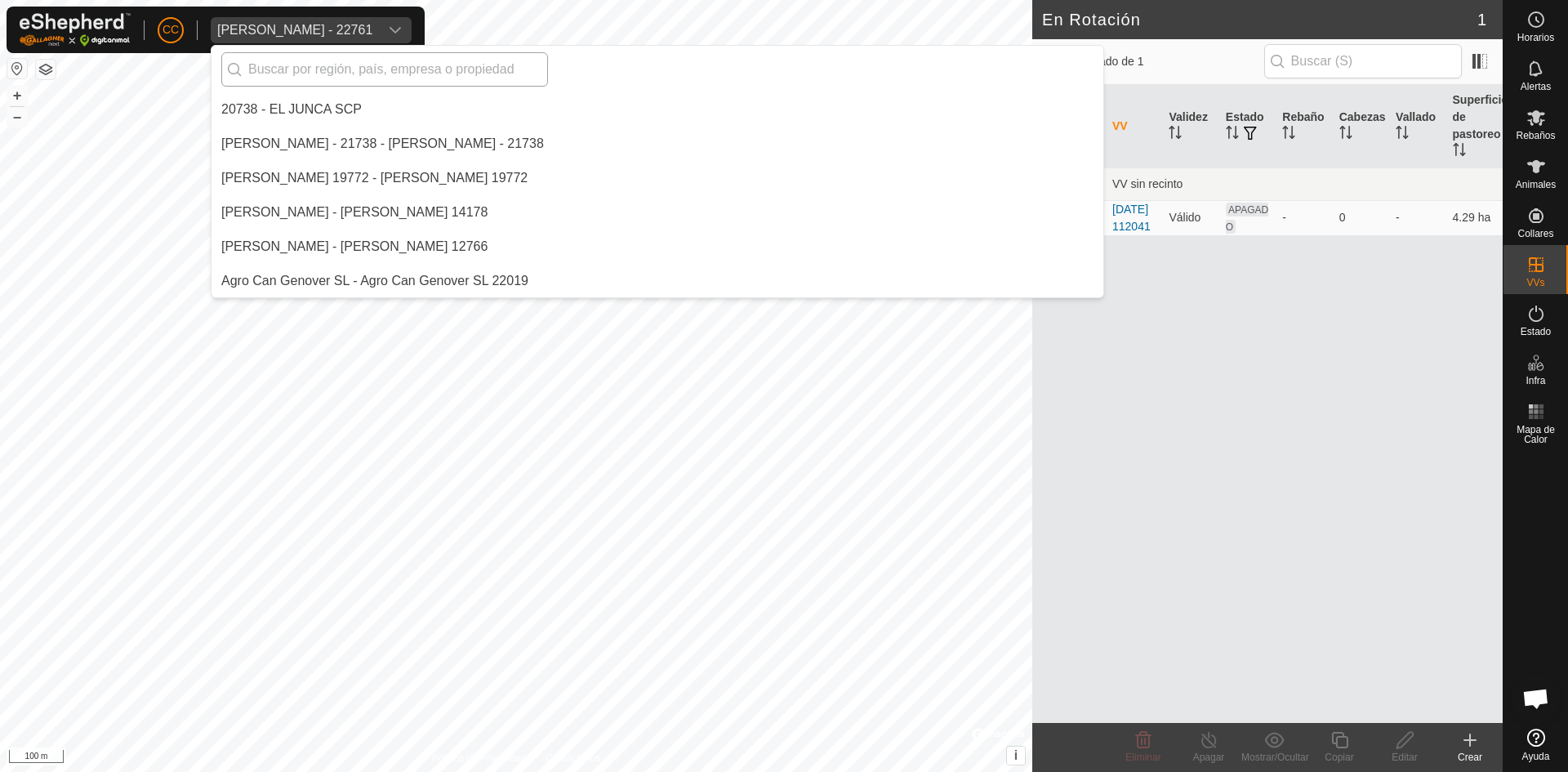
scroll to position [1133, 0]
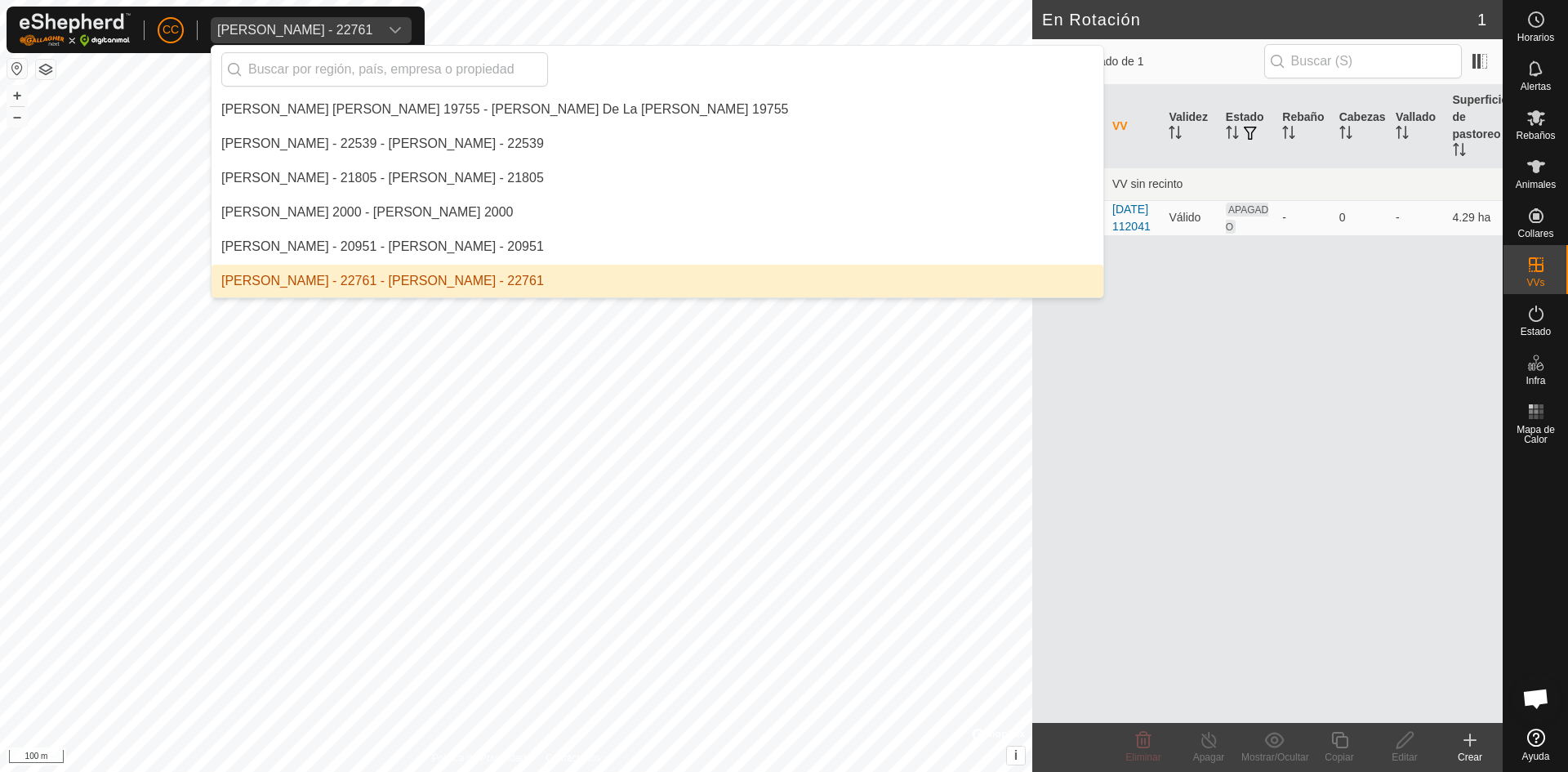
click at [335, 271] on li "[PERSON_NAME] - 22761 - [PERSON_NAME] - 22761" at bounding box center [657, 281] width 892 height 32
